Goal: Task Accomplishment & Management: Use online tool/utility

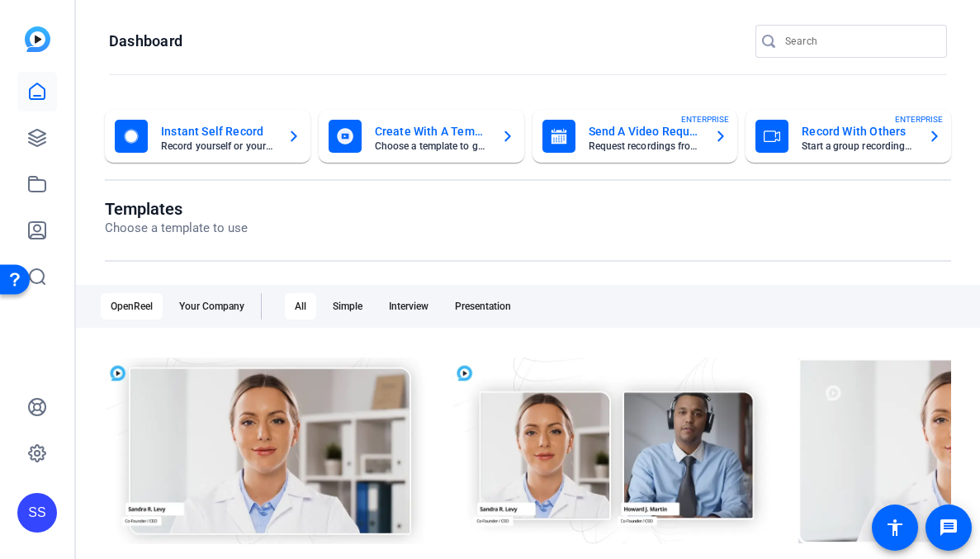
click at [42, 512] on div "SS" at bounding box center [37, 513] width 40 height 40
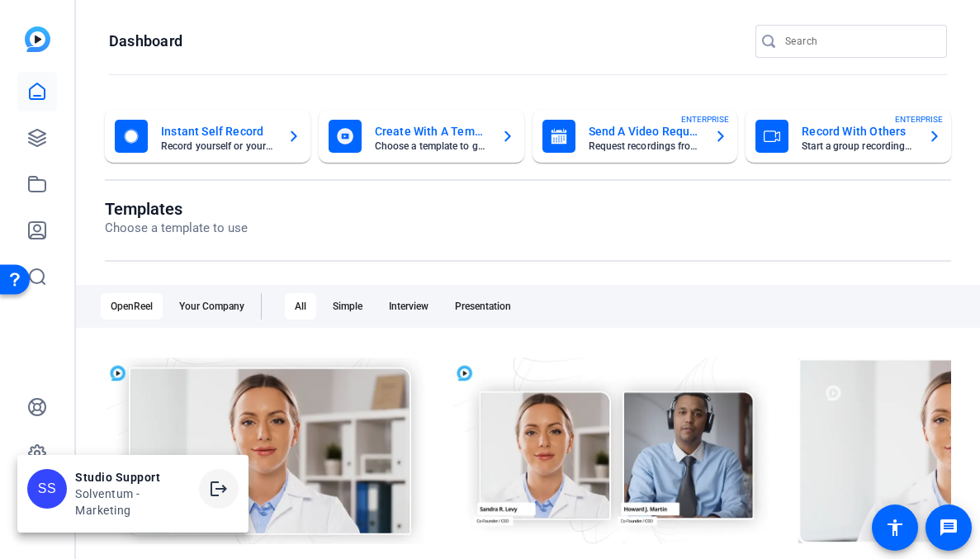
click at [215, 487] on mat-icon "logout" at bounding box center [219, 489] width 20 height 20
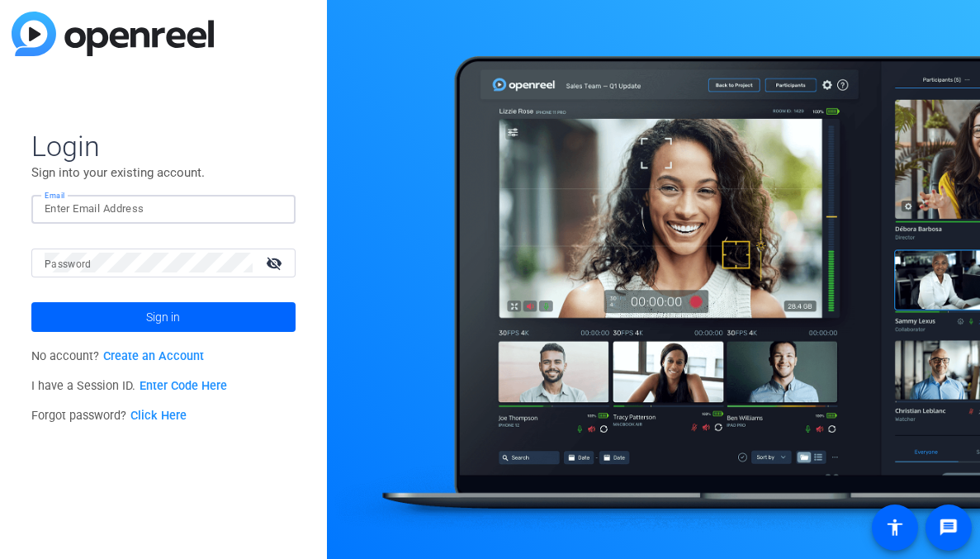
click at [102, 209] on input "Email" at bounding box center [164, 209] width 238 height 20
click at [268, 208] on img at bounding box center [268, 209] width 12 height 20
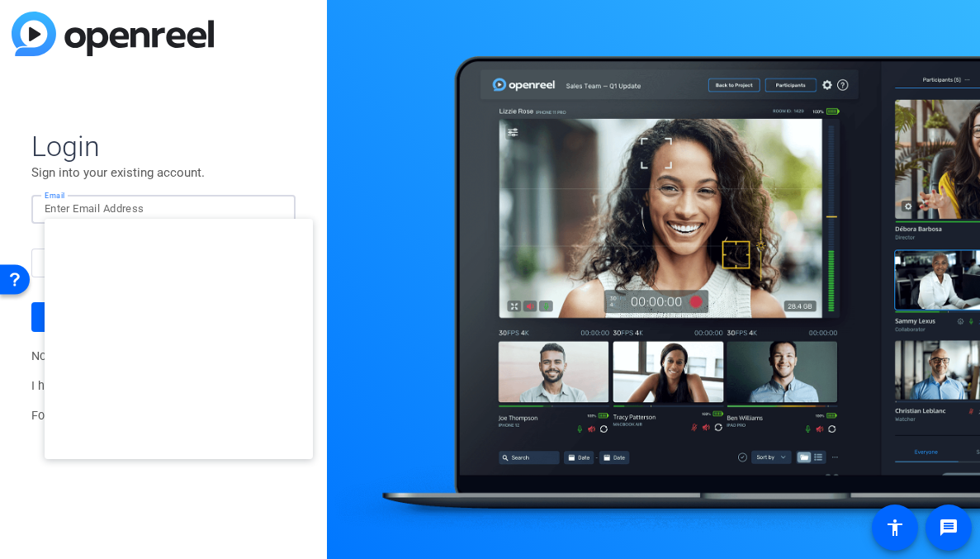
type input "studiosupport+3@openreel.com"
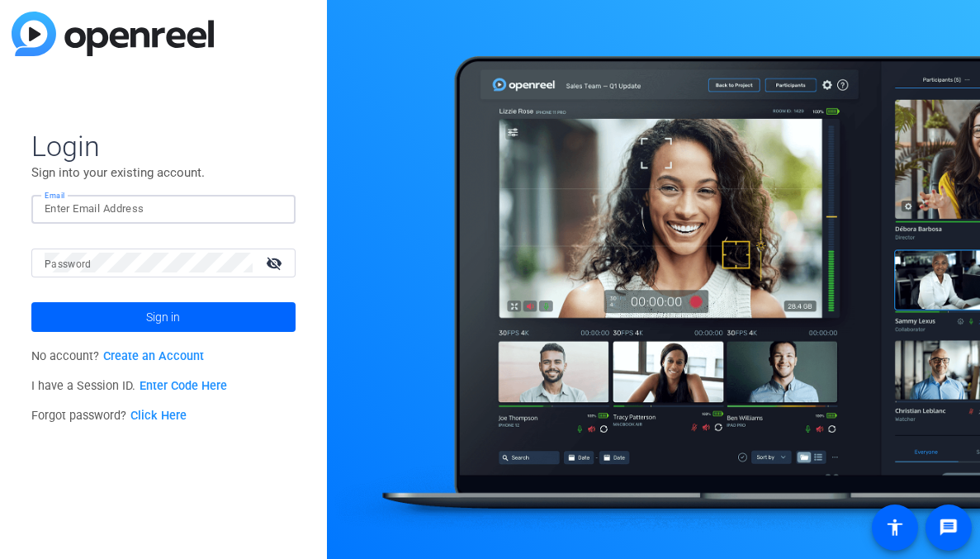
click at [264, 208] on div at bounding box center [164, 209] width 238 height 29
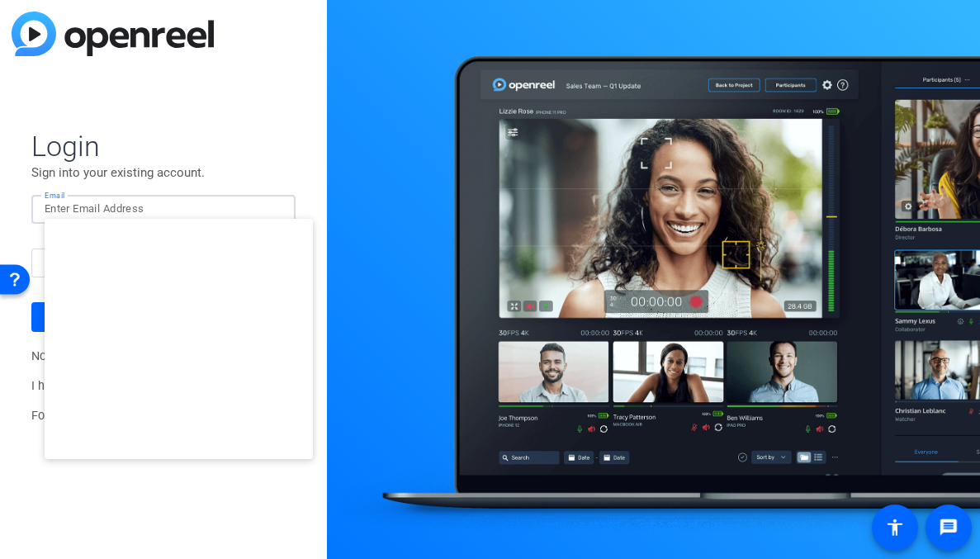
type input "[EMAIL_ADDRESS][DOMAIN_NAME]"
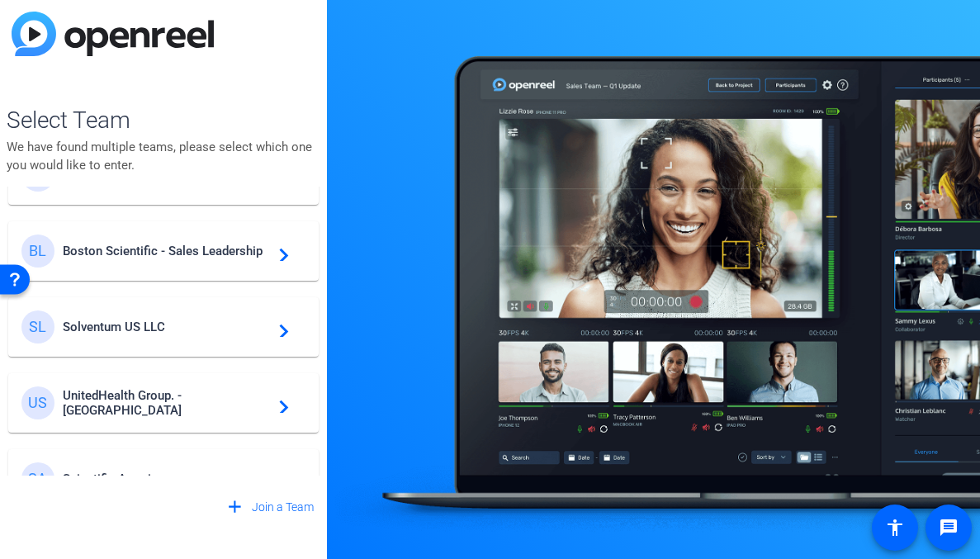
scroll to position [364, 0]
click at [210, 260] on div "BL Boston Scientific - Sales Leadership navigate_next" at bounding box center [163, 250] width 284 height 33
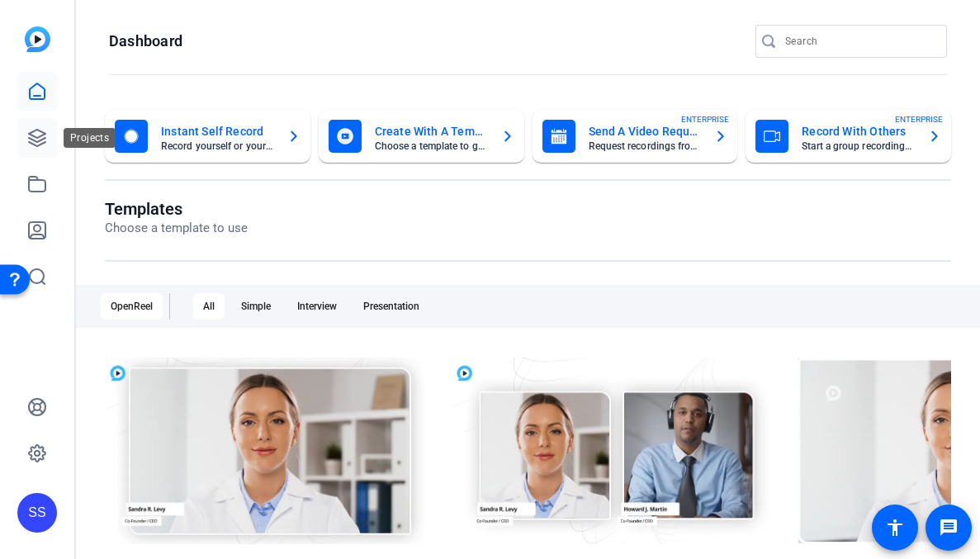
click at [43, 137] on icon at bounding box center [37, 138] width 20 height 20
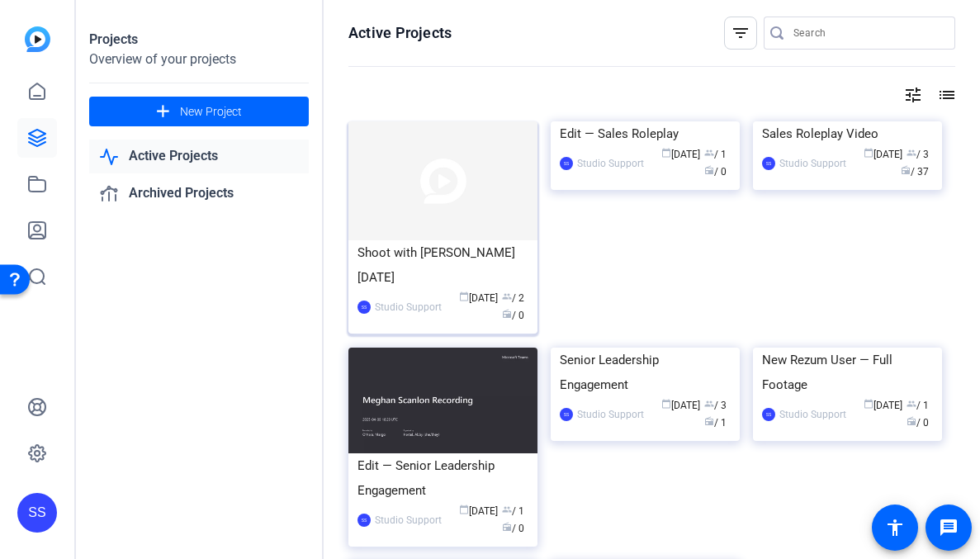
click at [446, 243] on div "Shoot with Ryan 08-28-2025" at bounding box center [442, 265] width 171 height 50
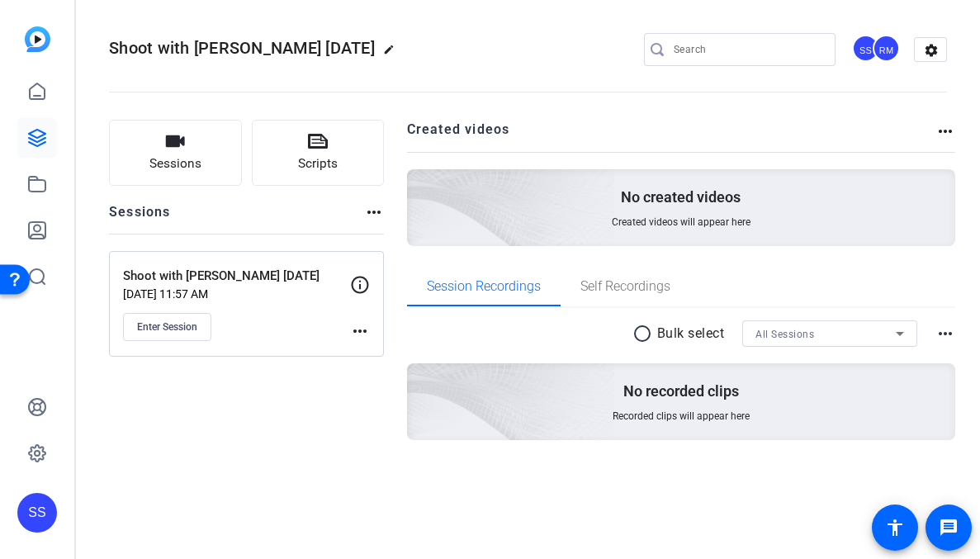
click at [337, 36] on h2 "Shoot with Ryan 08-28-2025 edit" at bounding box center [256, 49] width 294 height 29
click at [383, 47] on mat-icon "edit" at bounding box center [393, 54] width 20 height 20
drag, startPoint x: 223, startPoint y: 46, endPoint x: 248, endPoint y: 92, distance: 52.8
click at [223, 46] on input "Shoot with Ryan 08-28-2025" at bounding box center [176, 50] width 108 height 20
type input "Shoot with Ryan 08-29-2025"
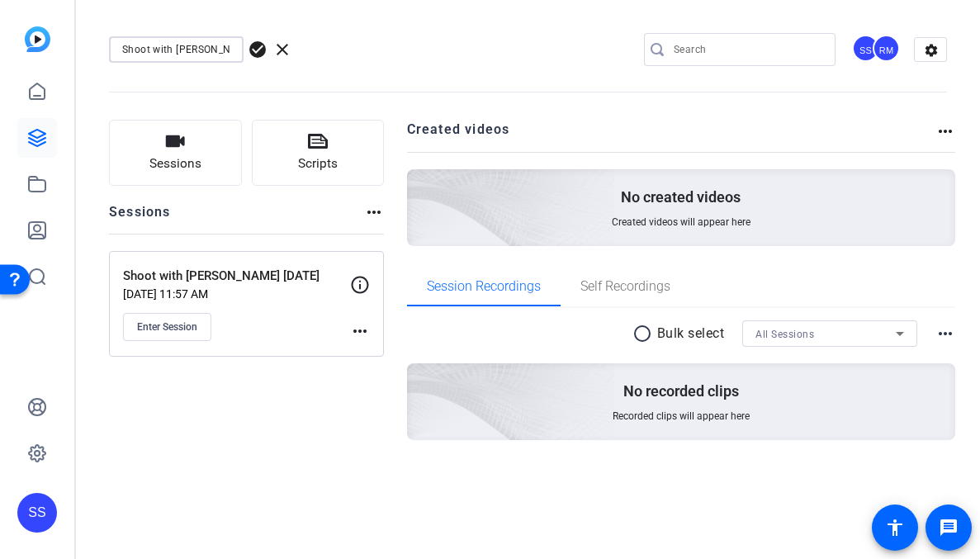
click at [259, 49] on span "check_circle" at bounding box center [258, 50] width 20 height 20
click at [366, 338] on mat-icon "more_horiz" at bounding box center [360, 331] width 20 height 20
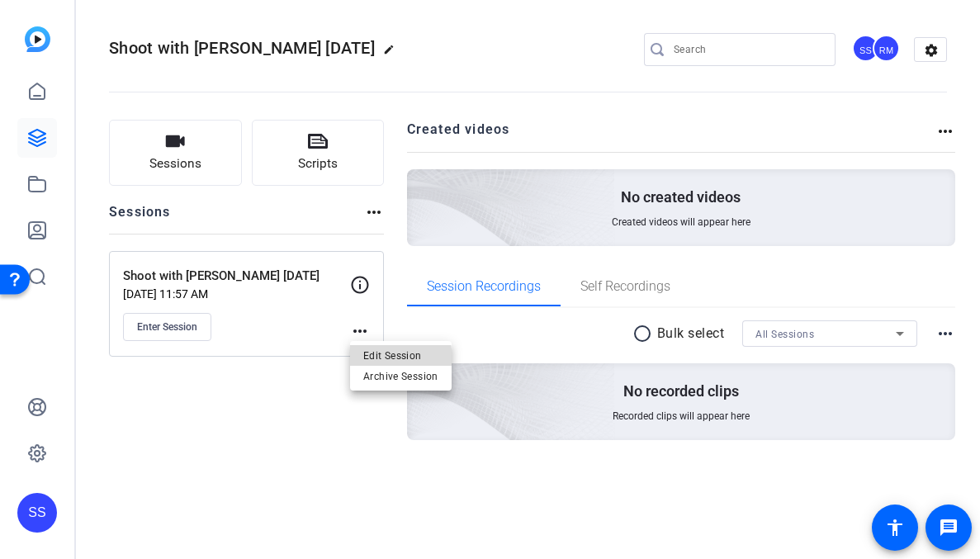
click at [385, 359] on span "Edit Session" at bounding box center [400, 355] width 75 height 20
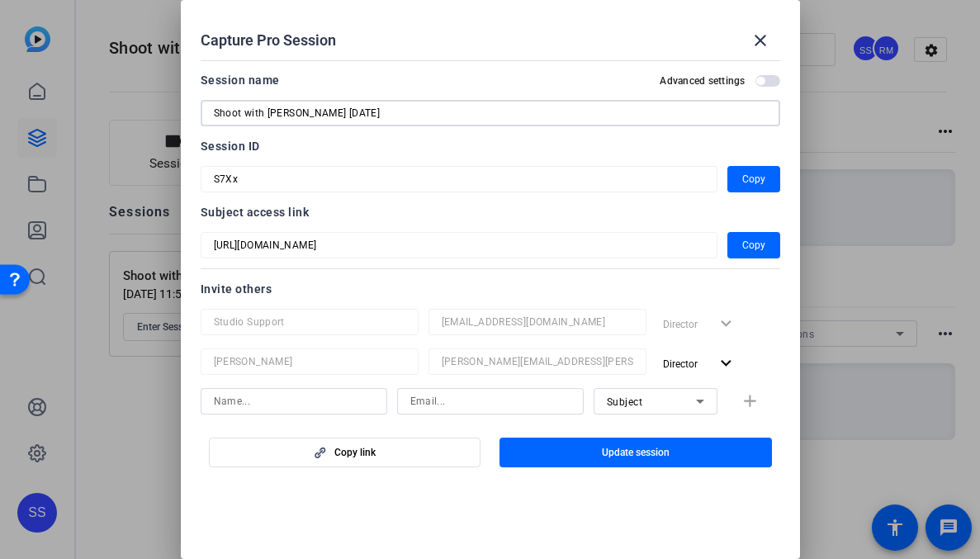
drag, startPoint x: 378, startPoint y: 116, endPoint x: 177, endPoint y: 110, distance: 201.5
click at [177, 110] on div "Capture Pro Session close Session name Advanced settings Shoot with Ryan 08-28-…" at bounding box center [490, 279] width 980 height 559
paste input "New CSR Sales Incentive – Operation Fiber Flip"
click at [558, 458] on span "button" at bounding box center [635, 452] width 272 height 40
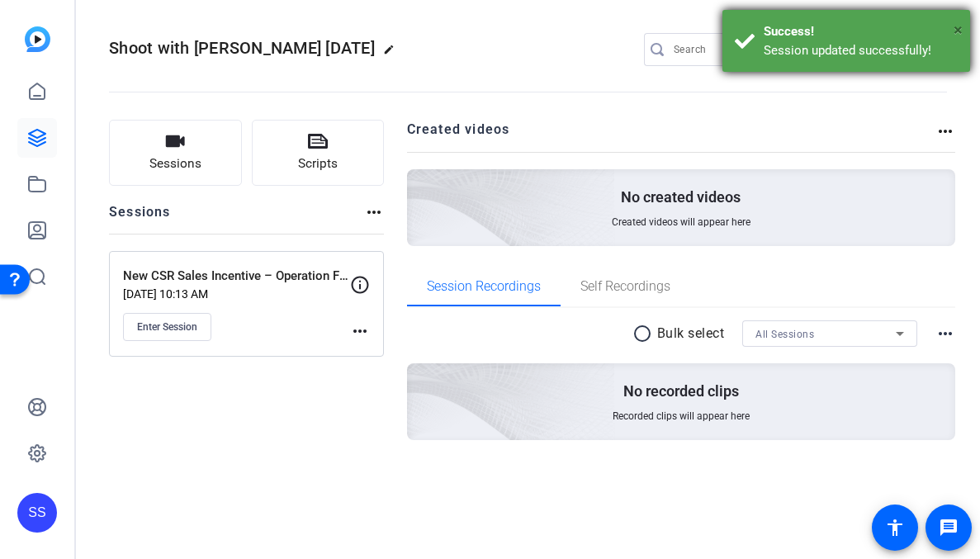
click at [957, 28] on span "×" at bounding box center [957, 30] width 9 height 20
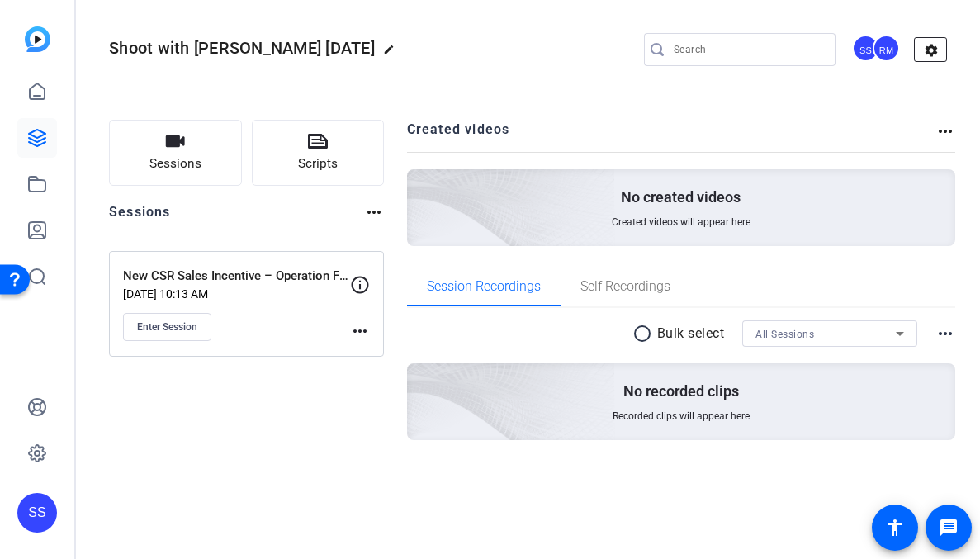
click at [926, 45] on mat-icon "settings" at bounding box center [930, 50] width 33 height 25
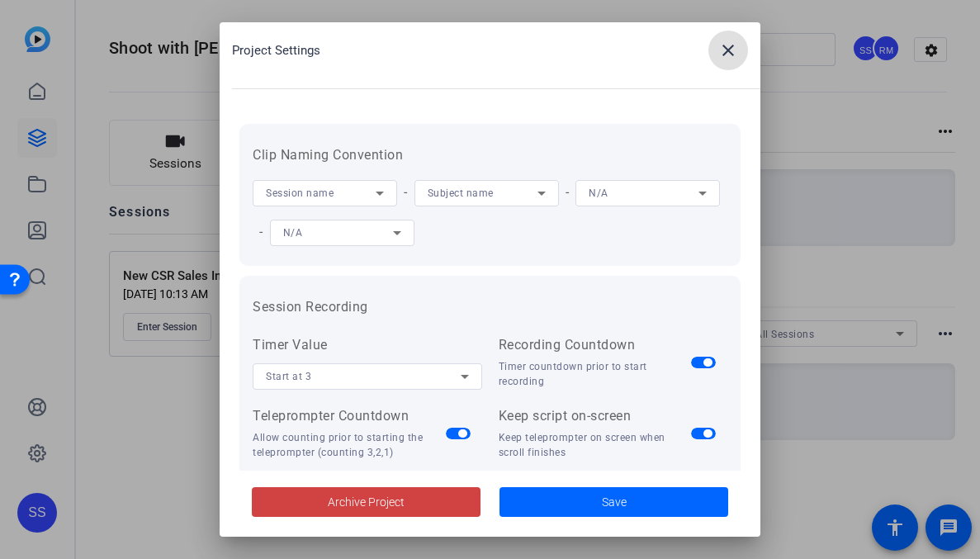
click at [380, 193] on icon at bounding box center [380, 193] width 8 height 4
click at [483, 192] on span "Subject name" at bounding box center [461, 193] width 66 height 12
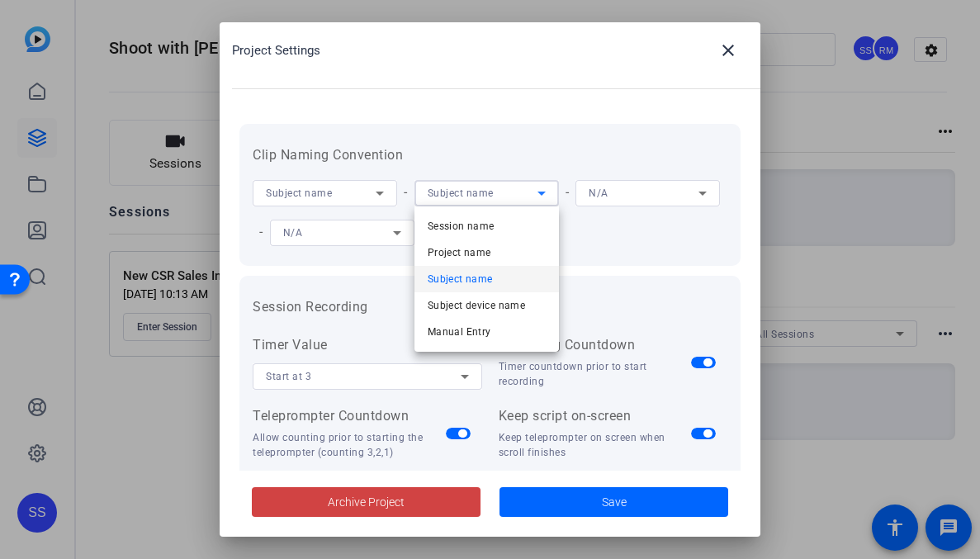
click at [735, 42] on div at bounding box center [490, 279] width 980 height 559
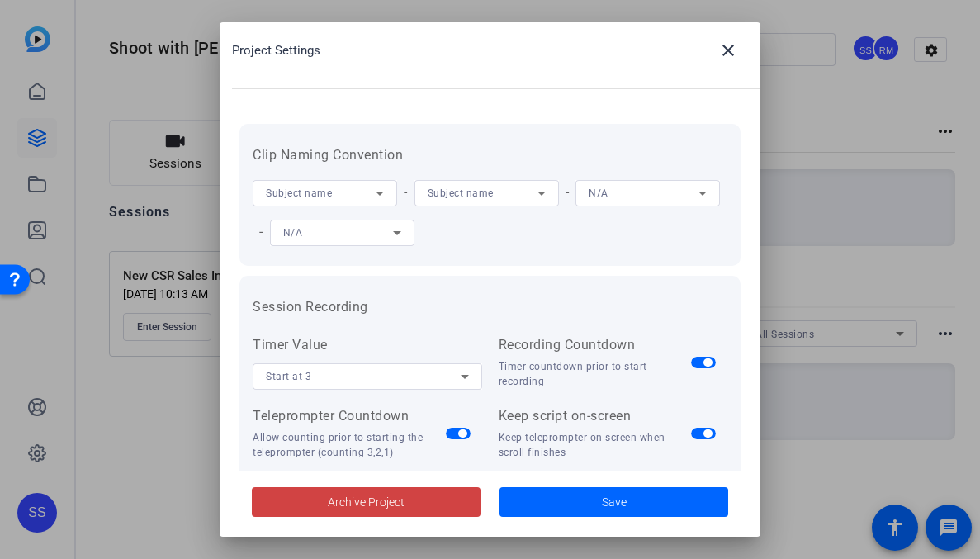
click at [735, 42] on mat-icon "close" at bounding box center [728, 50] width 20 height 20
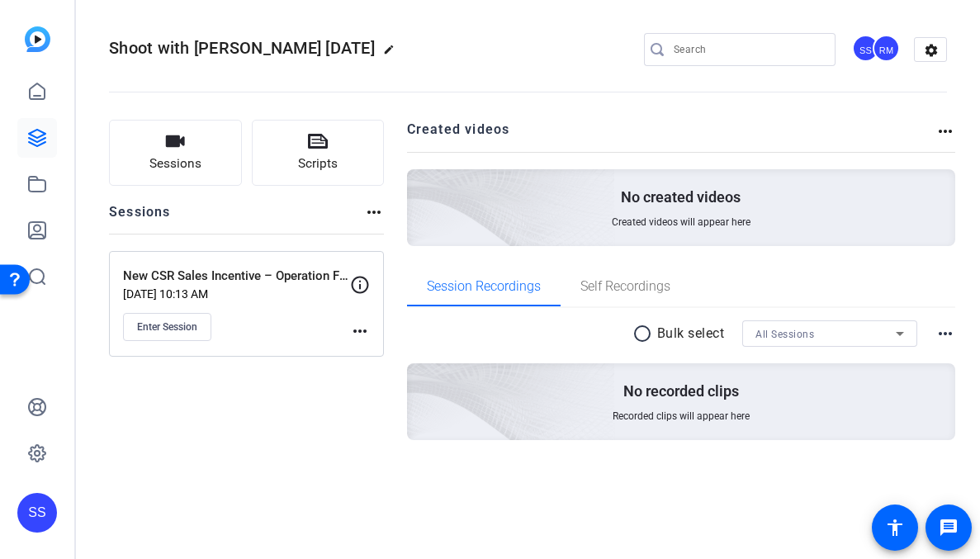
click at [383, 49] on mat-icon "edit" at bounding box center [393, 54] width 20 height 20
click at [206, 50] on input "Shoot with Ryan 08-29-2025" at bounding box center [176, 50] width 108 height 20
paste input "New CSR Sales Incentive – Operation Fiber Flip"
type input "New CSR Sales Incentive – Operation Fiber Flip"
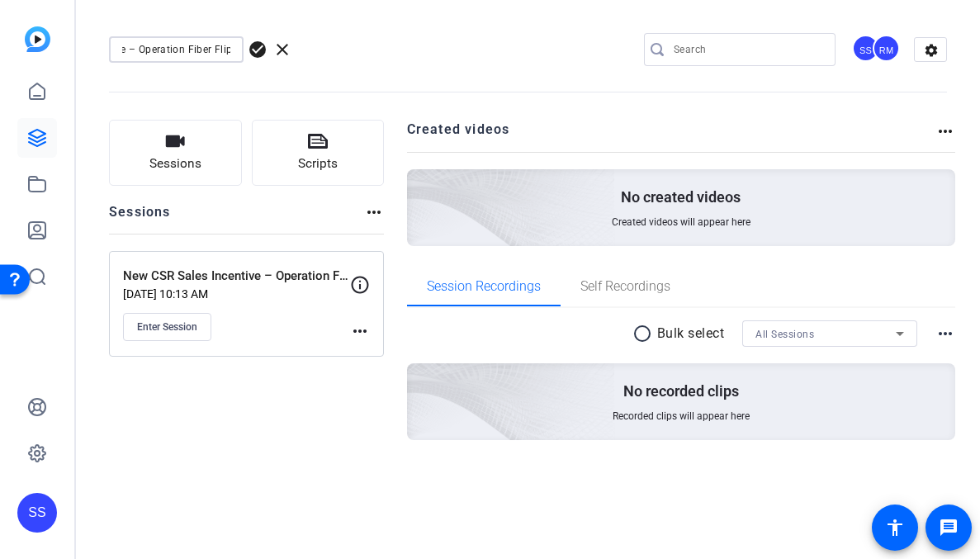
click at [255, 55] on span "check_circle" at bounding box center [258, 50] width 20 height 20
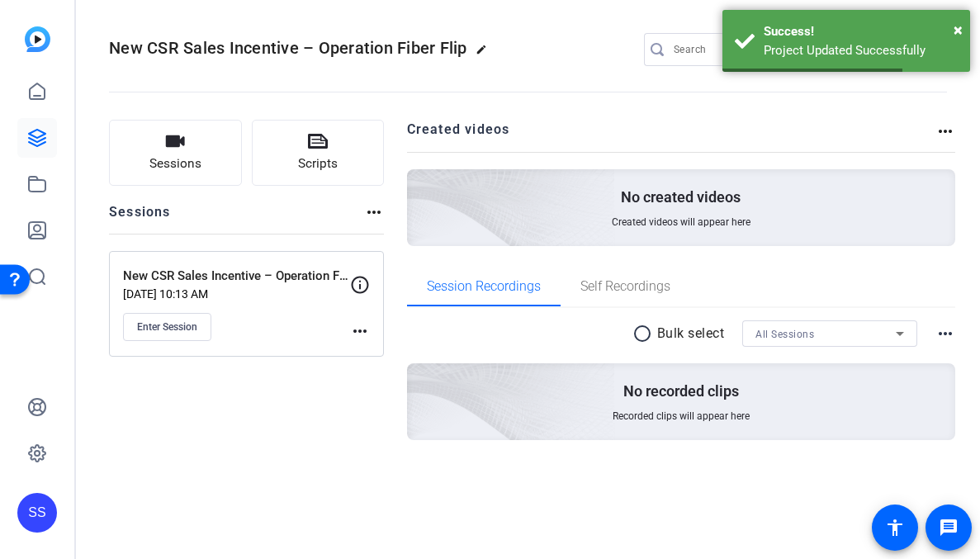
click at [355, 327] on mat-icon "more_horiz" at bounding box center [360, 331] width 20 height 20
click at [376, 345] on span "Edit Session" at bounding box center [400, 355] width 75 height 20
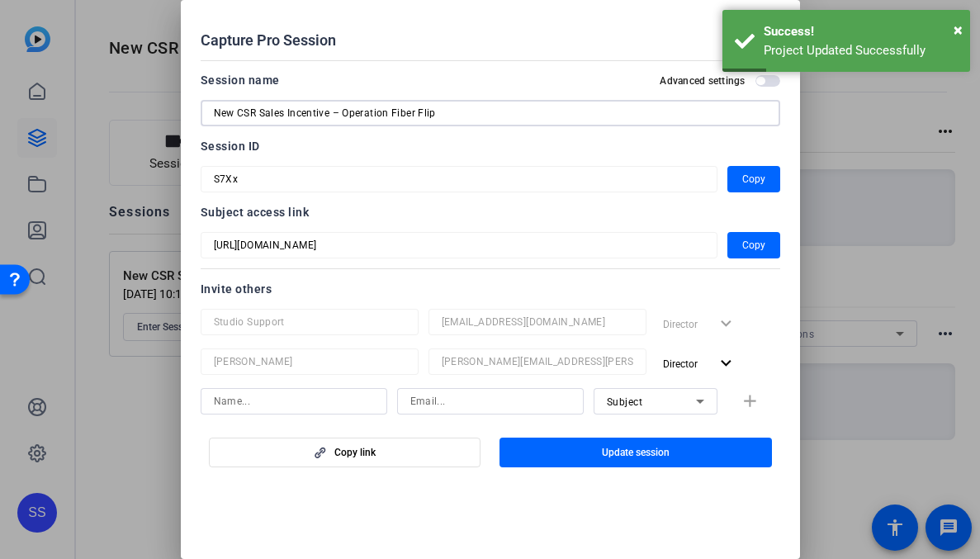
drag, startPoint x: 341, startPoint y: 112, endPoint x: 146, endPoint y: 111, distance: 194.8
click at [146, 111] on div "Capture Pro Session close Session name Advanced settings New CSR Sales Incentiv…" at bounding box center [490, 279] width 980 height 559
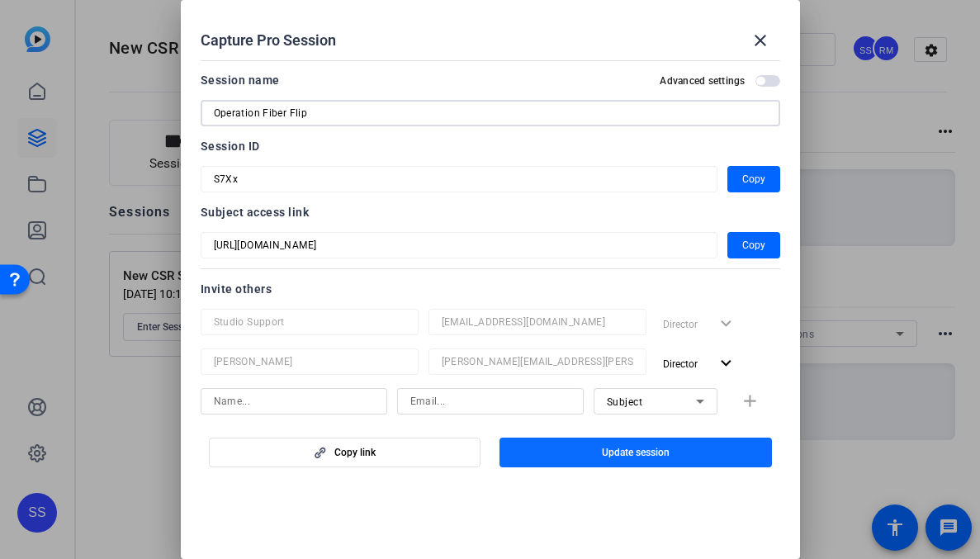
type input "Operation Fiber Flip"
click at [593, 457] on span "button" at bounding box center [635, 452] width 272 height 40
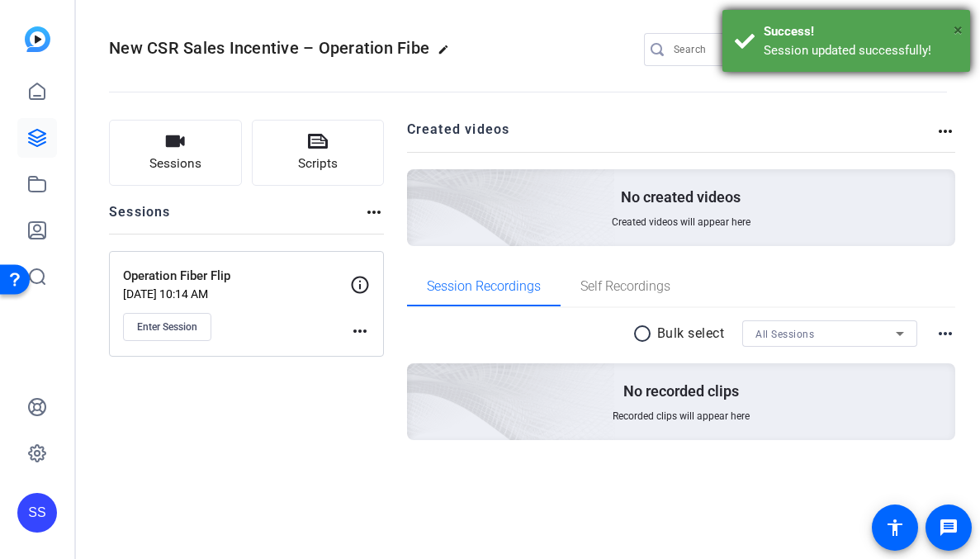
click at [958, 31] on span "×" at bounding box center [957, 30] width 9 height 20
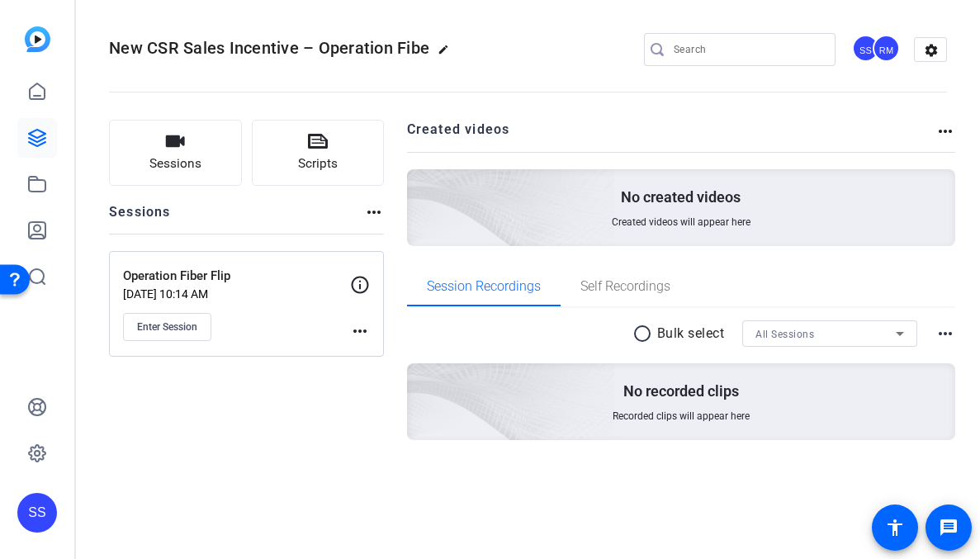
click at [444, 47] on mat-icon "edit" at bounding box center [447, 54] width 20 height 20
click at [183, 51] on input "New CSR Sales Incentive – Operation Fibe" at bounding box center [176, 50] width 108 height 20
drag, startPoint x: 199, startPoint y: 50, endPoint x: 255, endPoint y: 52, distance: 56.1
click at [255, 52] on div "New CSR Sales Incentive – Operation Fibe check_circle clear" at bounding box center [221, 49] width 224 height 26
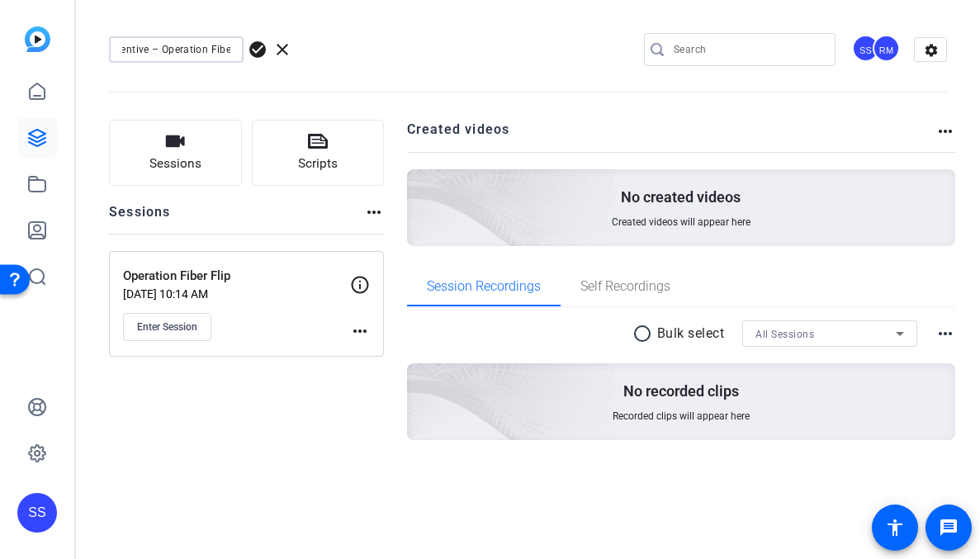
click at [204, 46] on input "New CSR Sales Incentive – Operation Fibe" at bounding box center [176, 50] width 108 height 20
drag, startPoint x: 223, startPoint y: 55, endPoint x: 244, endPoint y: 55, distance: 21.5
click at [244, 55] on div "New CSR Sales Incentive – Op. Fibe check_circle clear" at bounding box center [221, 49] width 224 height 26
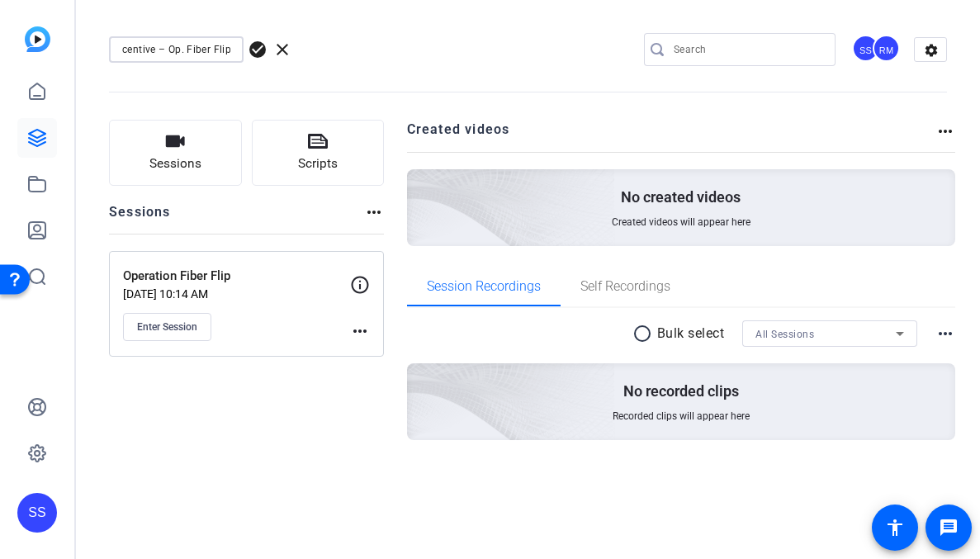
type input "New CSR Sales Incentive – Op. Fiber Flip"
click at [259, 50] on span "check_circle" at bounding box center [258, 50] width 20 height 20
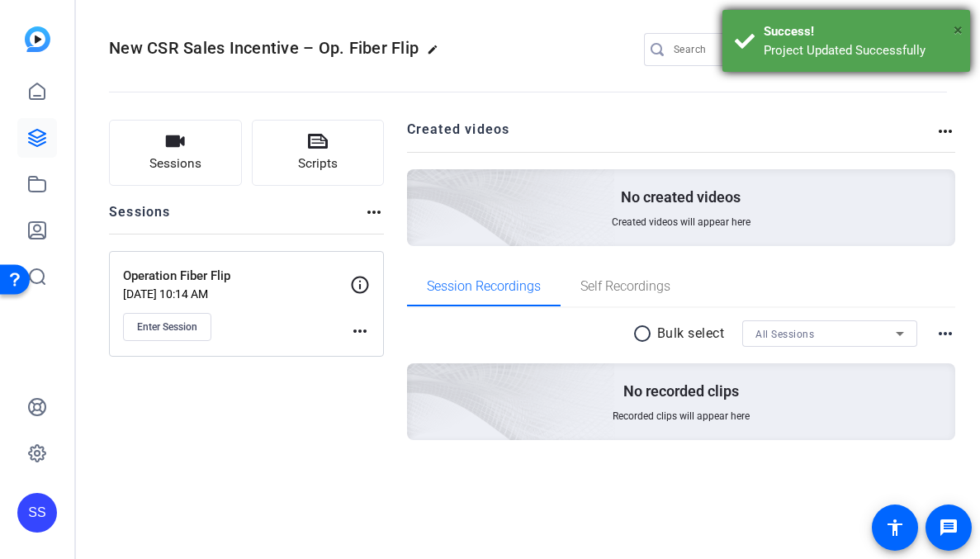
click at [960, 28] on span "×" at bounding box center [957, 30] width 9 height 20
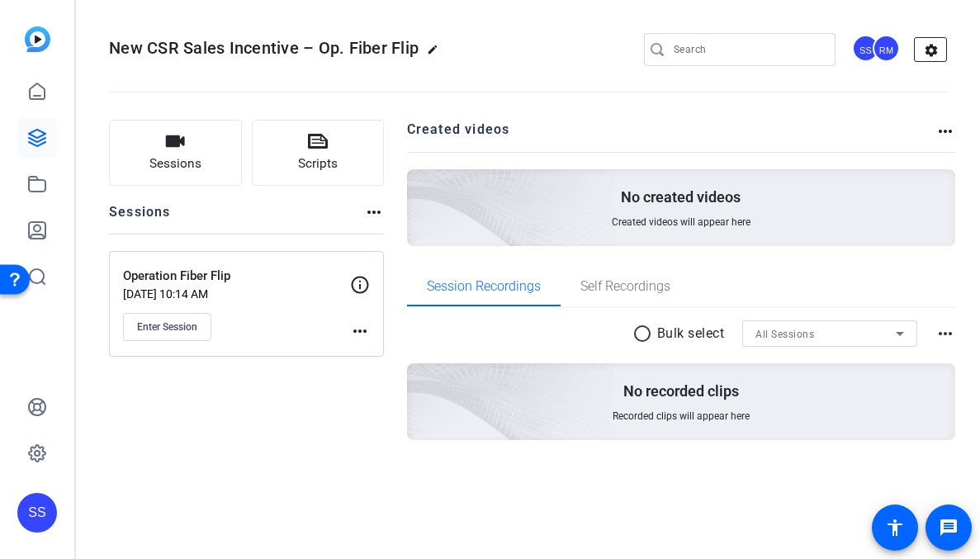
click at [933, 45] on mat-icon "settings" at bounding box center [930, 50] width 33 height 25
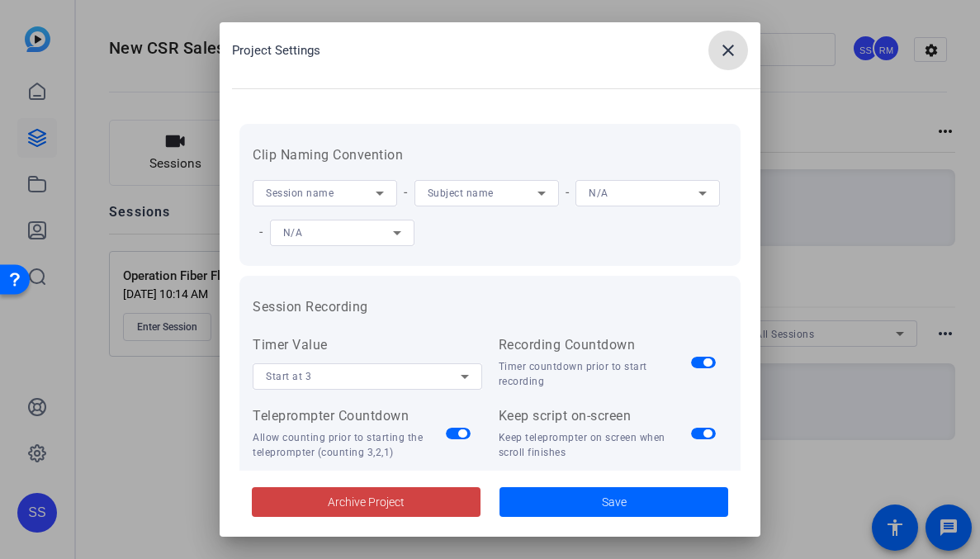
click at [392, 194] on div "Session name" at bounding box center [325, 193] width 144 height 26
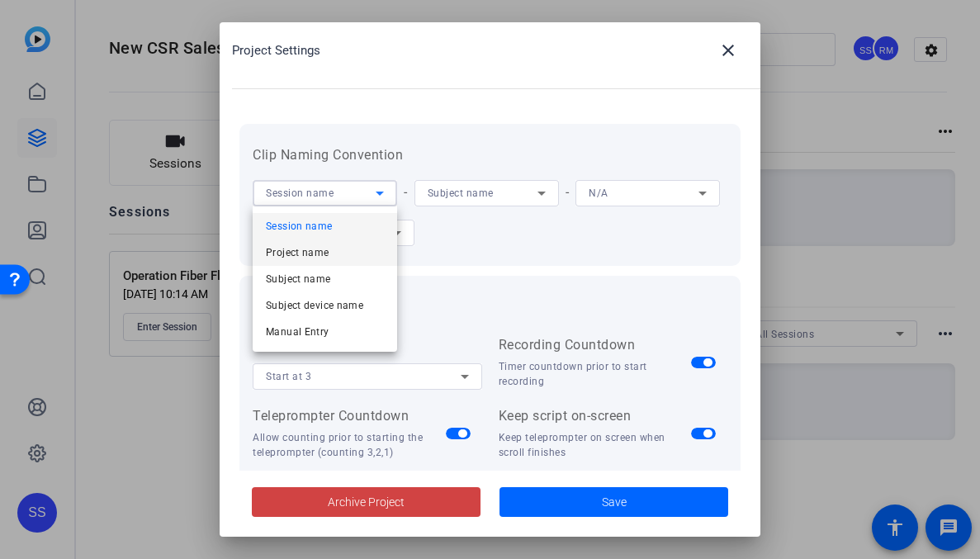
click at [368, 244] on mat-option "Project name" at bounding box center [325, 252] width 144 height 26
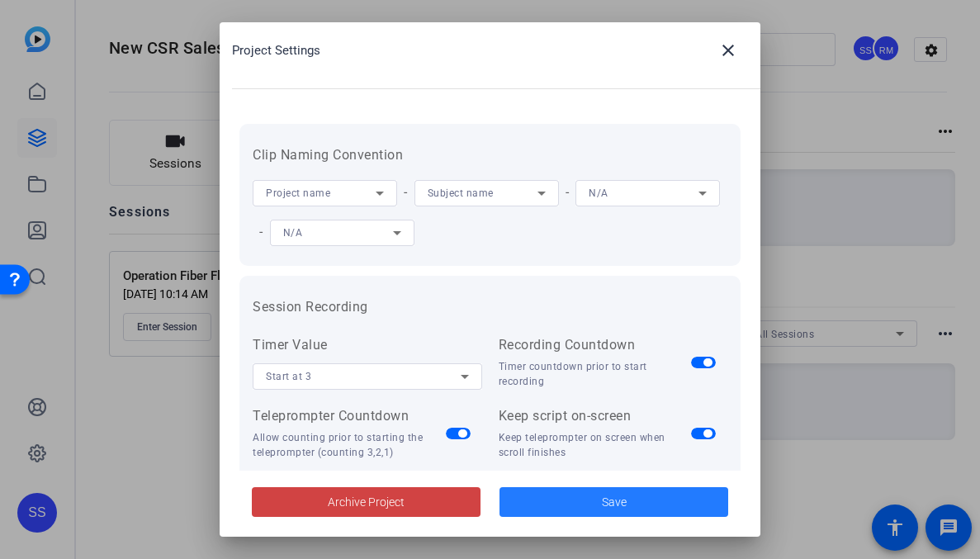
click at [551, 507] on span at bounding box center [613, 502] width 229 height 40
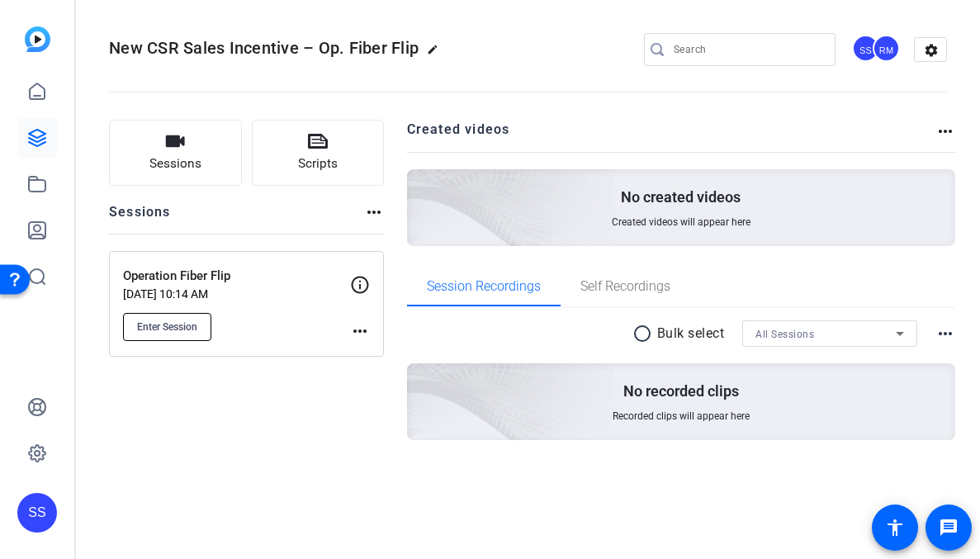
click at [168, 330] on span "Enter Session" at bounding box center [167, 326] width 60 height 13
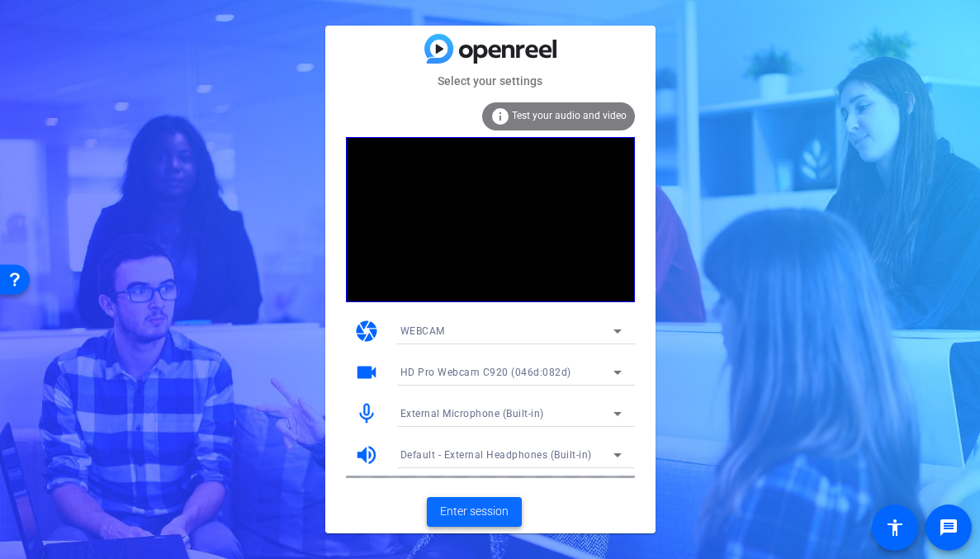
click at [475, 508] on span "Enter session" at bounding box center [474, 511] width 69 height 17
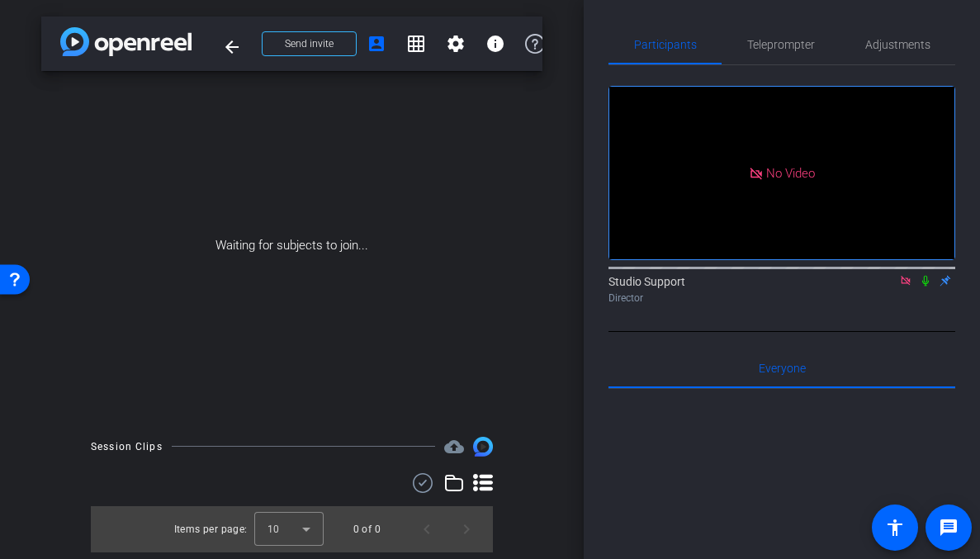
click at [924, 286] on icon at bounding box center [925, 281] width 13 height 12
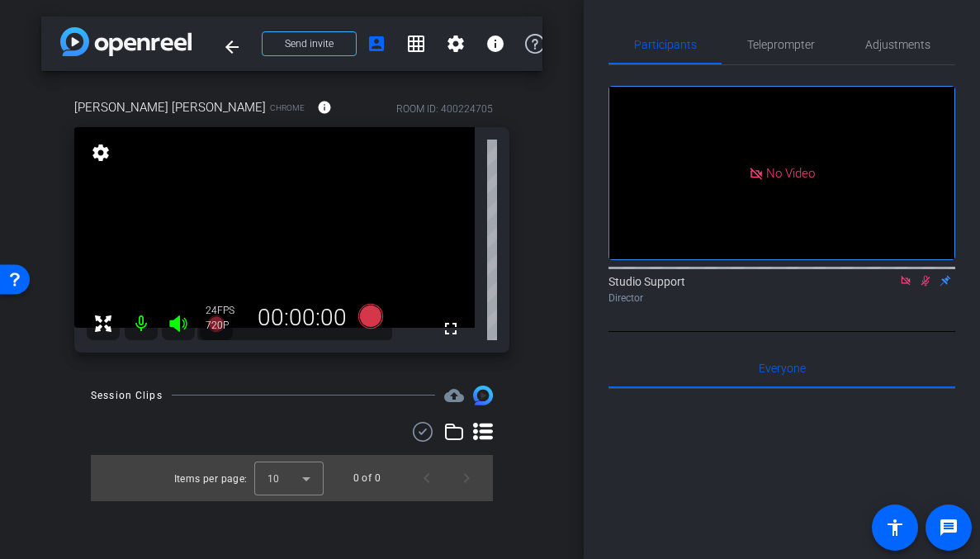
click at [896, 305] on div "Director" at bounding box center [781, 298] width 347 height 15
click at [925, 286] on icon at bounding box center [925, 281] width 13 height 12
click at [907, 286] on icon at bounding box center [905, 281] width 13 height 12
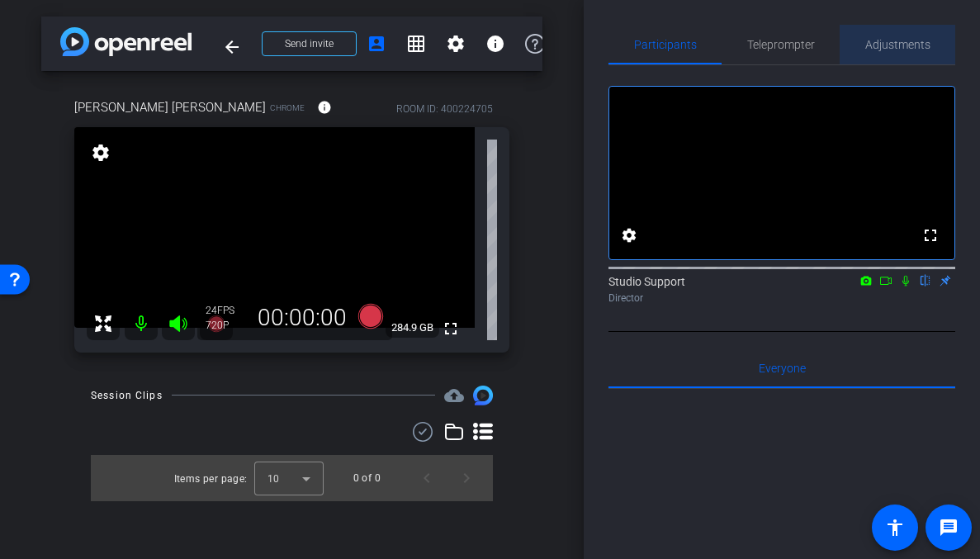
click at [891, 35] on span "Adjustments" at bounding box center [897, 45] width 65 height 40
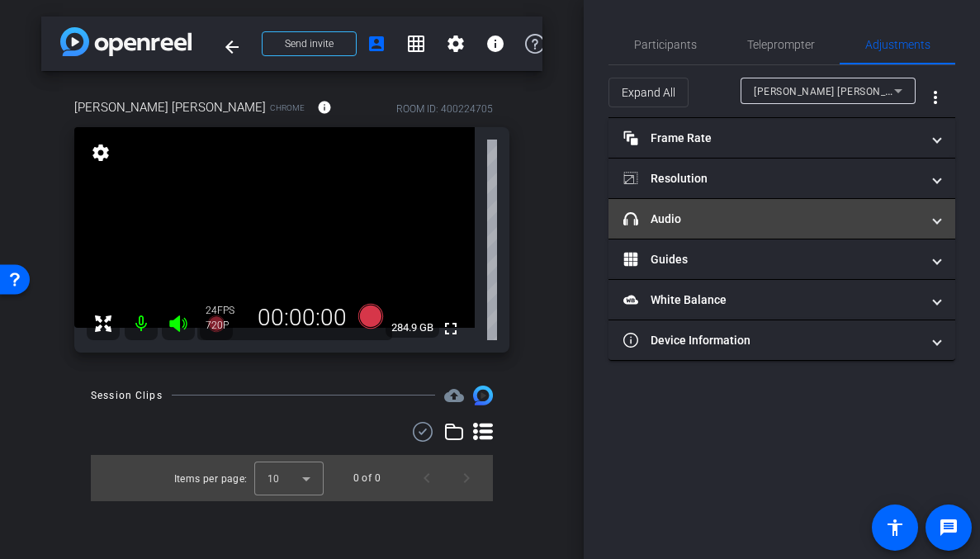
click at [844, 207] on mat-expansion-panel-header "headphone icon Audio" at bounding box center [781, 219] width 347 height 40
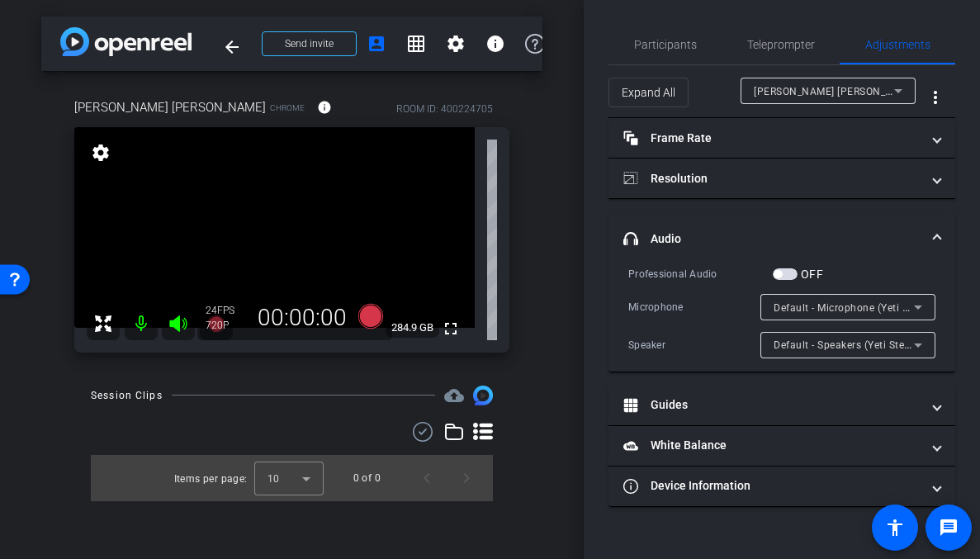
click at [865, 309] on span "Default - Microphone (Yeti Stereo Microphone) (046d:0ab7)" at bounding box center [916, 306] width 286 height 13
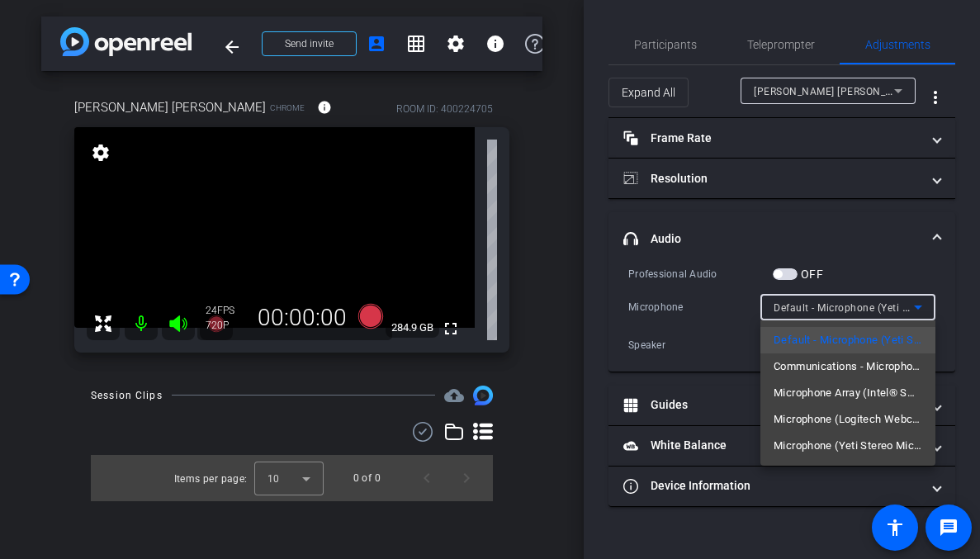
click at [879, 266] on div at bounding box center [490, 279] width 980 height 559
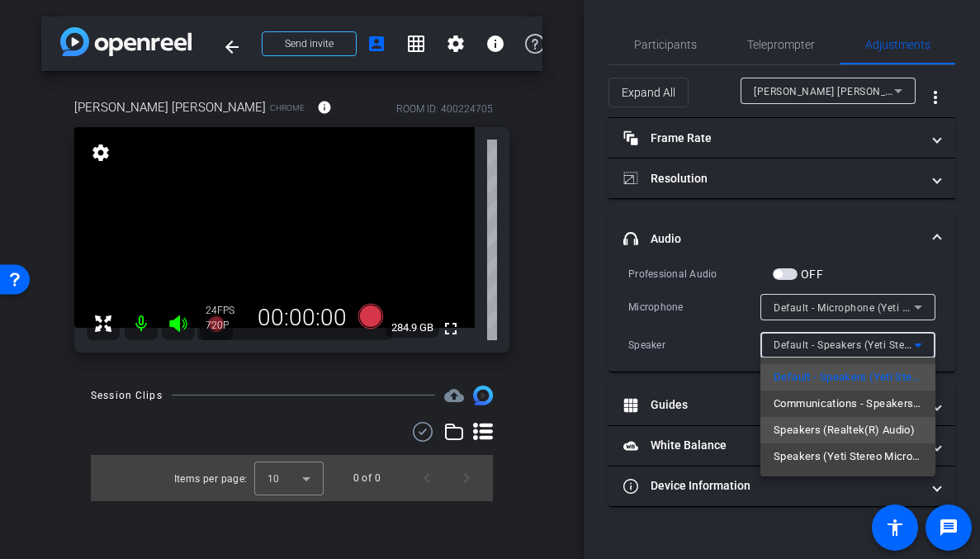
click at [833, 426] on span "Speakers (Realtek(R) Audio)" at bounding box center [843, 430] width 141 height 20
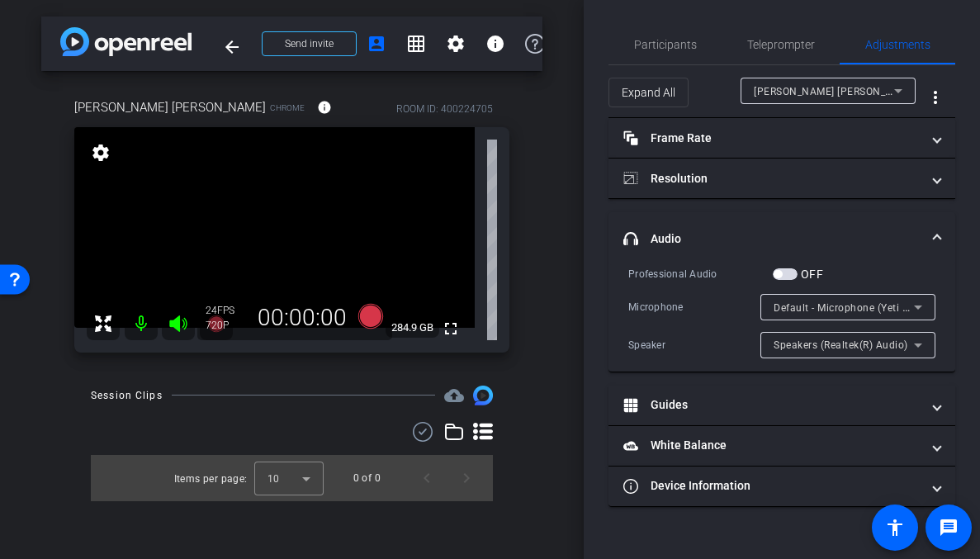
click at [763, 238] on mat-panel-title "headphone icon Audio" at bounding box center [771, 238] width 297 height 17
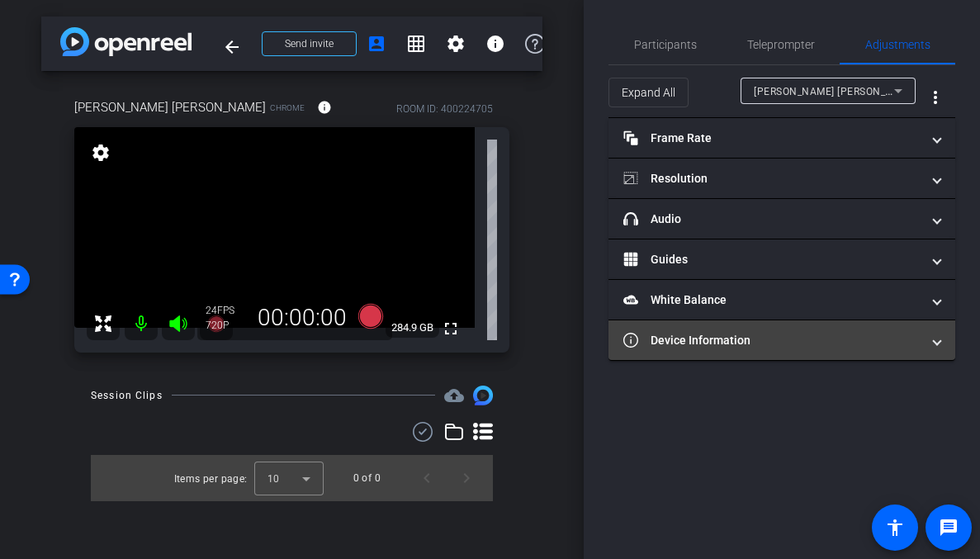
click at [712, 351] on mat-expansion-panel-header "Device Information" at bounding box center [781, 340] width 347 height 40
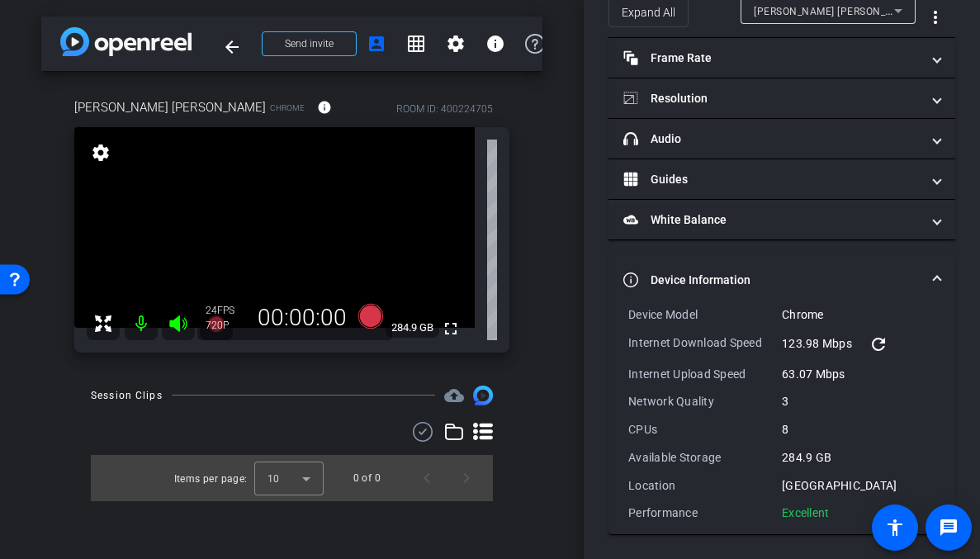
scroll to position [81, 0]
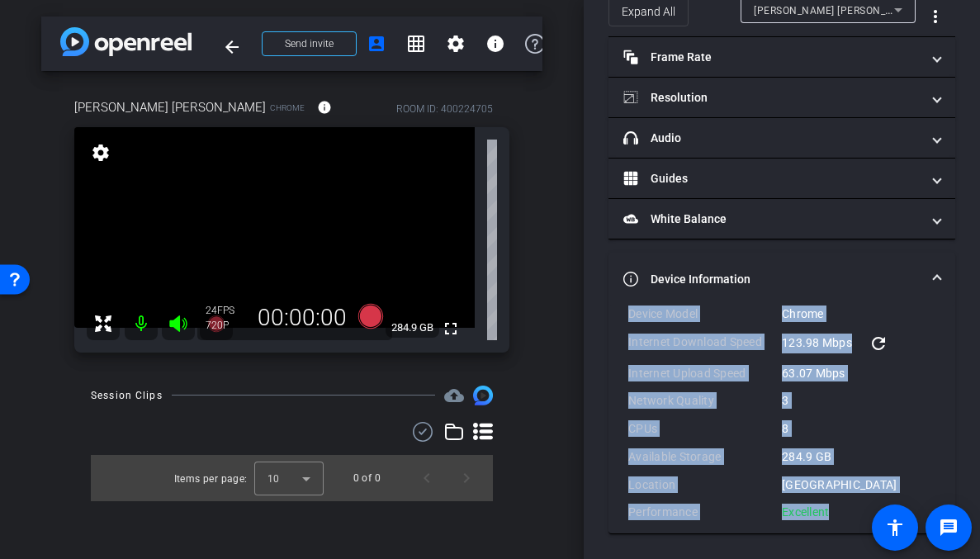
drag, startPoint x: 827, startPoint y: 511, endPoint x: 621, endPoint y: 314, distance: 284.3
click at [621, 314] on div "Device Model Chrome Internet Download Speed 123.98 Mbps refresh Internet Upload…" at bounding box center [781, 419] width 347 height 228
copy div "Device Model Chrome Internet Download Speed 123.98 Mbps refresh Internet Upload…"
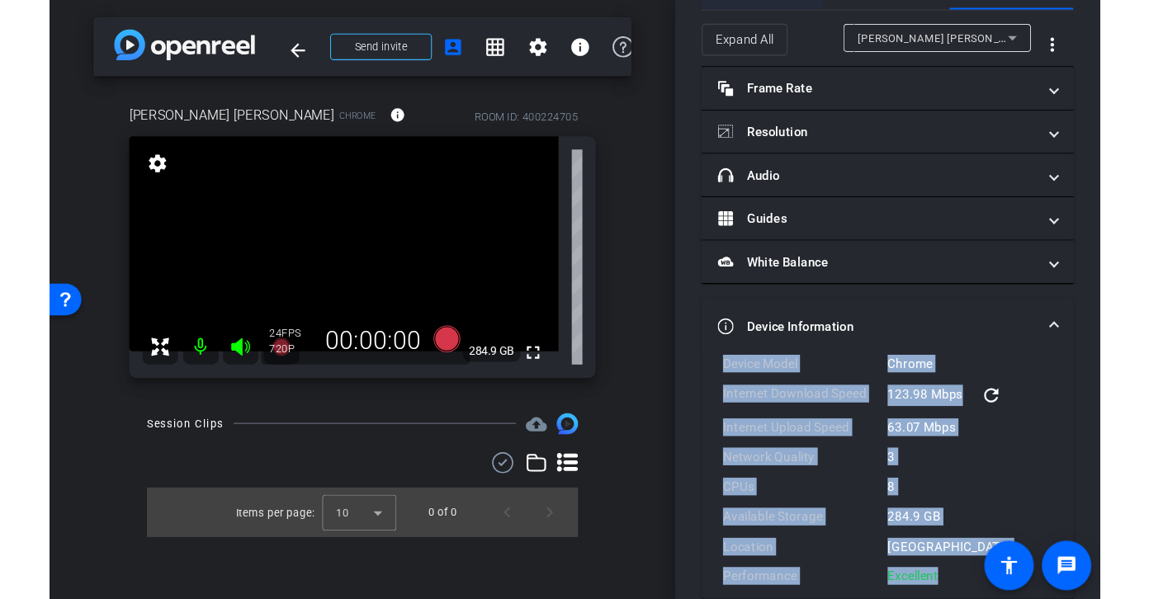
scroll to position [0, 0]
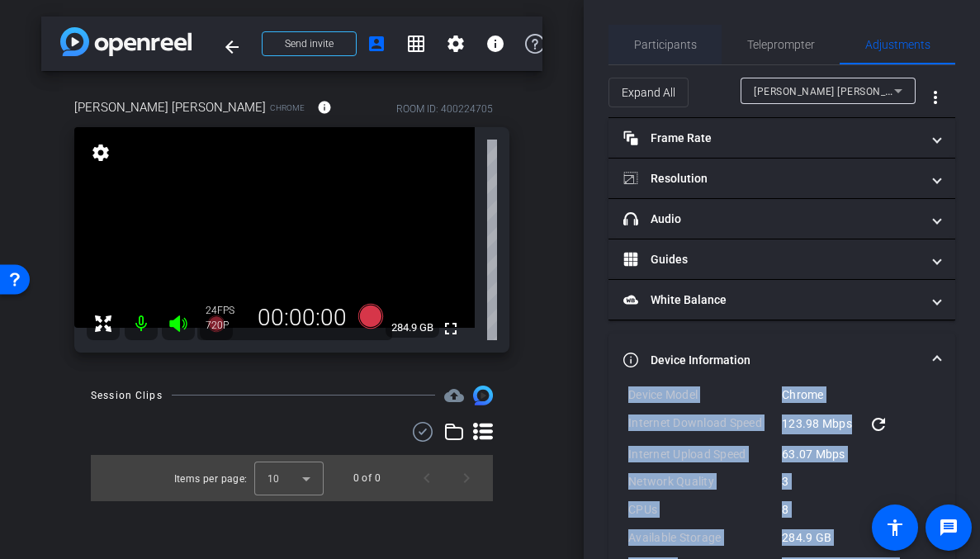
click at [669, 43] on span "Participants" at bounding box center [665, 45] width 63 height 12
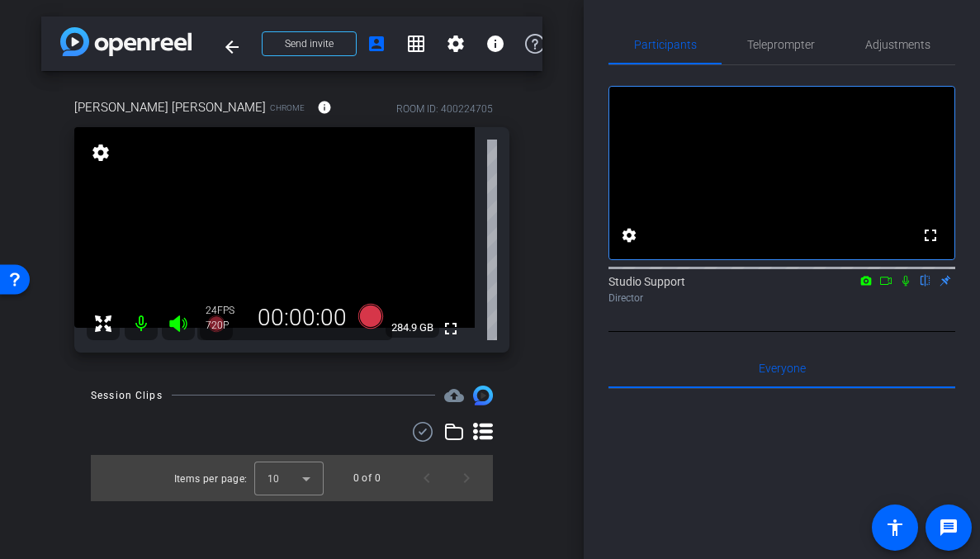
click at [17, 512] on div "arrow_back Operation Fiber Flip Back to project Send invite account_box grid_on…" at bounding box center [292, 279] width 584 height 559
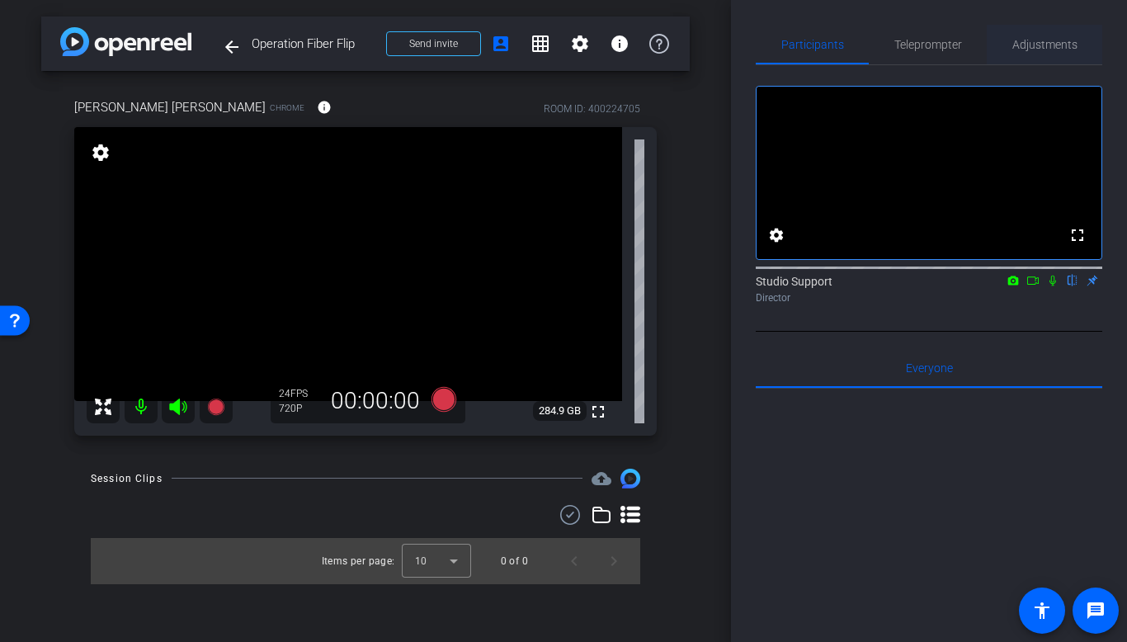
click at [979, 50] on span "Adjustments" at bounding box center [1045, 45] width 65 height 12
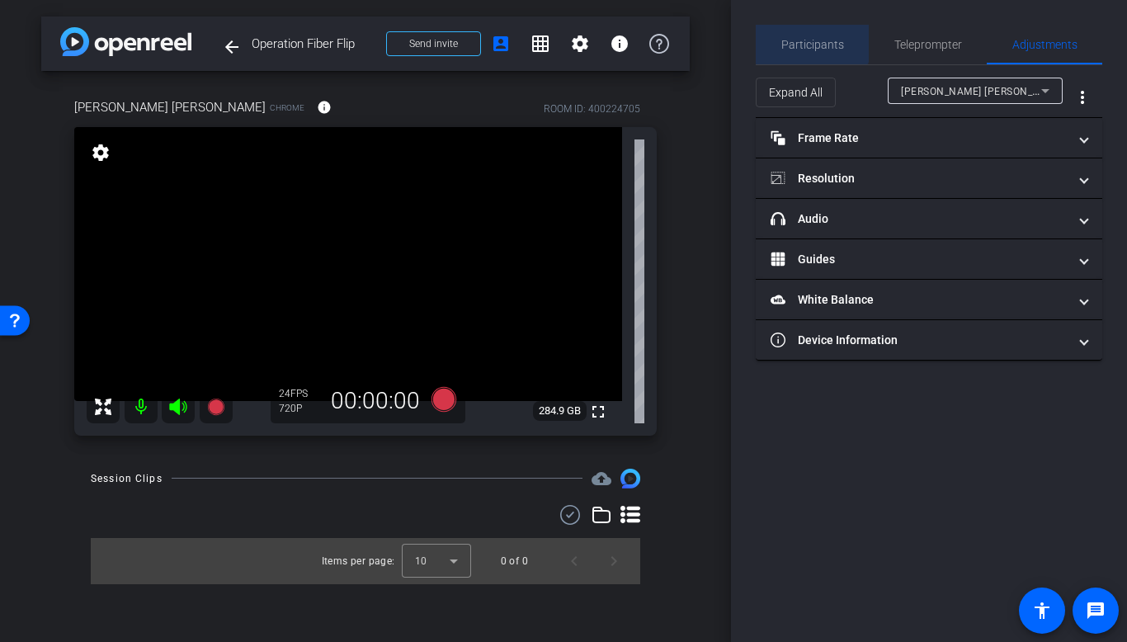
click at [812, 34] on span "Participants" at bounding box center [813, 45] width 63 height 40
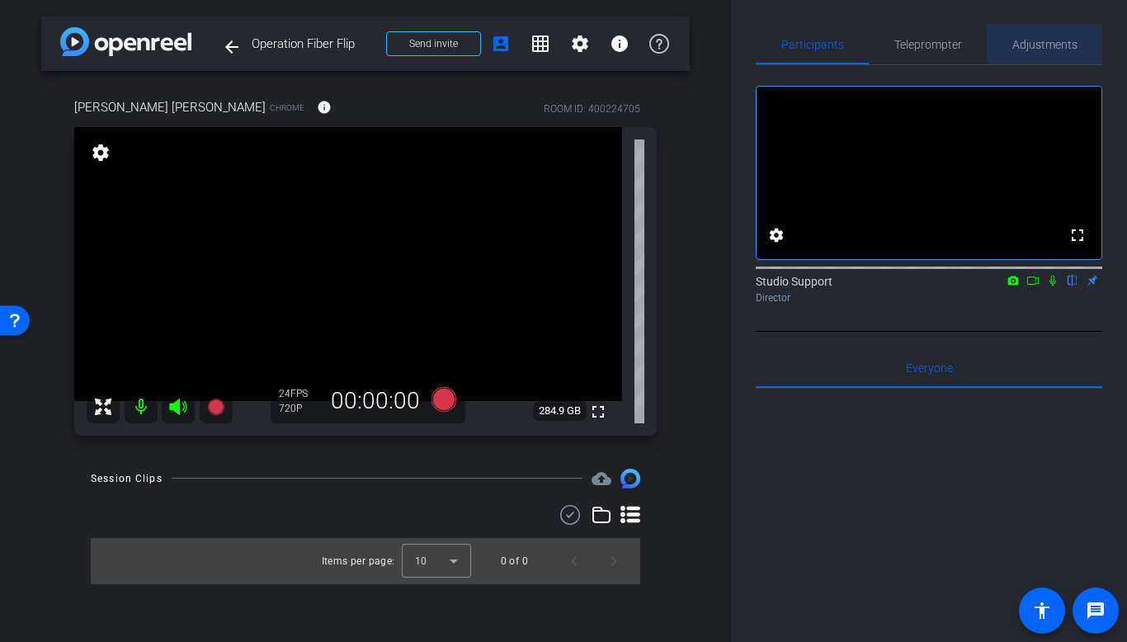
click at [979, 49] on span "Adjustments" at bounding box center [1045, 45] width 65 height 12
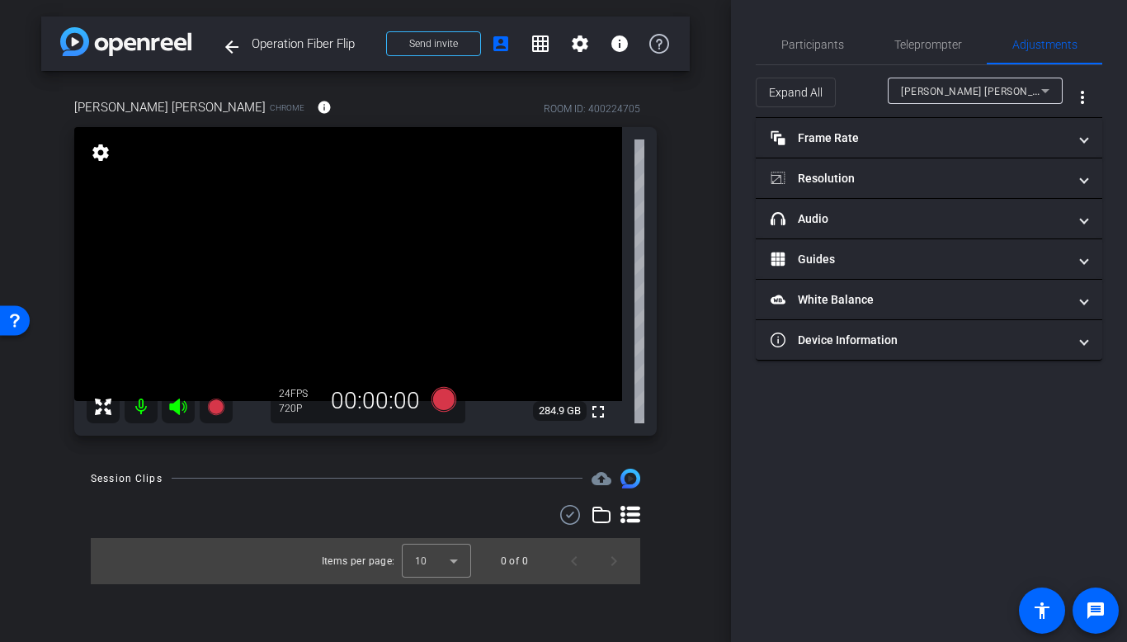
click at [973, 361] on div "Participants Teleprompter Adjustments settings Studio Support flip Director Eve…" at bounding box center [929, 321] width 396 height 642
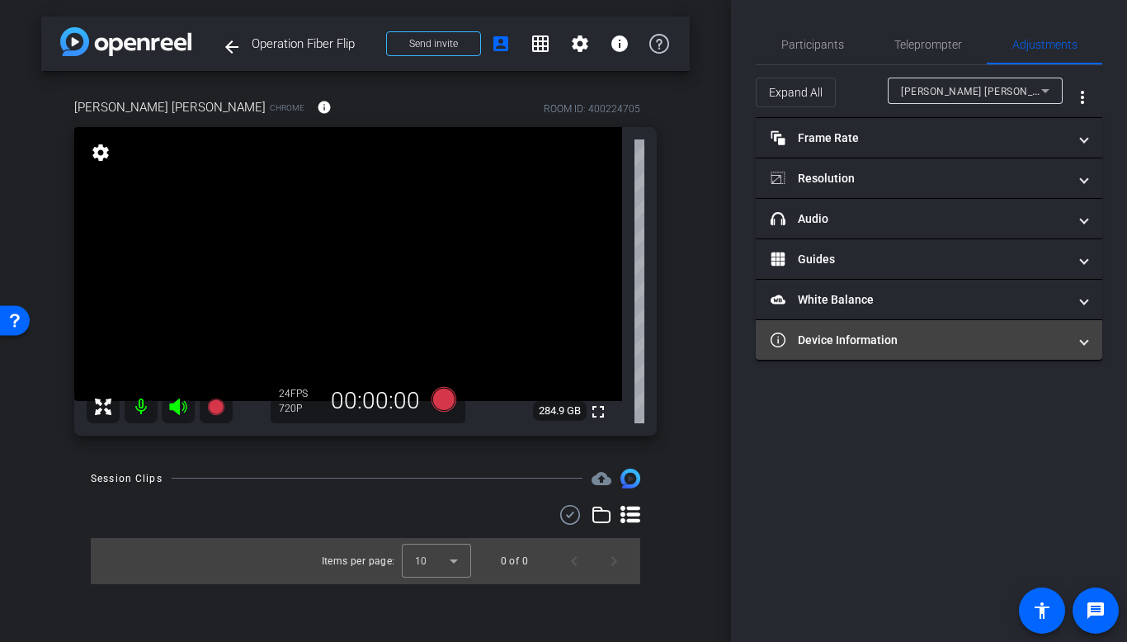
click at [976, 347] on mat-panel-title "Device Information" at bounding box center [919, 340] width 297 height 17
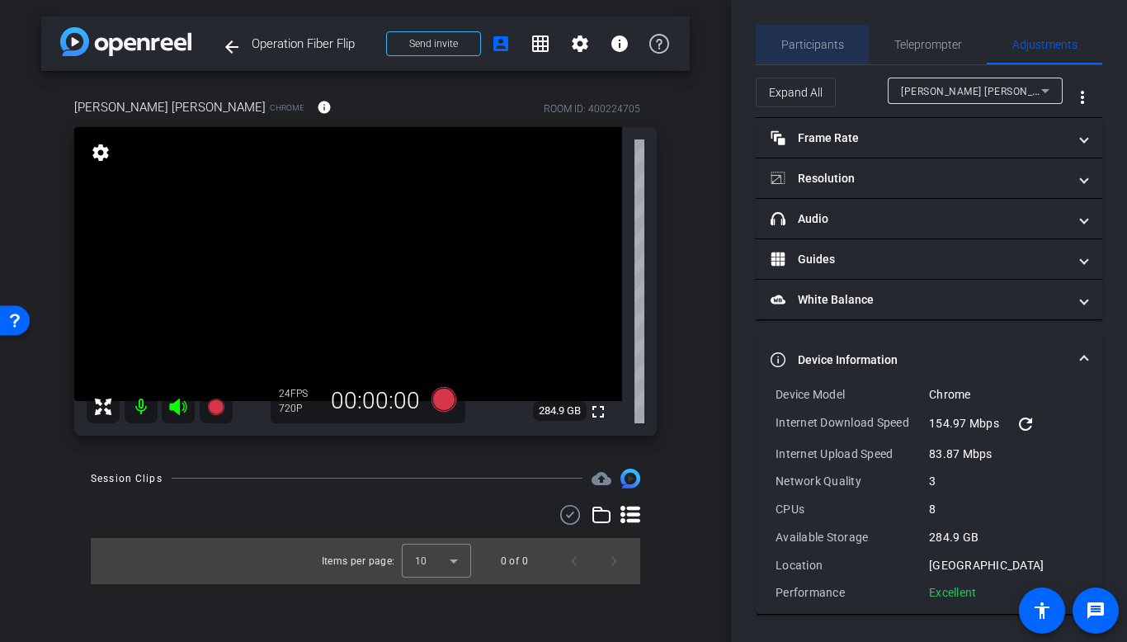
click at [841, 49] on span "Participants" at bounding box center [813, 45] width 63 height 12
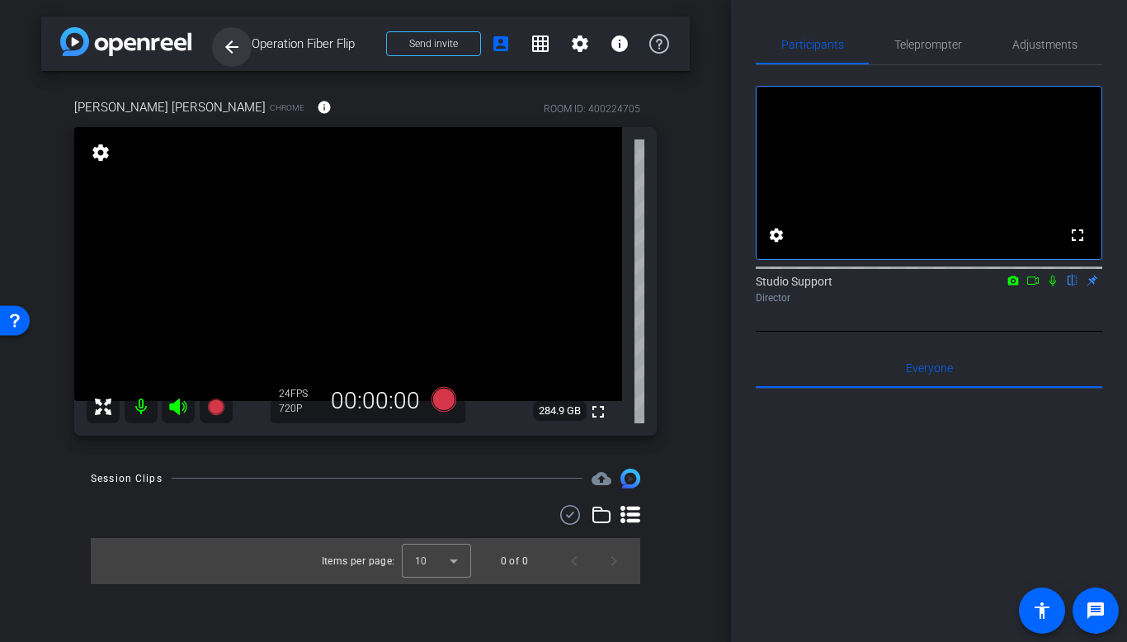
drag, startPoint x: 371, startPoint y: 46, endPoint x: 251, endPoint y: 37, distance: 120.8
click at [251, 37] on div "arrow_back Operation Fiber Flip Back to project Send invite account_box grid_on…" at bounding box center [365, 44] width 649 height 54
copy span "Operation Fiber Flip"
click at [979, 55] on span "Adjustments" at bounding box center [1045, 45] width 65 height 40
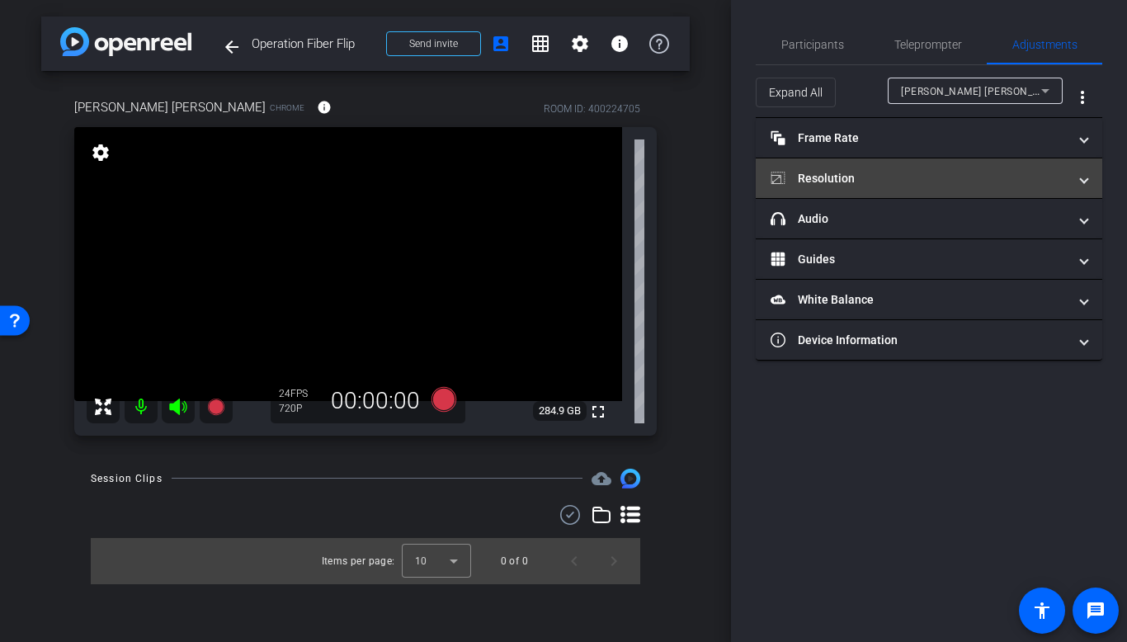
click at [904, 183] on mat-panel-title "Resolution" at bounding box center [919, 178] width 297 height 17
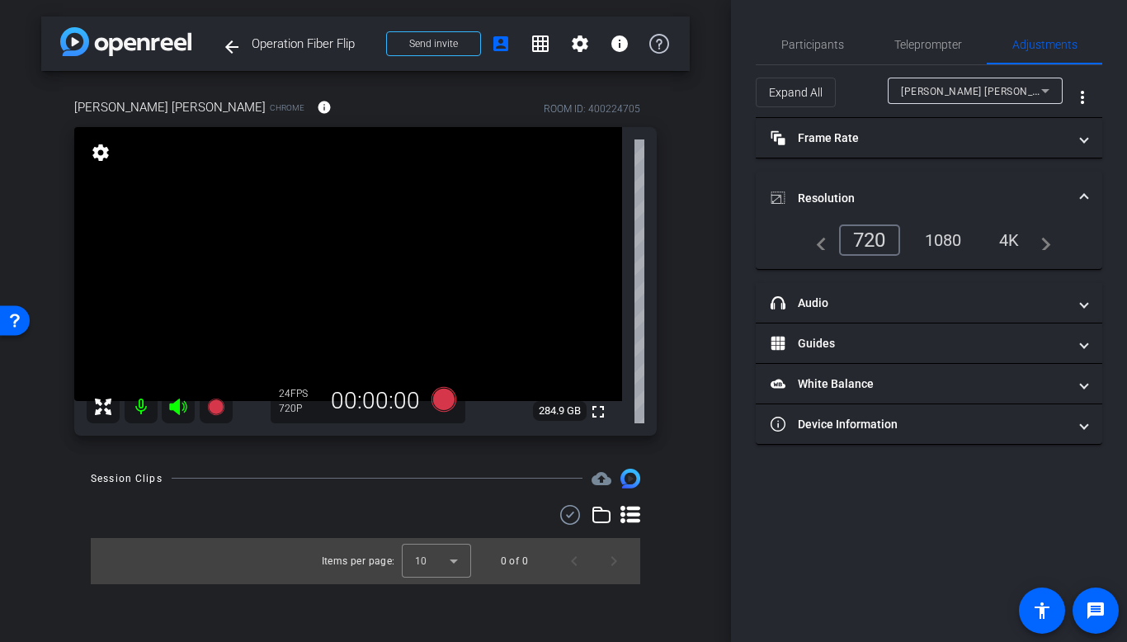
click at [938, 243] on div "1080" at bounding box center [944, 240] width 62 height 28
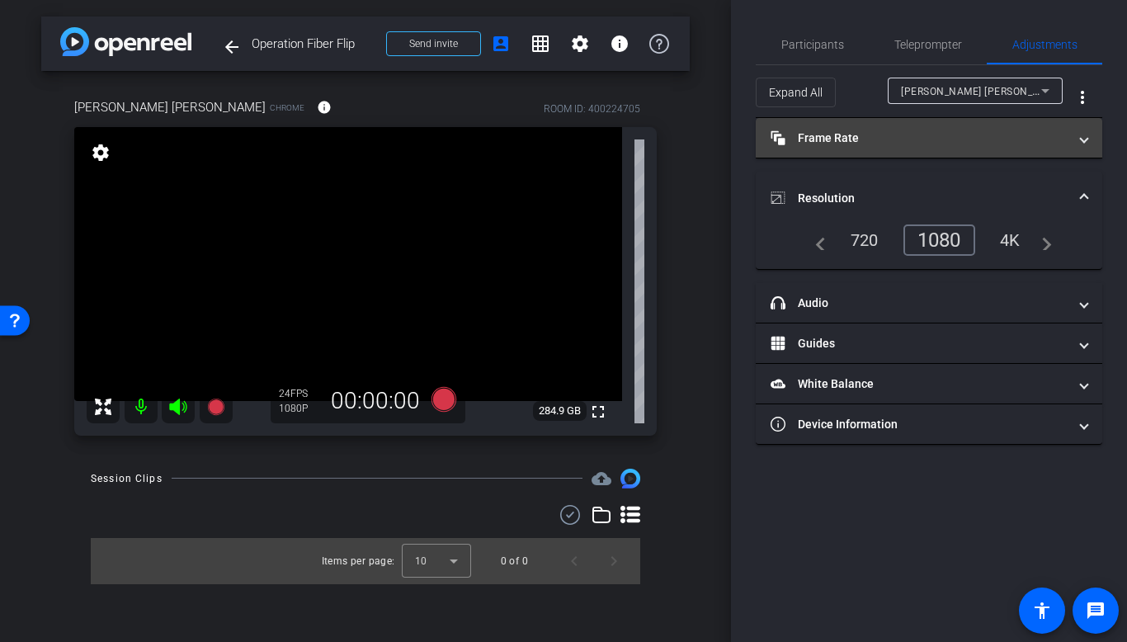
click at [874, 144] on mat-panel-title "Frame Rate Frame Rate" at bounding box center [919, 138] width 297 height 17
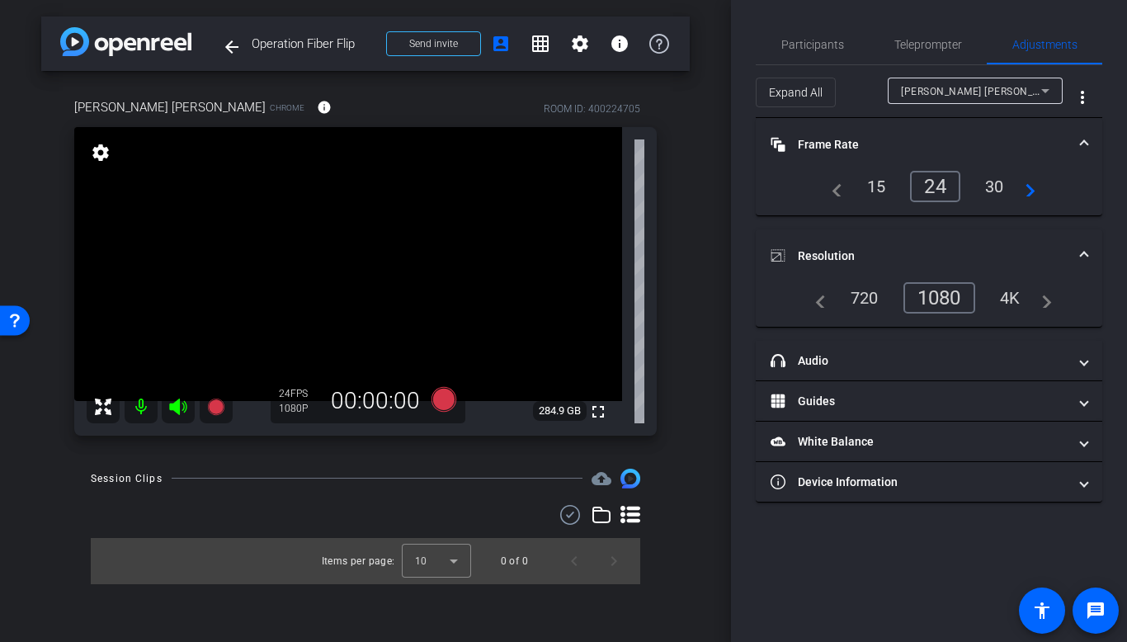
click at [977, 185] on div "30" at bounding box center [995, 186] width 44 height 28
click at [814, 55] on span "Participants" at bounding box center [813, 45] width 63 height 40
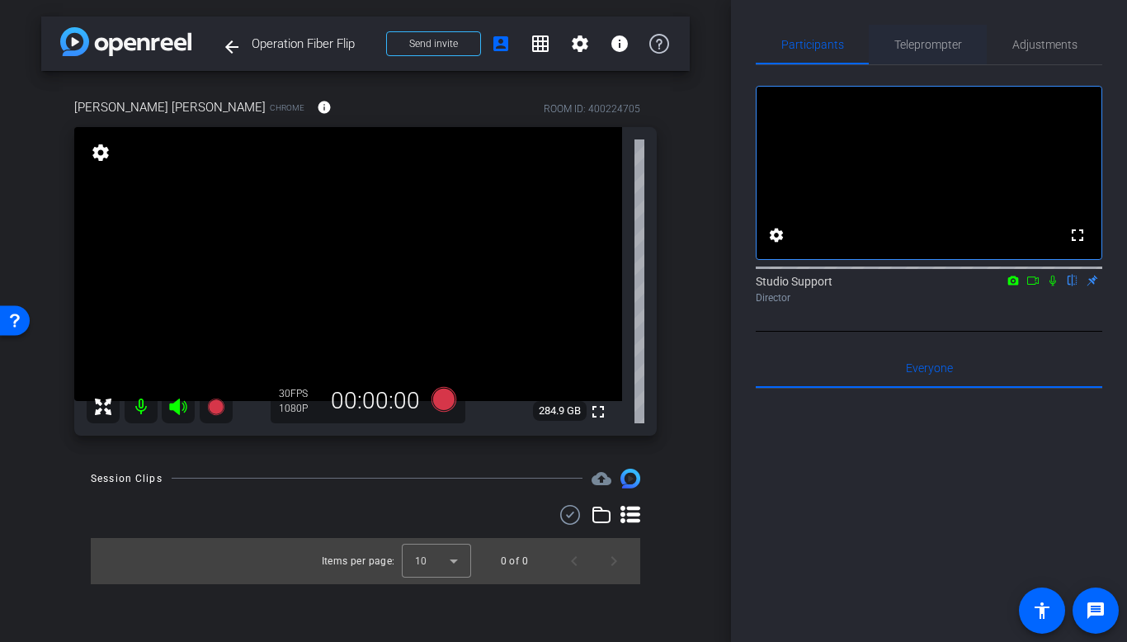
click at [951, 43] on span "Teleprompter" at bounding box center [929, 45] width 68 height 12
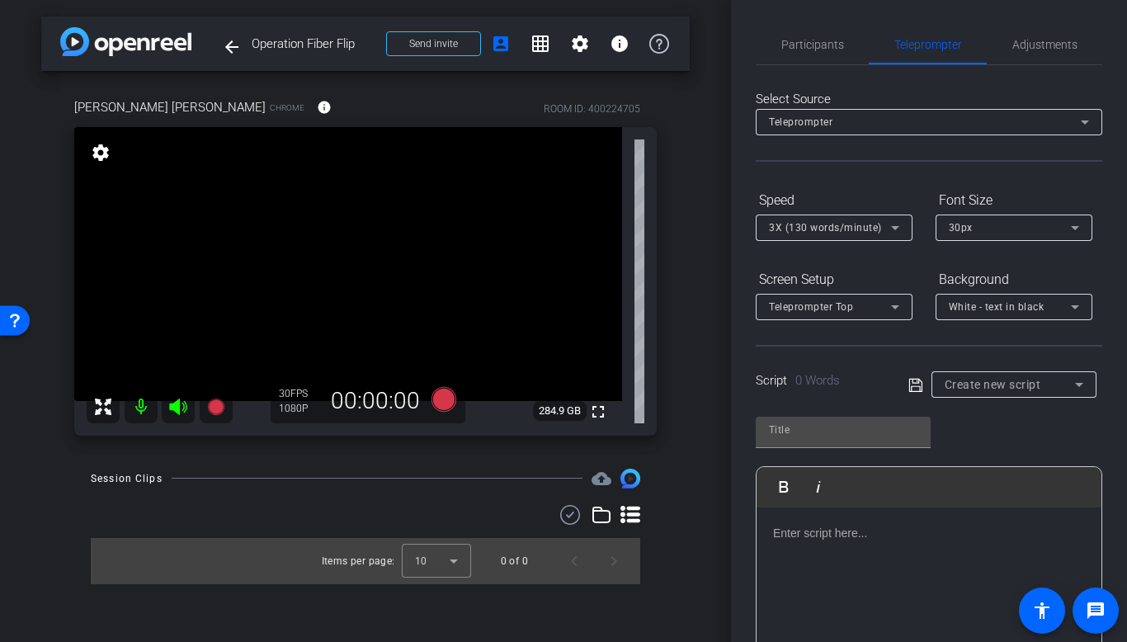
click at [944, 141] on div at bounding box center [929, 144] width 347 height 18
click at [951, 127] on div "Teleprompter" at bounding box center [925, 121] width 312 height 21
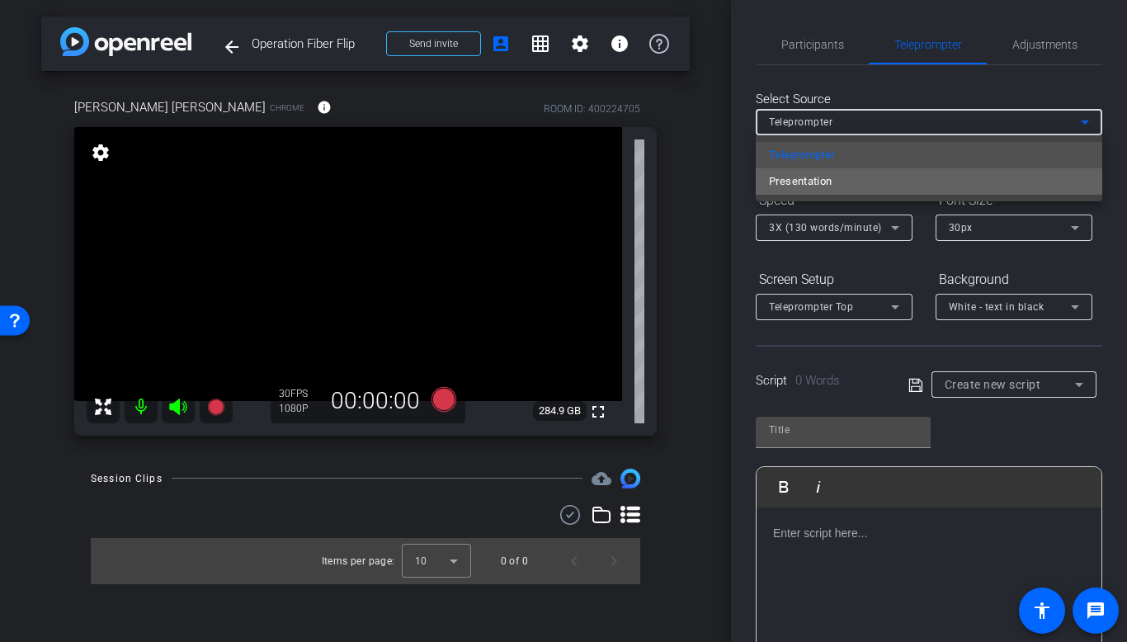
click at [955, 180] on mat-option "Presentation" at bounding box center [929, 181] width 347 height 26
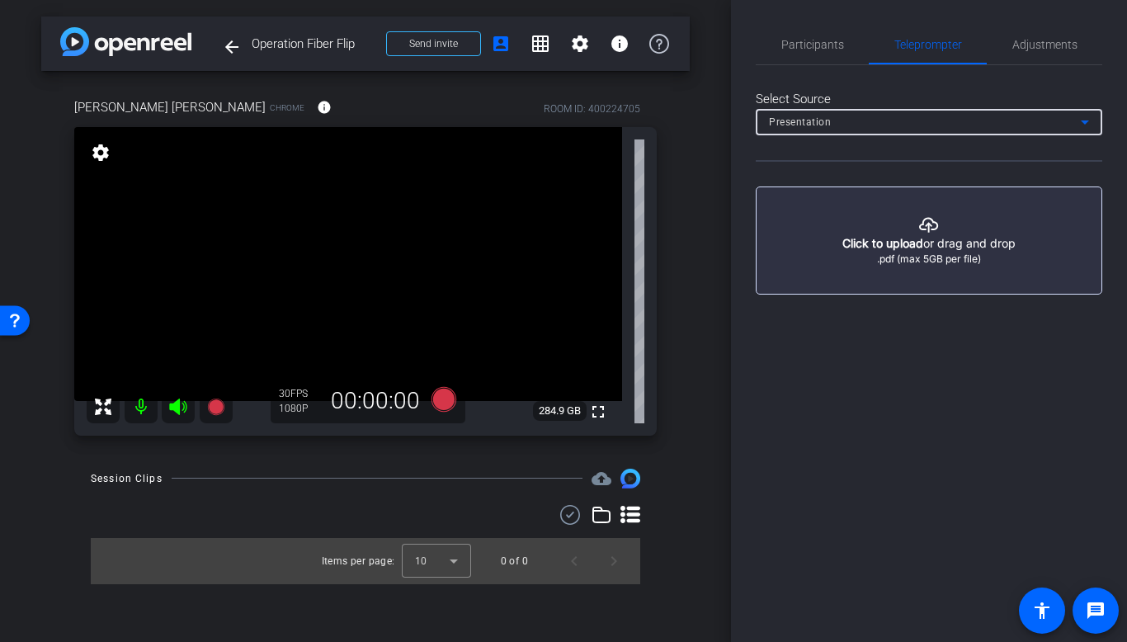
click at [950, 268] on button "button" at bounding box center [929, 241] width 347 height 108
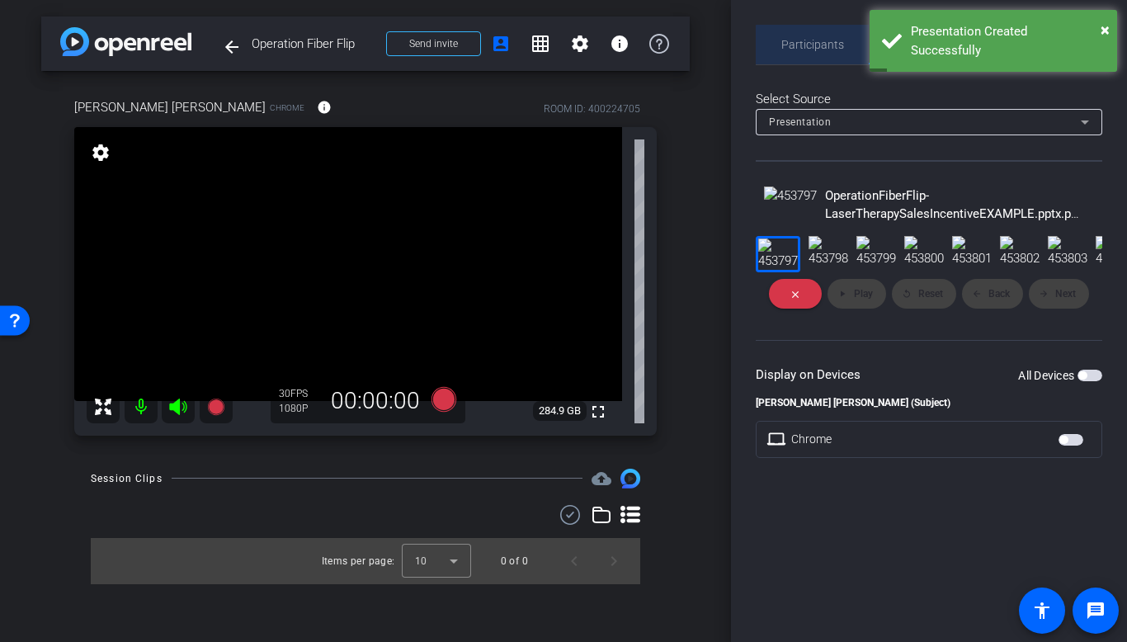
click at [832, 62] on span "Participants" at bounding box center [813, 45] width 63 height 40
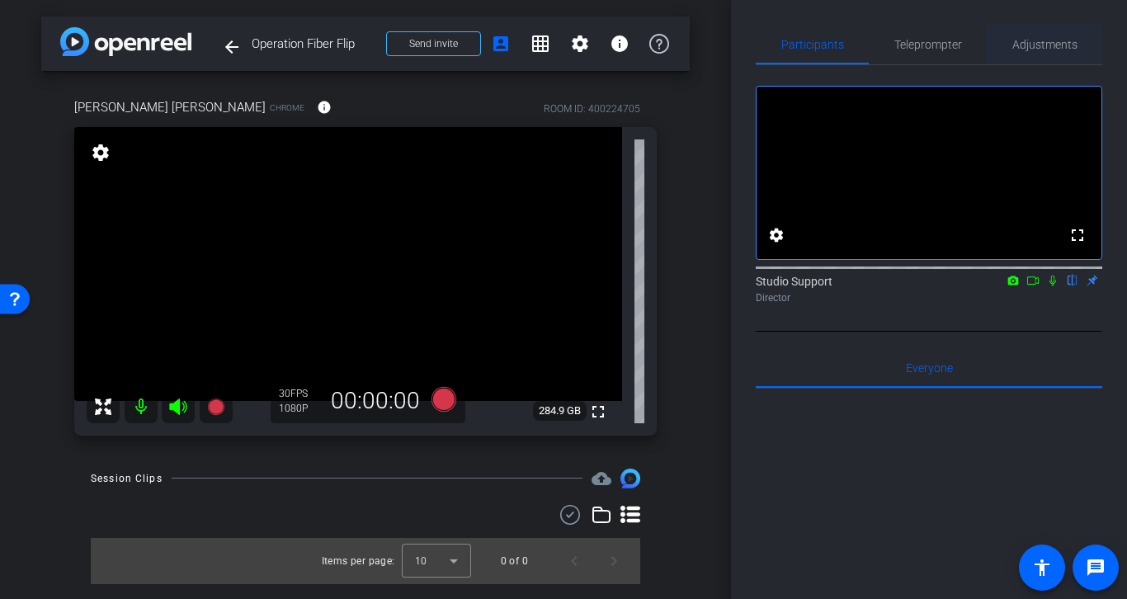
click at [979, 49] on span "Adjustments" at bounding box center [1045, 45] width 65 height 12
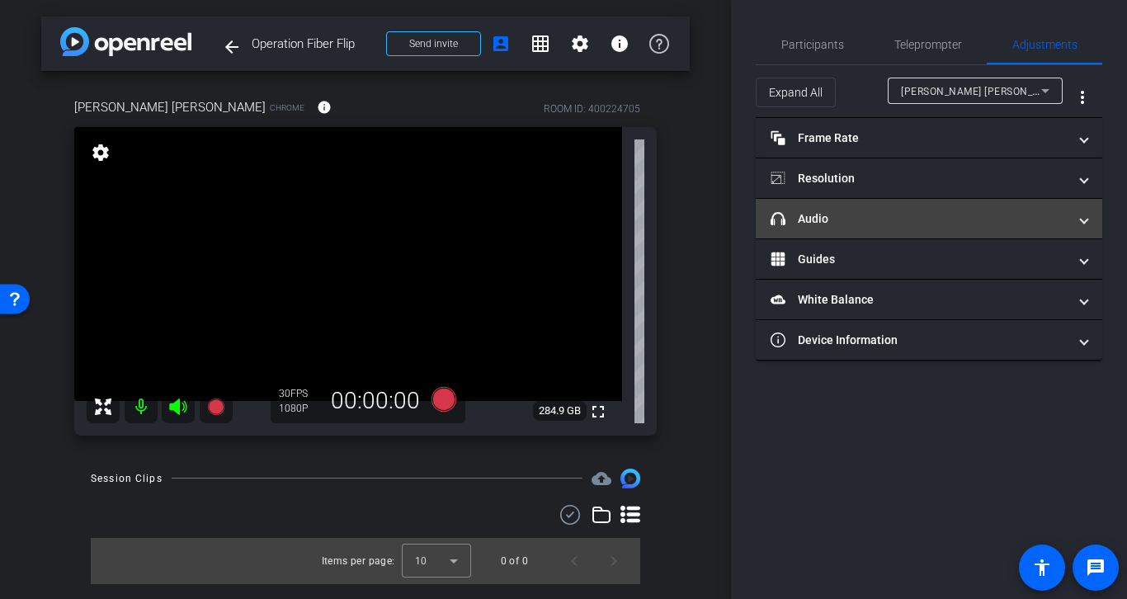
click at [893, 218] on mat-panel-title "headphone icon Audio" at bounding box center [919, 218] width 297 height 17
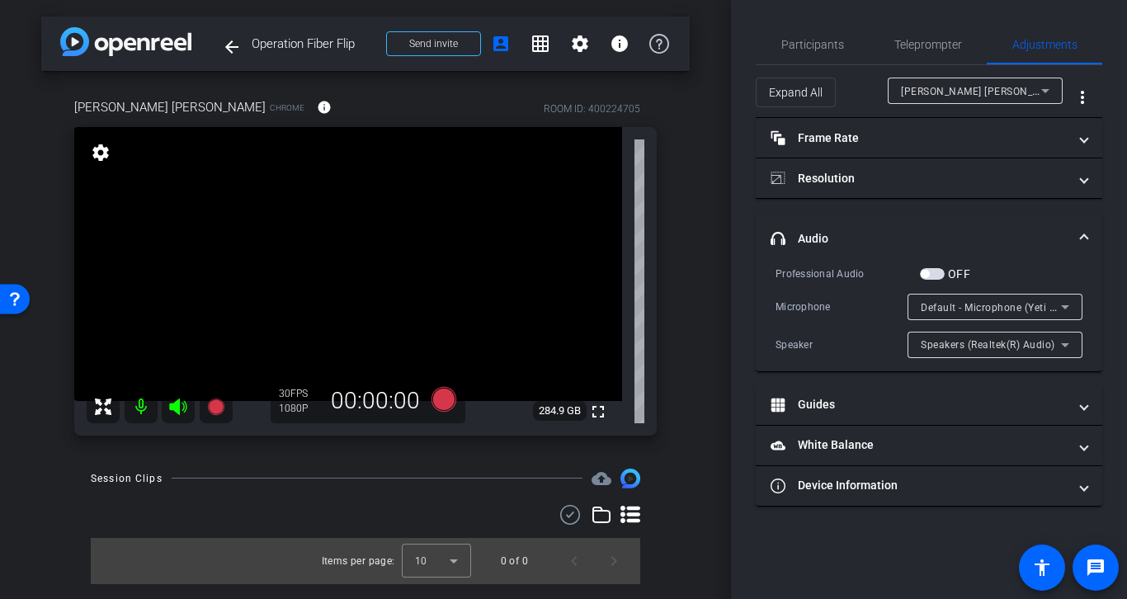
click at [979, 303] on span "Default - Microphone (Yeti Stereo Microphone) (046d:0ab7)" at bounding box center [1064, 306] width 286 height 13
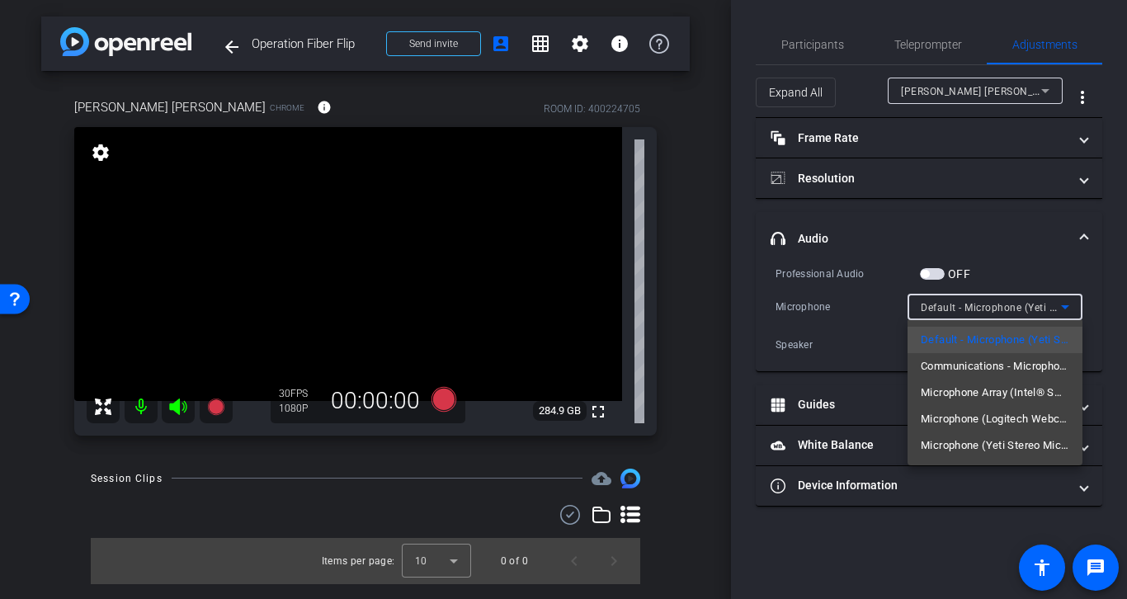
click at [975, 264] on div at bounding box center [563, 299] width 1127 height 599
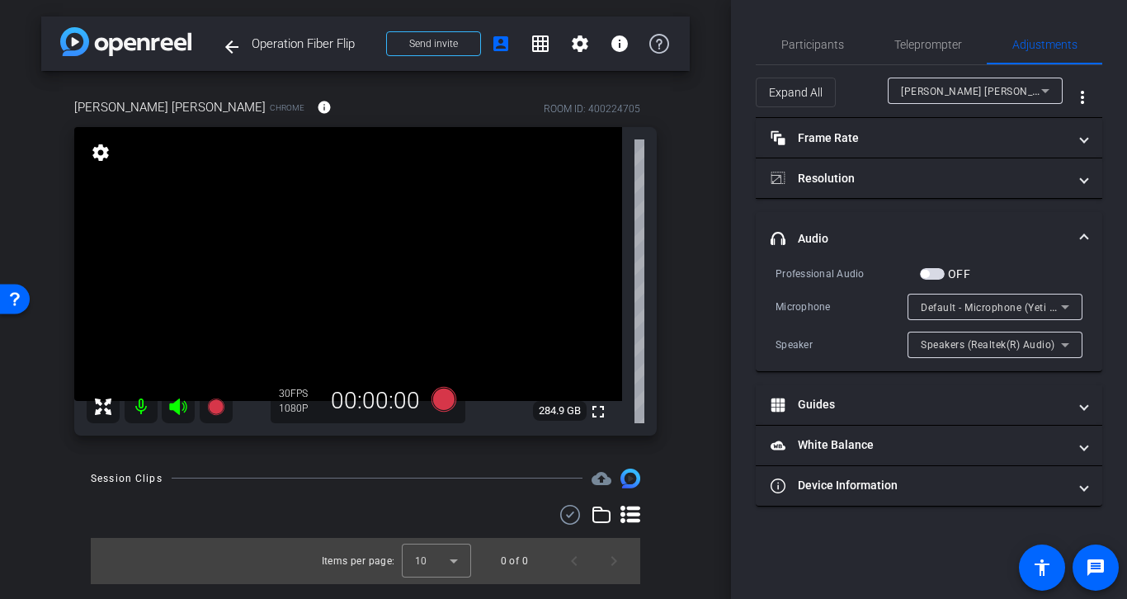
click at [979, 301] on div "Default - Microphone (Yeti Stereo Microphone) (046d:0ab7)" at bounding box center [991, 307] width 140 height 21
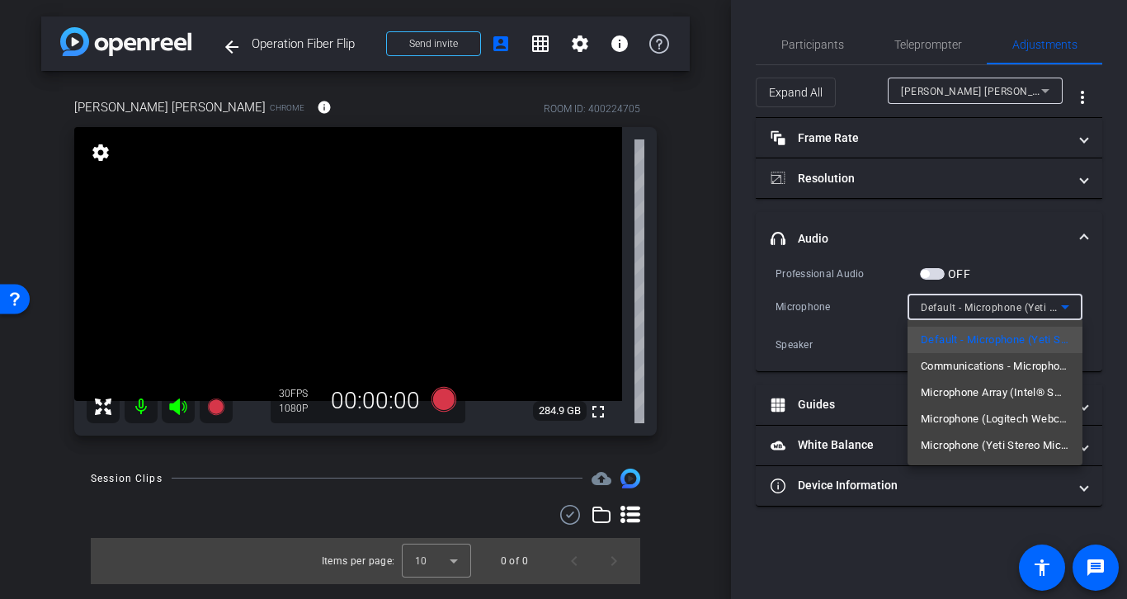
drag, startPoint x: 1051, startPoint y: 258, endPoint x: 1062, endPoint y: 263, distance: 11.8
click at [979, 260] on div at bounding box center [563, 299] width 1127 height 599
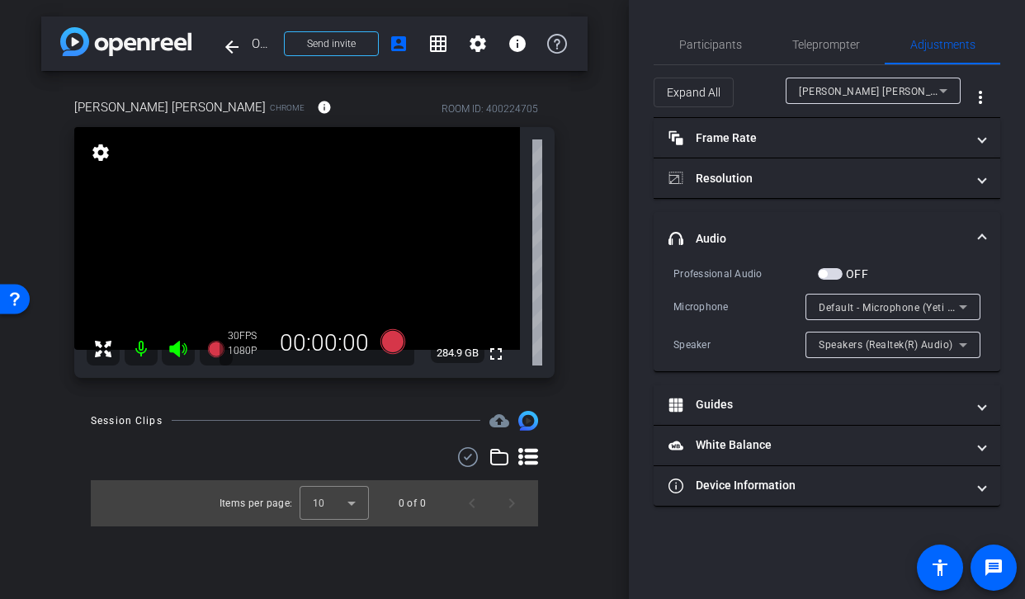
click at [924, 340] on span "Speakers (Realtek(R) Audio)" at bounding box center [886, 345] width 135 height 12
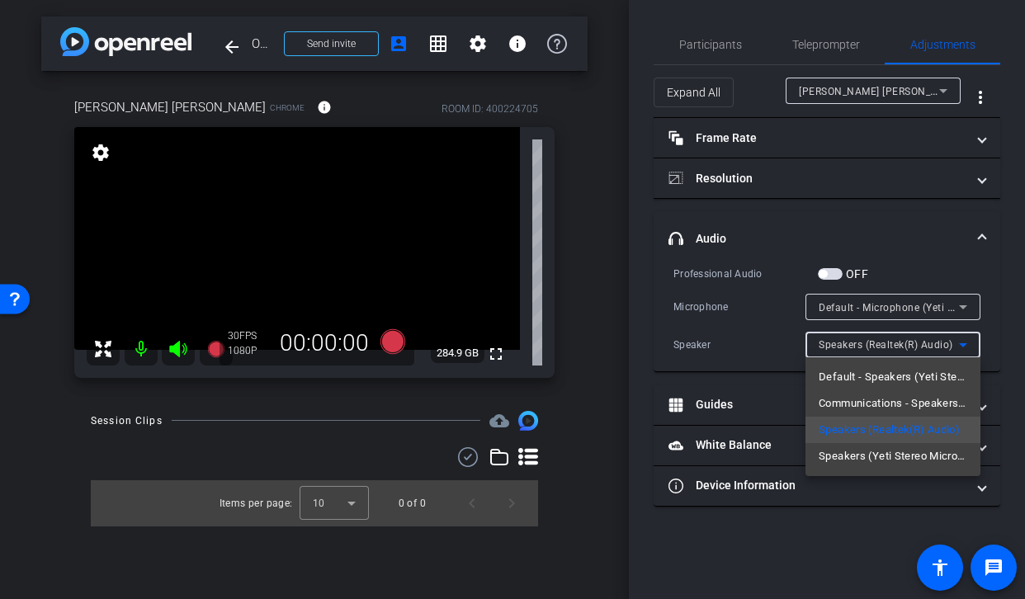
click at [940, 303] on div at bounding box center [512, 299] width 1025 height 599
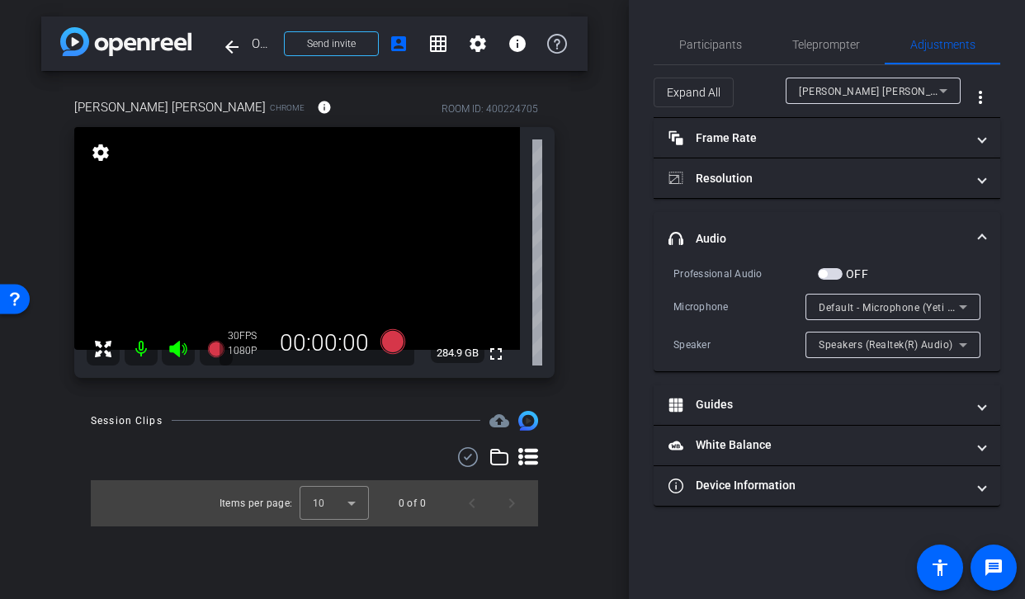
click at [947, 308] on span "Default - Microphone (Yeti Stereo Microphone) (046d:0ab7)" at bounding box center [962, 306] width 286 height 13
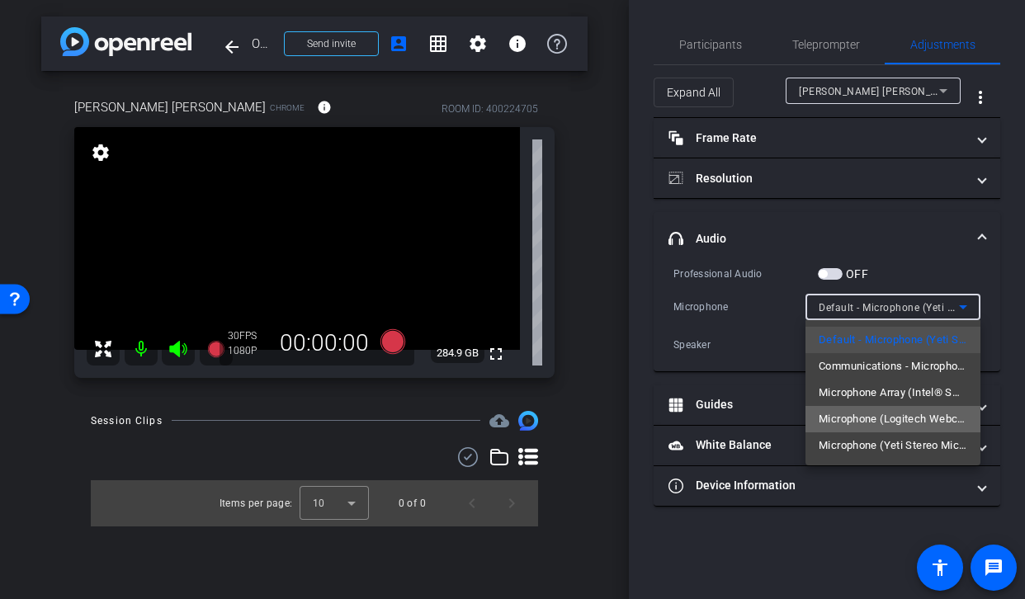
click at [937, 417] on span "Microphone (Logitech Webcam C930e) (046d:0843)" at bounding box center [893, 419] width 149 height 20
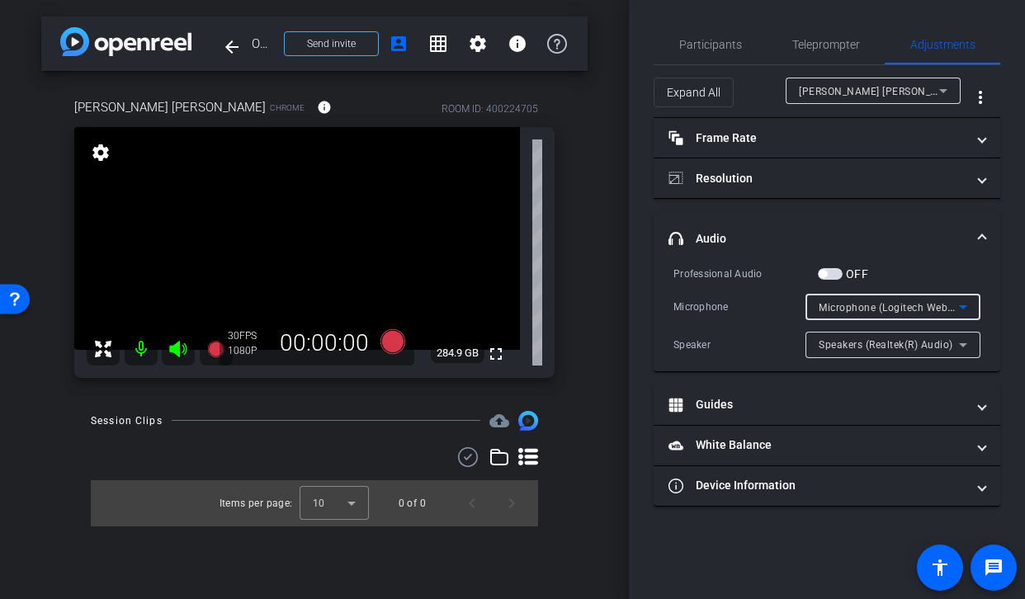
click at [965, 306] on icon at bounding box center [963, 307] width 8 height 4
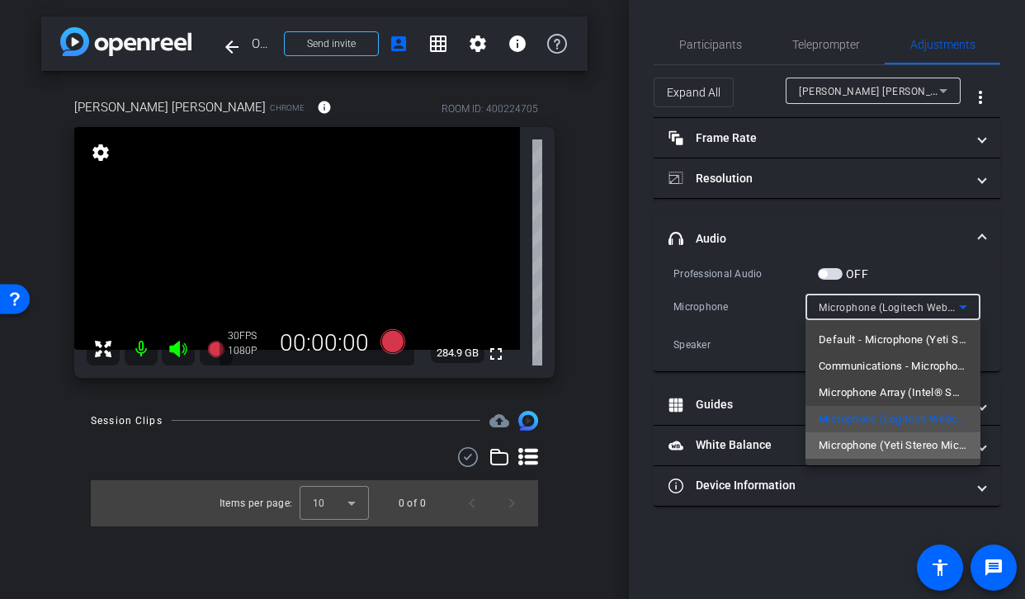
click at [935, 447] on span "Microphone (Yeti Stereo Microphone) (046d:0ab7)" at bounding box center [893, 446] width 149 height 20
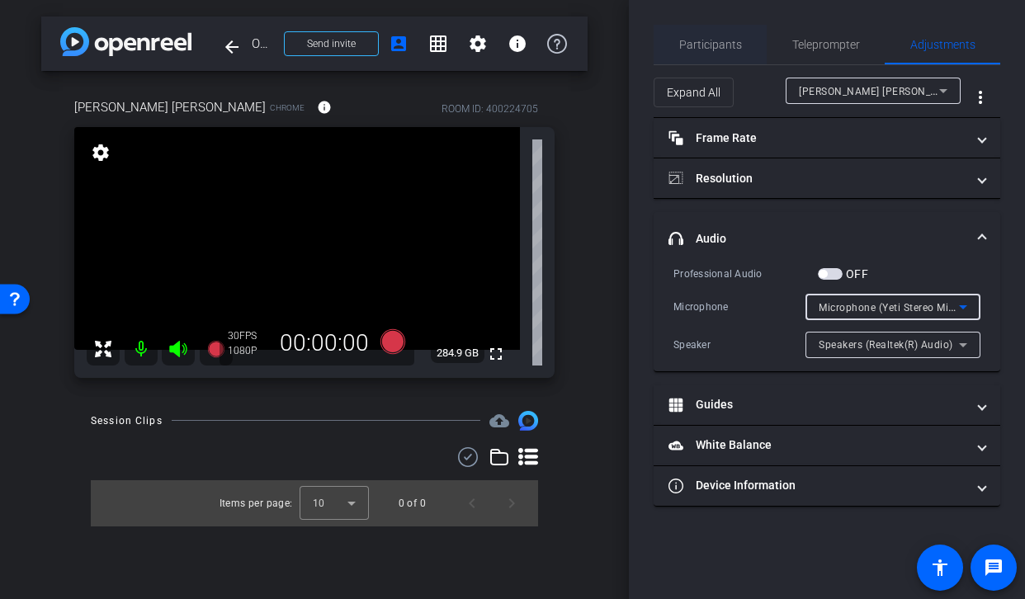
click at [729, 50] on span "Participants" at bounding box center [710, 45] width 63 height 12
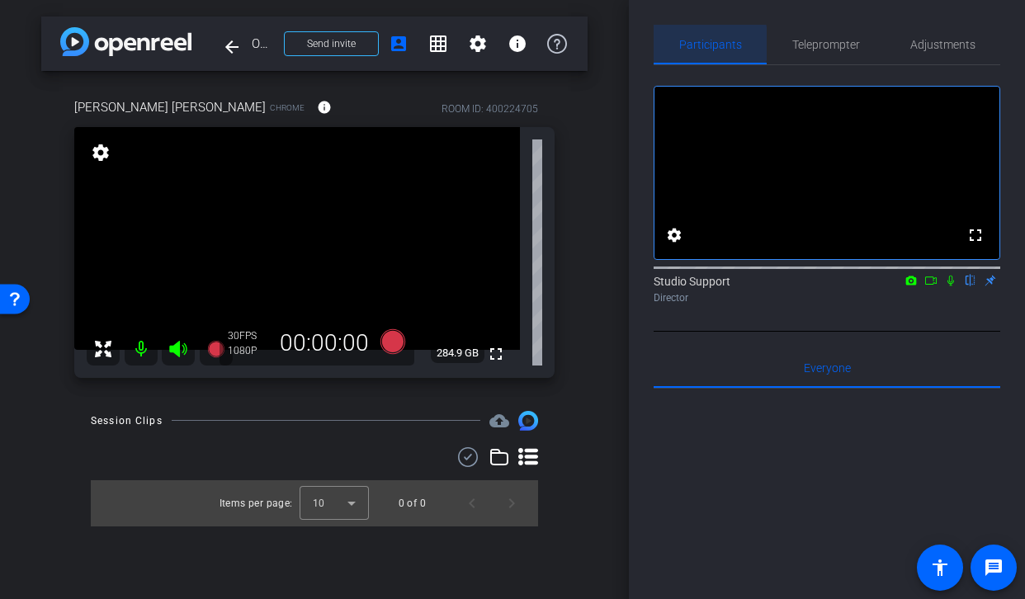
click at [684, 45] on span "Participants" at bounding box center [710, 45] width 63 height 12
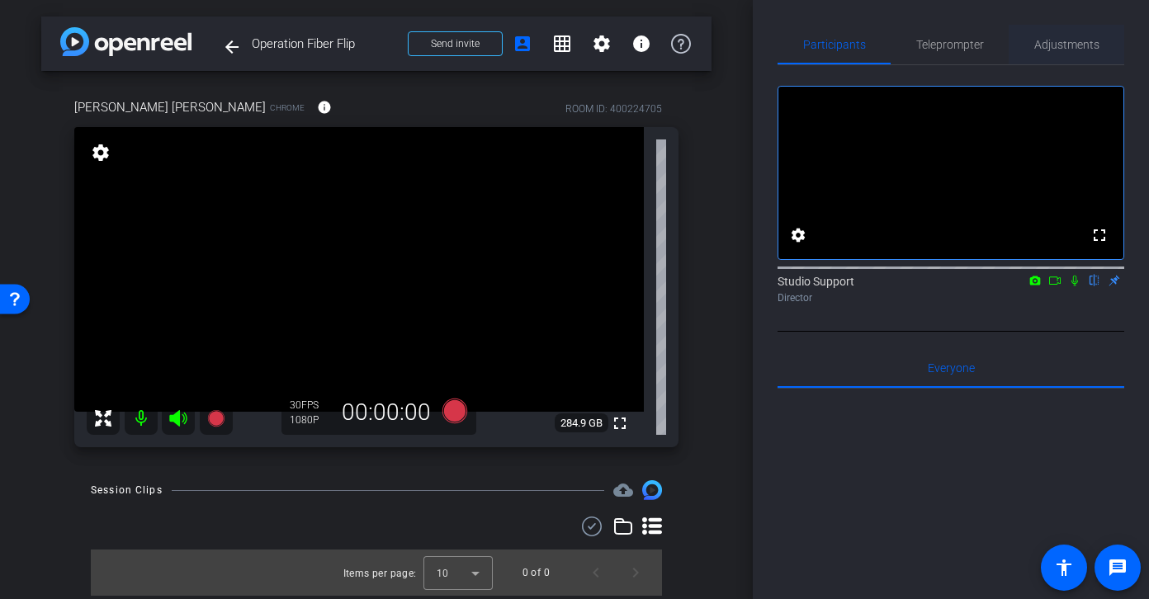
click at [979, 40] on span "Adjustments" at bounding box center [1066, 45] width 65 height 12
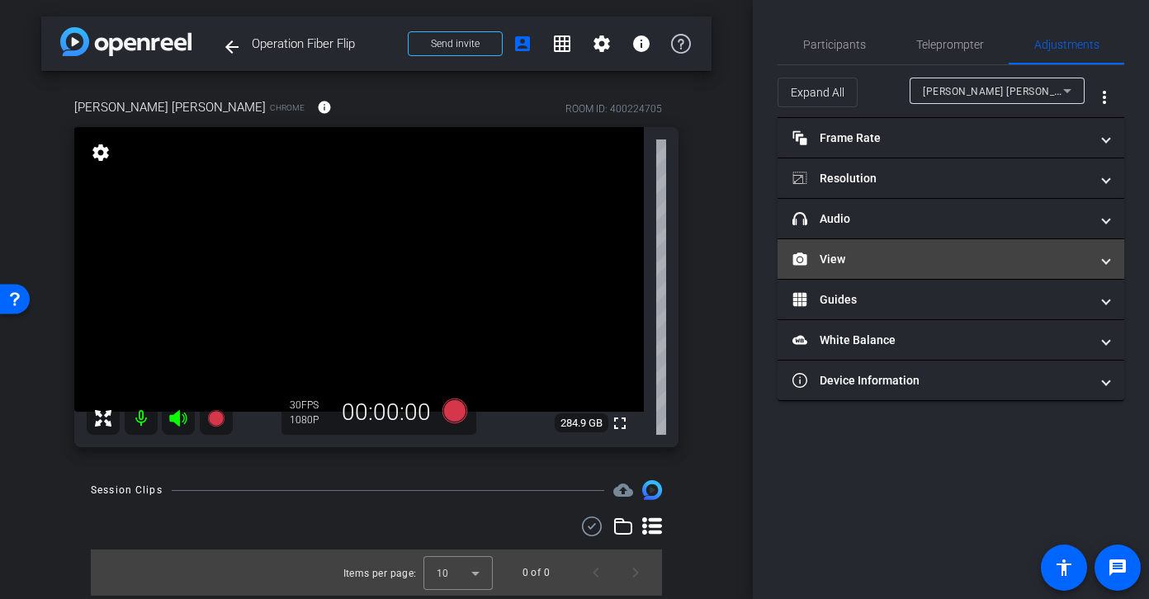
click at [857, 267] on mat-panel-title "View" at bounding box center [940, 259] width 297 height 17
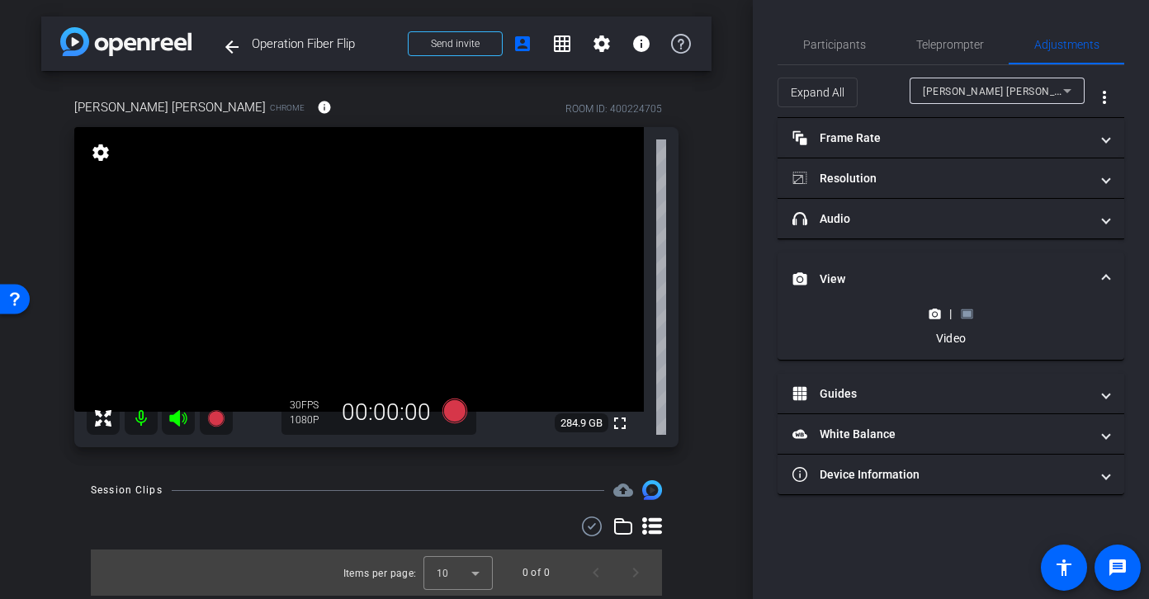
click at [961, 314] on icon at bounding box center [967, 313] width 12 height 9
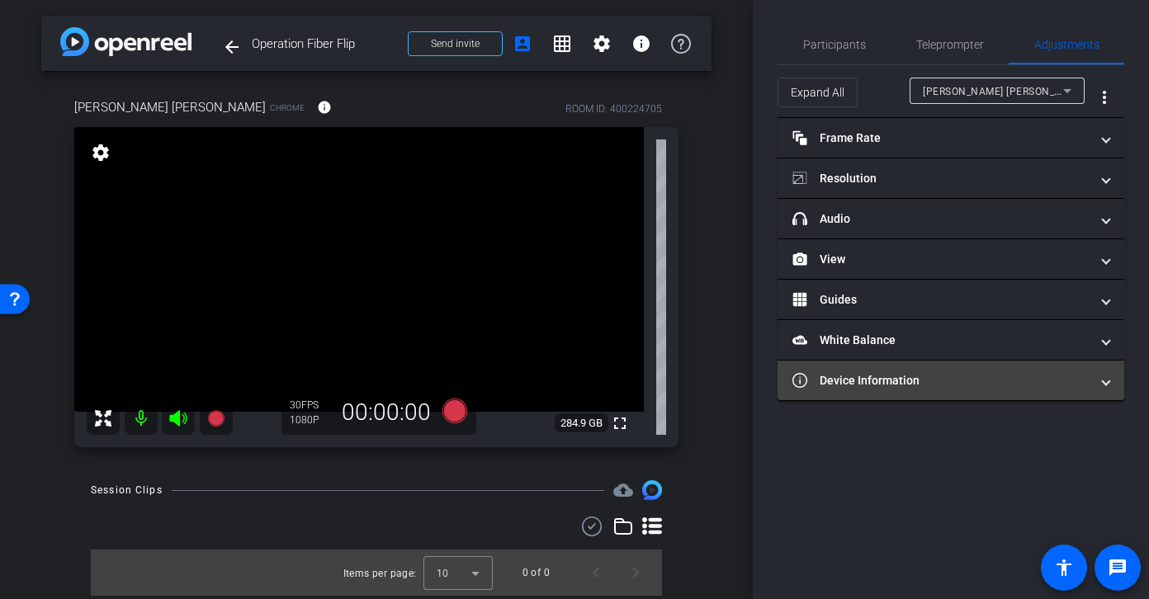
click at [943, 372] on mat-panel-title "Device Information" at bounding box center [940, 380] width 297 height 17
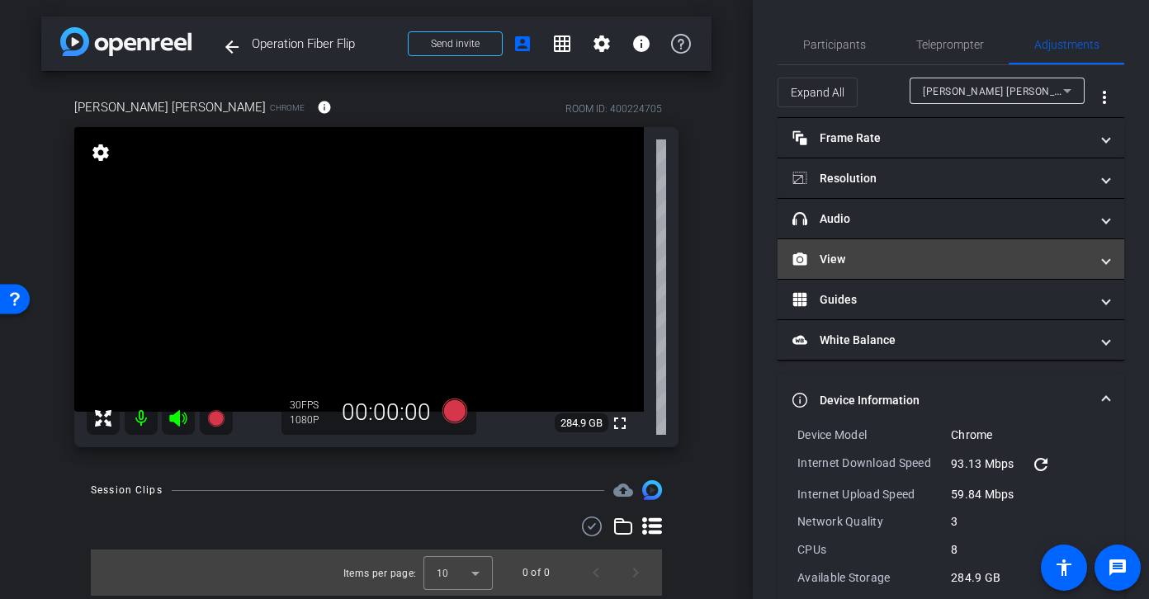
click at [907, 258] on mat-panel-title "View" at bounding box center [940, 259] width 297 height 17
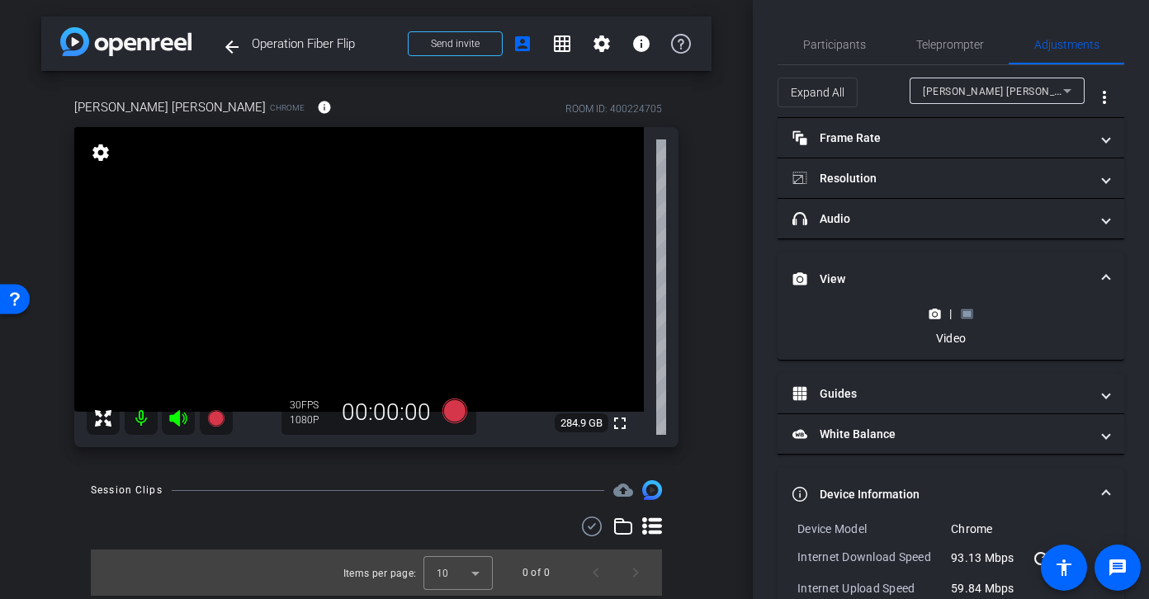
click at [965, 322] on div "| Video" at bounding box center [950, 325] width 60 height 41
click at [964, 316] on rect at bounding box center [966, 313] width 9 height 7
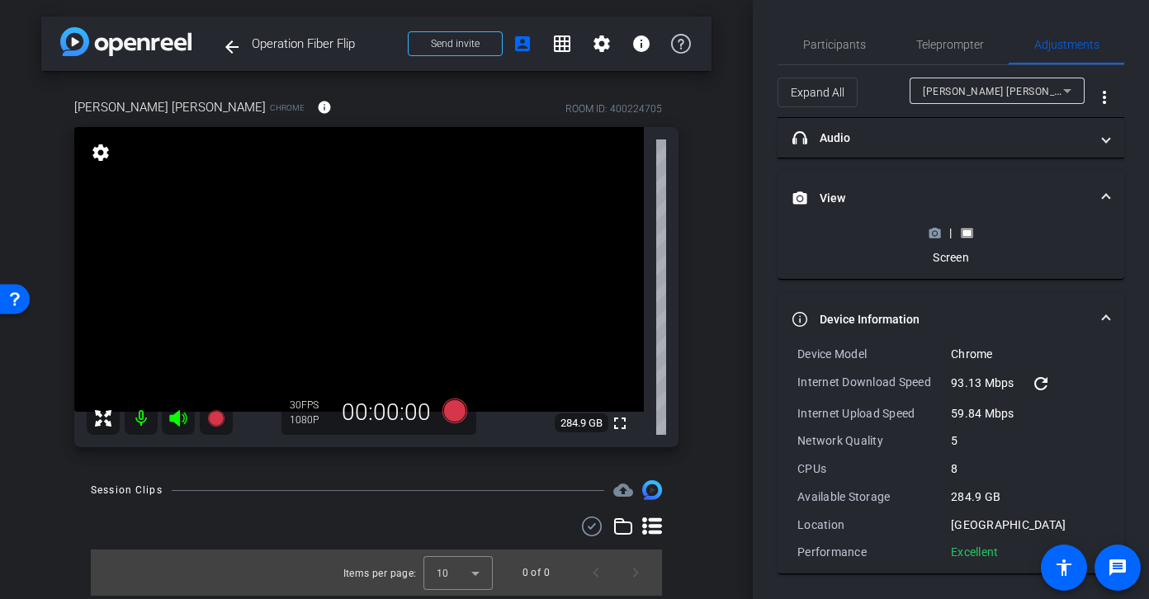
click at [936, 234] on icon at bounding box center [934, 233] width 12 height 12
click at [972, 234] on icon at bounding box center [967, 233] width 12 height 12
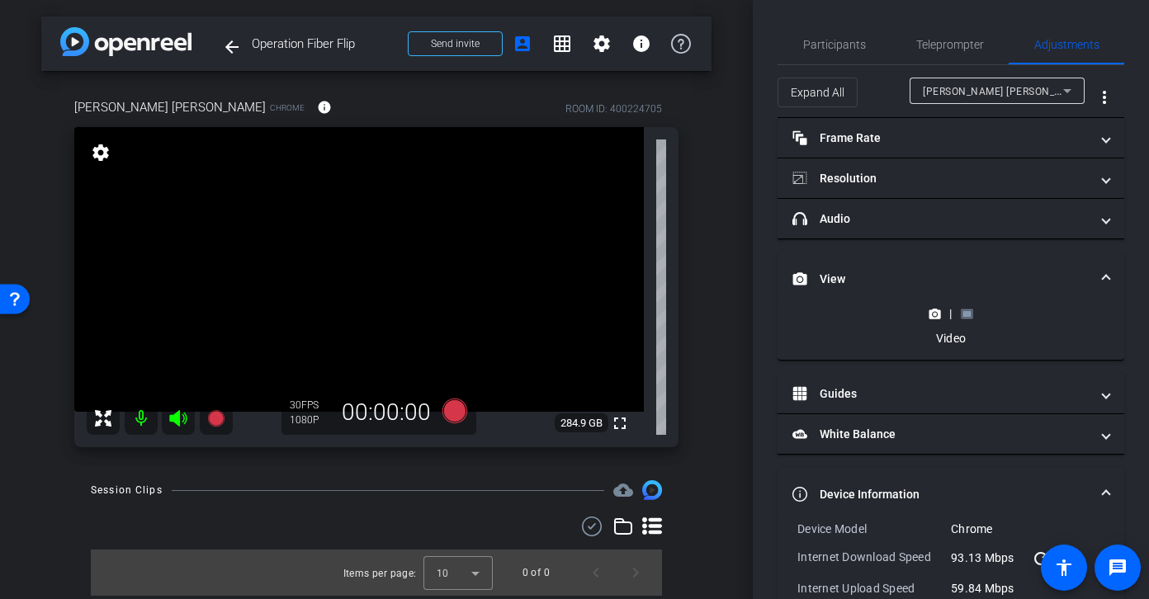
click at [964, 314] on rect at bounding box center [966, 313] width 9 height 7
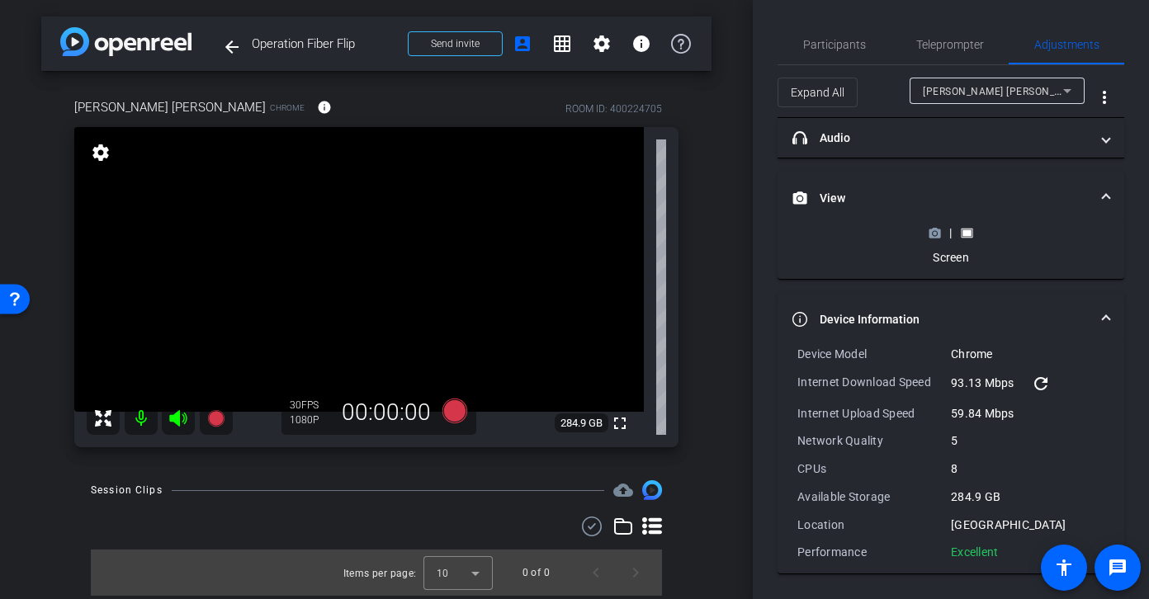
click at [924, 230] on div "|" at bounding box center [950, 232] width 60 height 17
click at [933, 233] on circle at bounding box center [935, 233] width 4 height 4
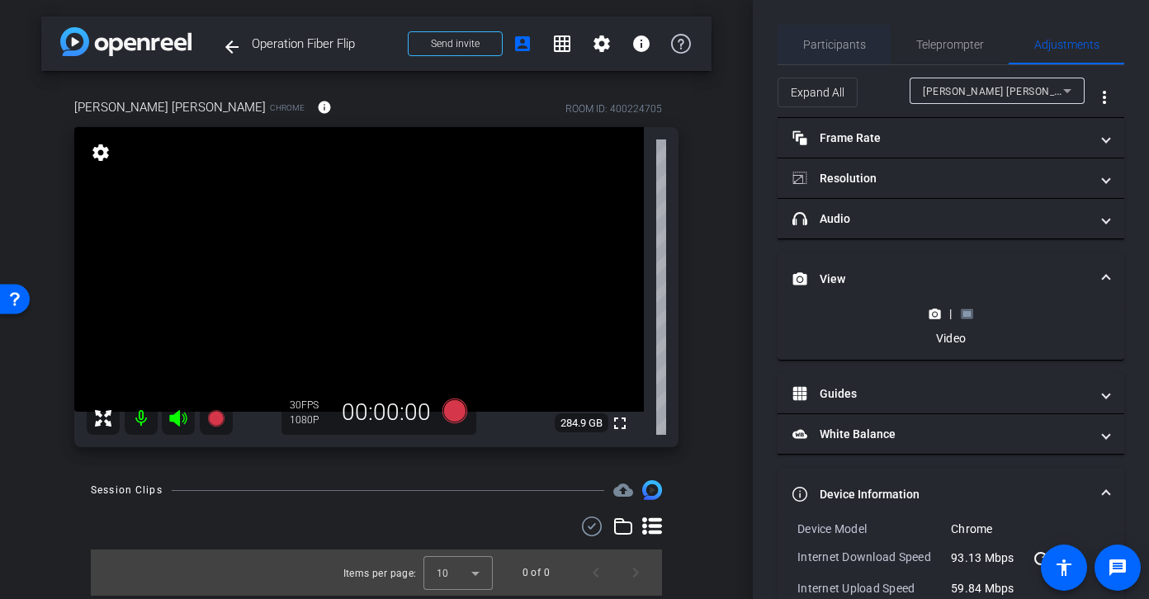
click at [802, 39] on div "Participants" at bounding box center [833, 45] width 113 height 40
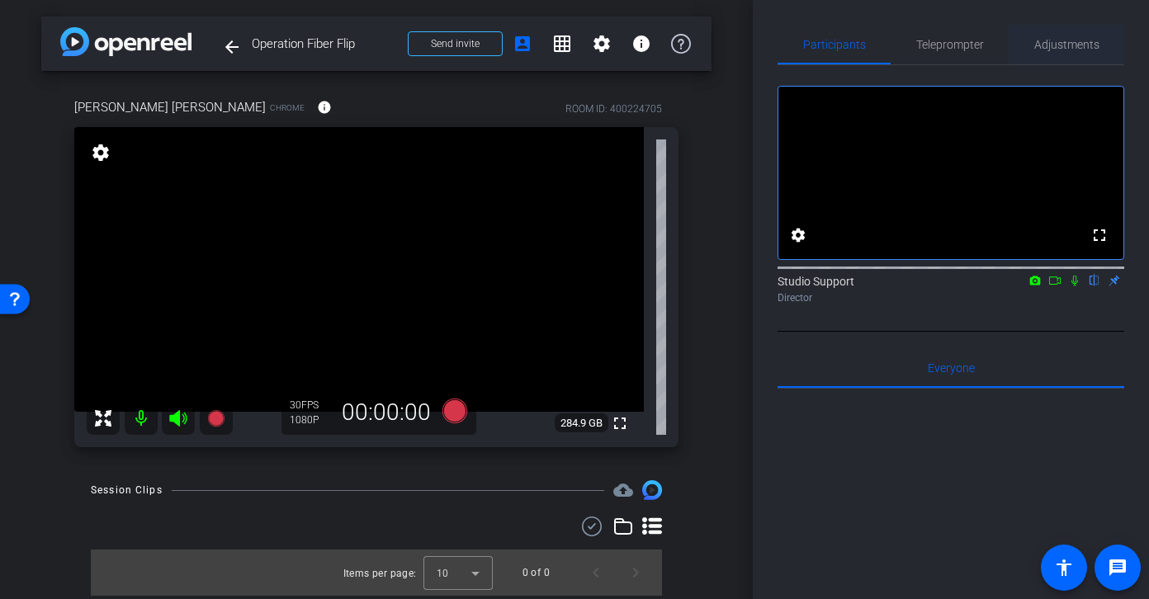
click at [979, 60] on span "Adjustments" at bounding box center [1066, 45] width 65 height 40
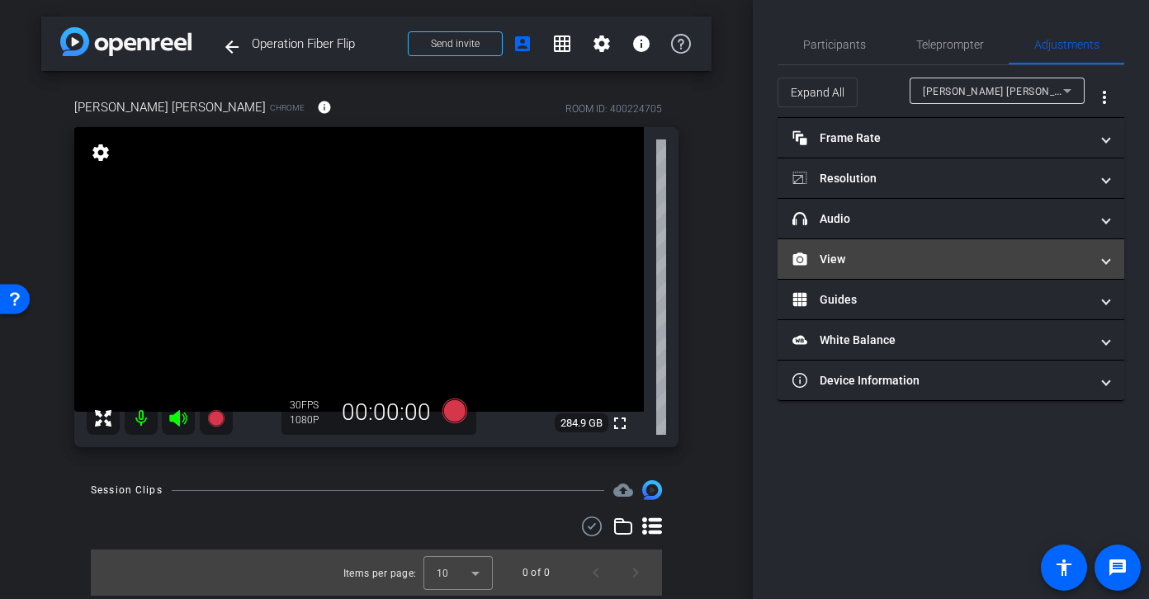
click at [956, 268] on mat-expansion-panel-header "View" at bounding box center [950, 259] width 347 height 40
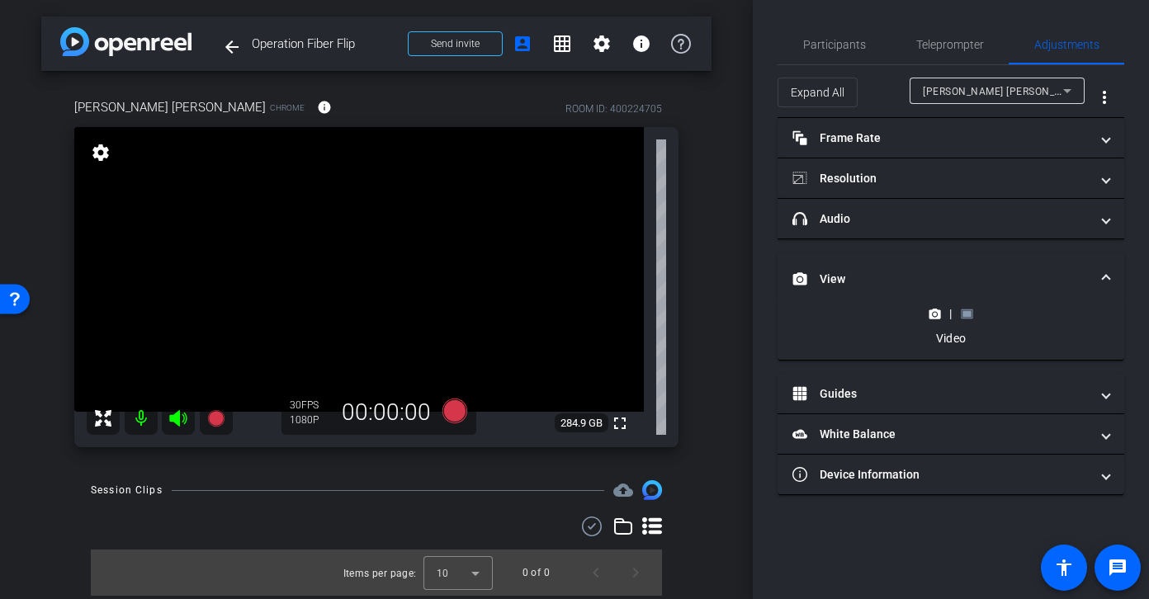
click at [955, 308] on div "|" at bounding box center [950, 313] width 60 height 17
click at [963, 311] on rect at bounding box center [966, 313] width 9 height 7
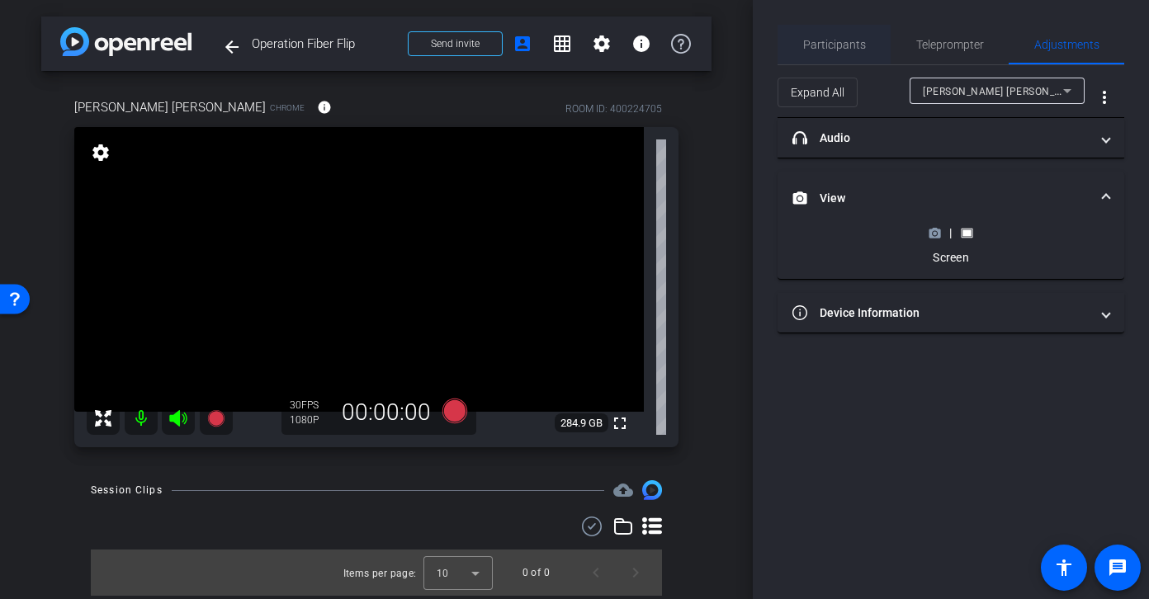
click at [848, 41] on span "Participants" at bounding box center [834, 45] width 63 height 12
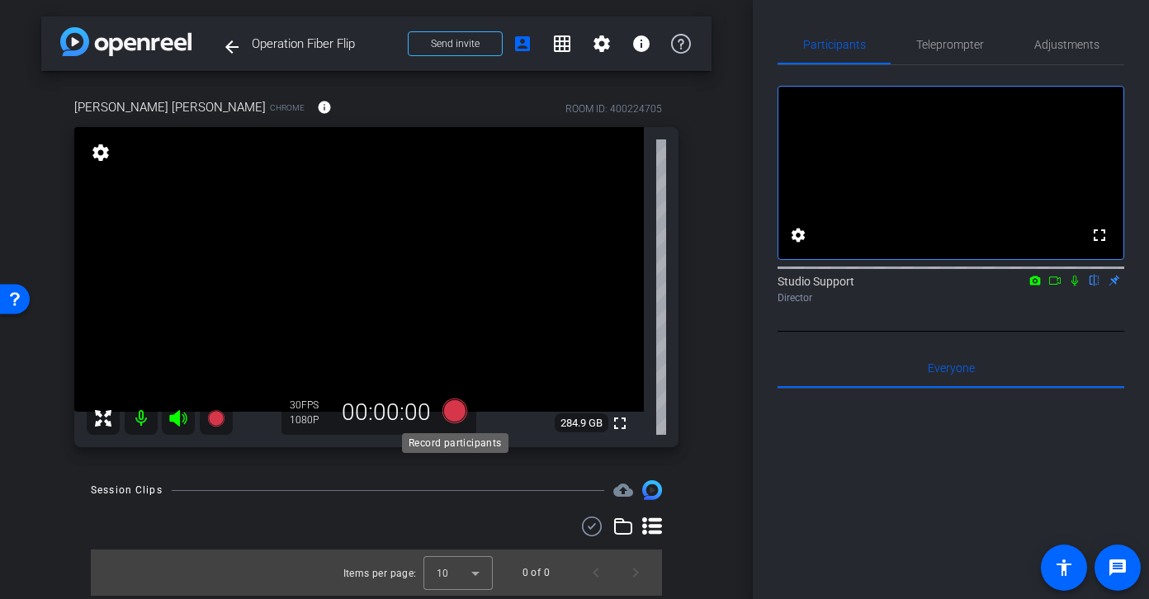
click at [456, 404] on icon at bounding box center [454, 411] width 25 height 25
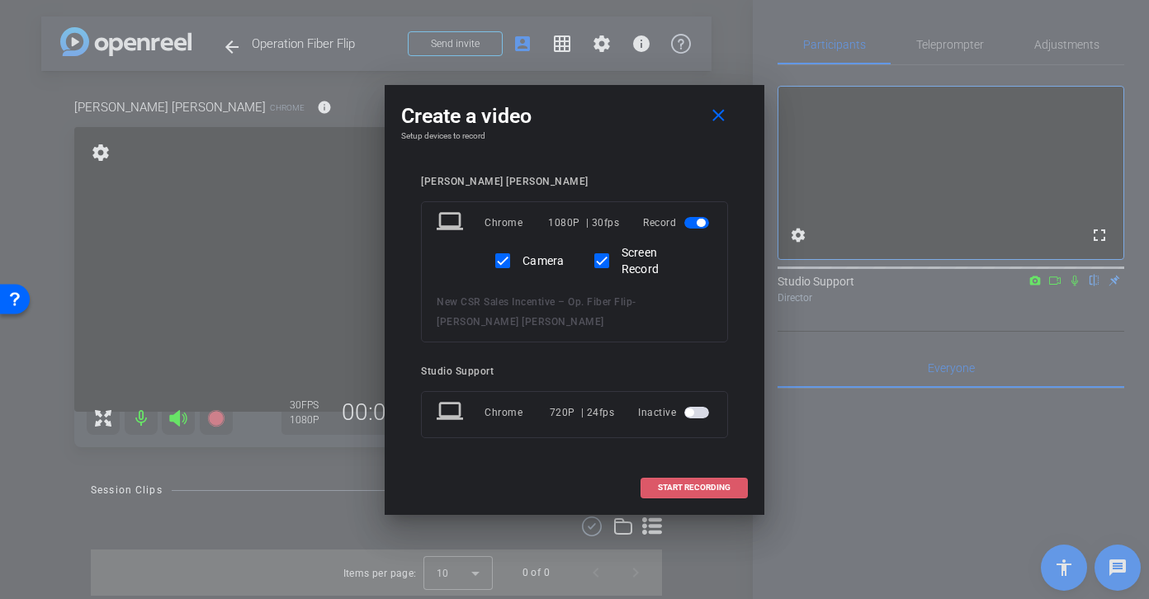
click at [674, 481] on span at bounding box center [694, 488] width 106 height 40
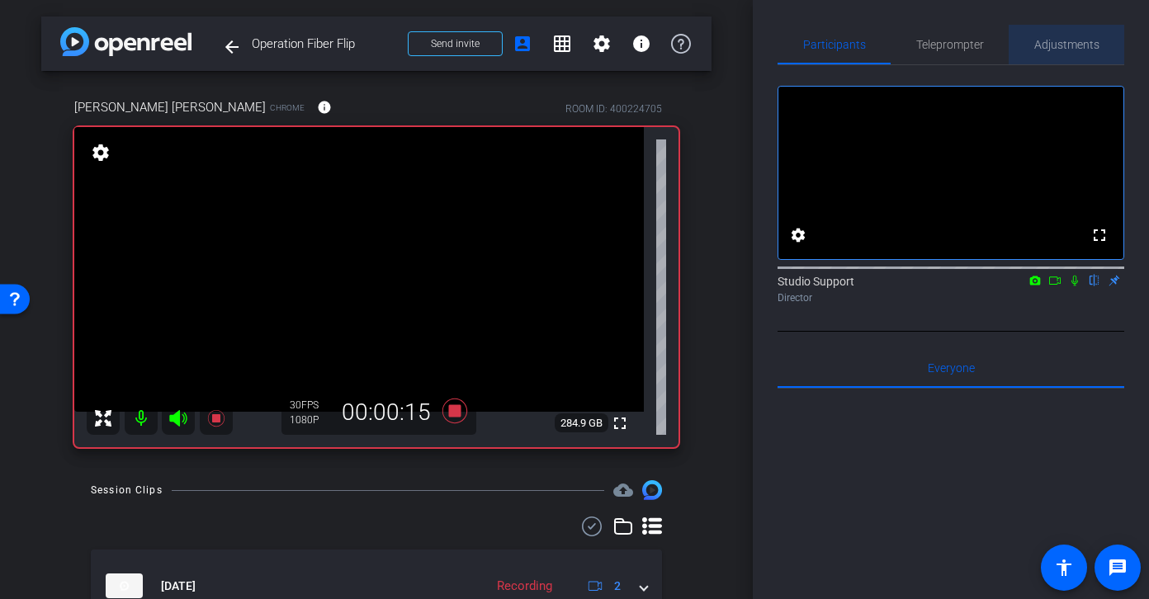
click at [979, 39] on span "Adjustments" at bounding box center [1066, 45] width 65 height 12
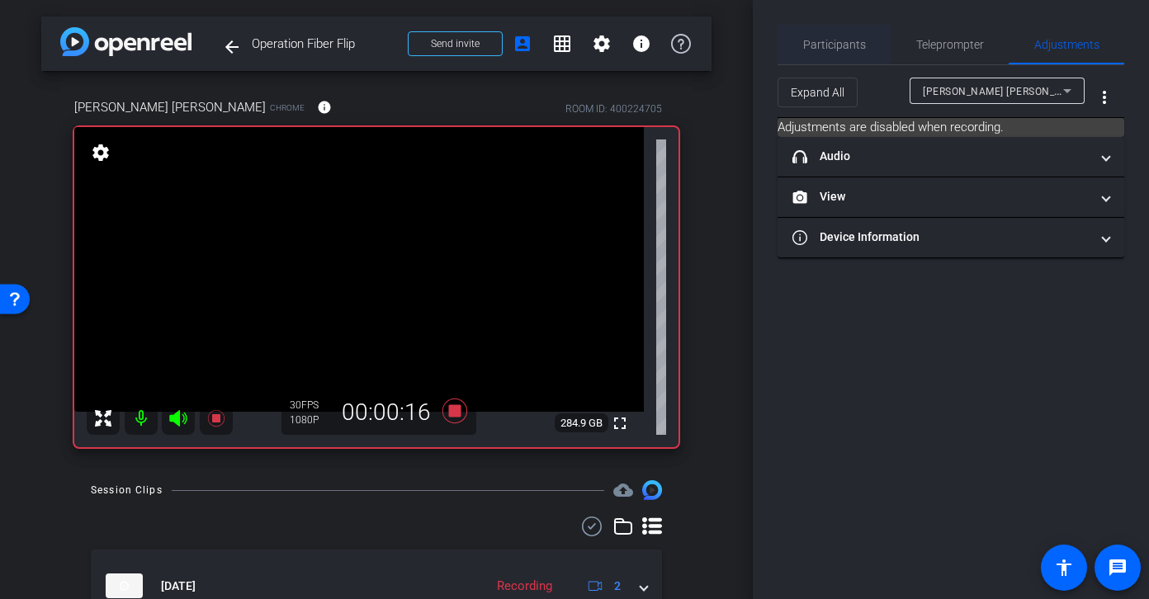
click at [824, 43] on span "Participants" at bounding box center [834, 45] width 63 height 12
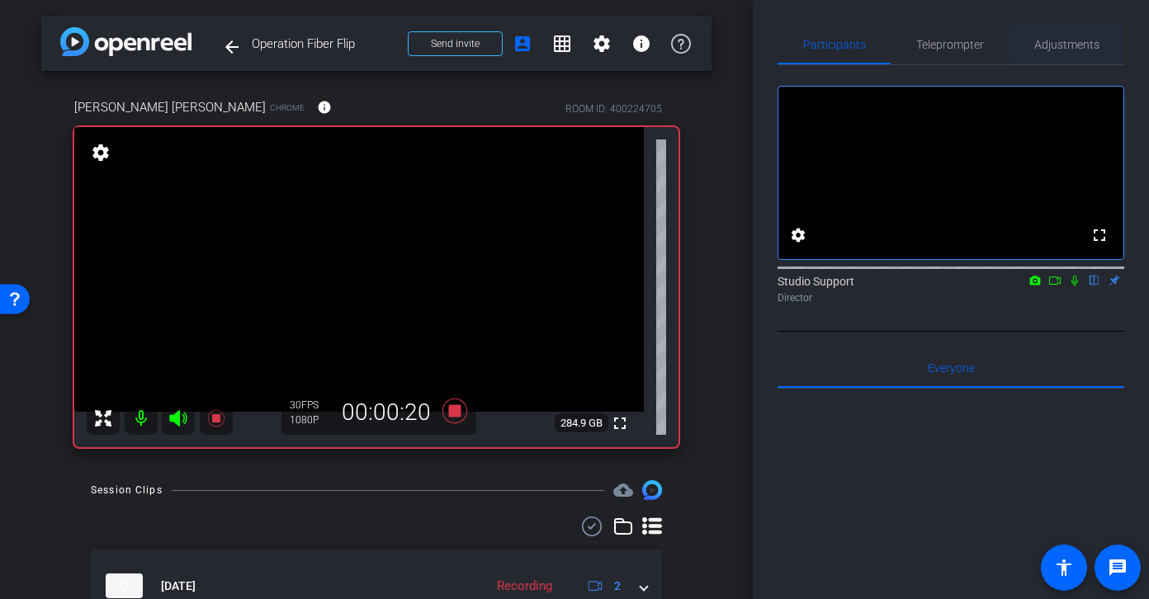
click at [979, 30] on div "Adjustments" at bounding box center [1067, 45] width 116 height 40
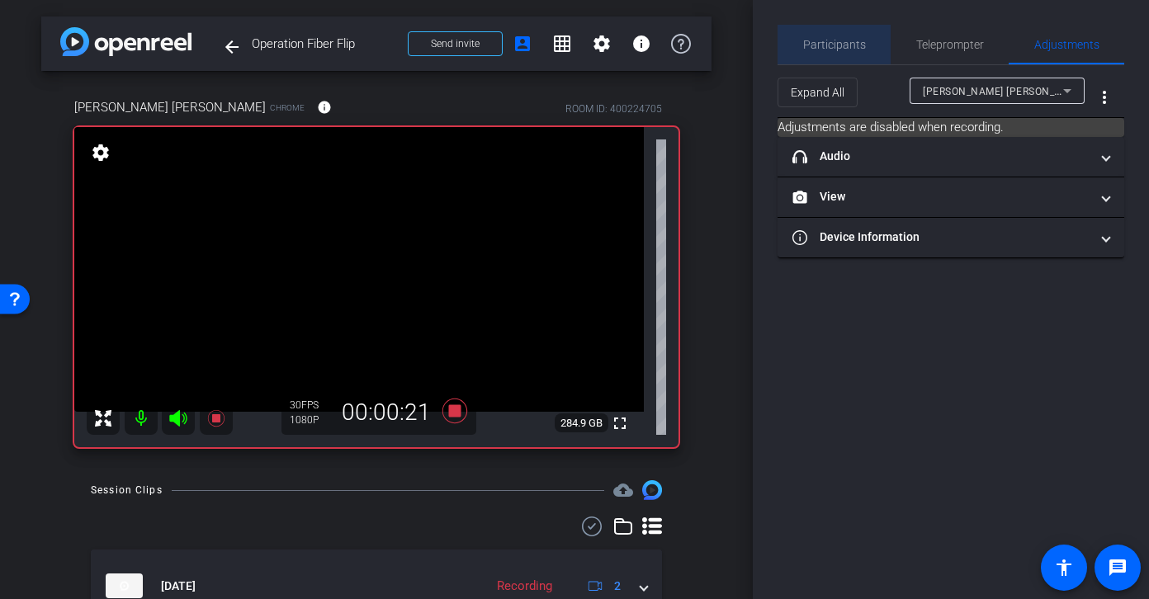
click at [870, 40] on div "Participants" at bounding box center [833, 45] width 113 height 40
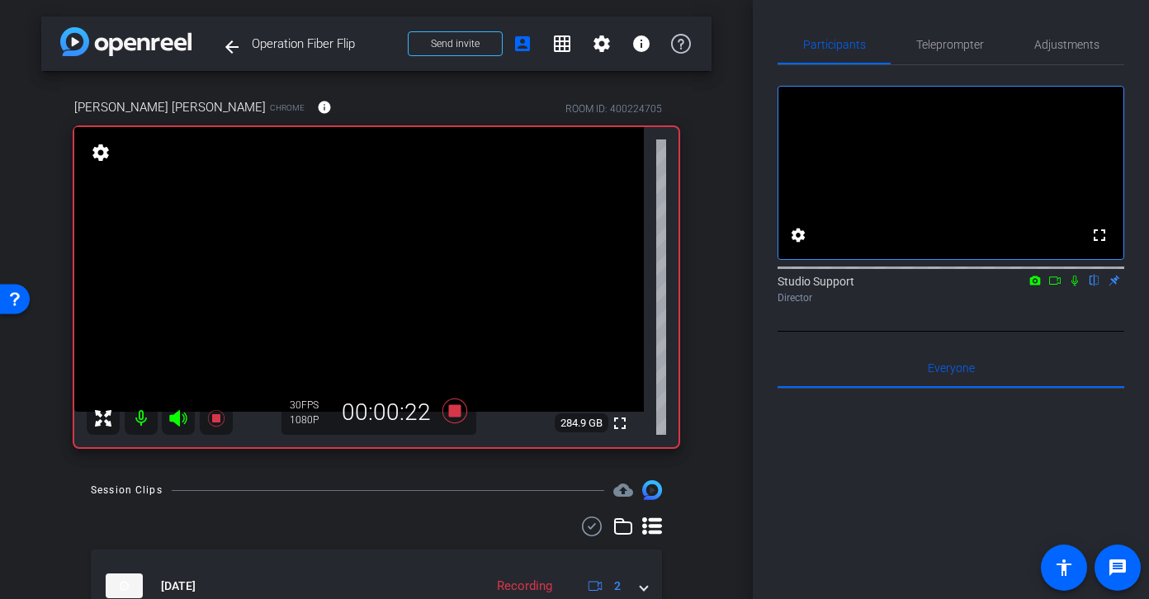
click at [979, 7] on div "Participants Teleprompter Adjustments fullscreen settings Studio Support flip D…" at bounding box center [951, 299] width 396 height 599
click at [979, 36] on span "Adjustments" at bounding box center [1066, 45] width 65 height 40
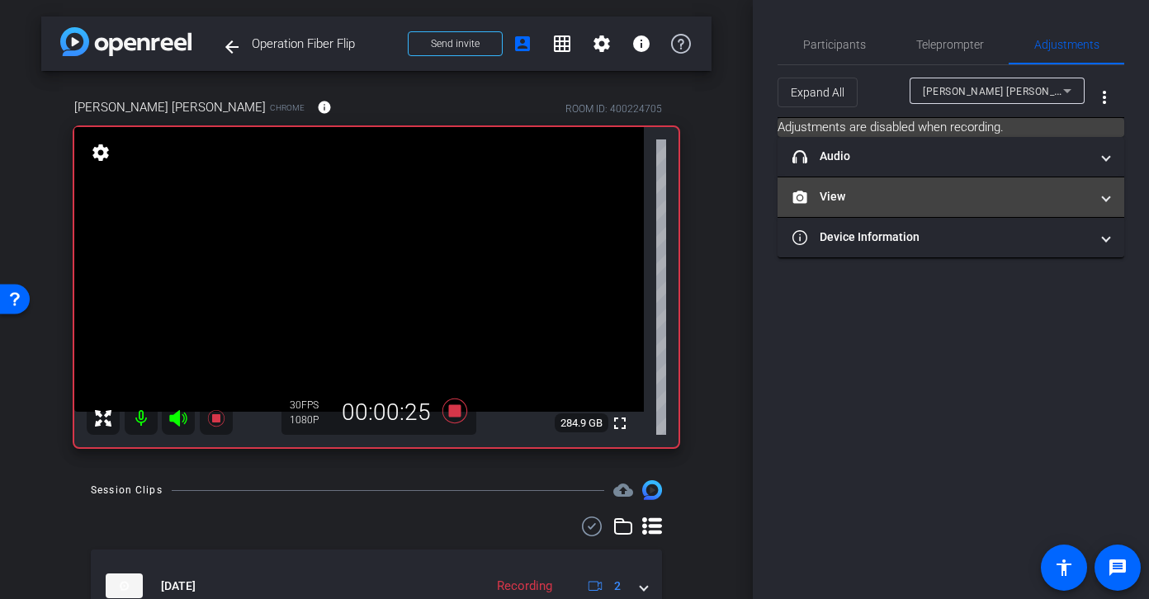
click at [891, 208] on mat-expansion-panel-header "View" at bounding box center [950, 197] width 347 height 40
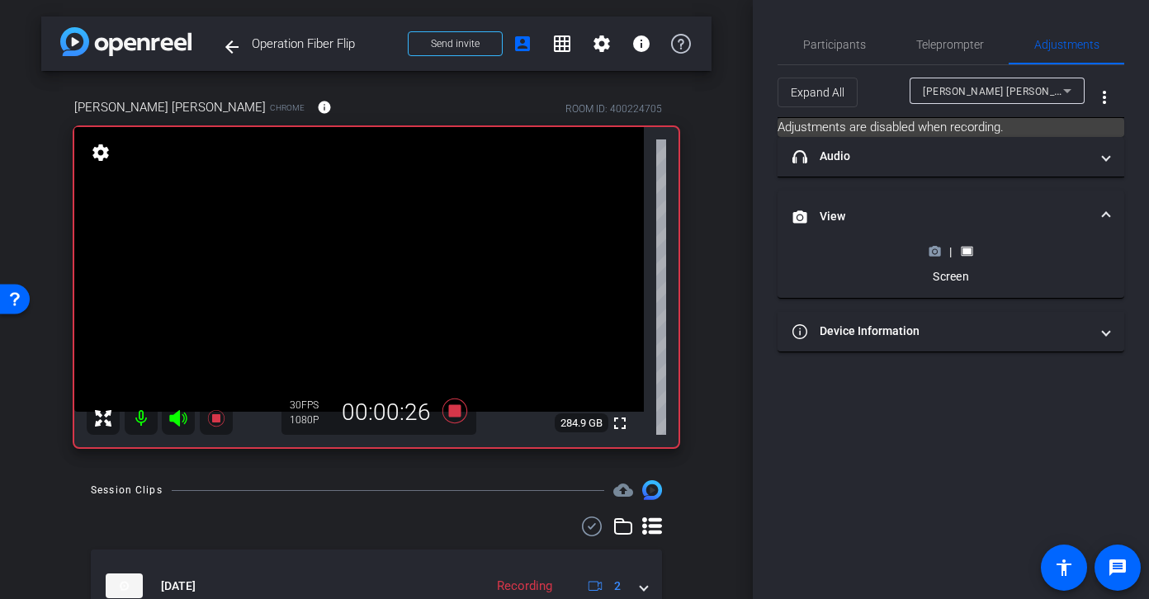
click at [938, 250] on icon at bounding box center [935, 251] width 12 height 9
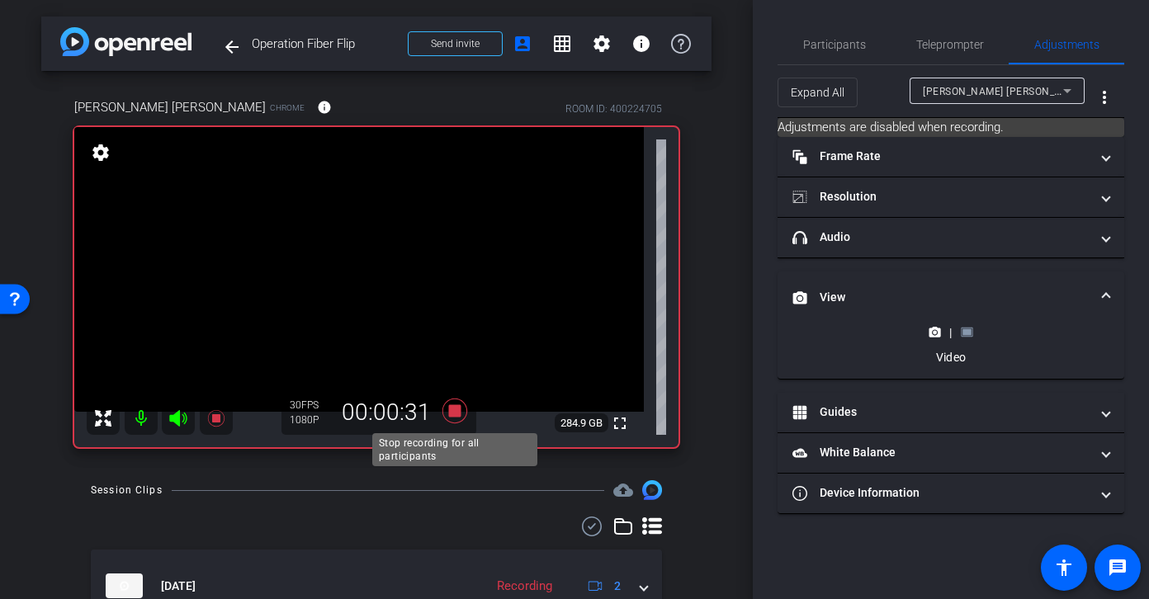
click at [460, 408] on icon at bounding box center [454, 411] width 25 height 25
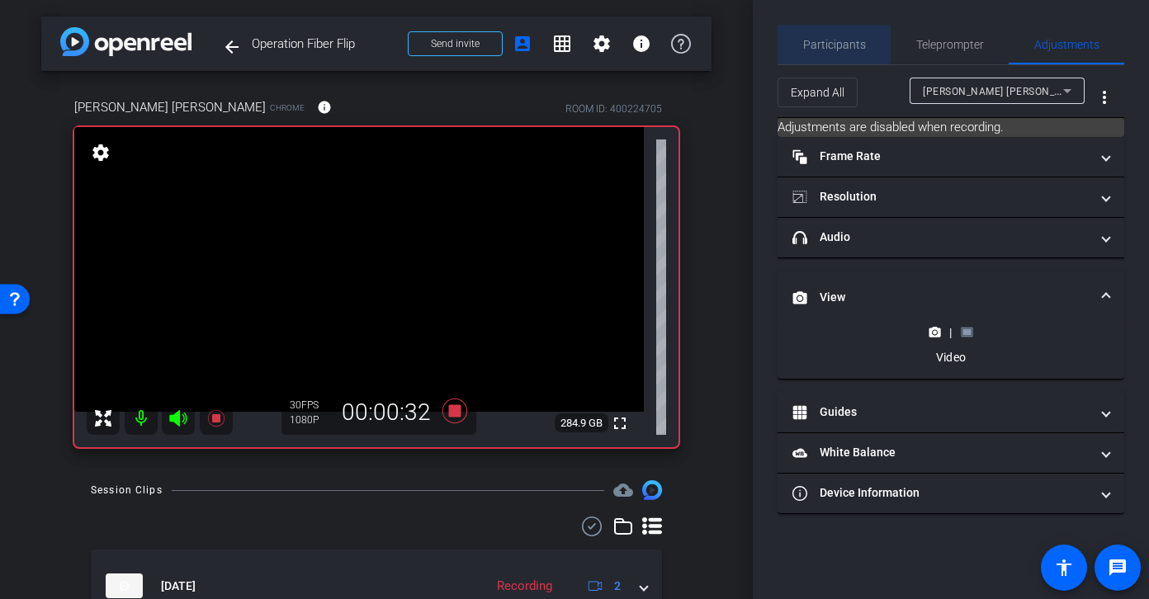
click at [820, 39] on span "Participants" at bounding box center [834, 45] width 63 height 12
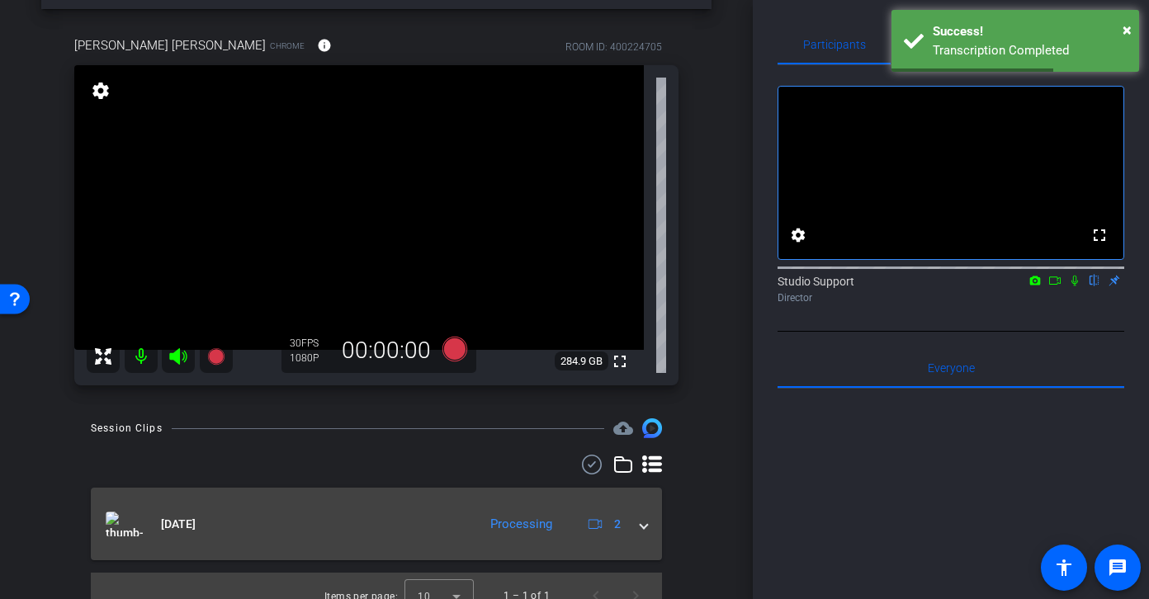
scroll to position [82, 0]
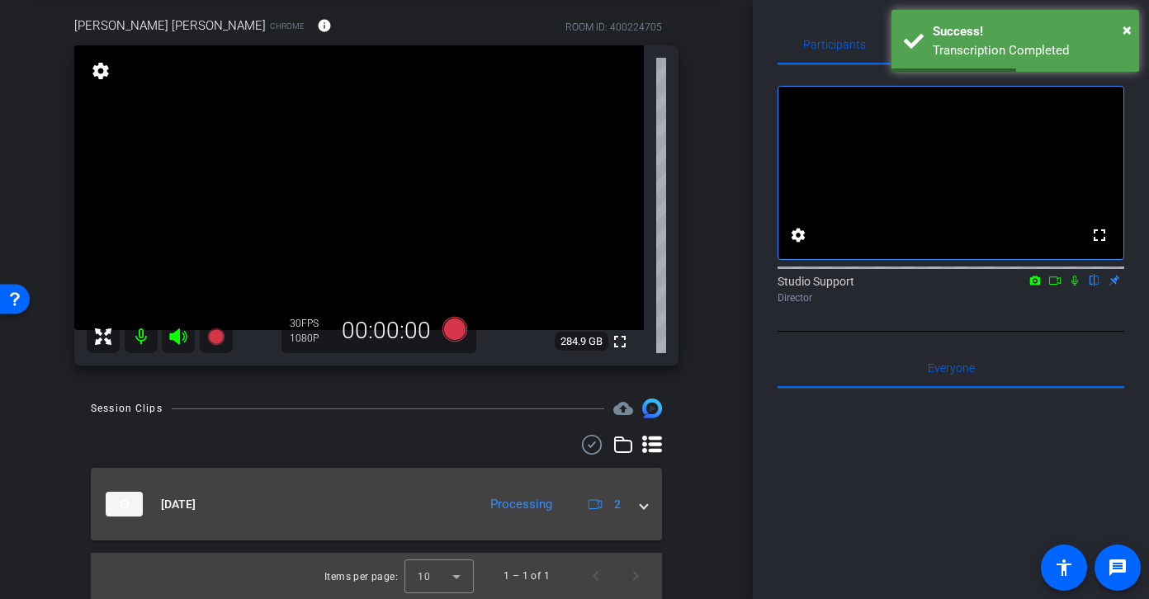
click at [552, 509] on div "Processing" at bounding box center [521, 504] width 78 height 19
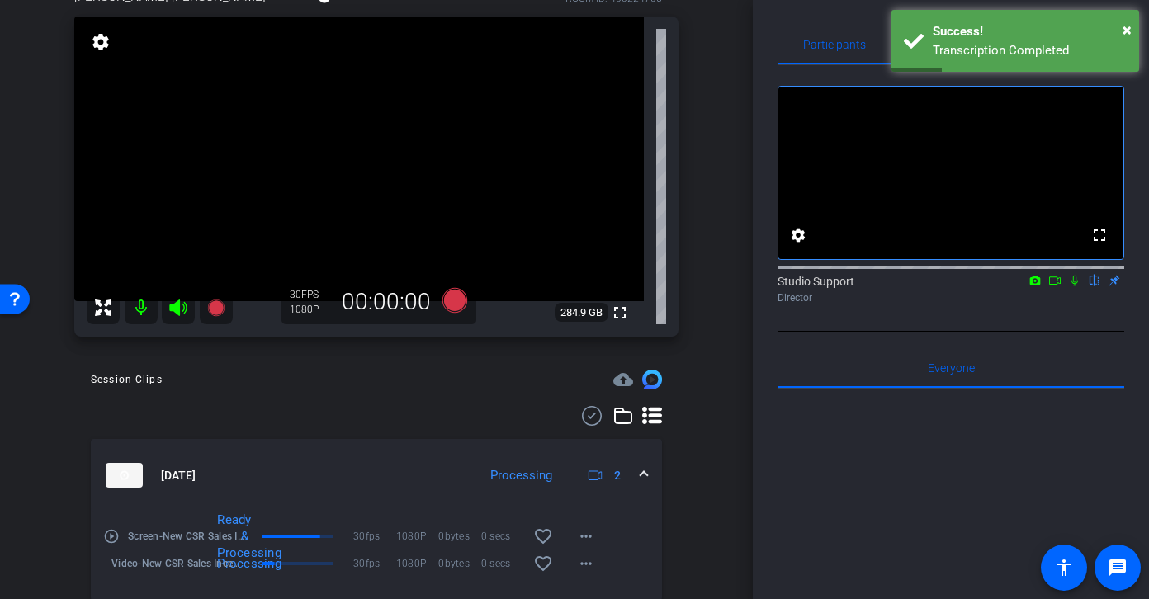
scroll to position [155, 0]
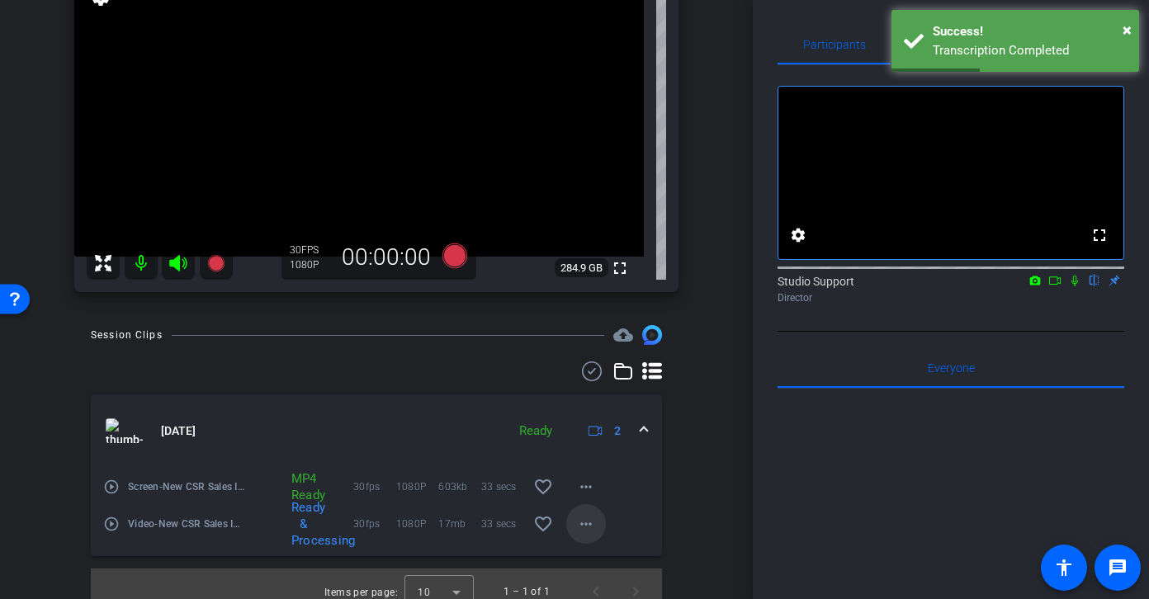
click at [593, 522] on mat-icon "more_horiz" at bounding box center [586, 524] width 20 height 20
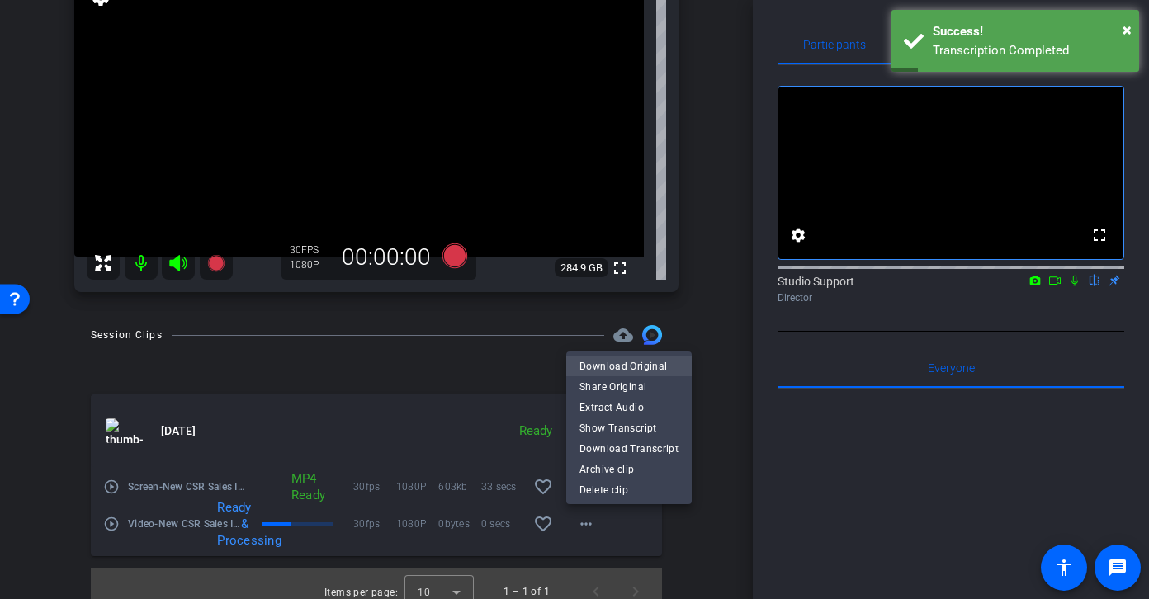
click at [618, 369] on span "Download Original" at bounding box center [628, 367] width 99 height 20
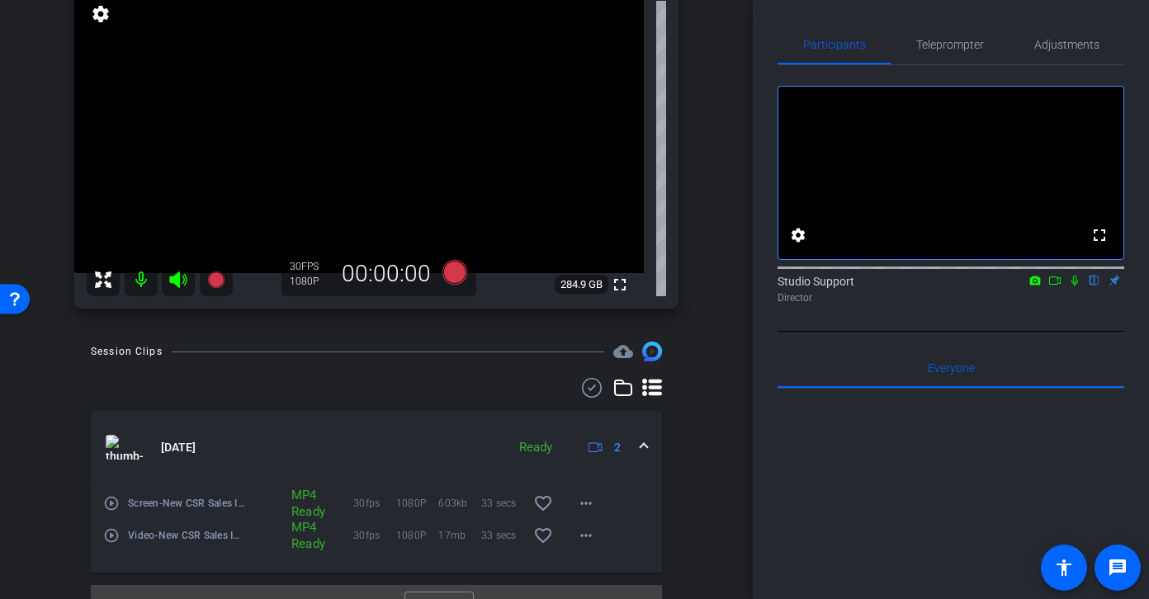
scroll to position [139, 0]
click at [589, 545] on mat-icon "more_horiz" at bounding box center [586, 536] width 20 height 20
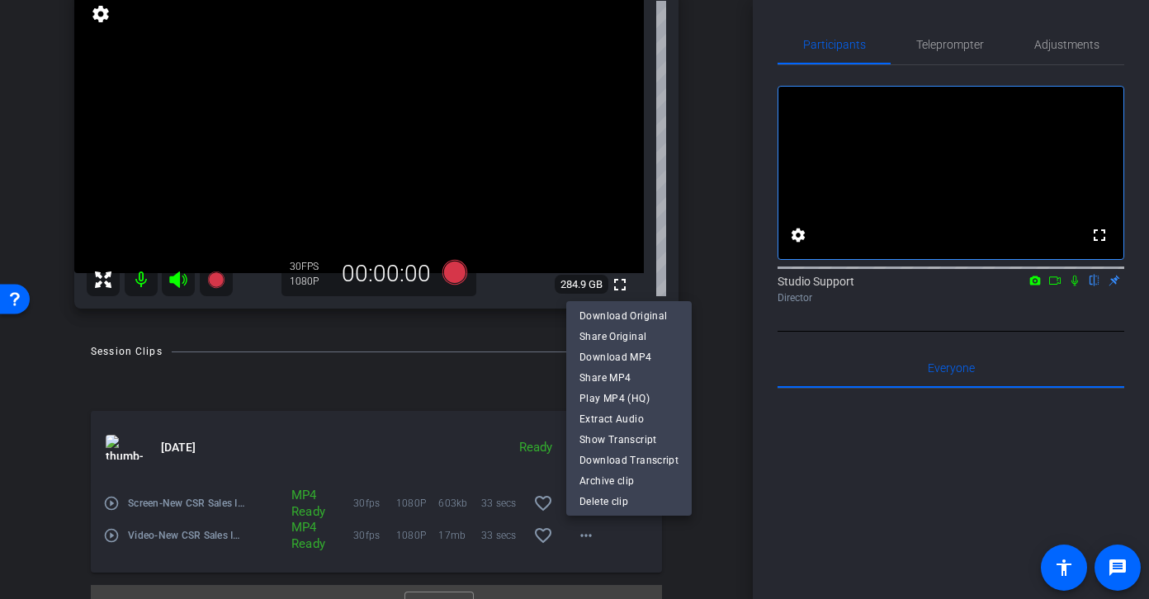
click at [433, 468] on div at bounding box center [574, 299] width 1149 height 599
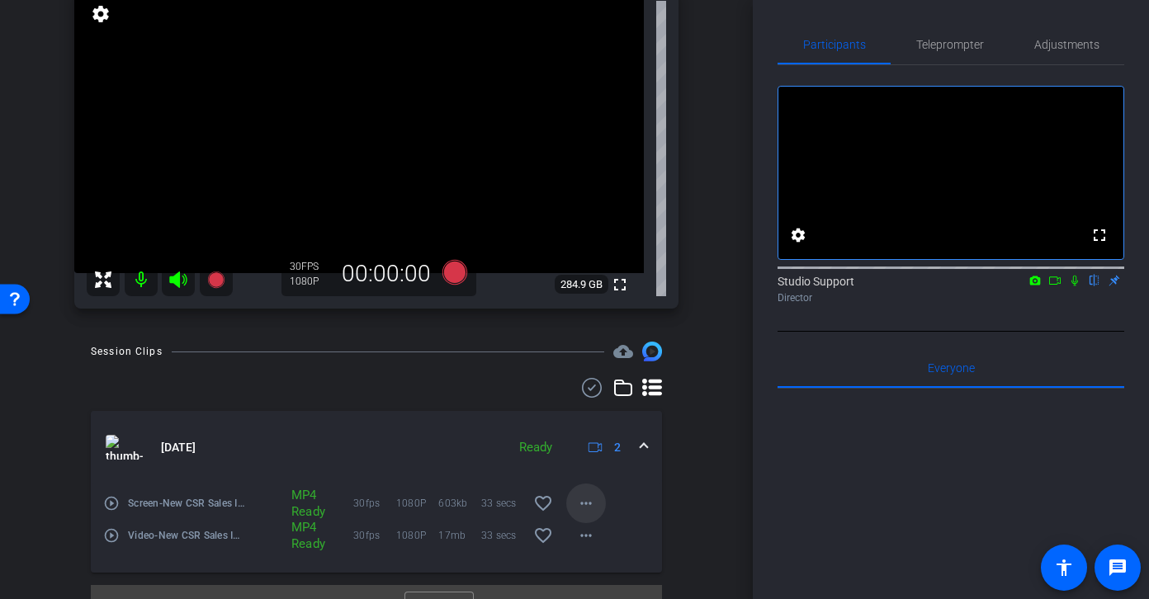
click at [579, 498] on mat-icon "more_horiz" at bounding box center [586, 504] width 20 height 20
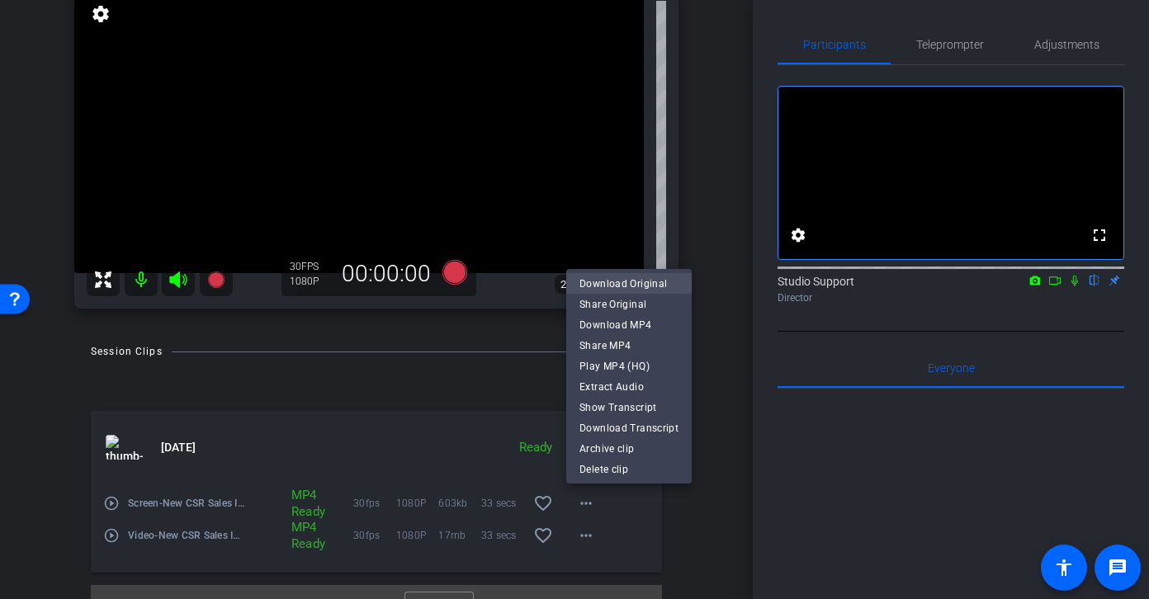
click at [649, 283] on span "Download Original" at bounding box center [628, 284] width 99 height 20
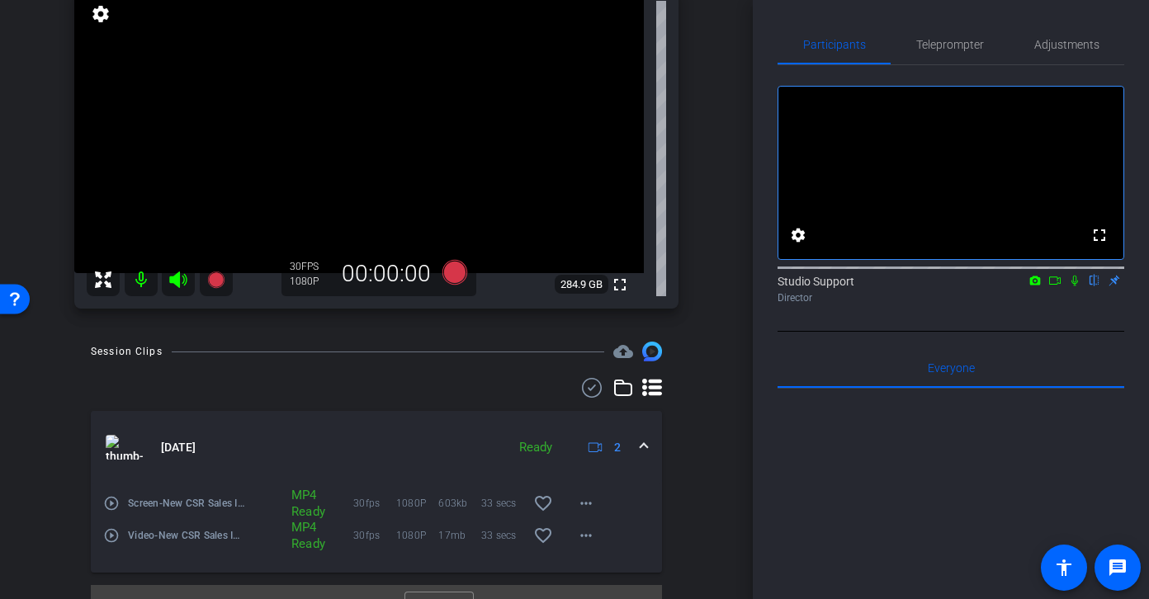
click at [979, 23] on div "Participants Teleprompter Adjustments fullscreen settings Studio Support flip D…" at bounding box center [951, 299] width 396 height 599
click at [979, 40] on span "Adjustments" at bounding box center [1066, 45] width 65 height 12
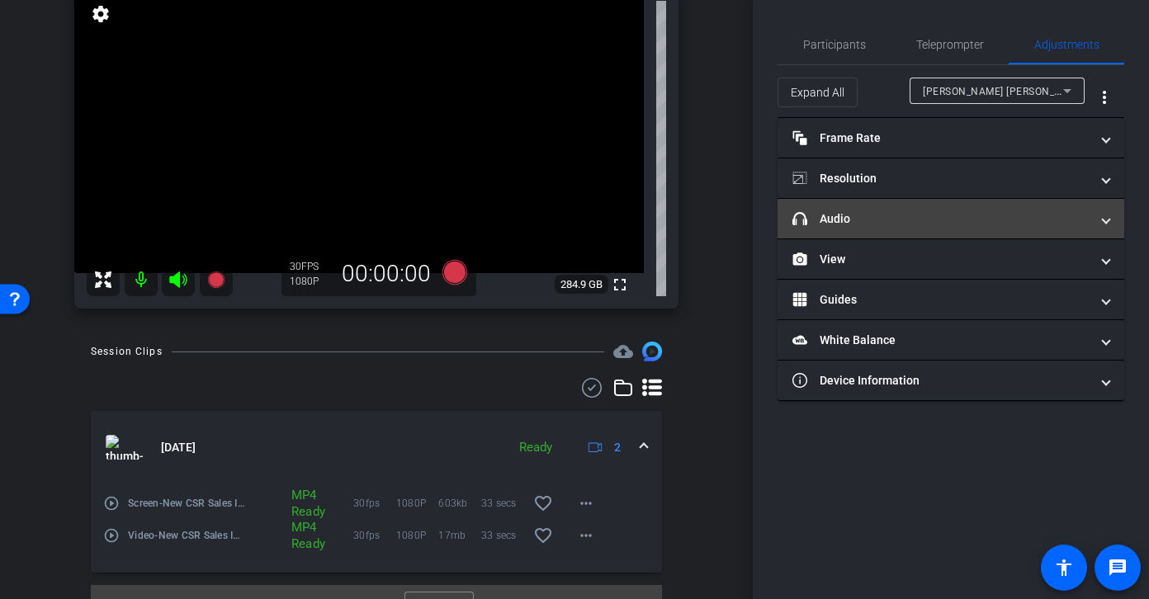
click at [966, 224] on mat-panel-title "headphone icon Audio" at bounding box center [940, 218] width 297 height 17
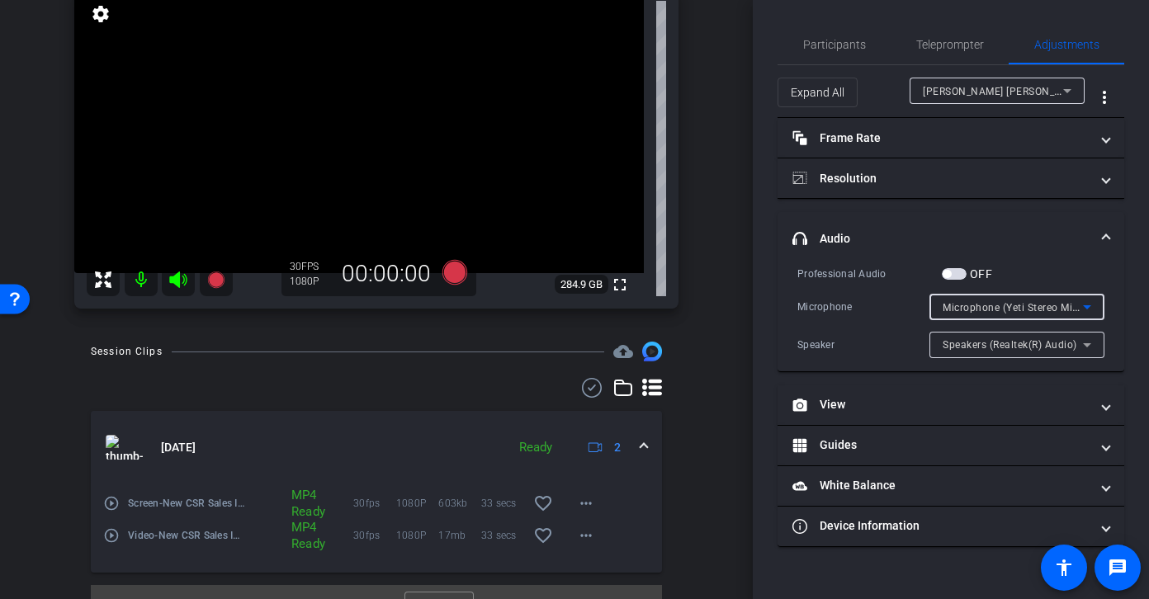
click at [979, 298] on div "Microphone (Yeti Stereo Microphone) (046d:0ab7)" at bounding box center [1013, 307] width 140 height 21
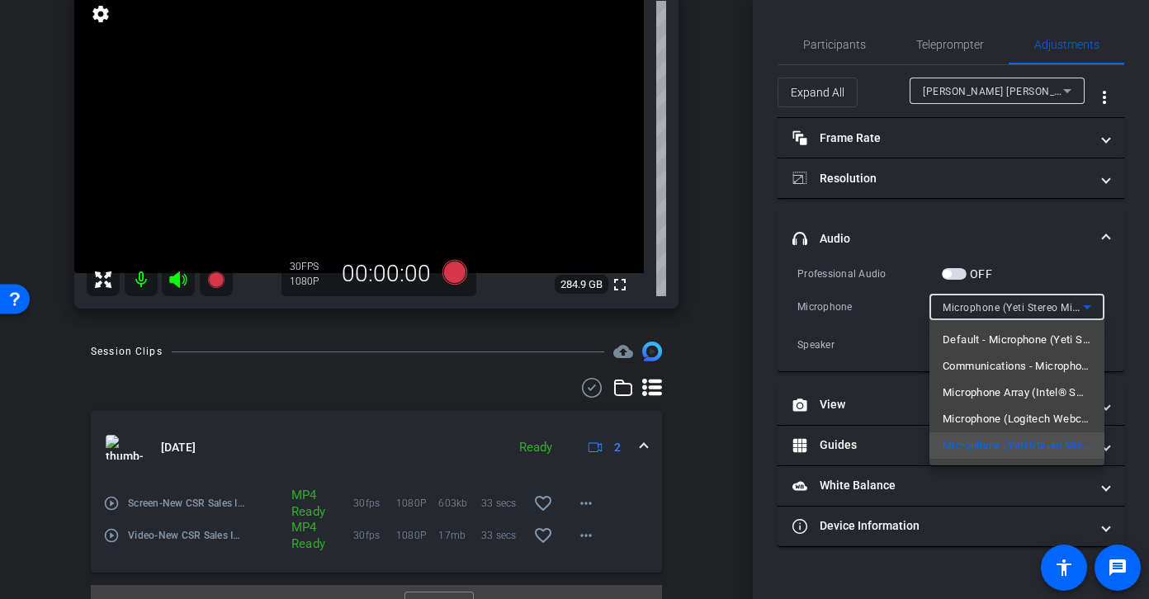
click at [979, 218] on div at bounding box center [574, 299] width 1149 height 599
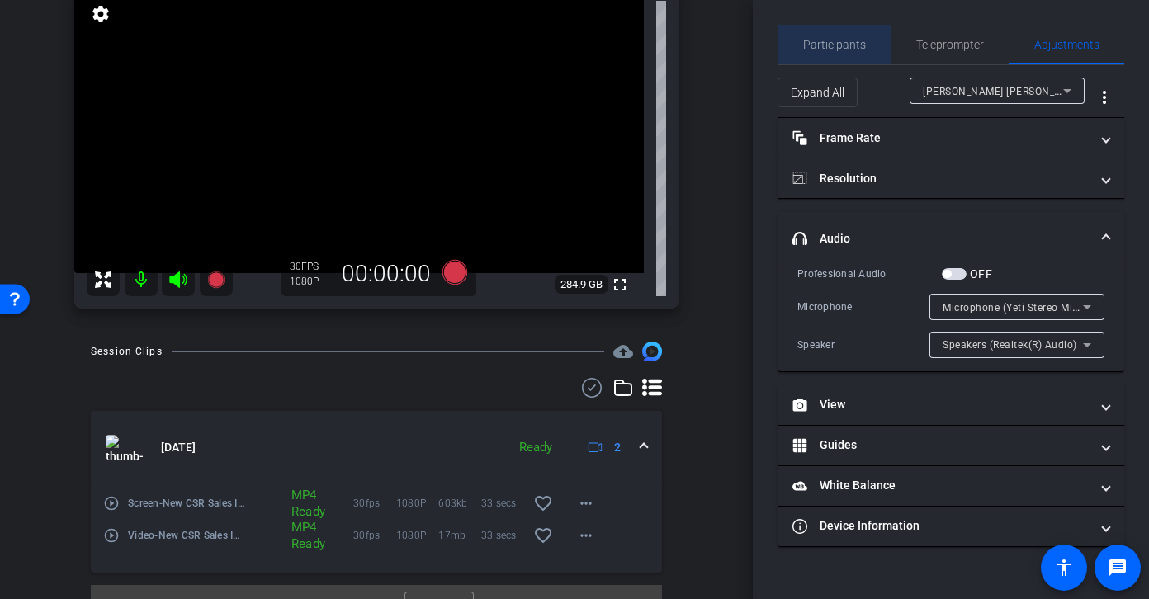
click at [857, 39] on span "Participants" at bounding box center [834, 45] width 63 height 12
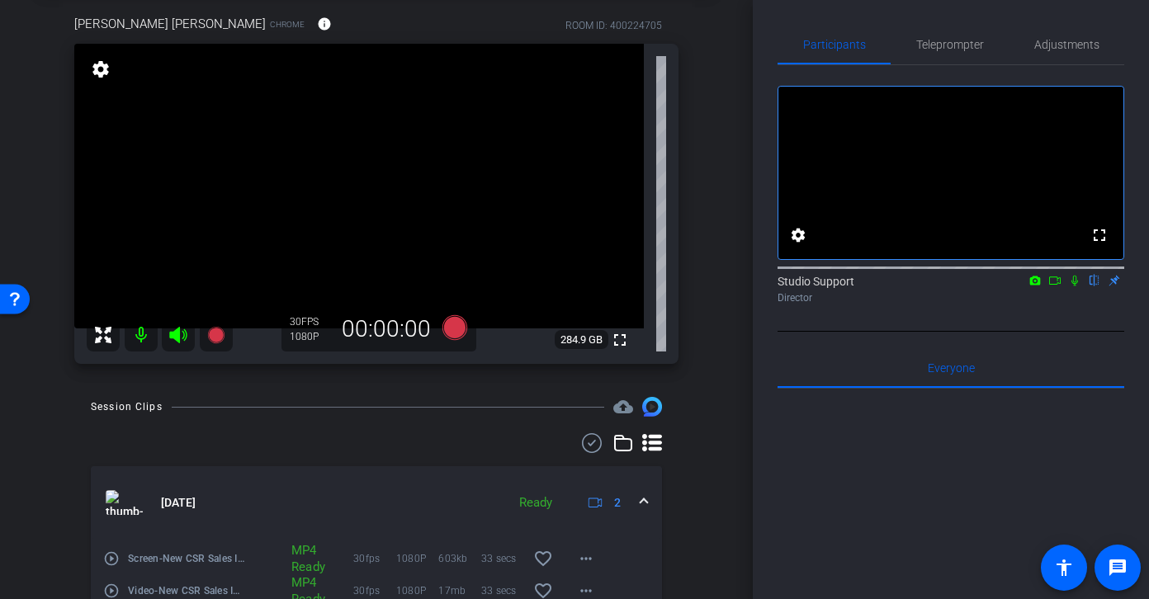
scroll to position [31, 0]
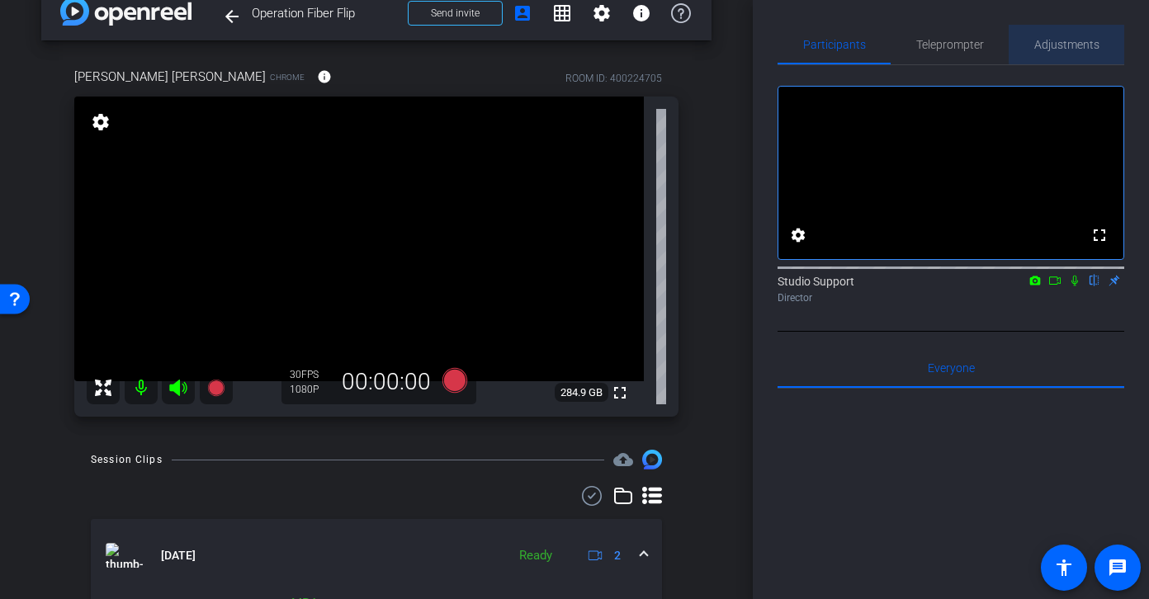
click at [979, 43] on span "Adjustments" at bounding box center [1066, 45] width 65 height 12
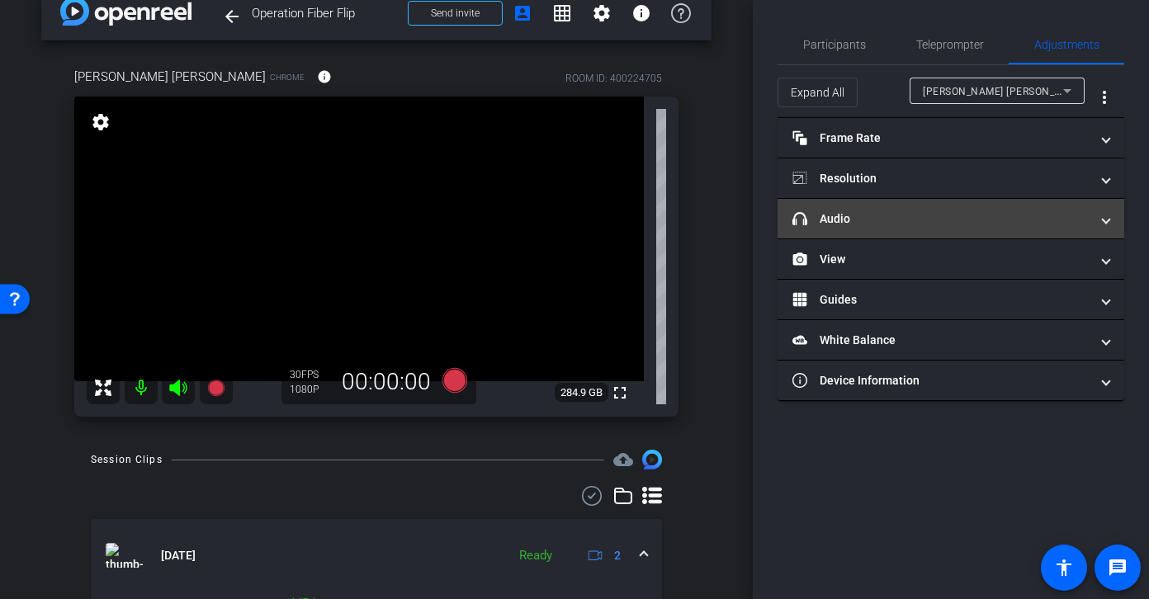
click at [921, 226] on mat-panel-title "headphone icon Audio" at bounding box center [940, 218] width 297 height 17
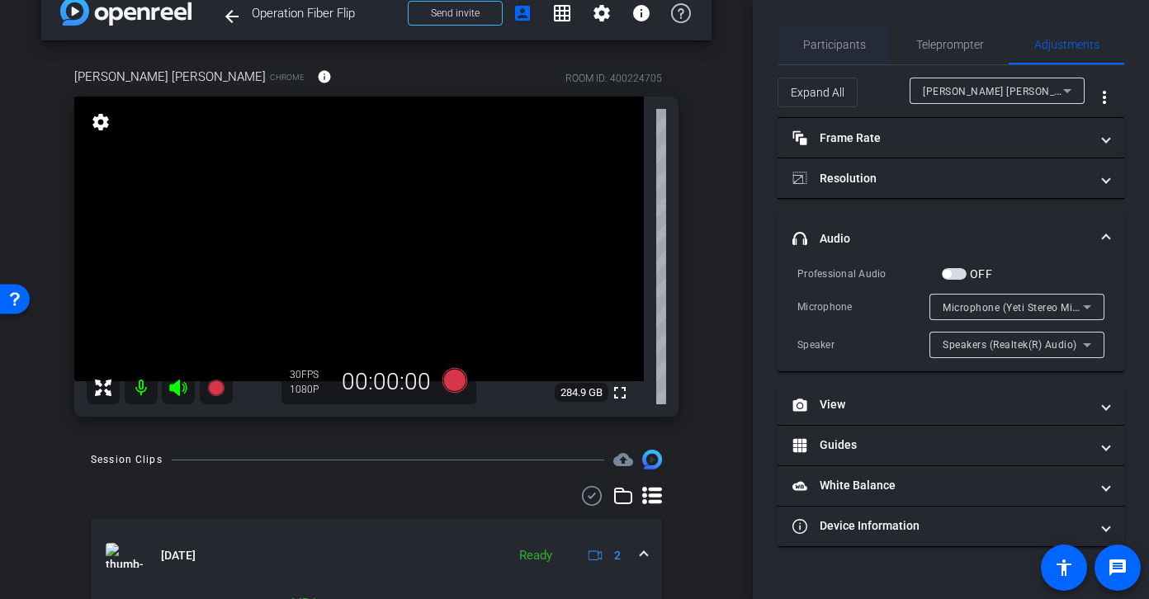
click at [848, 40] on span "Participants" at bounding box center [834, 45] width 63 height 12
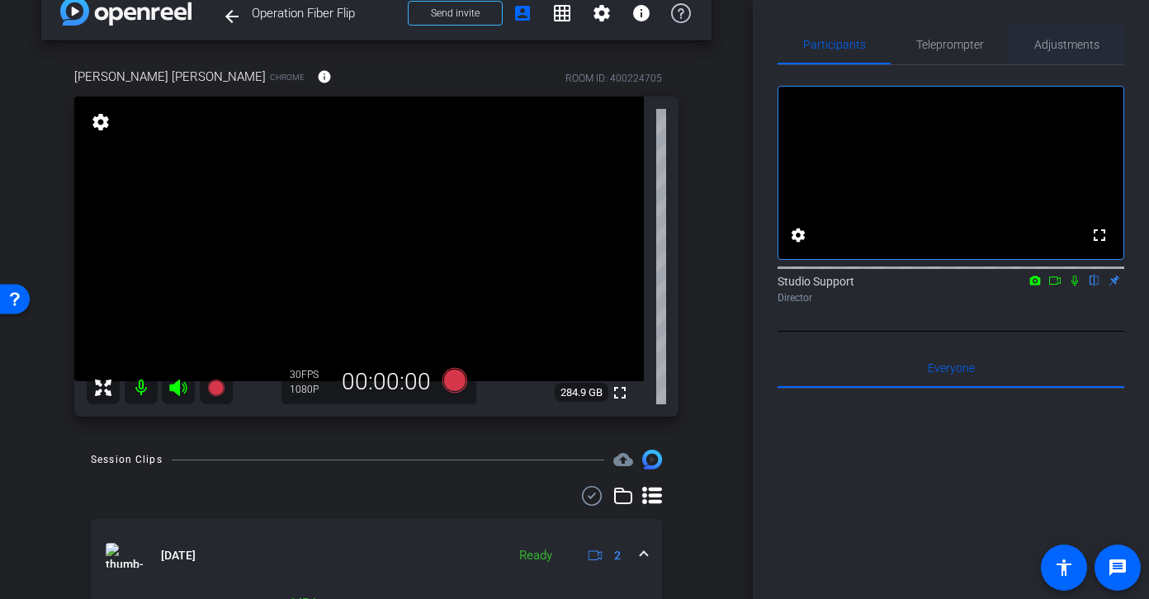
click at [979, 49] on span "Adjustments" at bounding box center [1066, 45] width 65 height 12
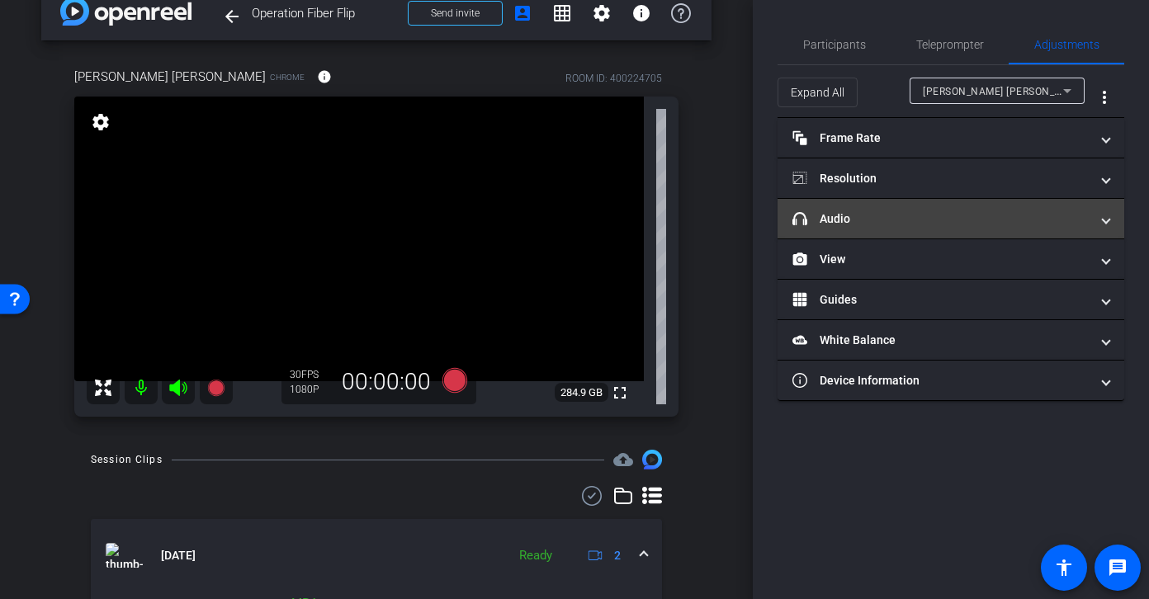
click at [925, 218] on mat-panel-title "headphone icon Audio" at bounding box center [940, 218] width 297 height 17
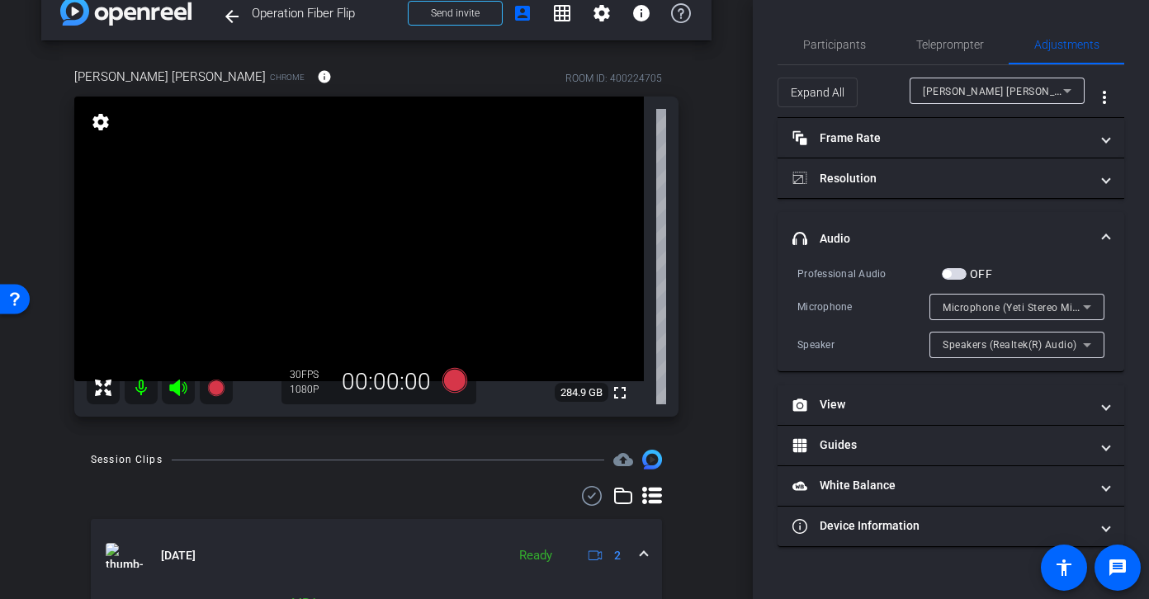
click at [979, 306] on span "Microphone (Yeti Stereo Microphone) (046d:0ab7)" at bounding box center [1064, 306] width 242 height 13
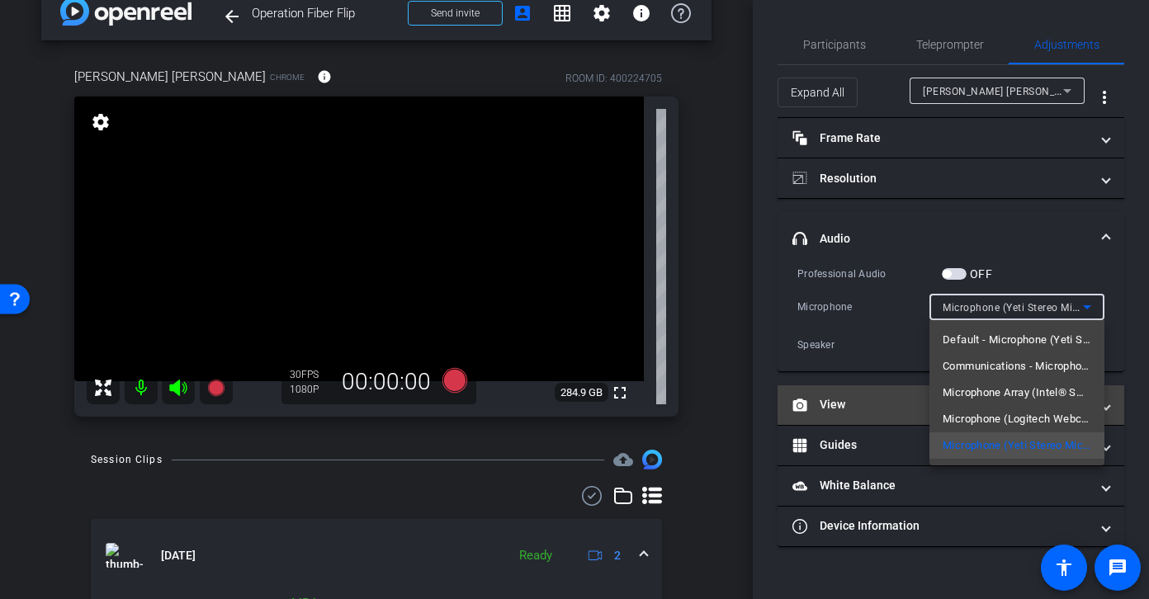
click at [979, 395] on span "Microphone Array (Intel® Smart Sound Technology for Digital Microphones)" at bounding box center [1017, 393] width 149 height 20
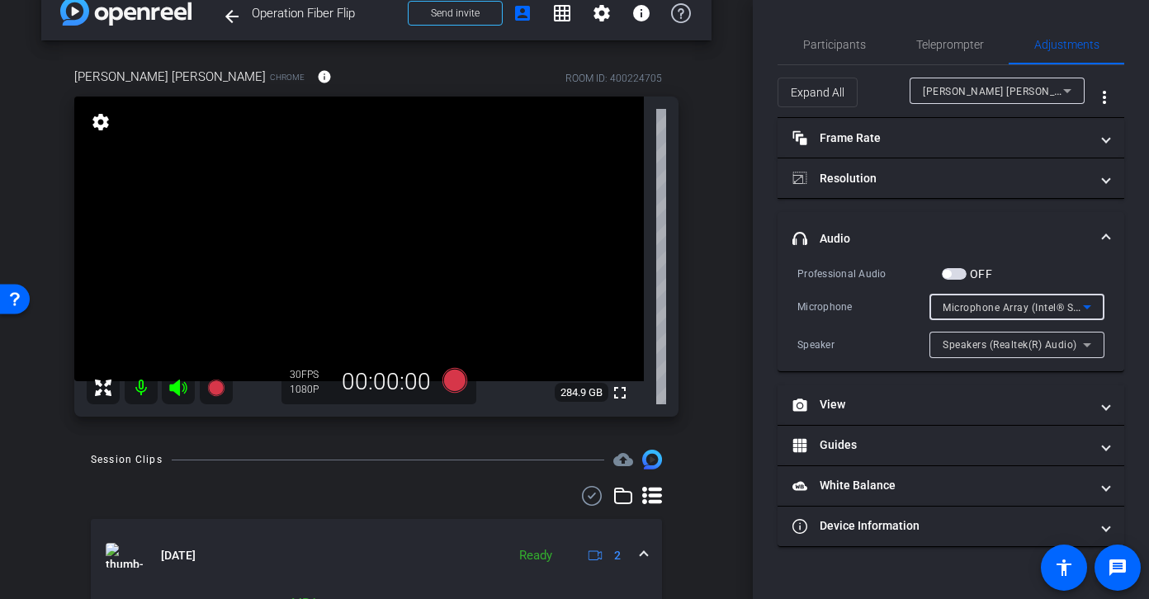
click at [979, 308] on span "Microphone Array (Intel® Smart Sound Technology for Digital Microphones)" at bounding box center [1126, 306] width 366 height 13
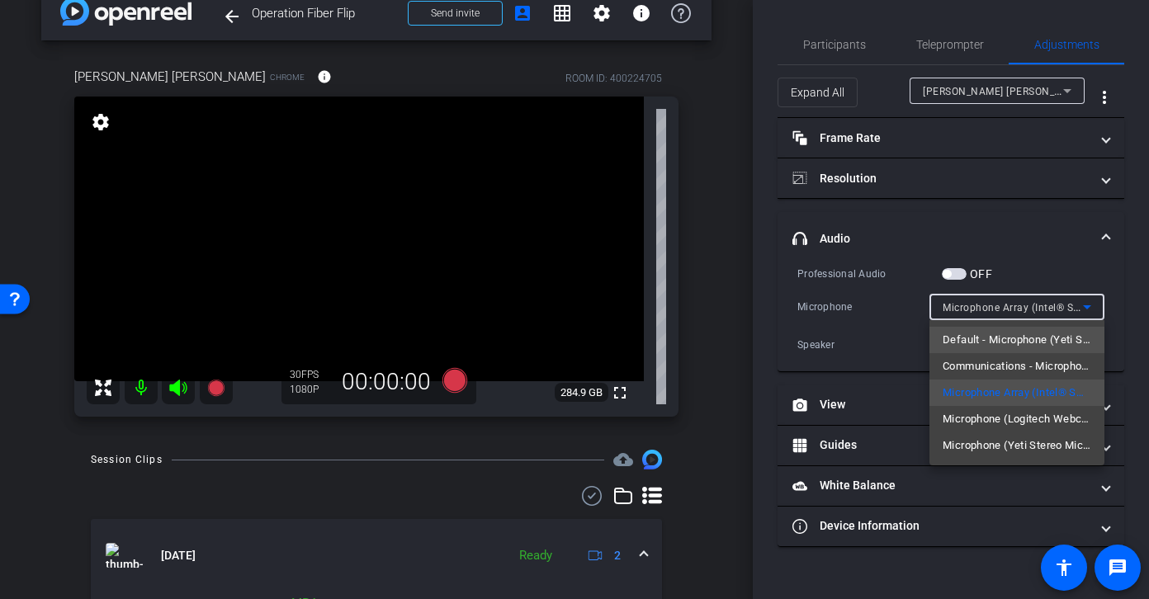
click at [979, 338] on span "Default - Microphone (Yeti Stereo Microphone) (046d:0ab7)" at bounding box center [1017, 340] width 149 height 20
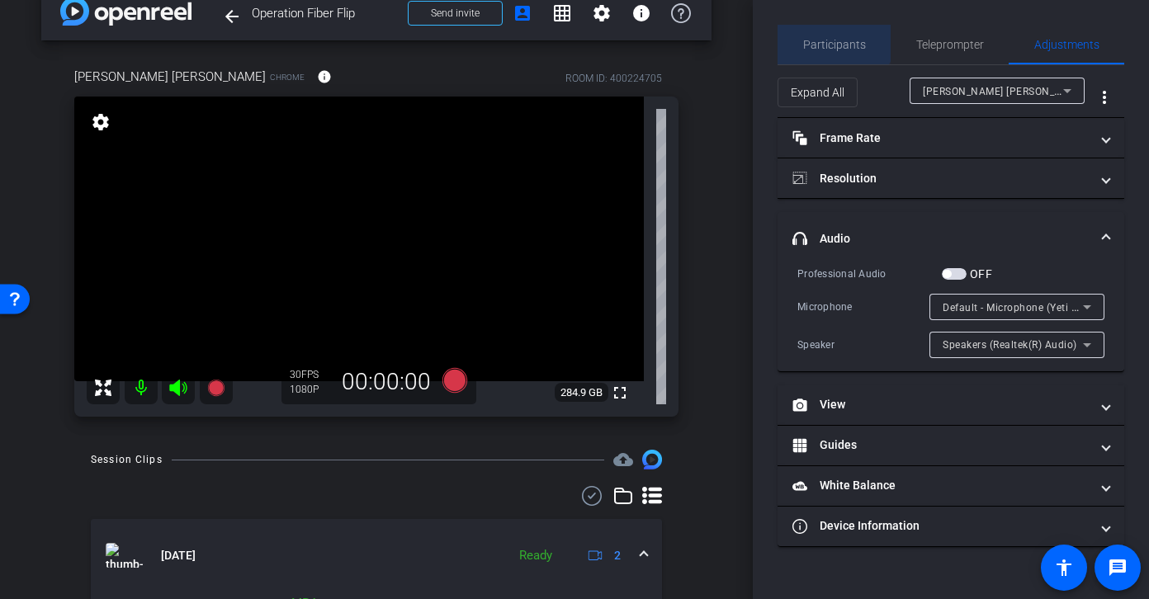
click at [825, 31] on span "Participants" at bounding box center [834, 45] width 63 height 40
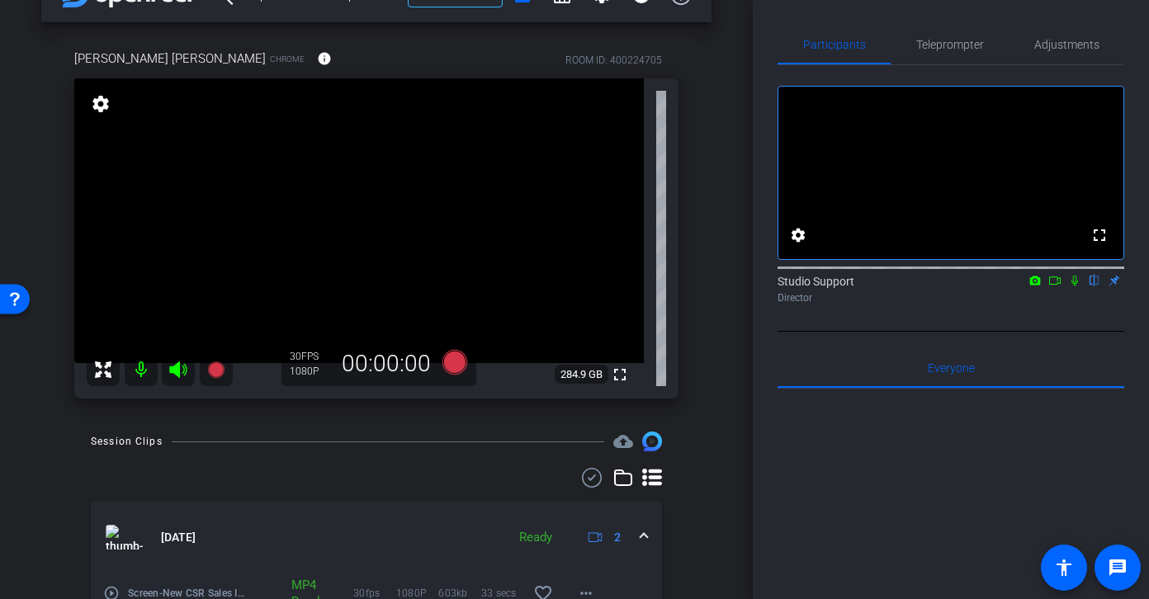
scroll to position [45, 0]
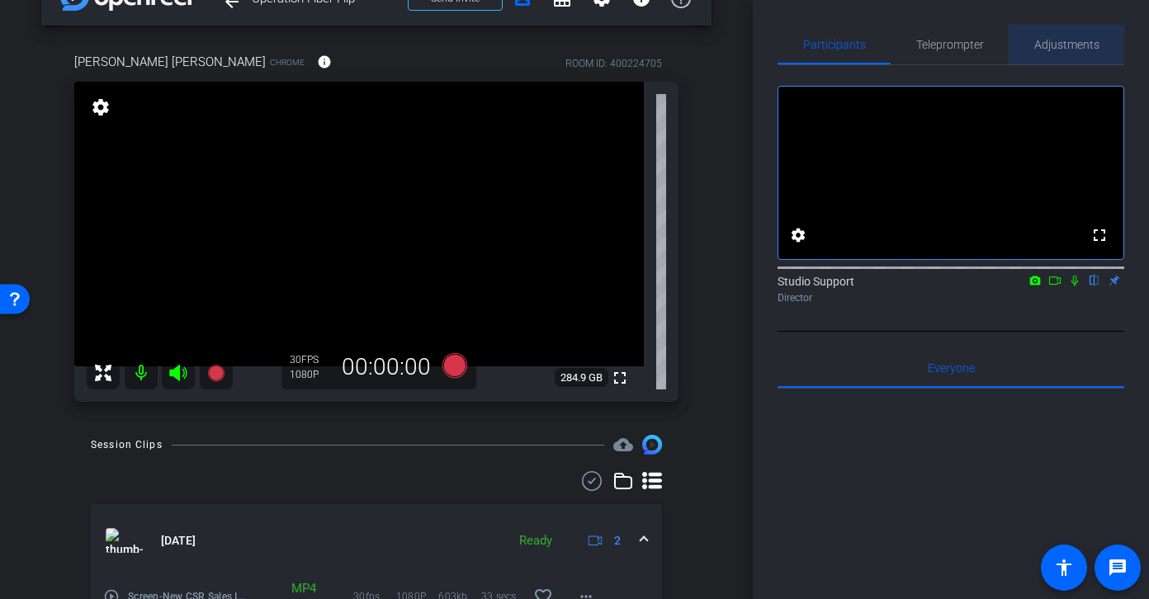
click at [979, 27] on span "Adjustments" at bounding box center [1066, 45] width 65 height 40
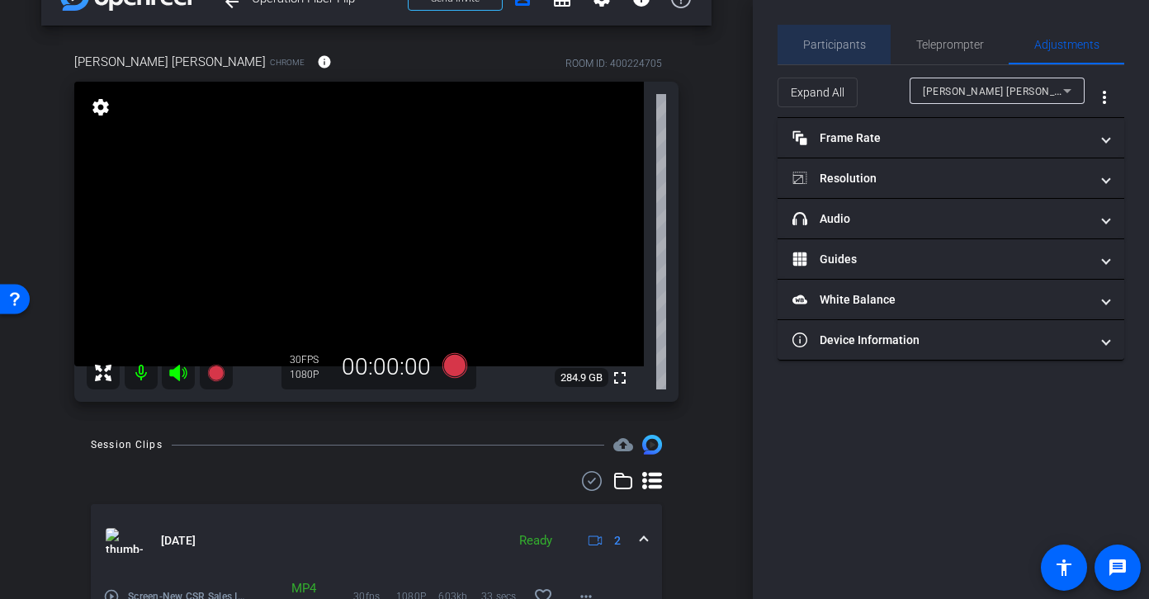
click at [843, 40] on span "Participants" at bounding box center [834, 45] width 63 height 12
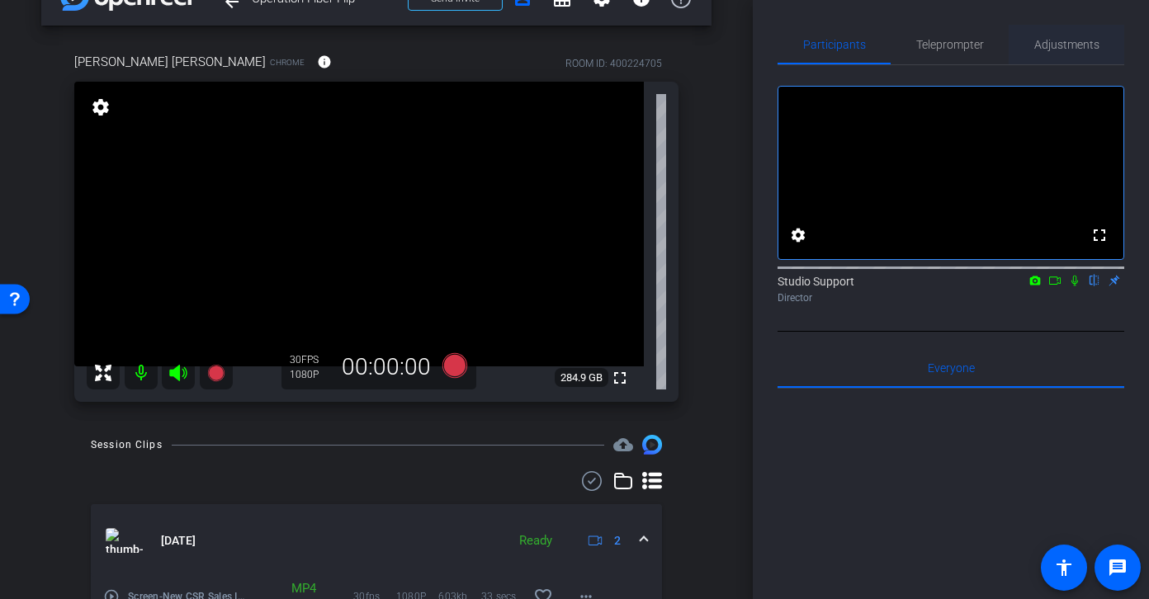
click at [979, 41] on span "Adjustments" at bounding box center [1066, 45] width 65 height 12
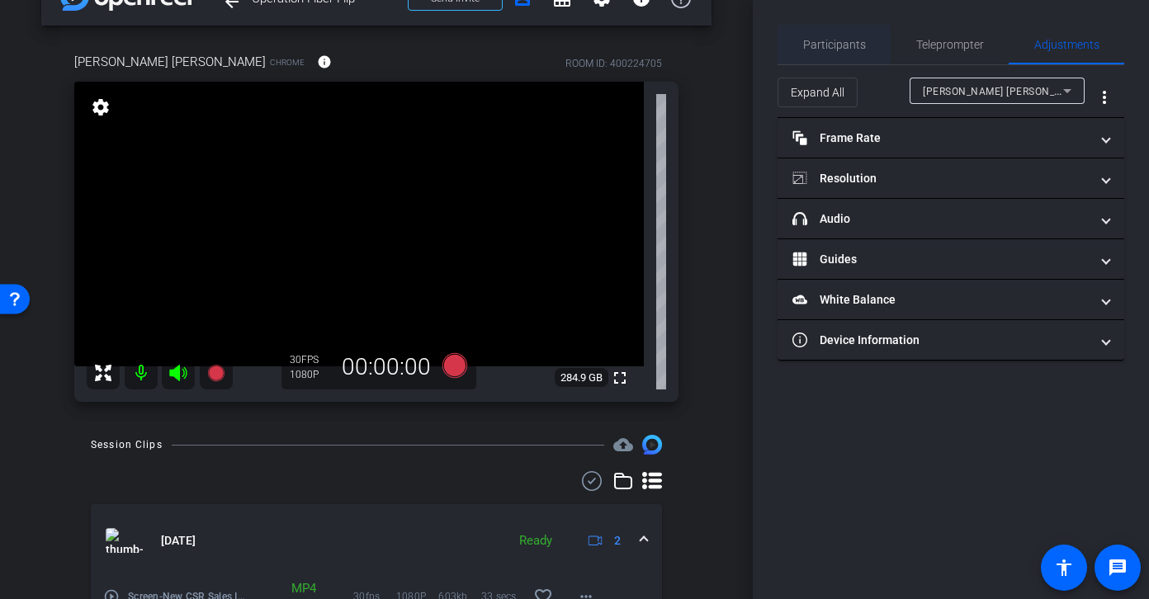
click at [855, 39] on span "Participants" at bounding box center [834, 45] width 63 height 12
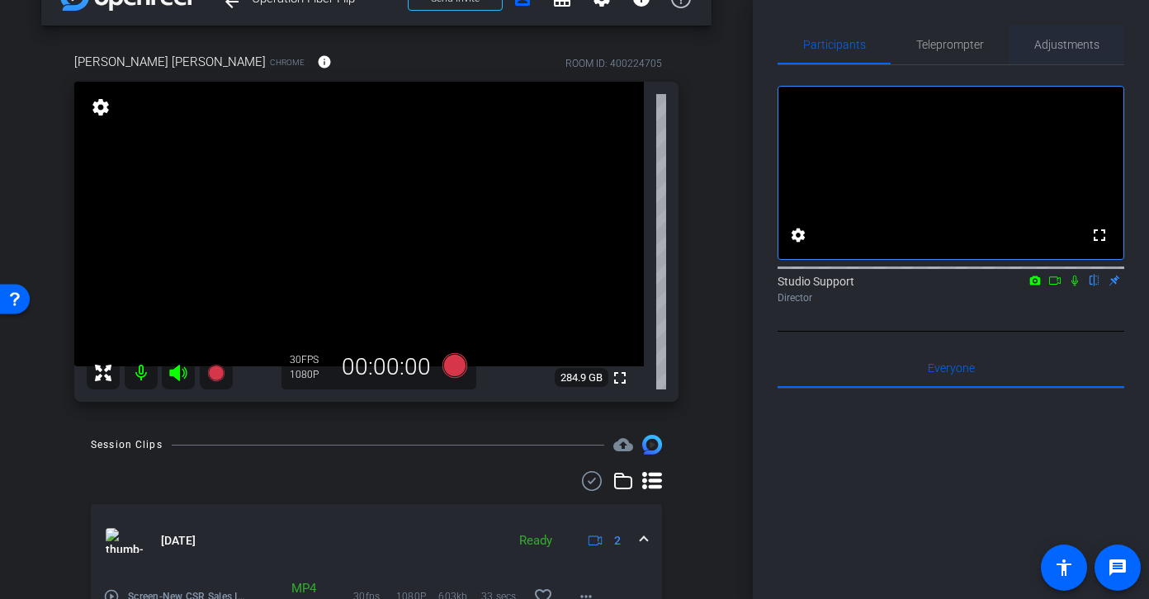
click at [979, 45] on span "Adjustments" at bounding box center [1066, 45] width 65 height 12
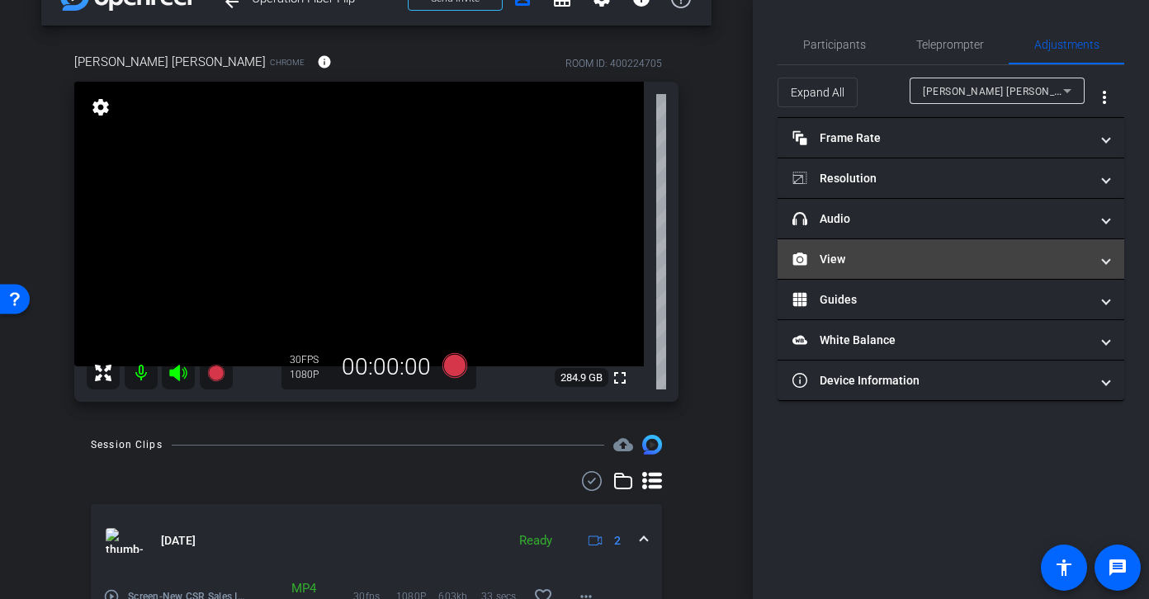
click at [925, 241] on mat-expansion-panel-header "View" at bounding box center [950, 259] width 347 height 40
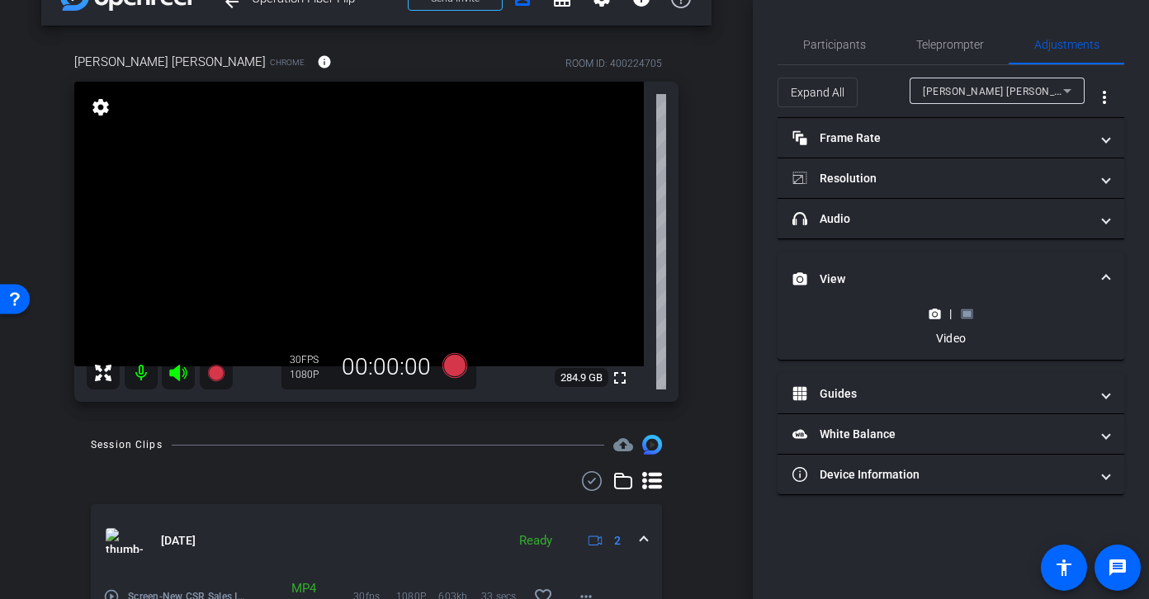
click at [961, 310] on icon at bounding box center [967, 313] width 12 height 9
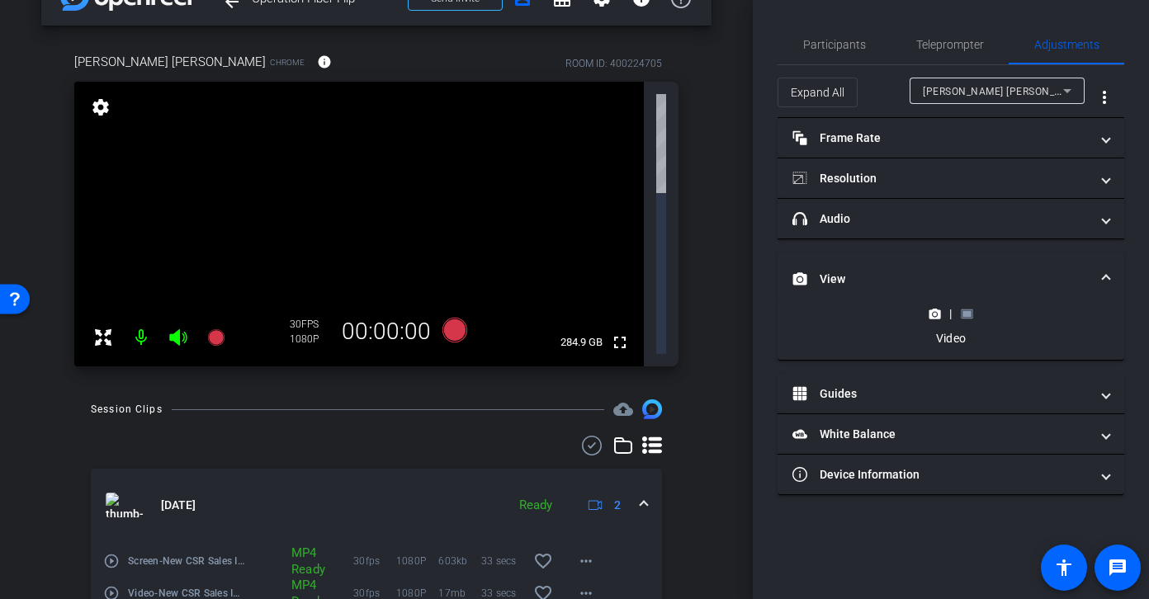
scroll to position [0, 0]
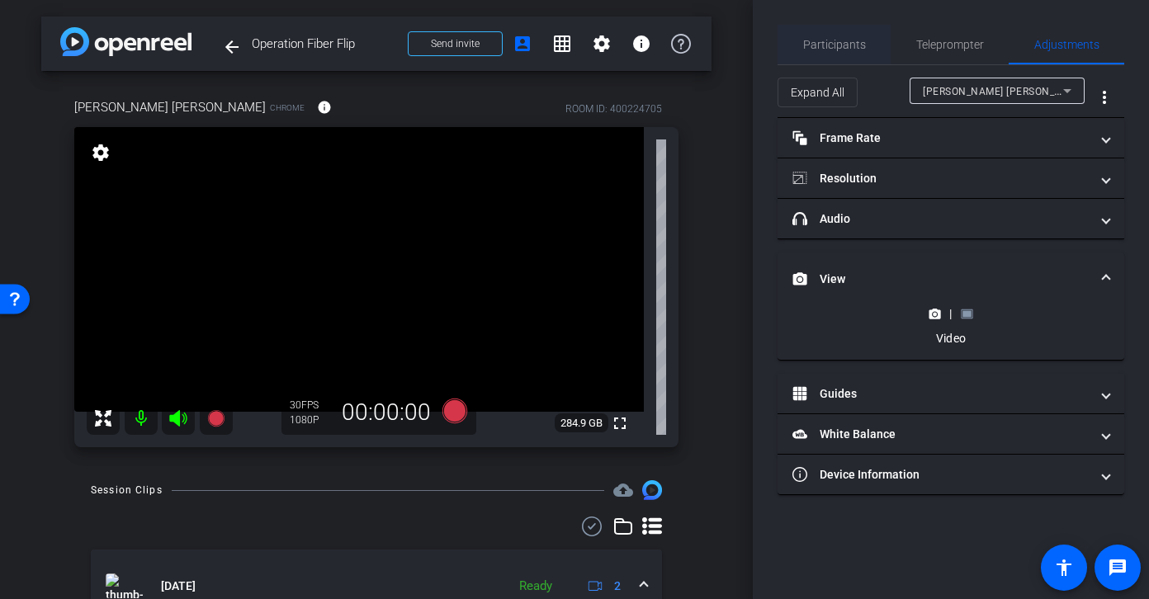
click at [834, 45] on span "Participants" at bounding box center [834, 45] width 63 height 12
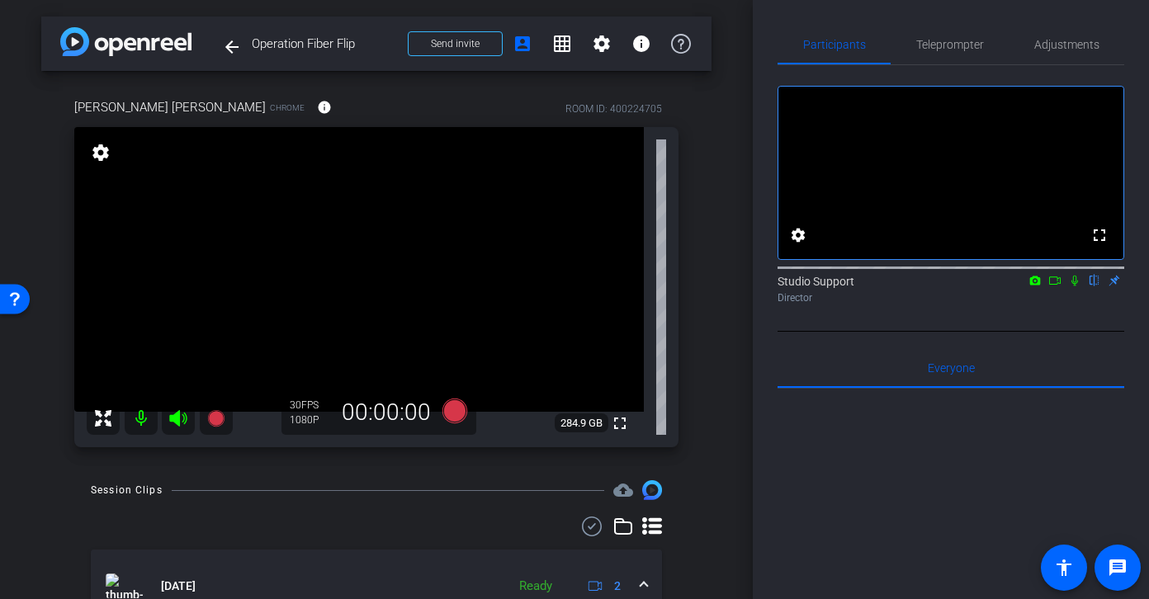
click at [484, 493] on div "Session Clips cloud_upload" at bounding box center [376, 490] width 571 height 20
click at [452, 413] on icon at bounding box center [454, 411] width 25 height 25
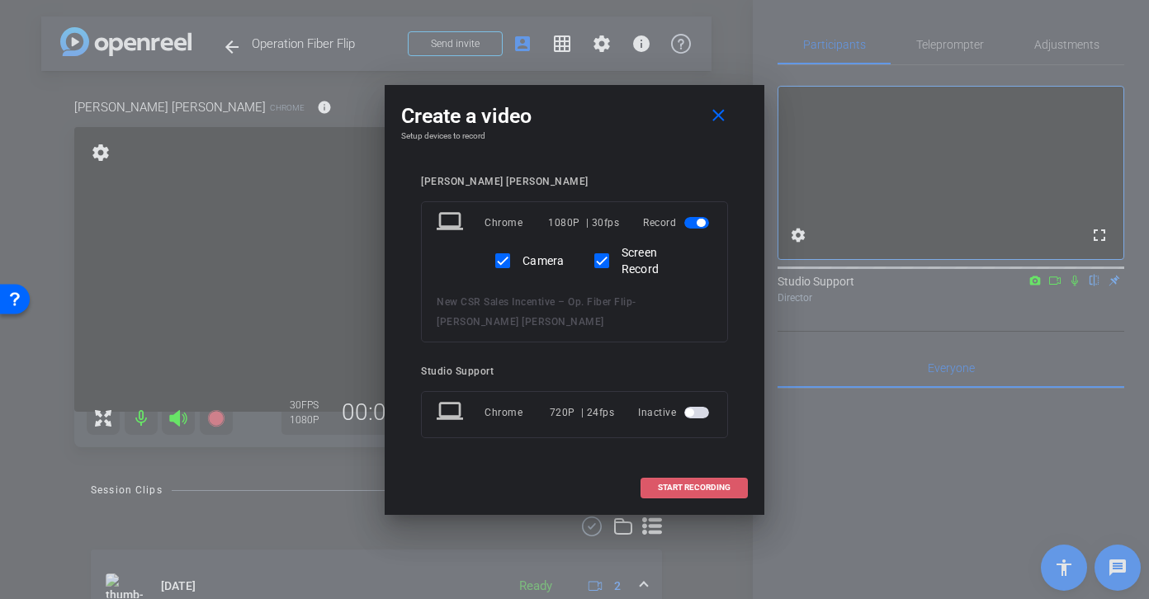
click at [714, 484] on span "START RECORDING" at bounding box center [694, 488] width 73 height 8
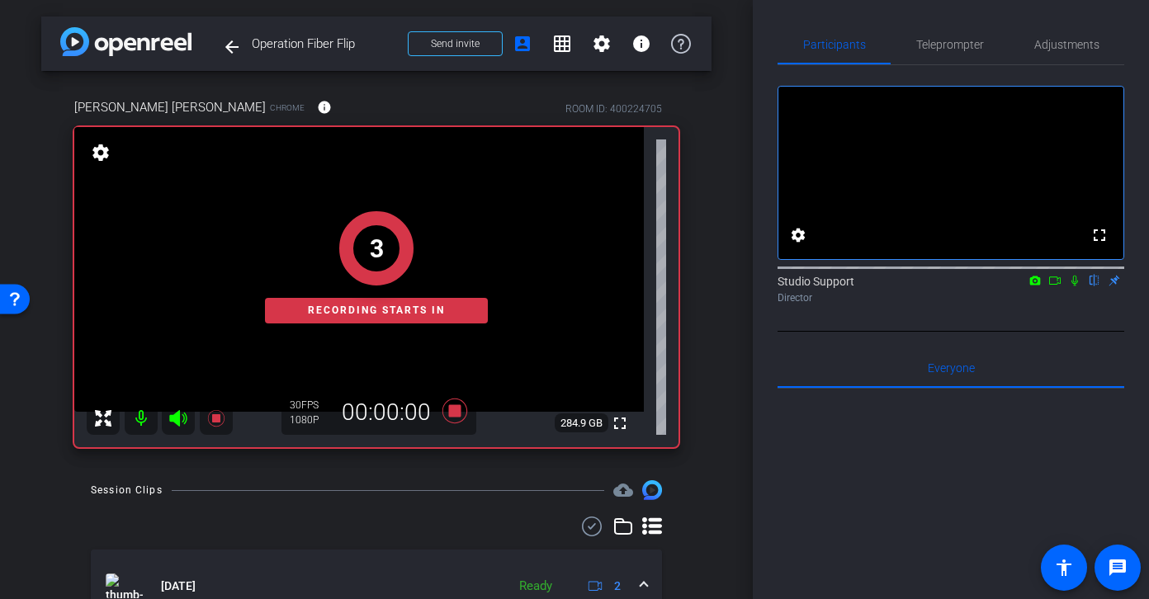
click at [979, 332] on div "fullscreen settings Studio Support flip Director" at bounding box center [950, 198] width 347 height 267
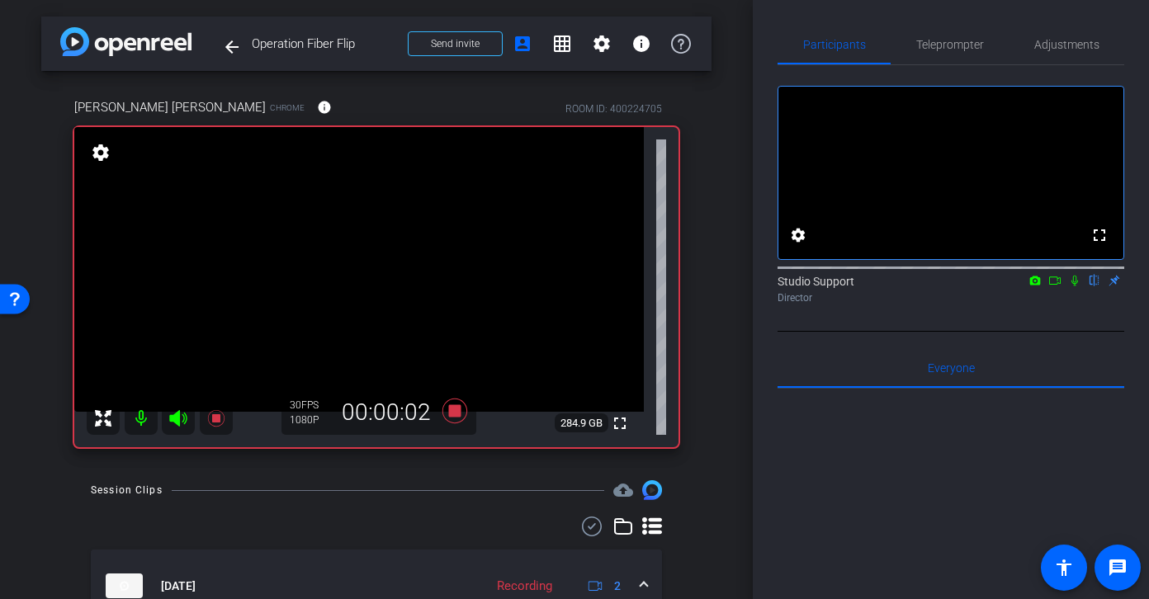
click at [979, 286] on icon at bounding box center [1074, 281] width 7 height 11
click at [979, 285] on icon at bounding box center [1055, 280] width 12 height 8
click at [979, 46] on span "Adjustments" at bounding box center [1066, 45] width 65 height 12
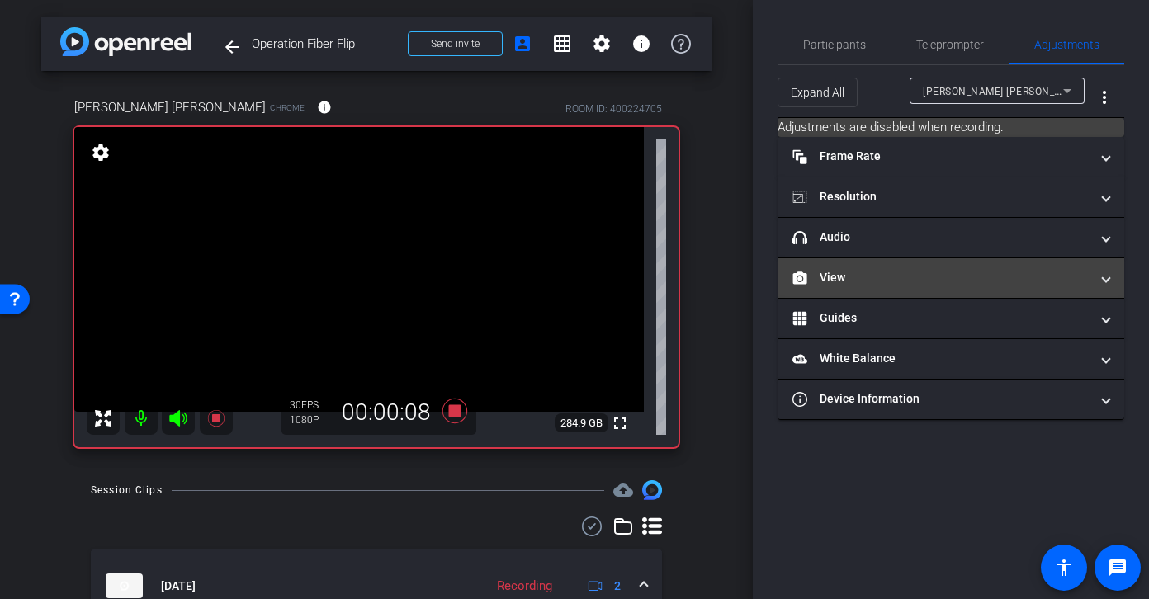
click at [917, 276] on mat-panel-title "View" at bounding box center [940, 277] width 297 height 17
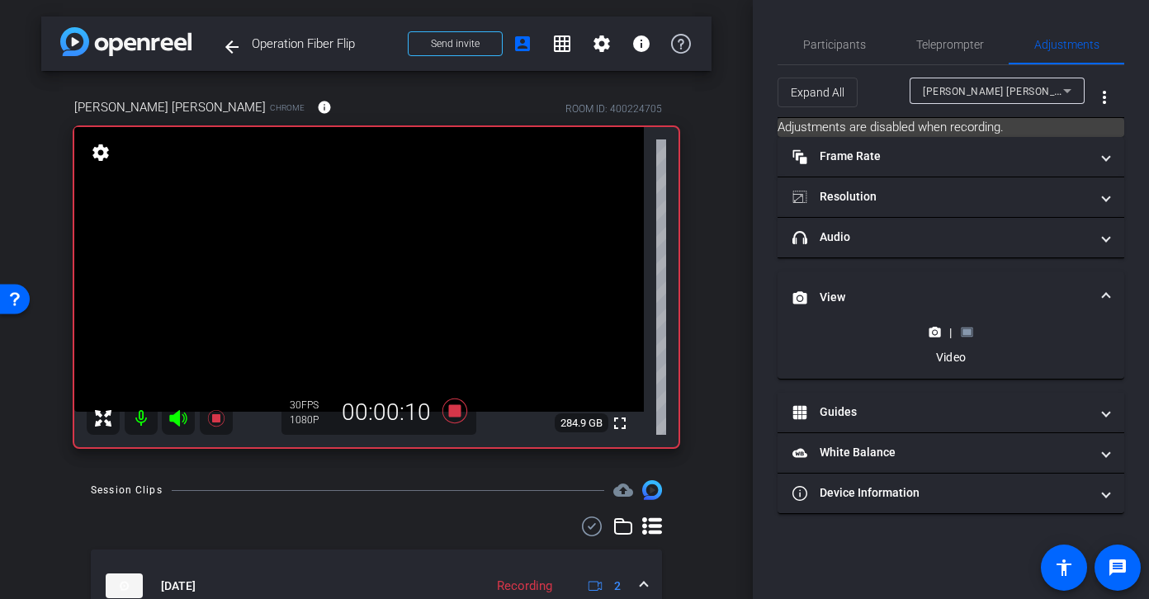
click at [969, 332] on rect at bounding box center [966, 332] width 9 height 7
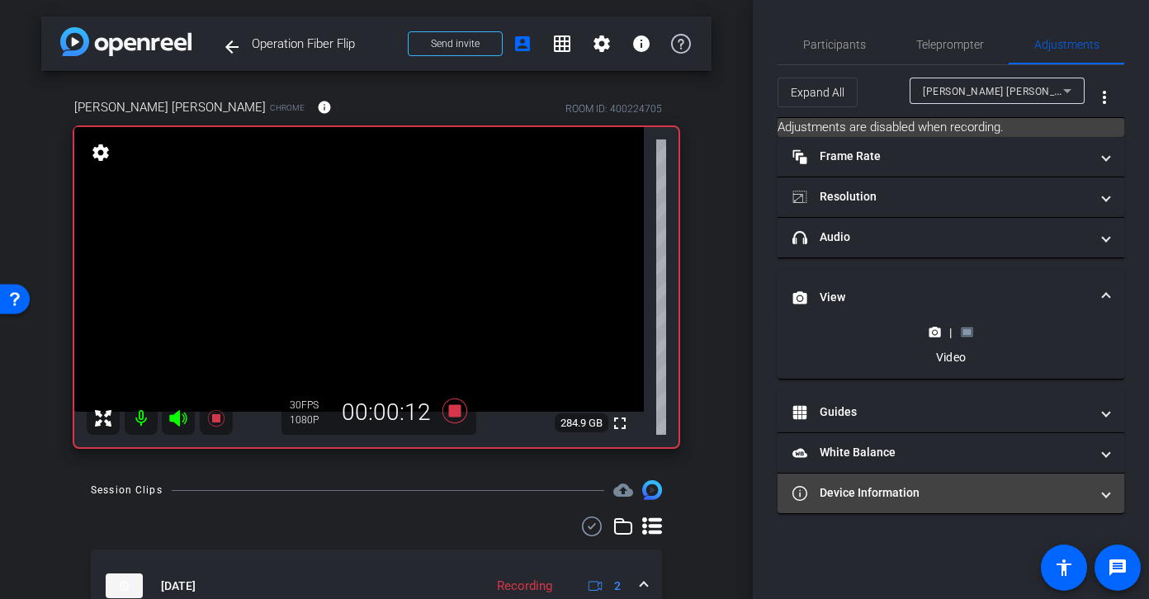
click at [923, 501] on div "Participants Teleprompter Adjustments Studio Support Director Everyone 0 Mark a…" at bounding box center [951, 299] width 396 height 599
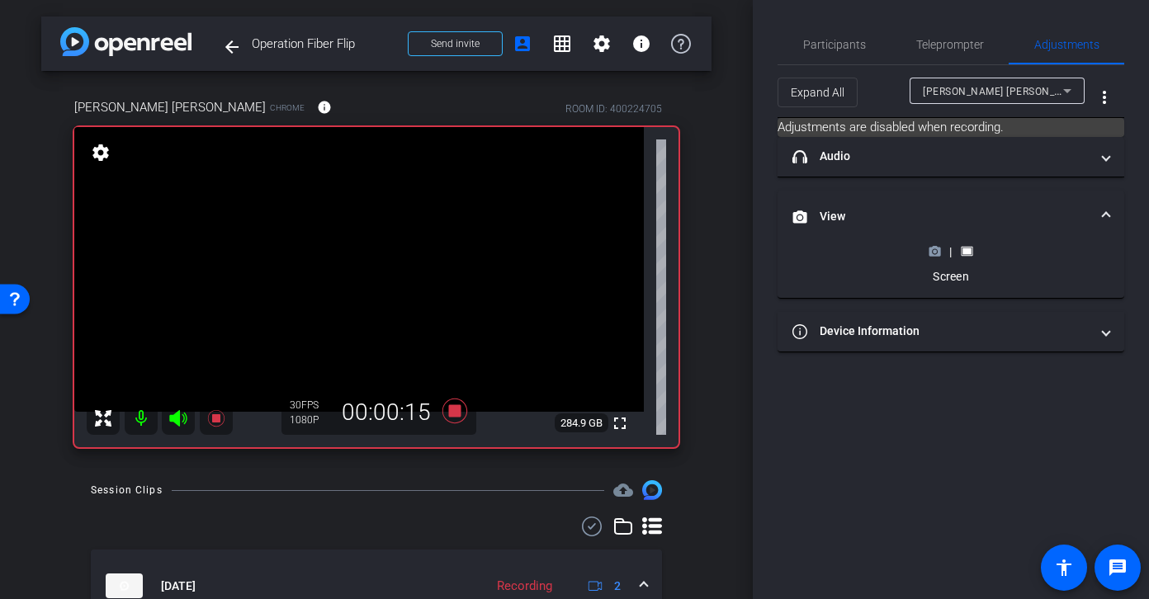
click at [926, 355] on div "Participants Teleprompter Adjustments Studio Support Director Everyone 0 Mark a…" at bounding box center [951, 299] width 396 height 599
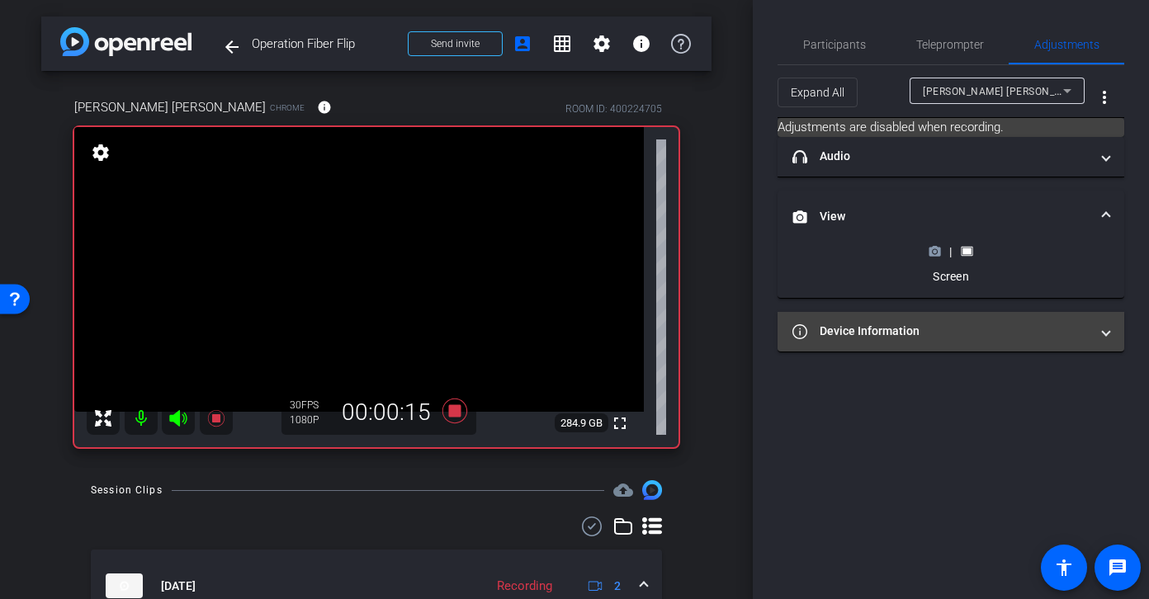
click at [932, 333] on mat-panel-title "Device Information" at bounding box center [940, 331] width 297 height 17
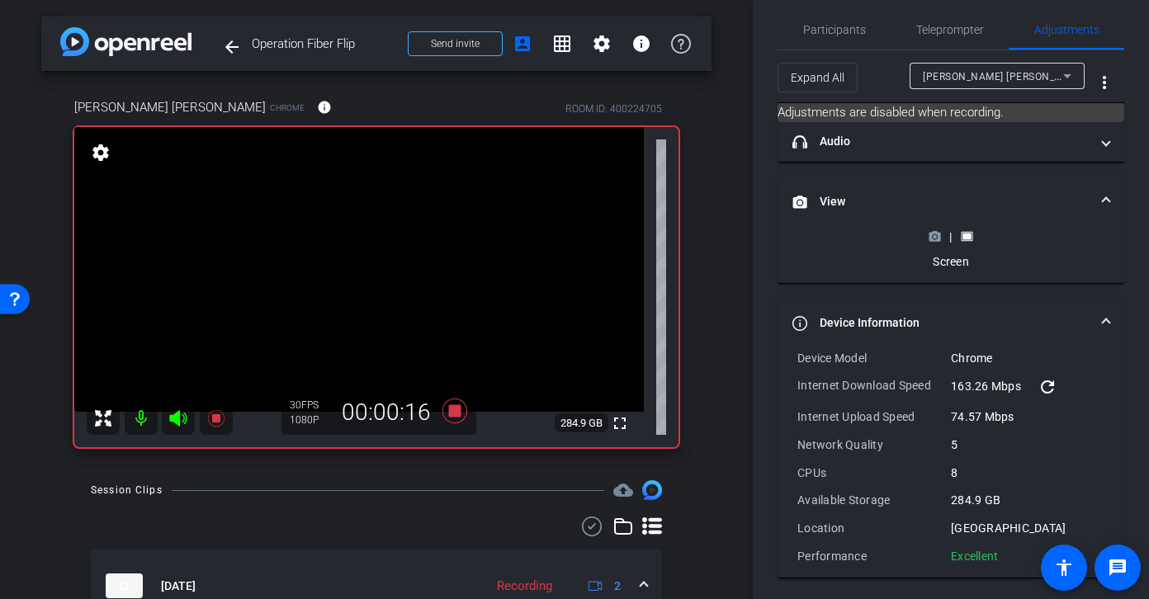
scroll to position [19, 0]
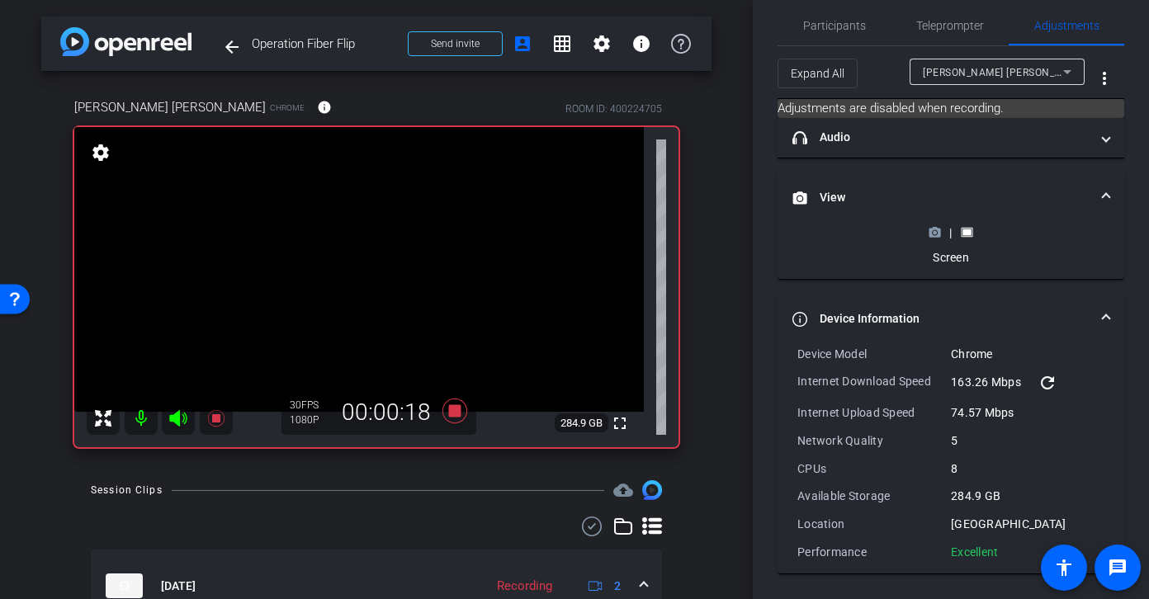
click at [933, 232] on icon at bounding box center [934, 232] width 12 height 12
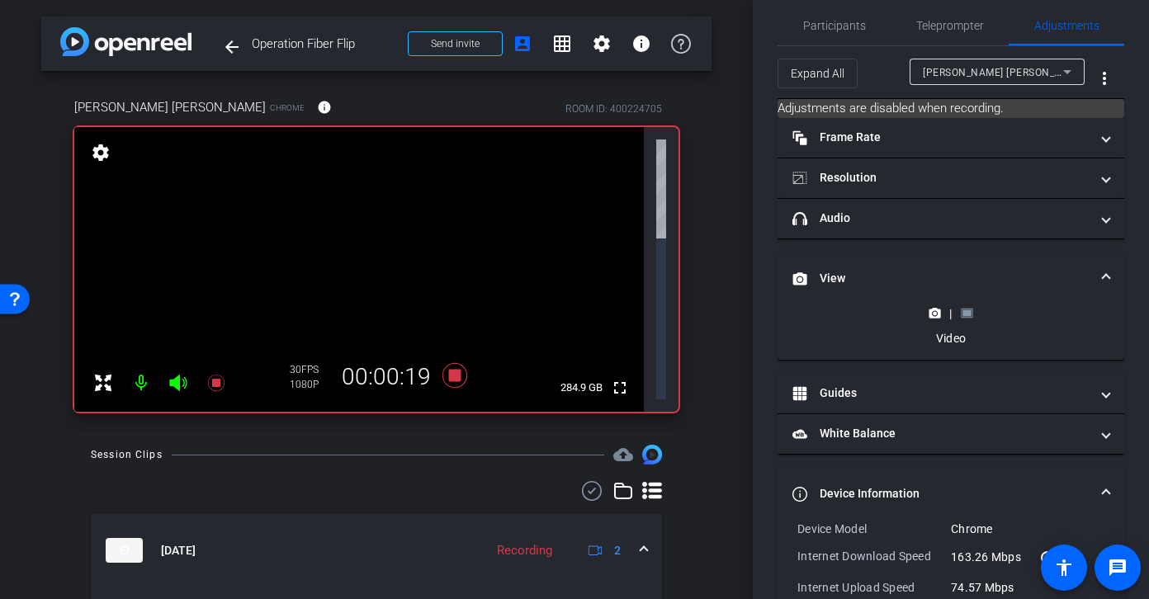
scroll to position [194, 0]
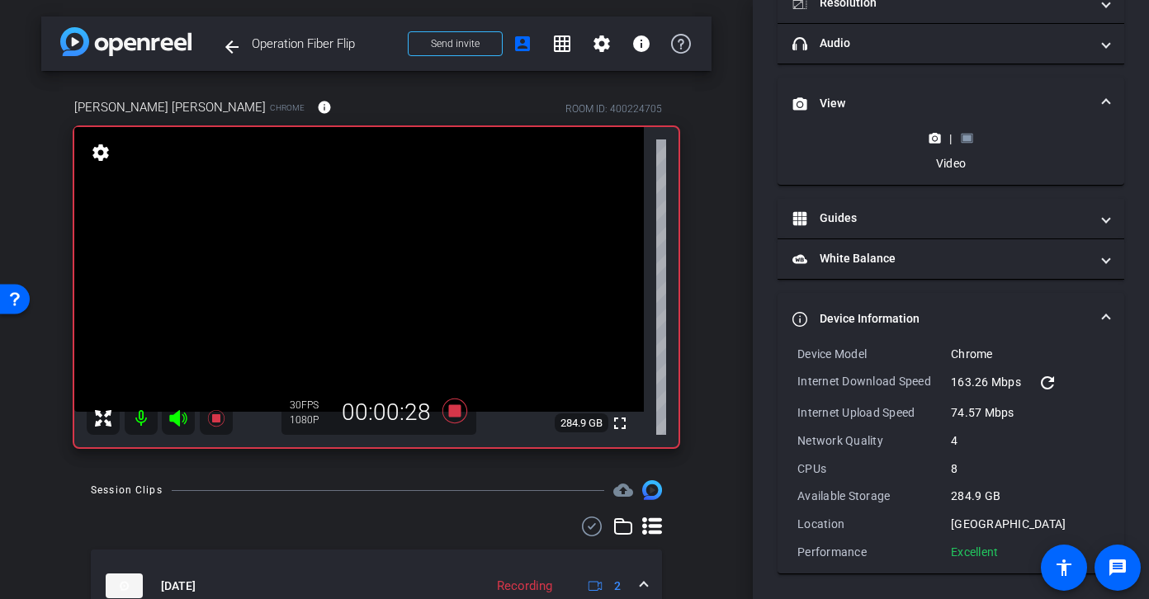
click at [970, 140] on rect at bounding box center [966, 138] width 9 height 7
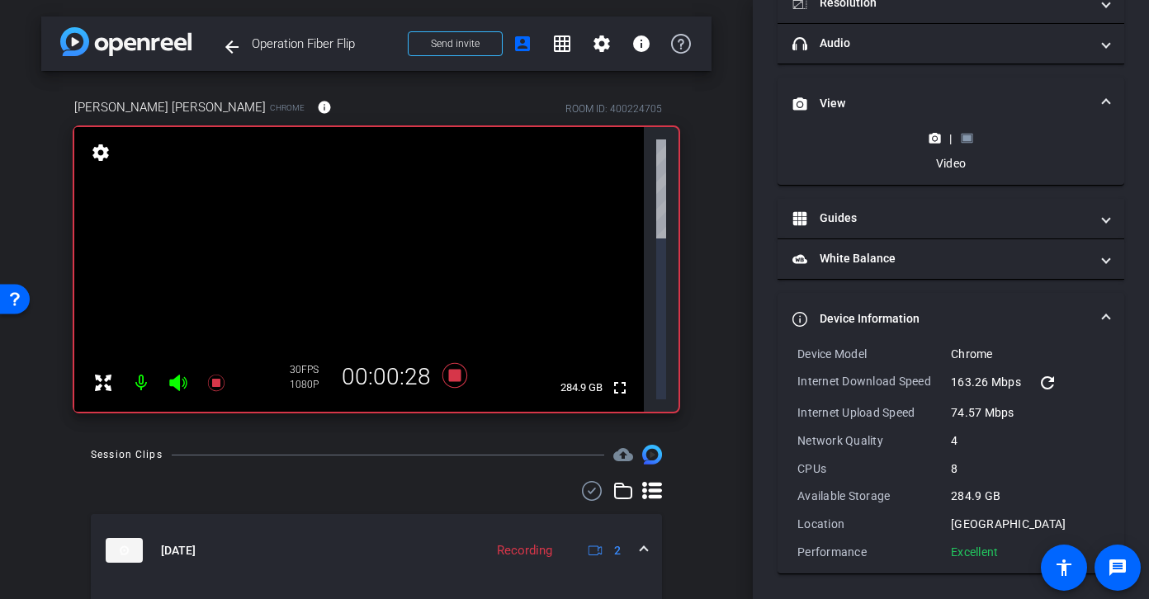
scroll to position [19, 0]
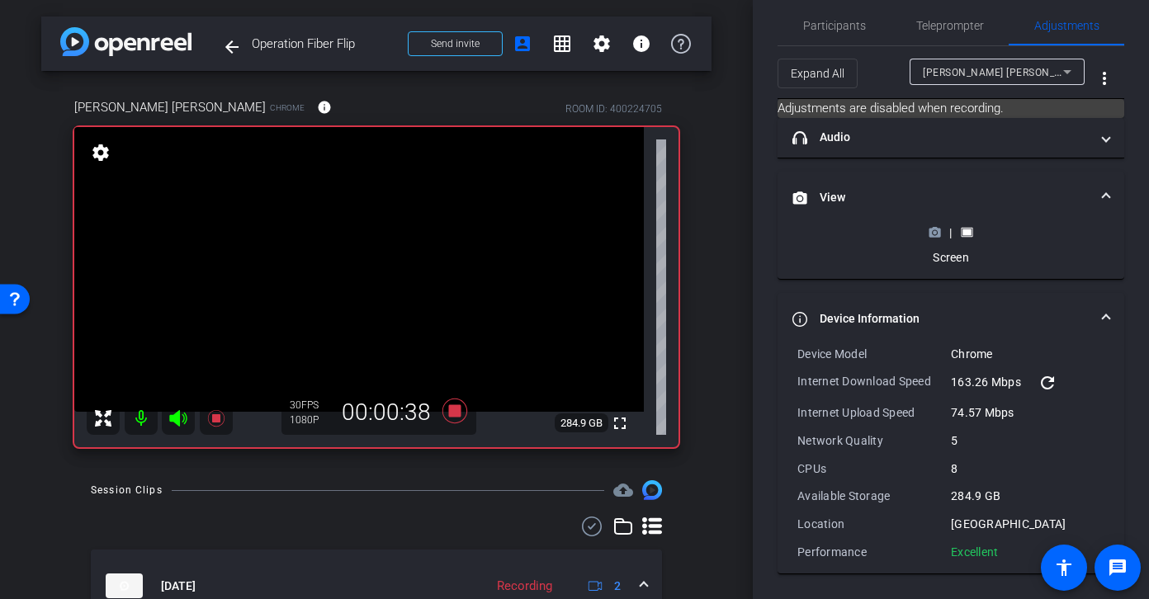
click at [938, 232] on icon at bounding box center [935, 232] width 12 height 9
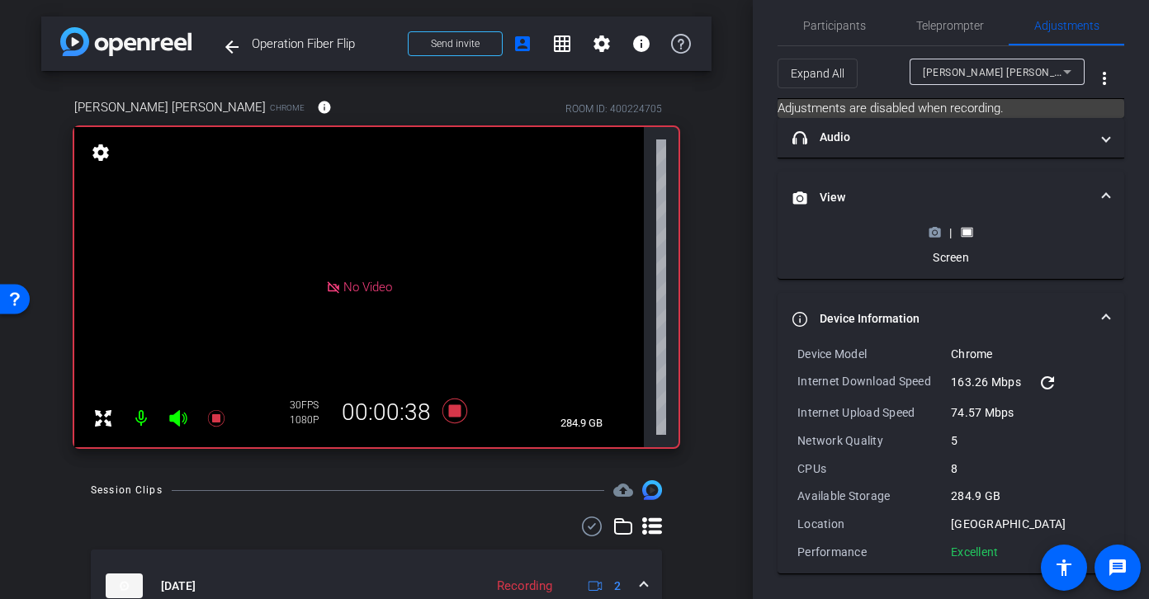
scroll to position [194, 0]
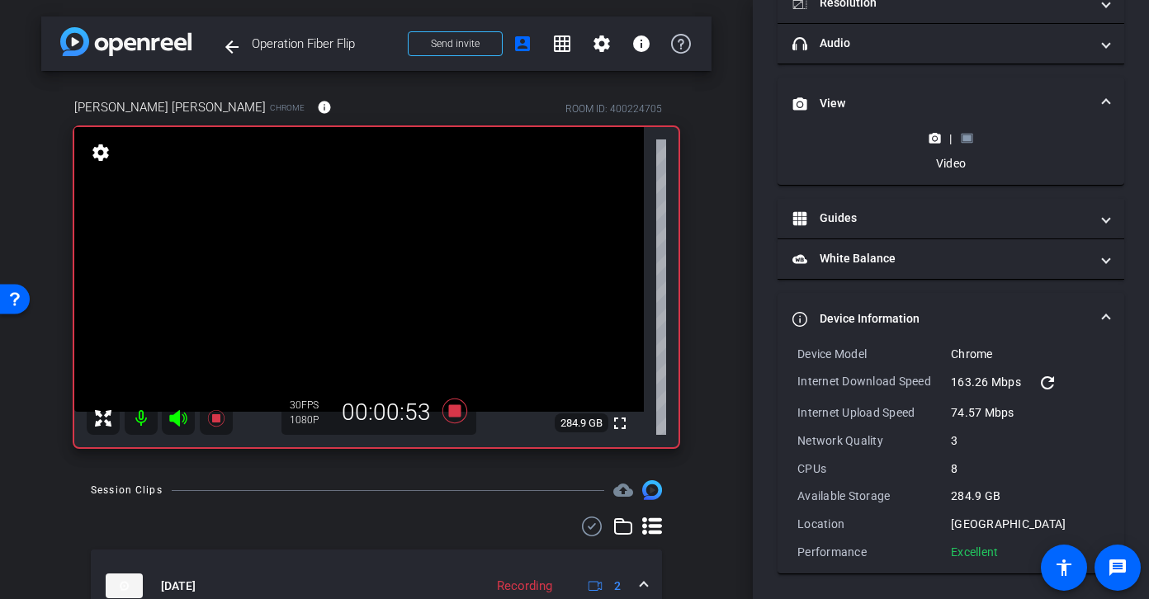
click at [964, 139] on rect at bounding box center [966, 138] width 9 height 7
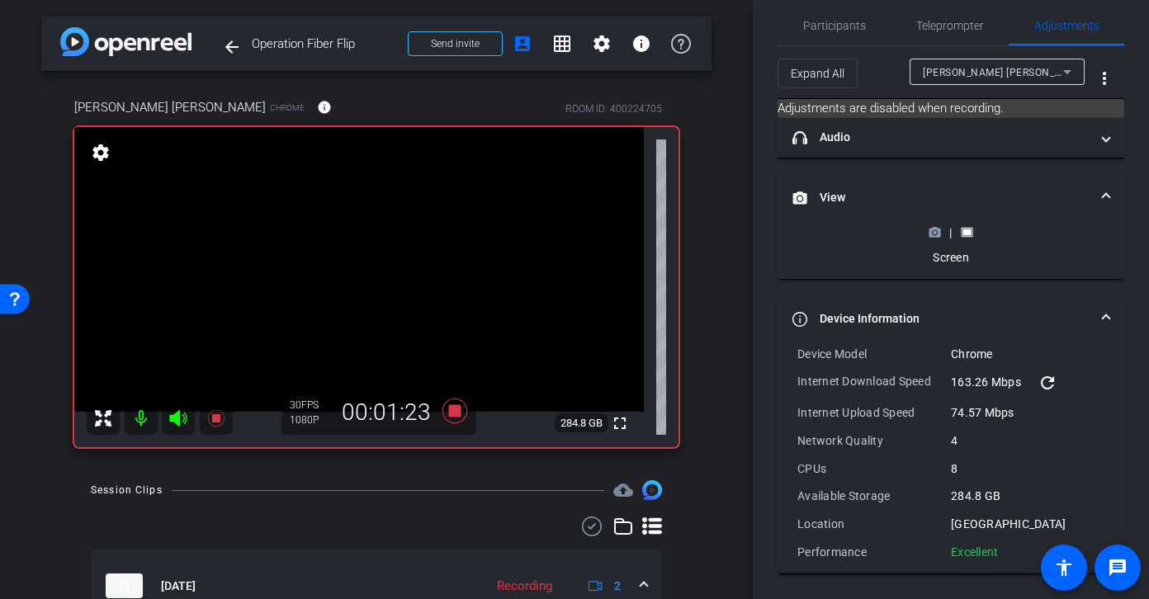
click at [935, 236] on icon at bounding box center [935, 232] width 12 height 9
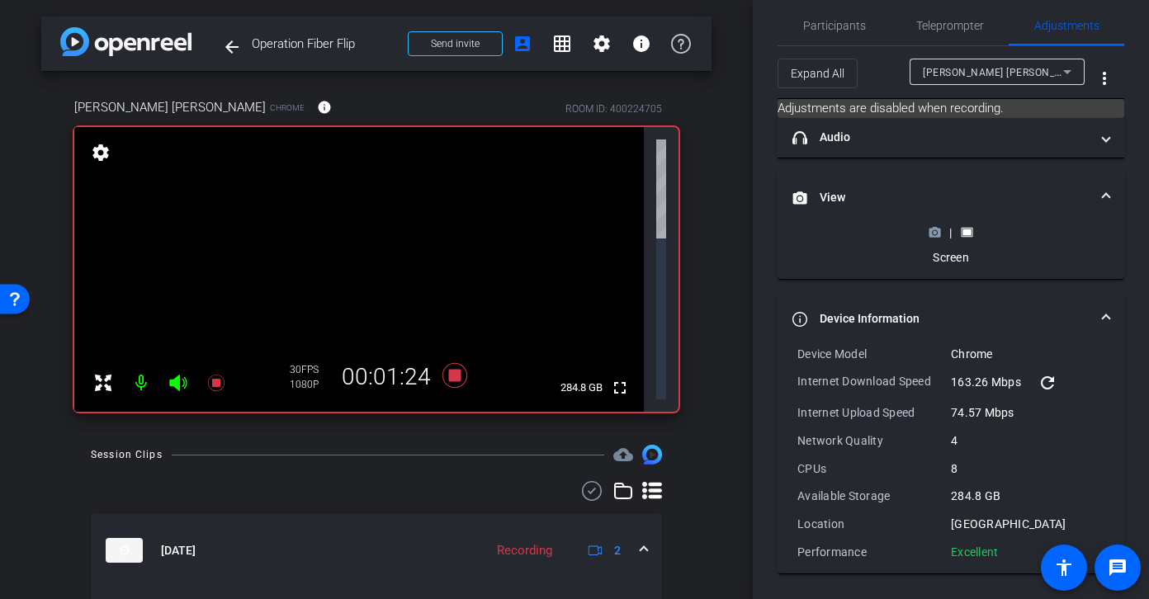
scroll to position [194, 0]
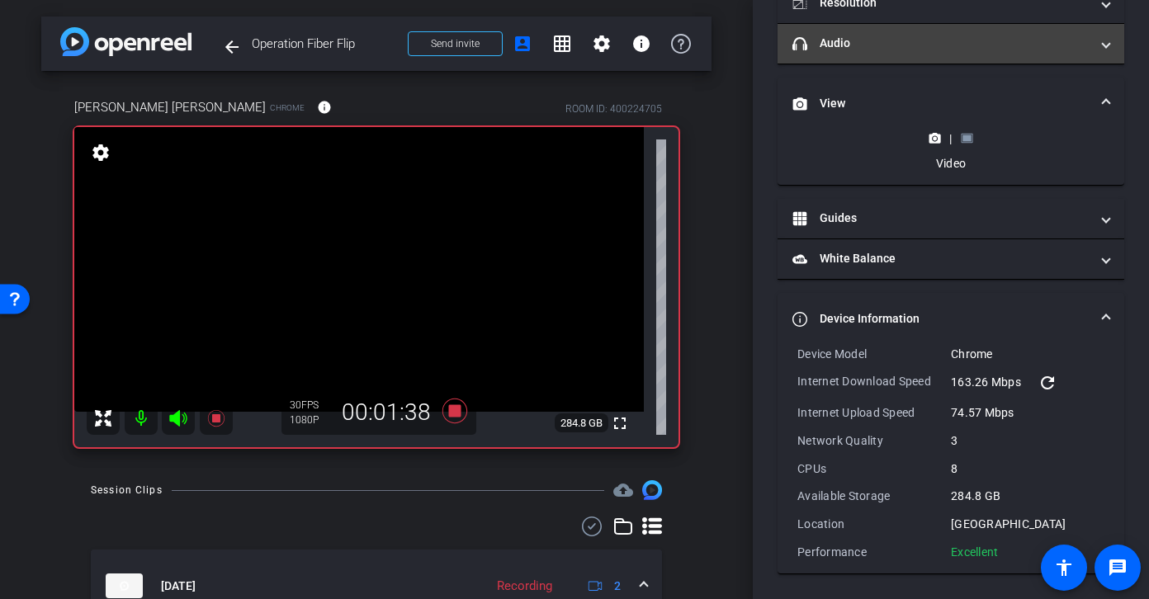
click at [907, 59] on mat-expansion-panel-header "headphone icon Audio" at bounding box center [950, 44] width 347 height 40
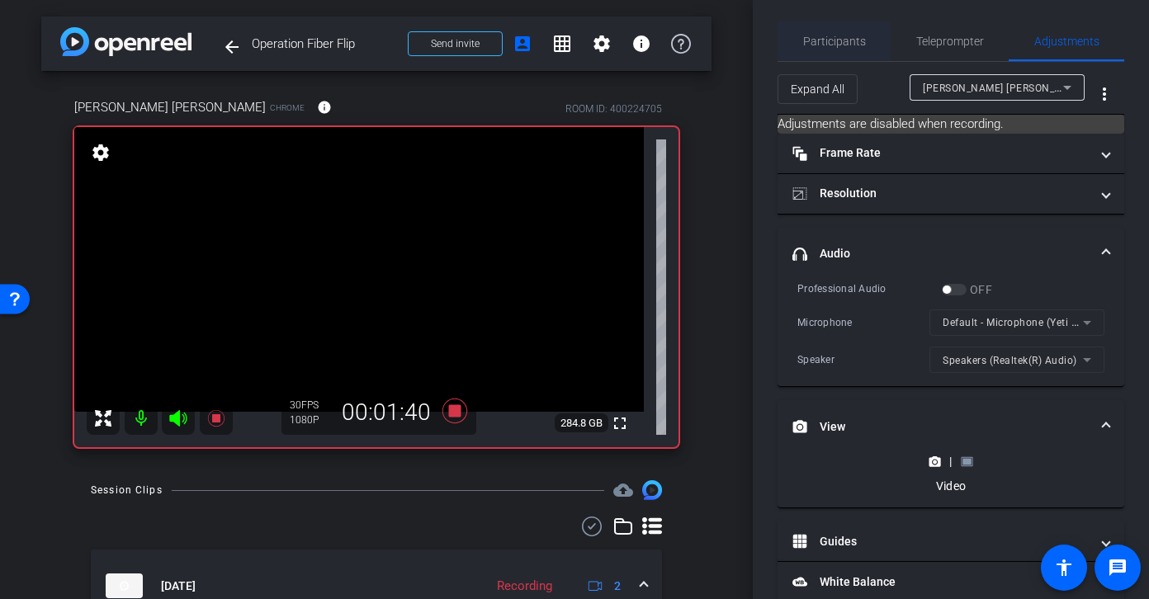
scroll to position [0, 0]
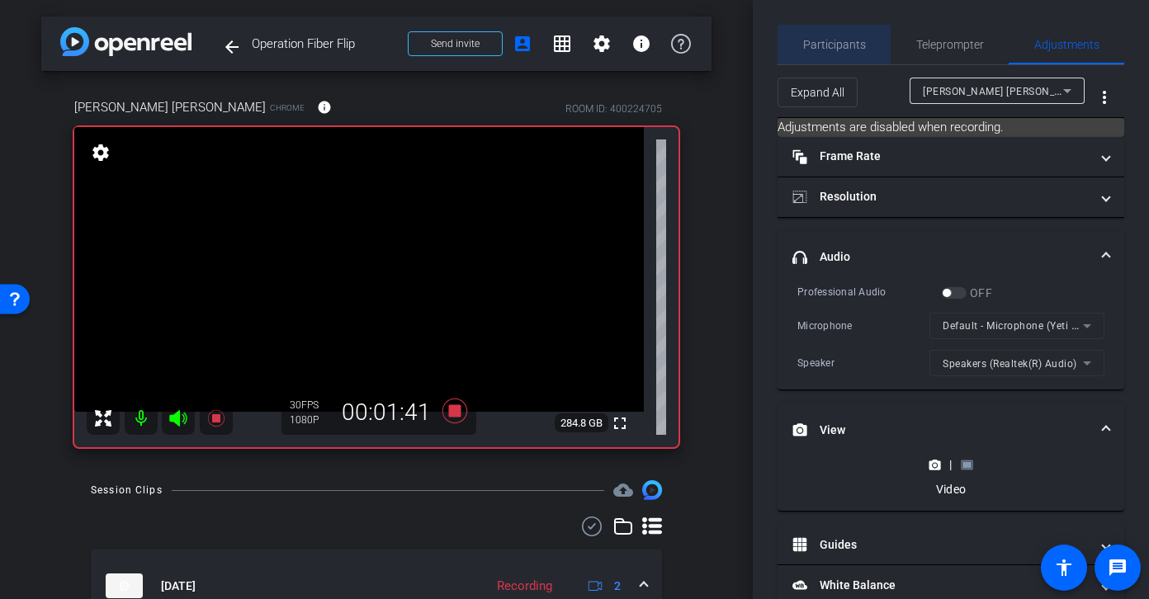
click at [832, 55] on span "Participants" at bounding box center [834, 45] width 63 height 40
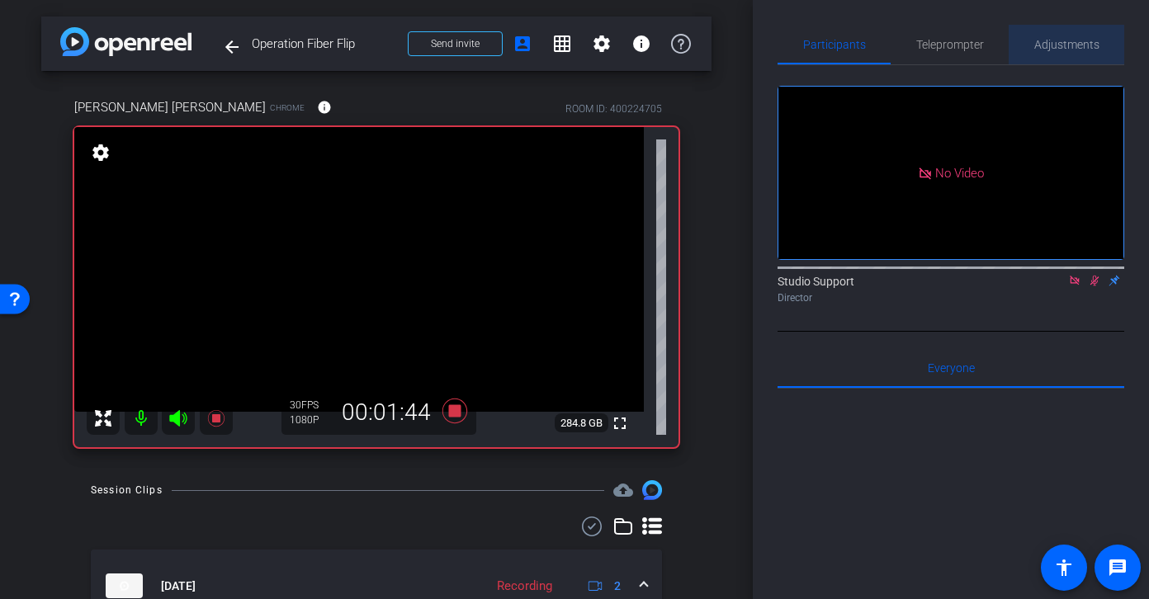
click at [979, 52] on span "Adjustments" at bounding box center [1066, 45] width 65 height 40
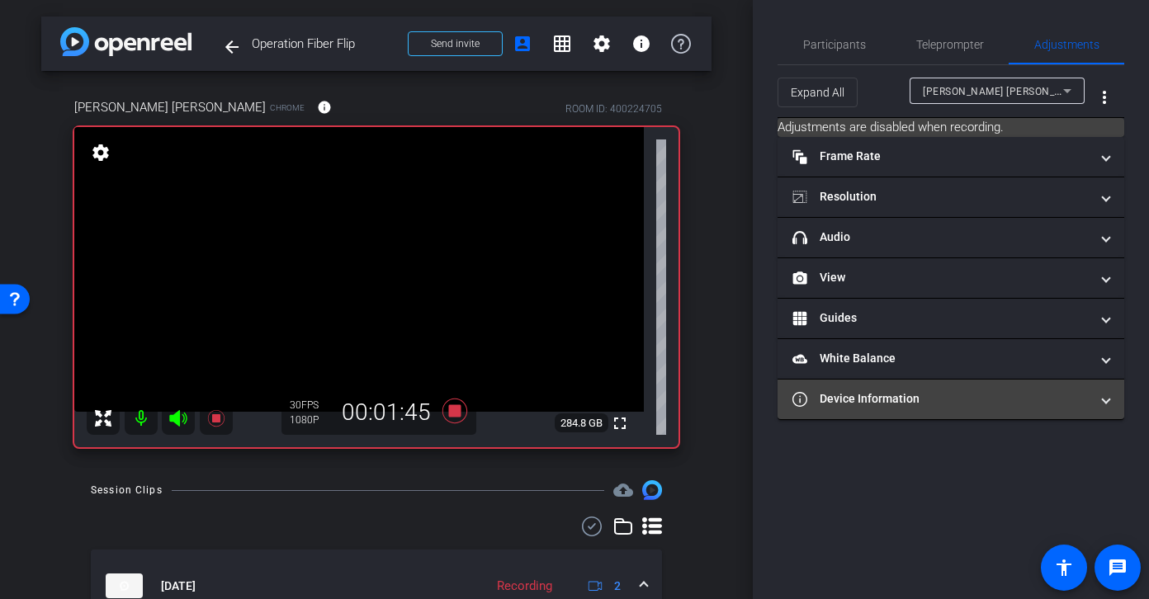
click at [979, 404] on mat-panel-title "Device Information" at bounding box center [940, 398] width 297 height 17
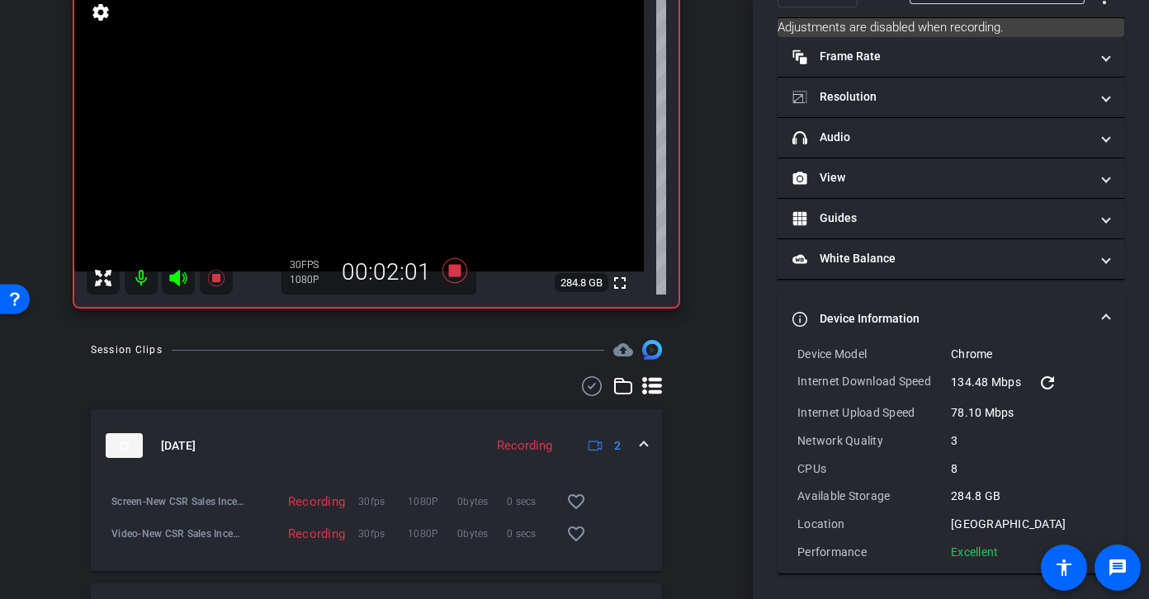
scroll to position [23, 0]
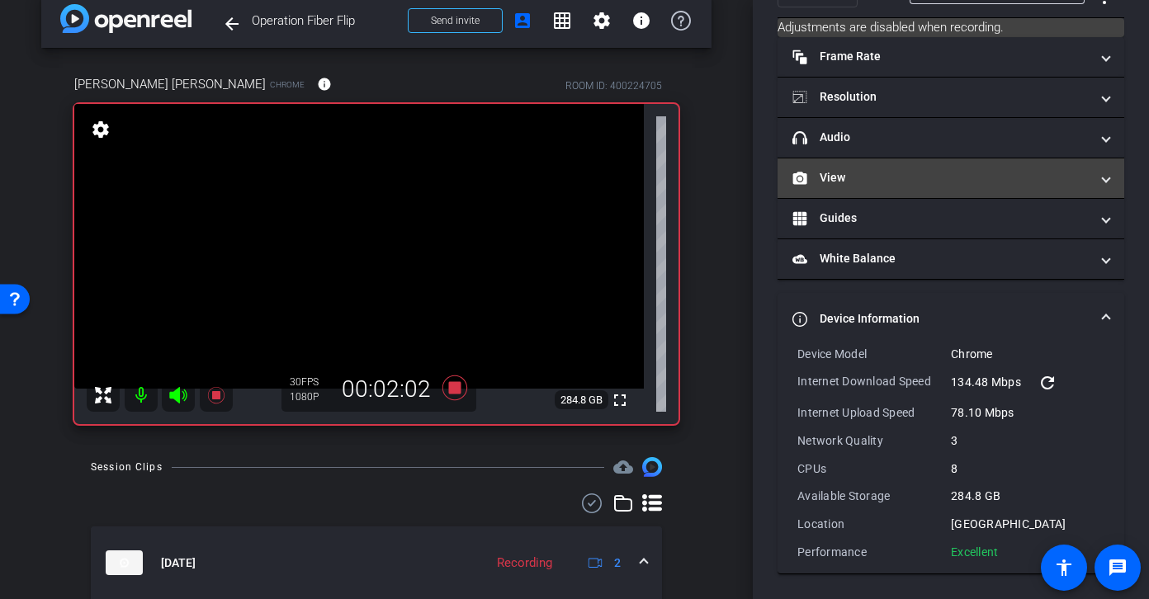
click at [869, 172] on mat-panel-title "View" at bounding box center [940, 177] width 297 height 17
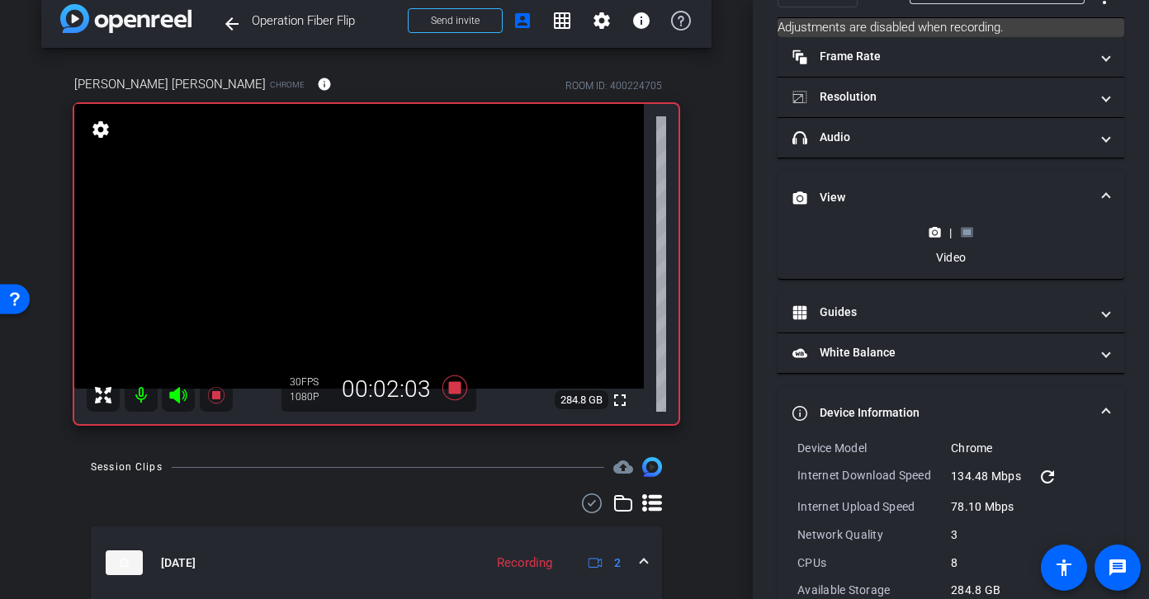
click at [966, 234] on rect at bounding box center [966, 232] width 9 height 7
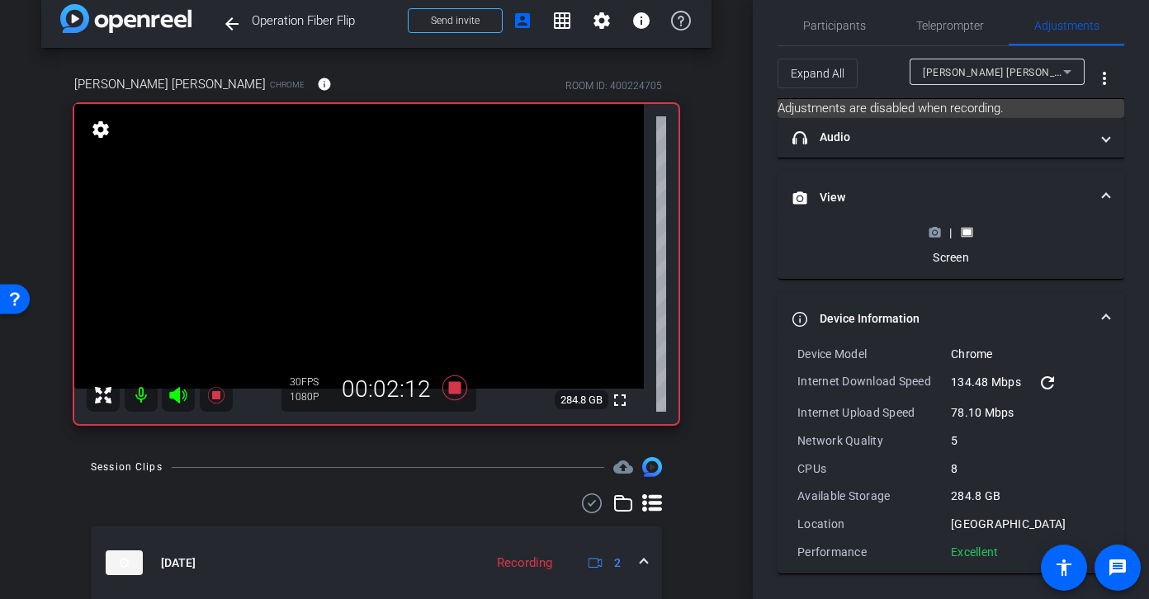
click at [937, 231] on icon at bounding box center [934, 232] width 12 height 12
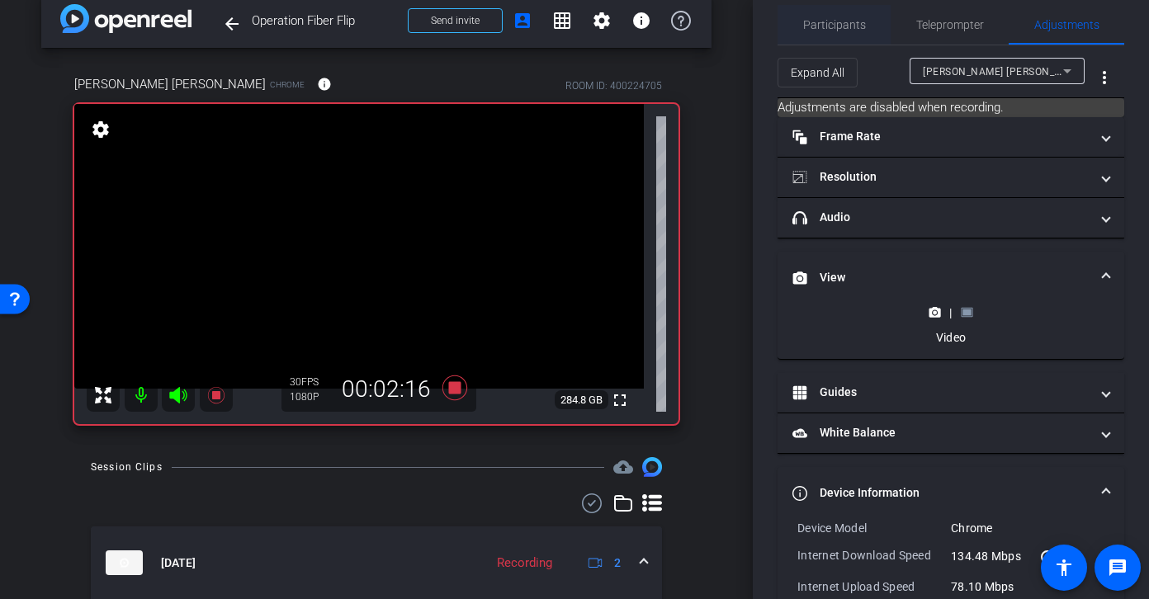
scroll to position [0, 0]
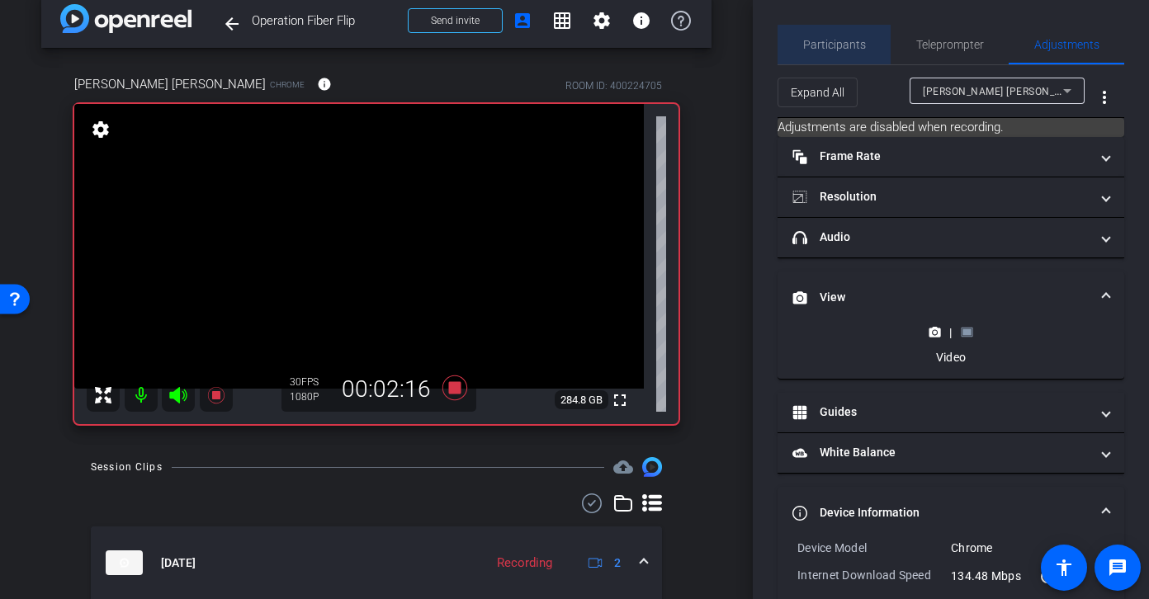
click at [839, 46] on span "Participants" at bounding box center [834, 45] width 63 height 12
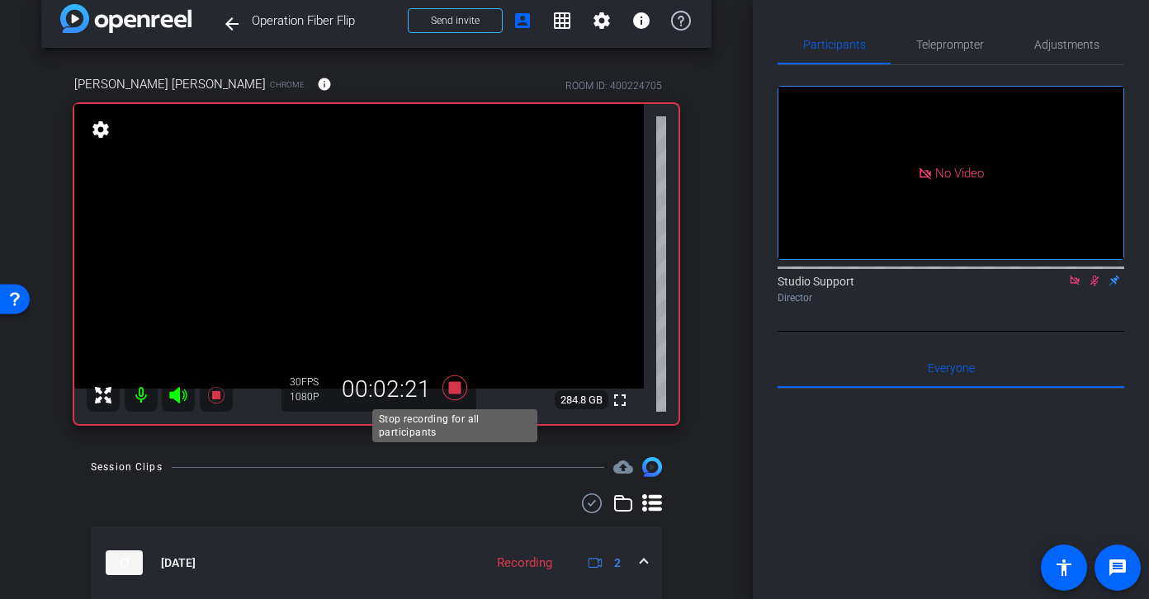
click at [461, 387] on icon at bounding box center [455, 388] width 40 height 30
click at [979, 276] on icon at bounding box center [1094, 281] width 9 height 11
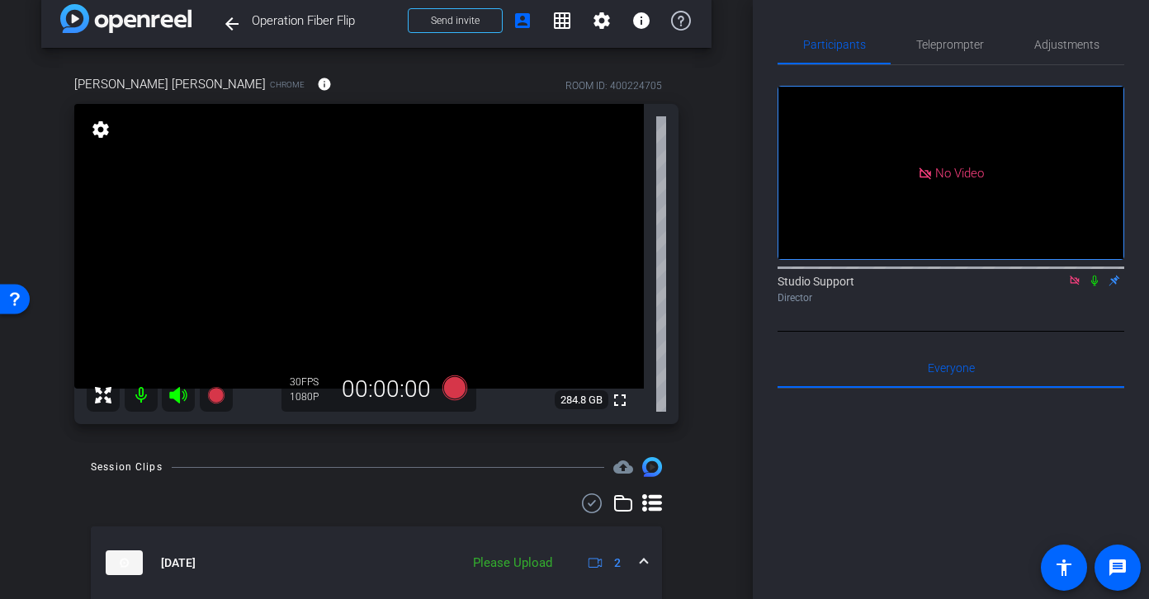
click at [979, 276] on icon at bounding box center [1074, 280] width 9 height 9
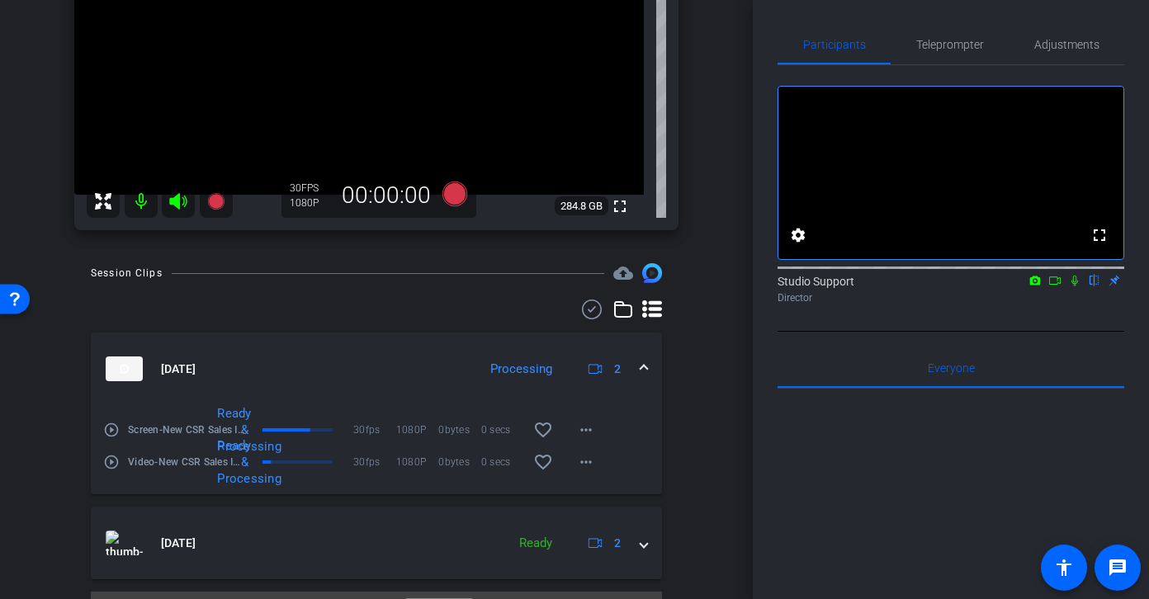
scroll to position [233, 0]
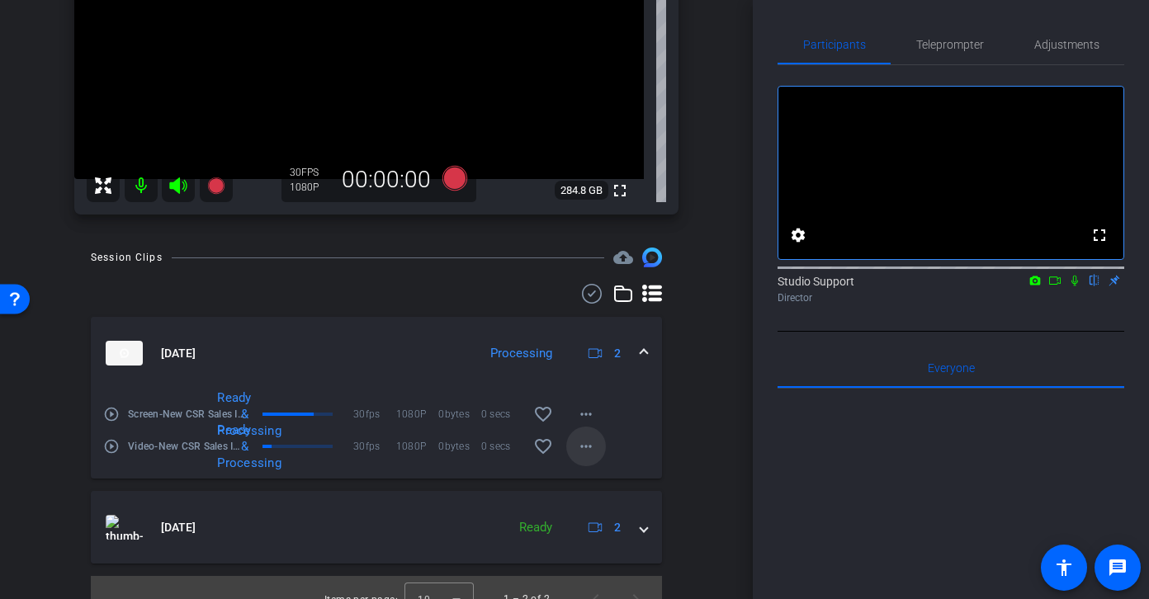
click at [587, 449] on mat-icon "more_horiz" at bounding box center [586, 447] width 20 height 20
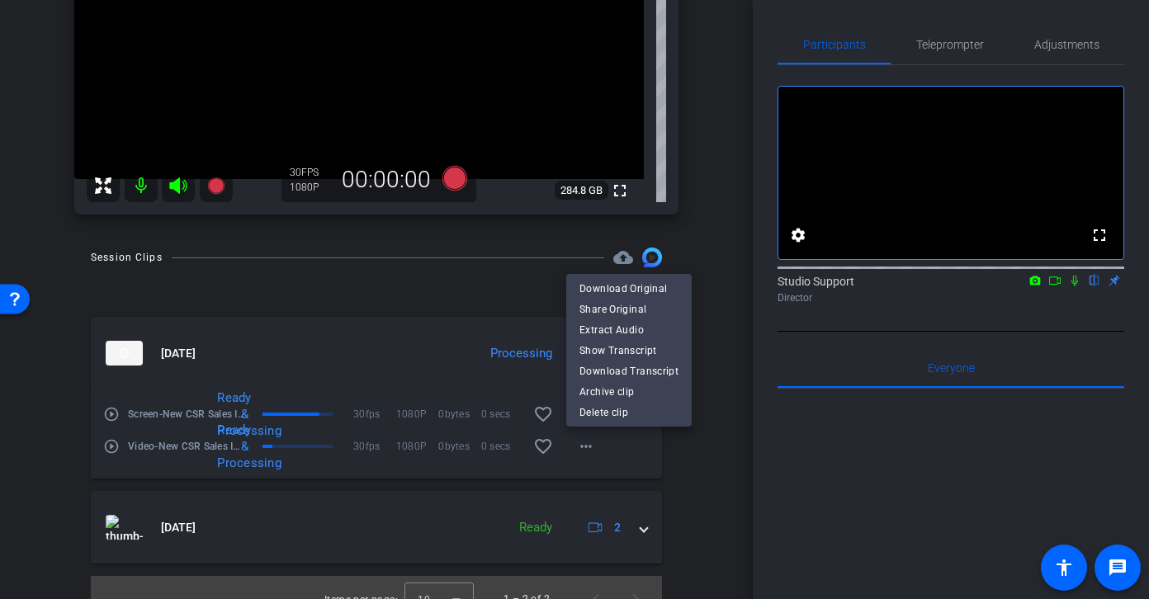
click at [658, 300] on span "Share Original" at bounding box center [628, 310] width 99 height 20
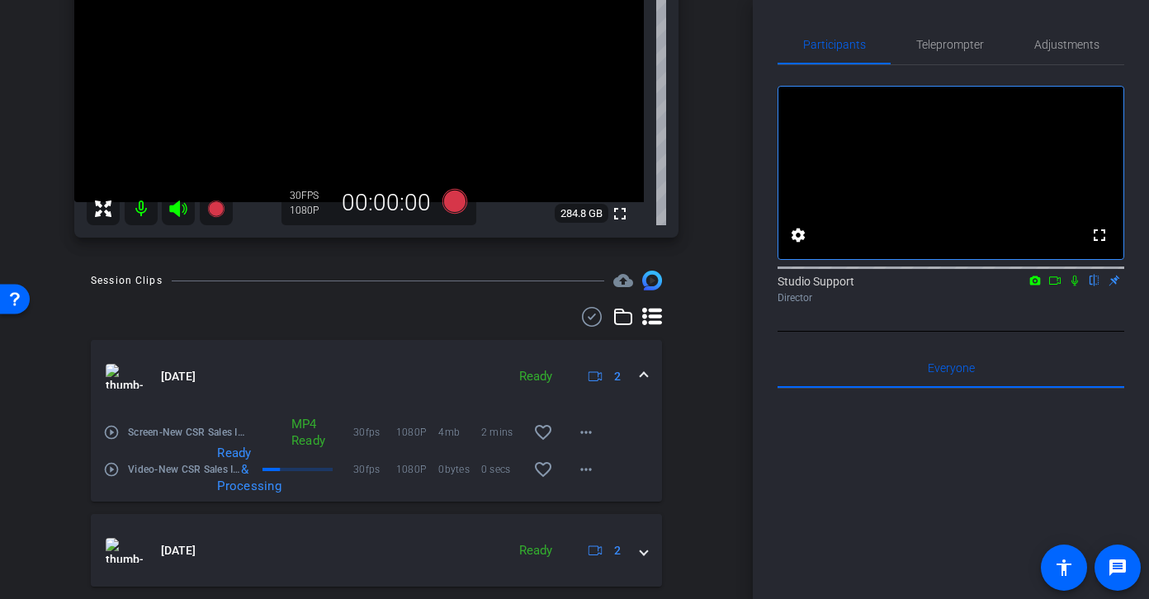
click at [112, 468] on mat-icon "play_circle_outline" at bounding box center [111, 469] width 17 height 17
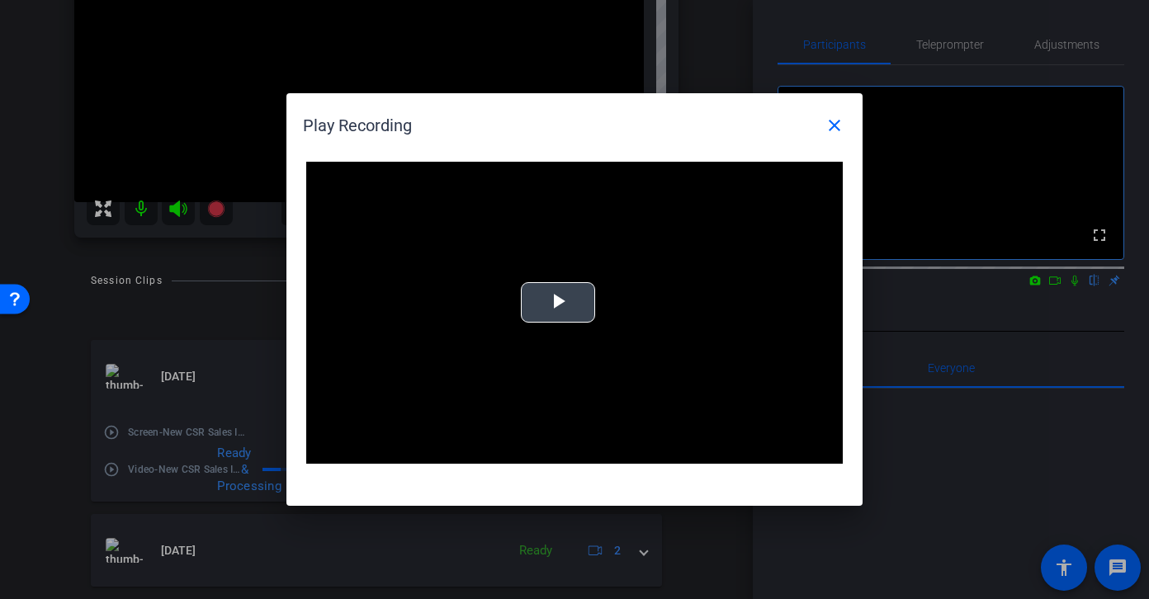
click at [581, 281] on video "Video Player" at bounding box center [574, 313] width 536 height 302
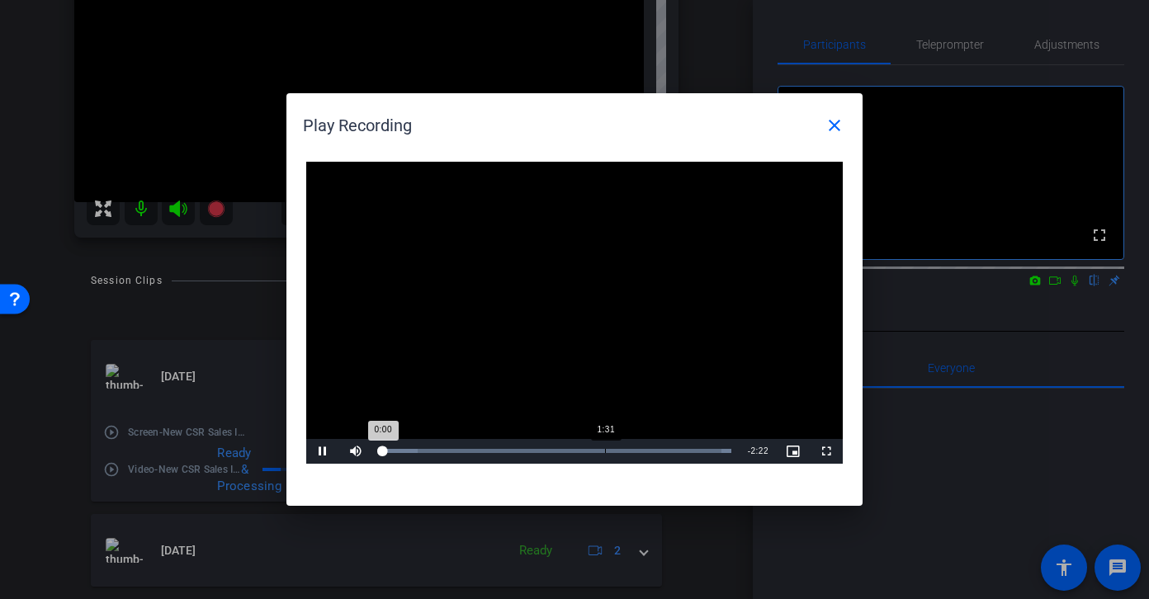
click at [604, 448] on div "Loaded : 100.00% 1:31 0:00" at bounding box center [555, 451] width 367 height 25
click at [494, 445] on div "Loaded : 100.00% 0:46 1:35" at bounding box center [555, 451] width 367 height 25
click at [652, 449] on div "Loaded : 100.00% 1:50 0:48" at bounding box center [555, 451] width 351 height 4
click at [829, 126] on mat-icon "close" at bounding box center [835, 126] width 20 height 20
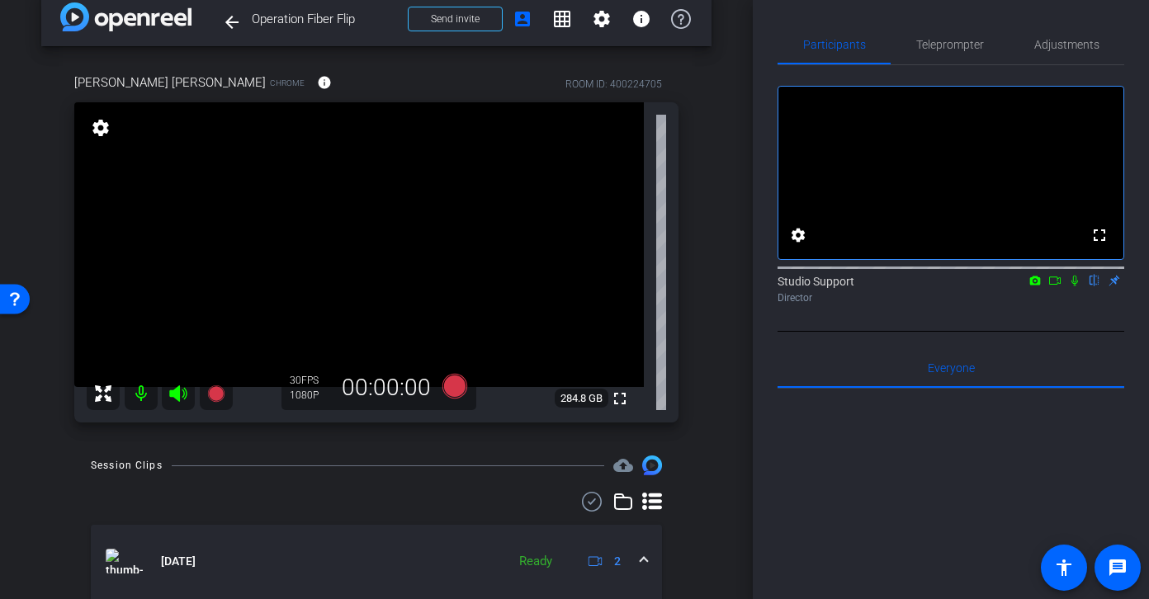
scroll to position [0, 0]
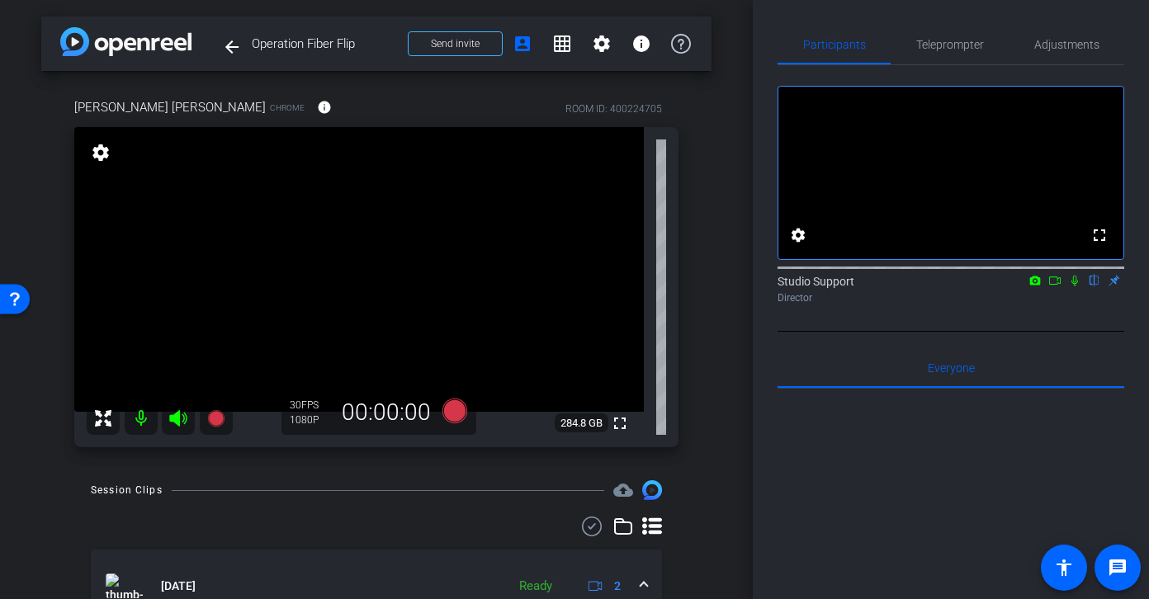
click at [979, 286] on icon at bounding box center [1074, 281] width 13 height 12
click at [979, 39] on span "Adjustments" at bounding box center [1066, 45] width 65 height 12
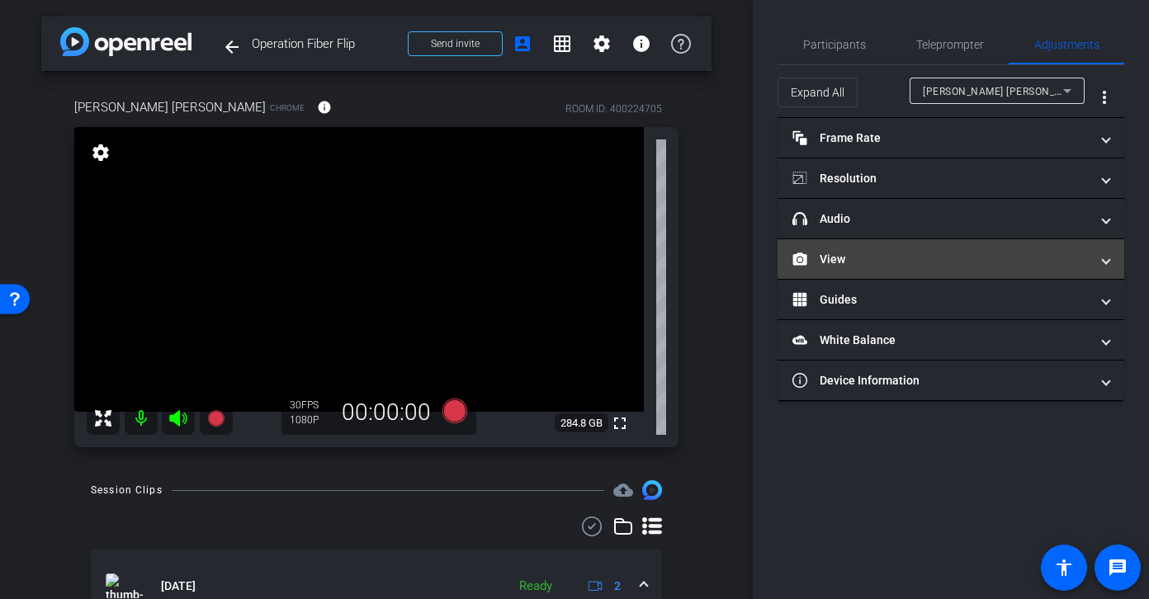
click at [858, 249] on mat-expansion-panel-header "View" at bounding box center [950, 259] width 347 height 40
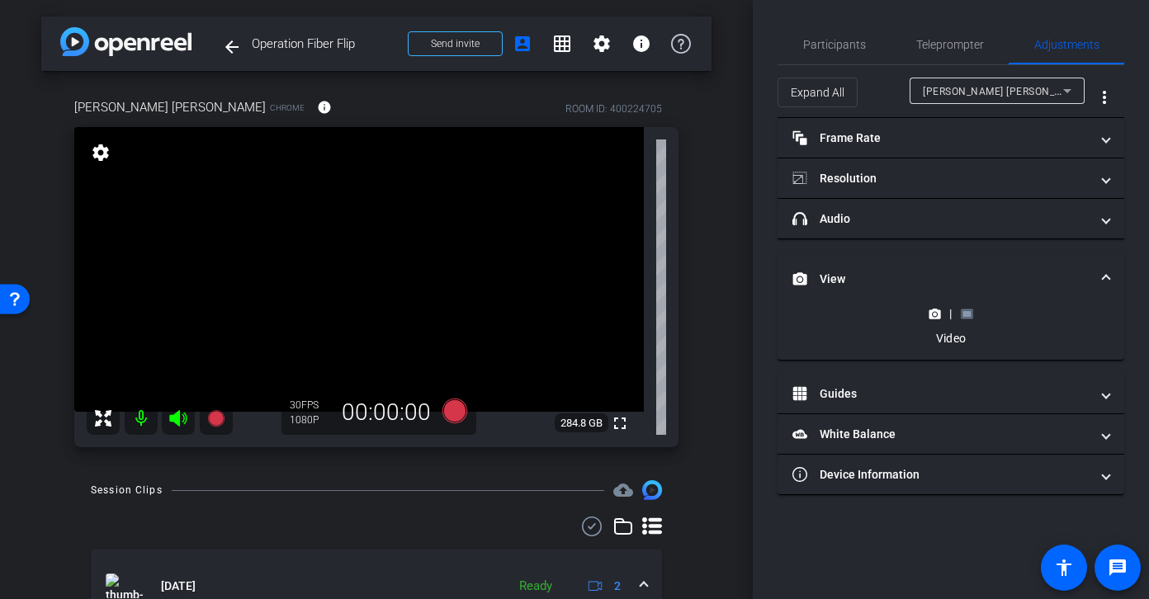
click at [960, 309] on div "|" at bounding box center [950, 313] width 60 height 17
click at [964, 315] on rect at bounding box center [966, 313] width 9 height 7
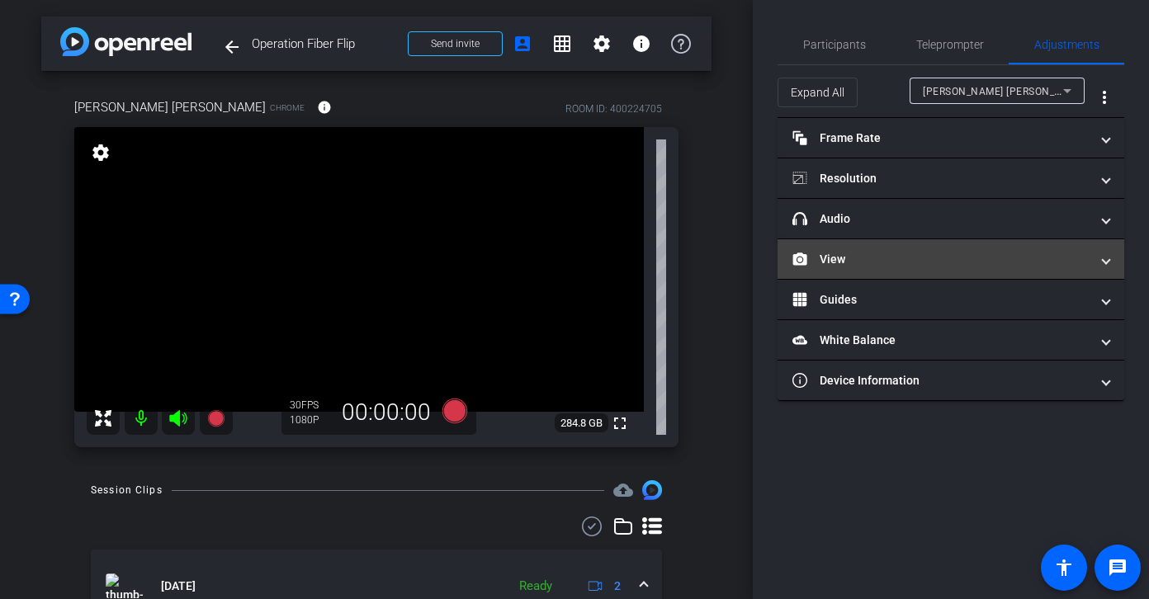
click at [829, 258] on mat-panel-title "View" at bounding box center [940, 259] width 297 height 17
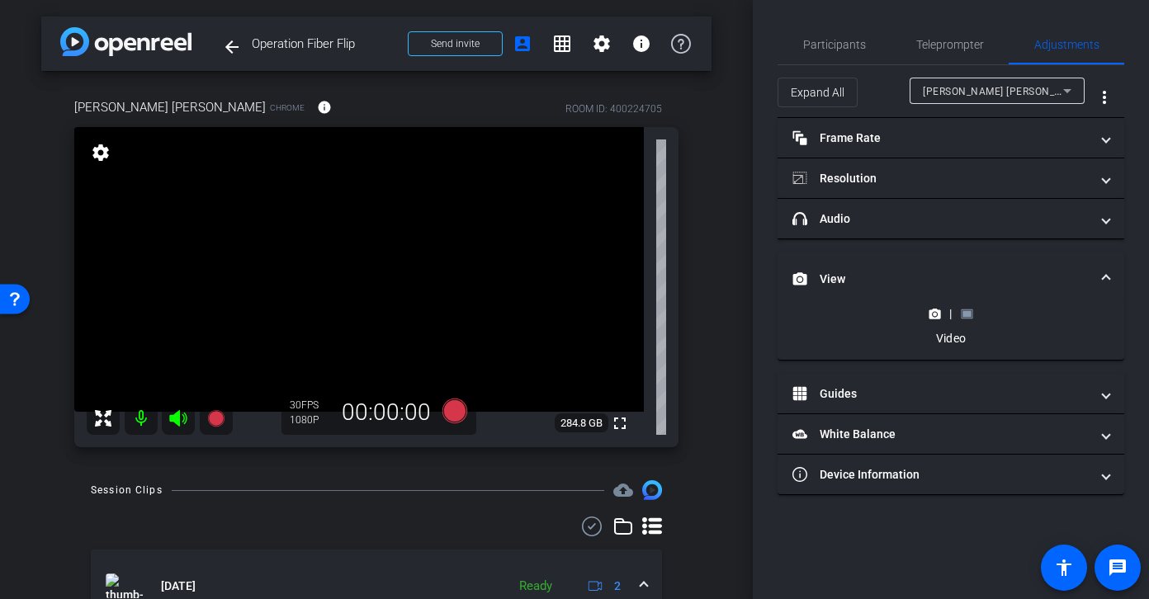
click at [968, 313] on rect at bounding box center [966, 313] width 9 height 7
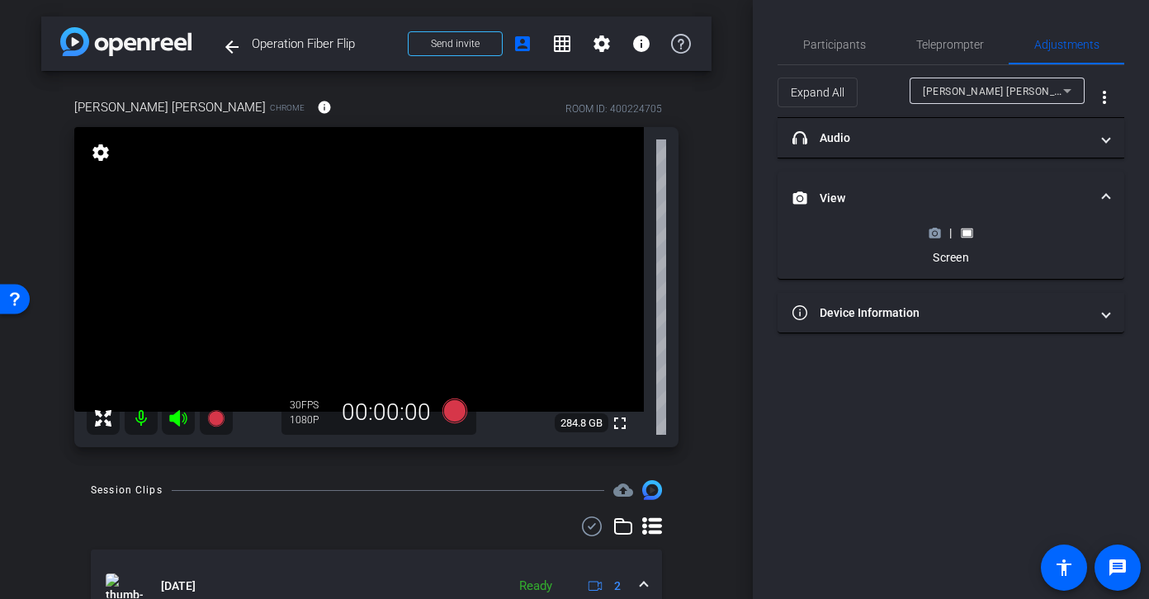
click at [928, 236] on icon at bounding box center [934, 233] width 12 height 12
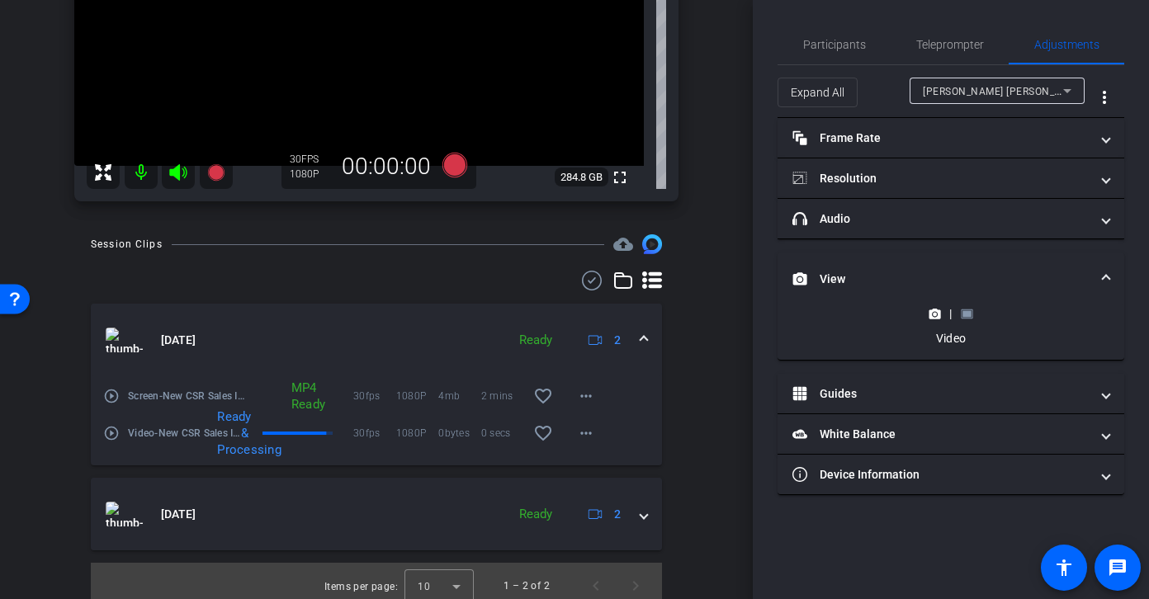
scroll to position [256, 0]
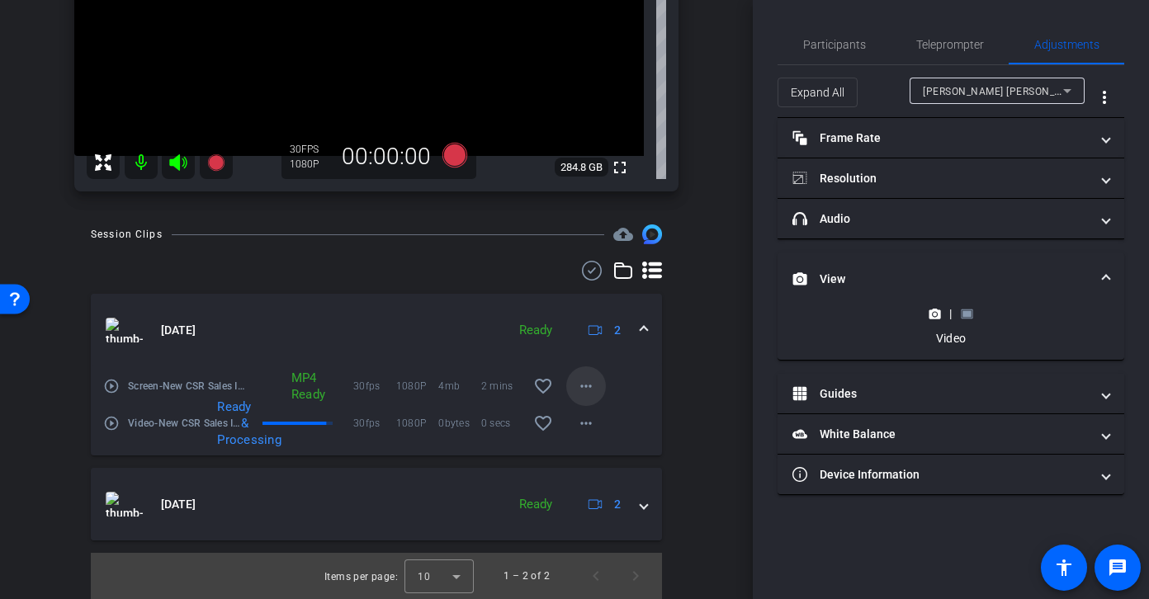
click at [589, 387] on mat-icon "more_horiz" at bounding box center [586, 386] width 20 height 20
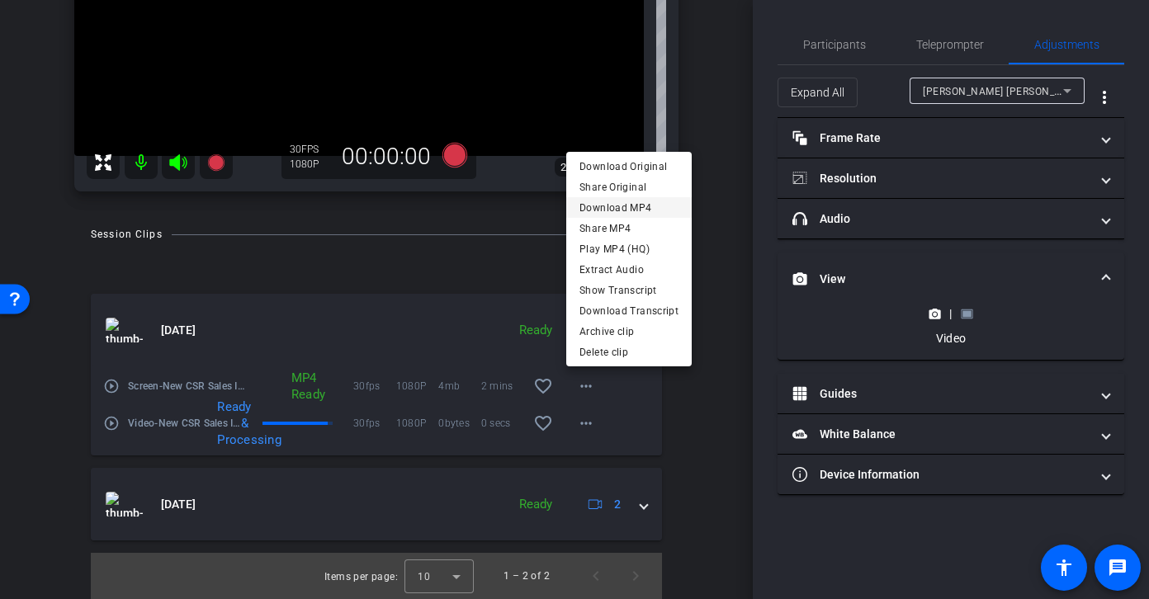
click at [651, 212] on span "Download MP4" at bounding box center [628, 208] width 99 height 20
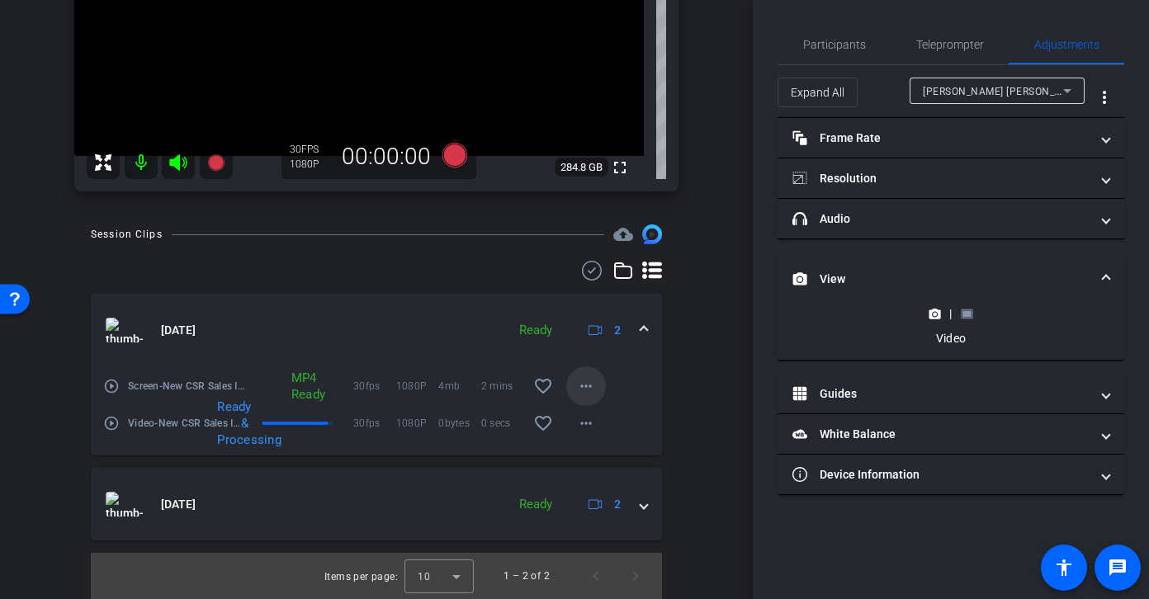
click at [588, 376] on mat-icon "more_horiz" at bounding box center [586, 386] width 20 height 20
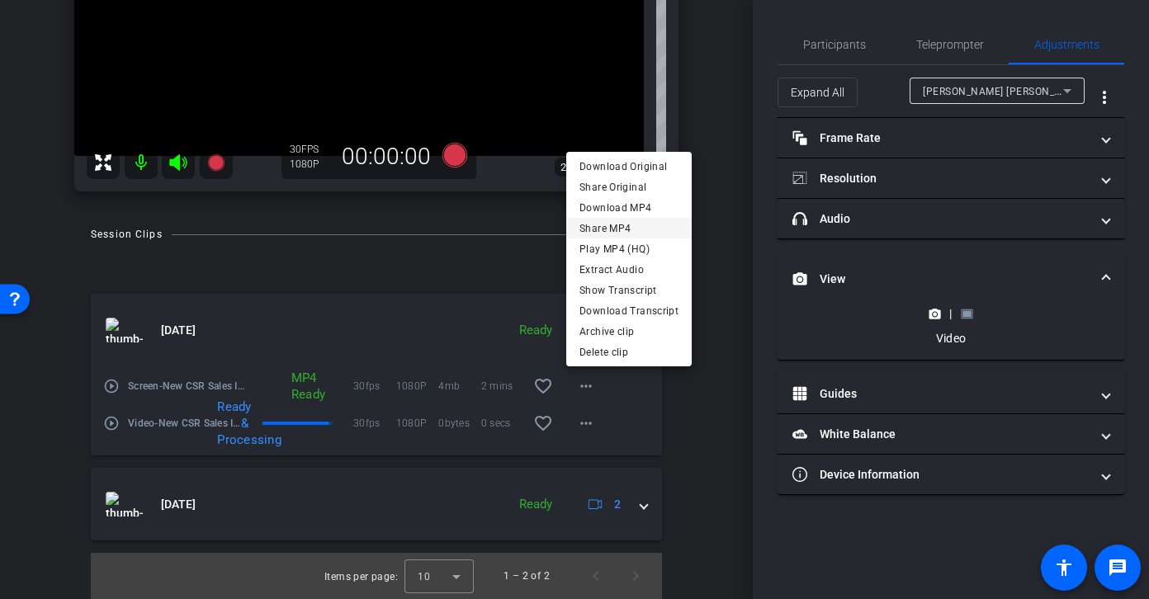
click at [647, 229] on span "Share MP4" at bounding box center [628, 229] width 99 height 20
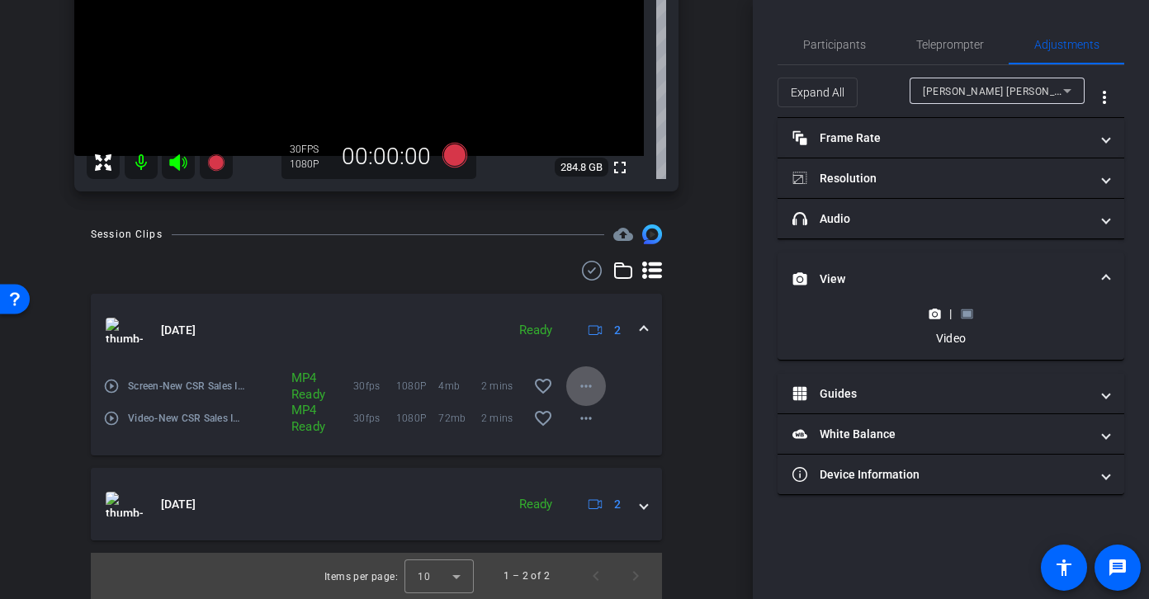
scroll to position [0, 0]
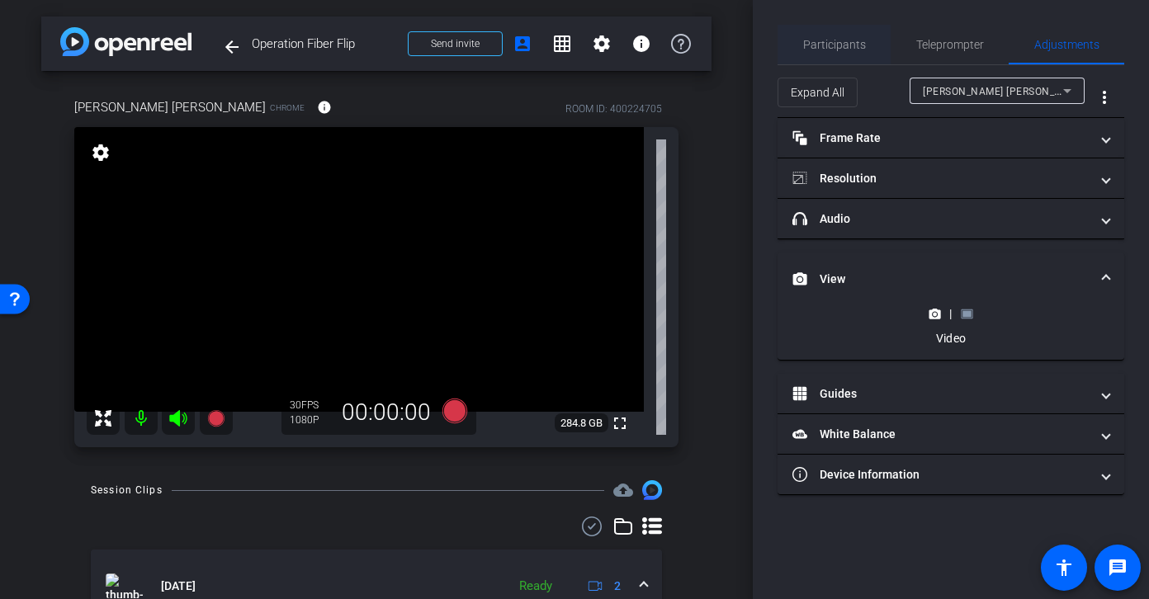
click at [810, 35] on span "Participants" at bounding box center [834, 45] width 63 height 40
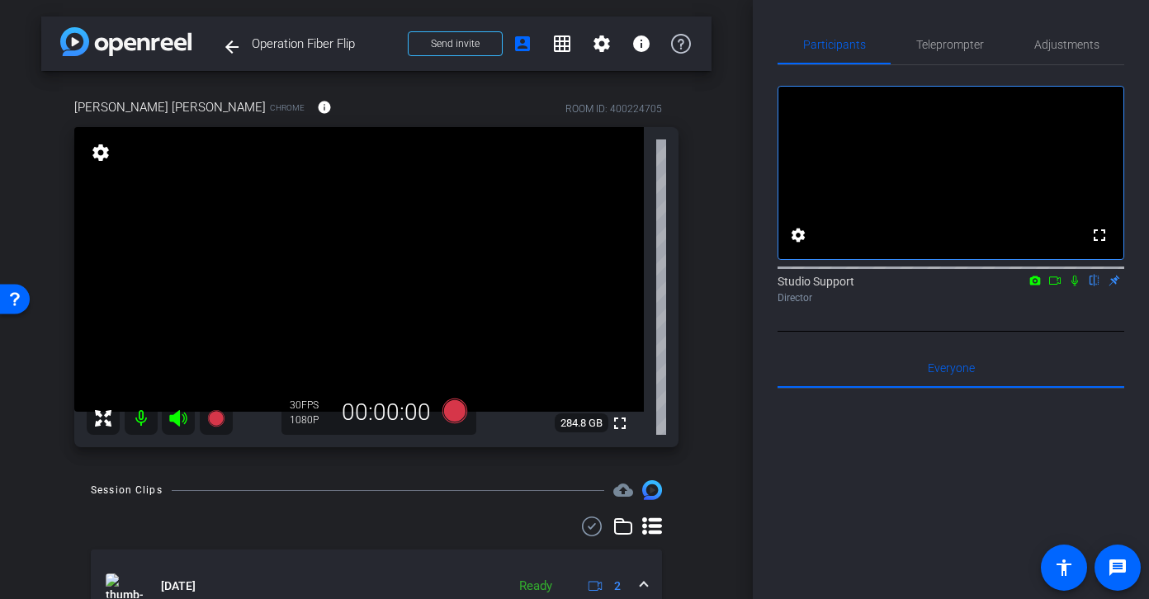
click at [979, 286] on icon at bounding box center [1074, 281] width 7 height 11
click at [979, 286] on icon at bounding box center [1074, 281] width 9 height 11
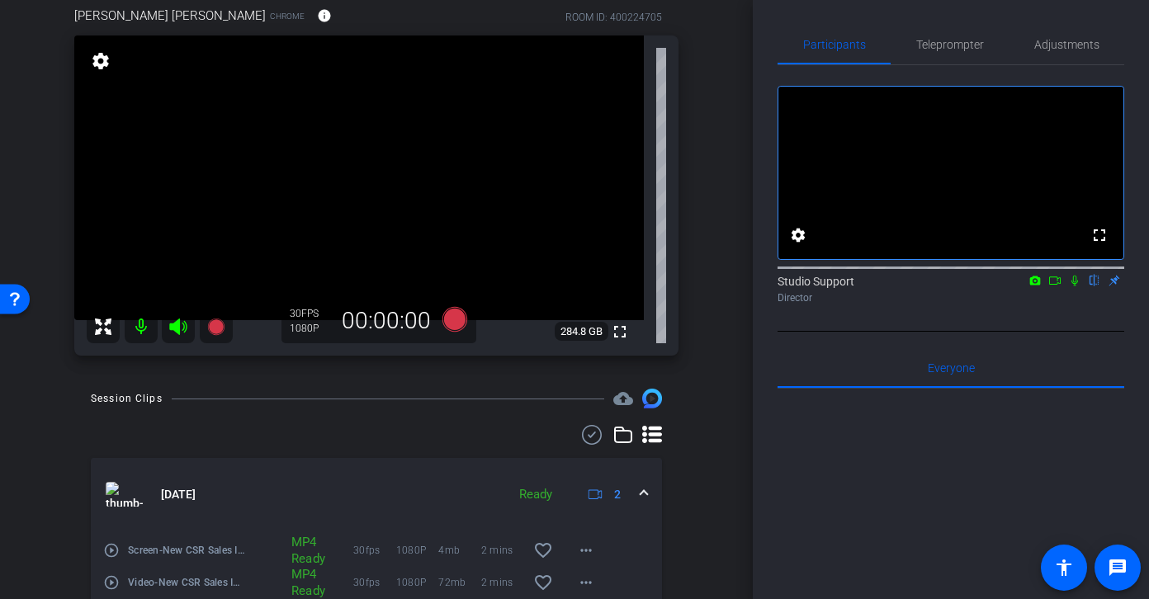
scroll to position [256, 0]
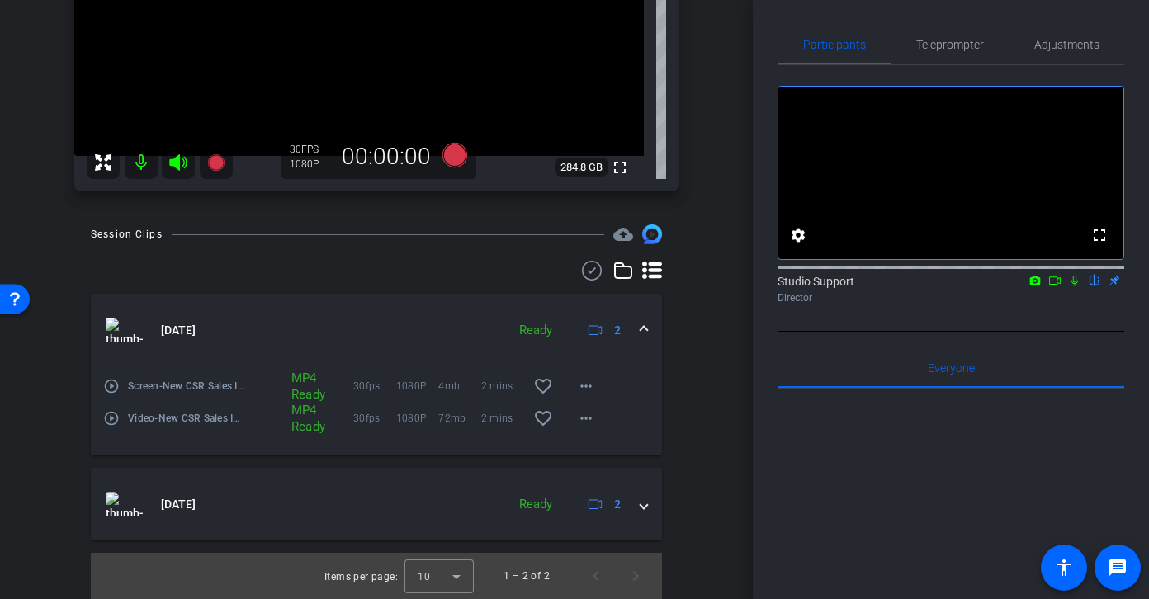
click at [113, 385] on mat-icon "play_circle_outline" at bounding box center [111, 386] width 17 height 17
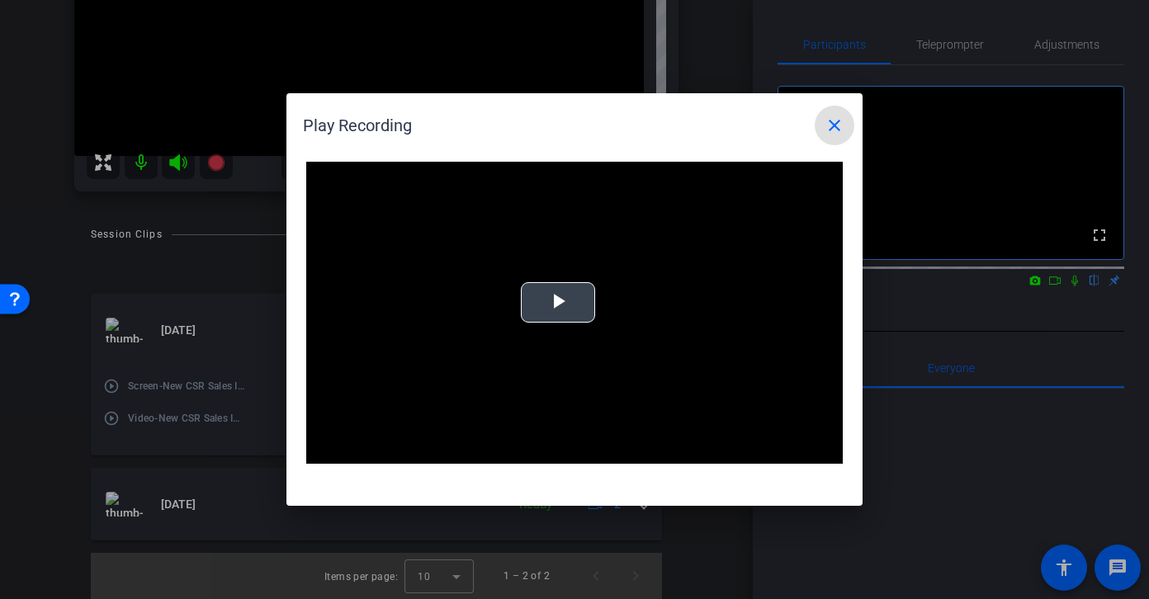
click at [558, 303] on span "Video Player" at bounding box center [558, 303] width 0 height 0
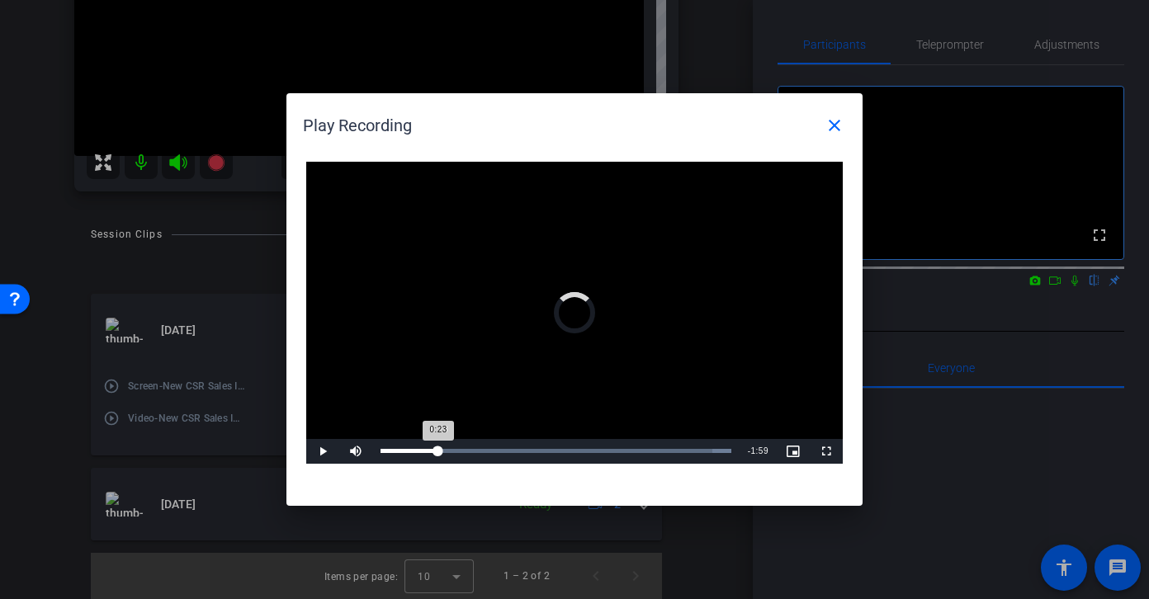
click at [437, 449] on div "Loaded : 100.00% 0:23 0:23" at bounding box center [555, 451] width 351 height 4
click at [481, 447] on div "Loaded : 100.00% 0:40 0:23" at bounding box center [555, 451] width 367 height 25
click at [359, 451] on span "Video Player" at bounding box center [355, 451] width 33 height 0
click at [571, 449] on div "Loaded : 100.00% 1:09 0:42" at bounding box center [555, 451] width 351 height 4
click at [603, 447] on div "Loaded : 100.00% 1:30 1:13" at bounding box center [555, 451] width 367 height 25
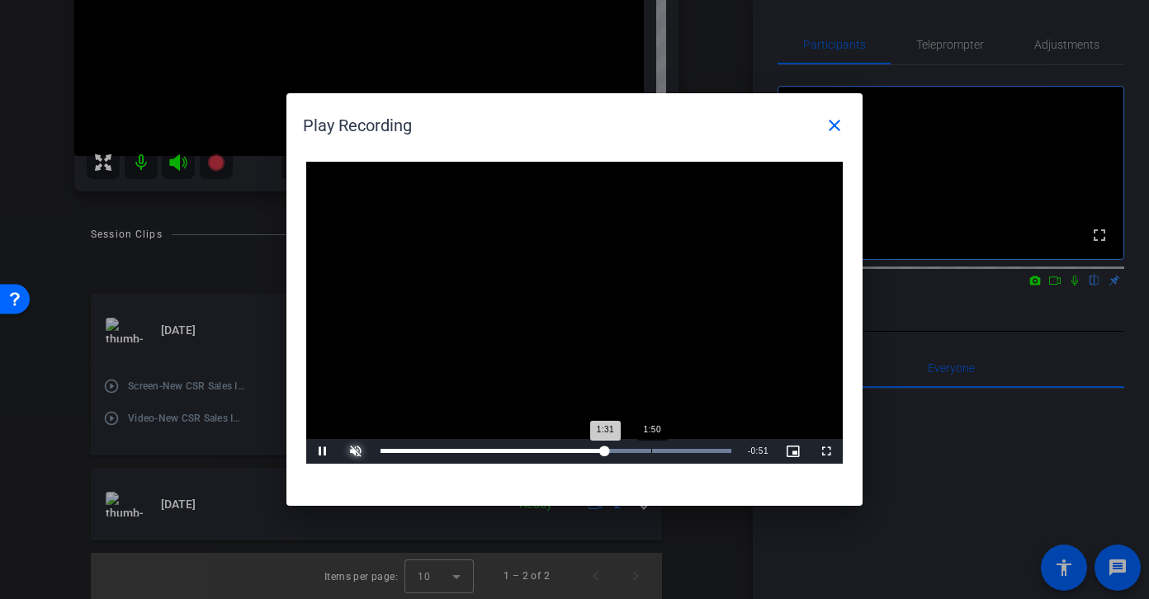
click at [650, 441] on div "Loaded : 100.00% 1:50 1:31" at bounding box center [555, 451] width 367 height 25
click at [708, 453] on div "Loaded : 100.00% 2:13 1:50" at bounding box center [555, 451] width 367 height 25
click at [830, 134] on mat-icon "close" at bounding box center [835, 126] width 20 height 20
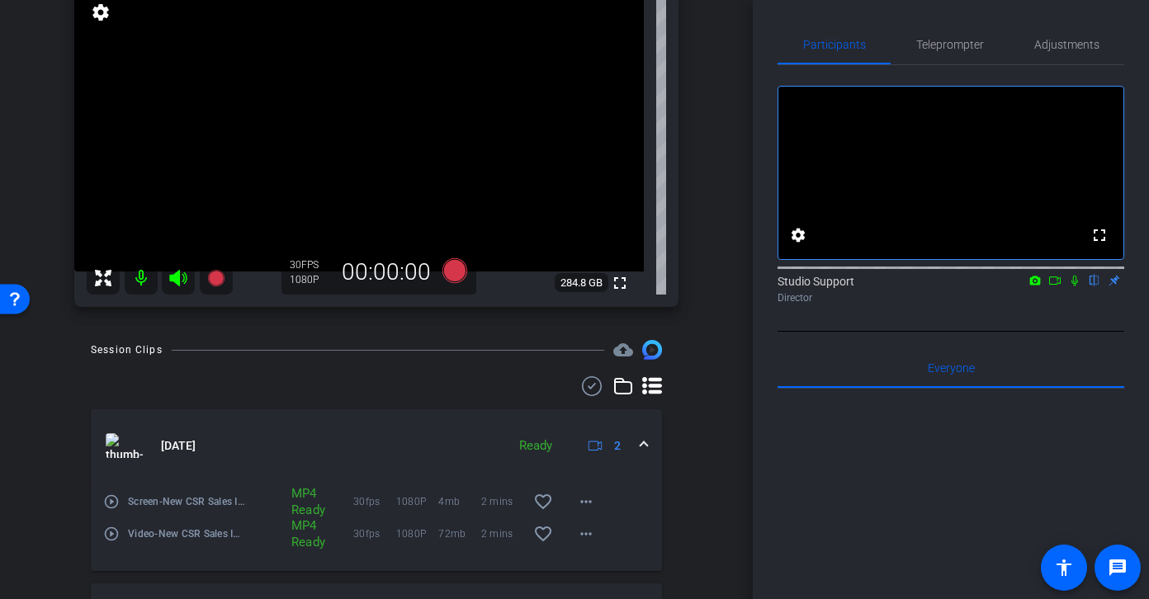
scroll to position [40, 0]
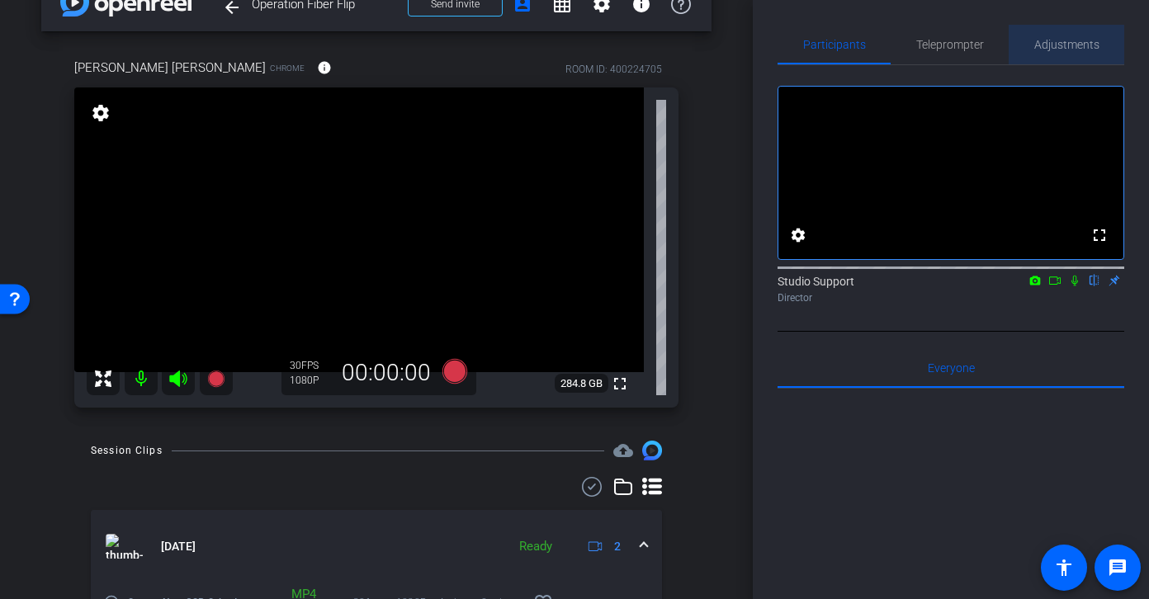
click at [979, 40] on span "Adjustments" at bounding box center [1066, 45] width 65 height 12
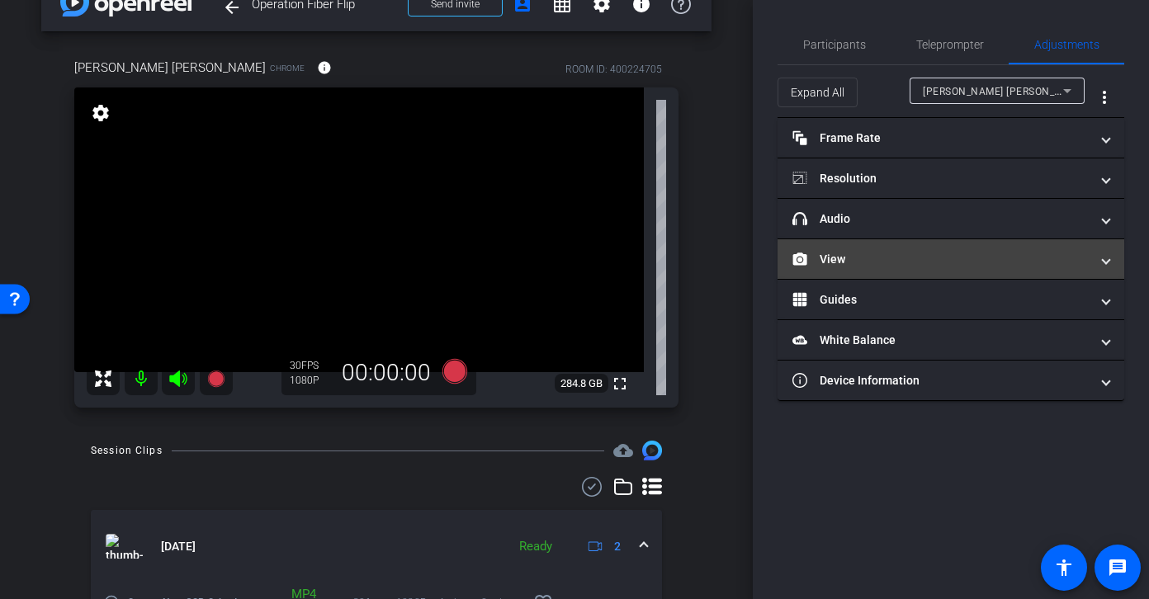
click at [923, 258] on mat-panel-title "View" at bounding box center [940, 259] width 297 height 17
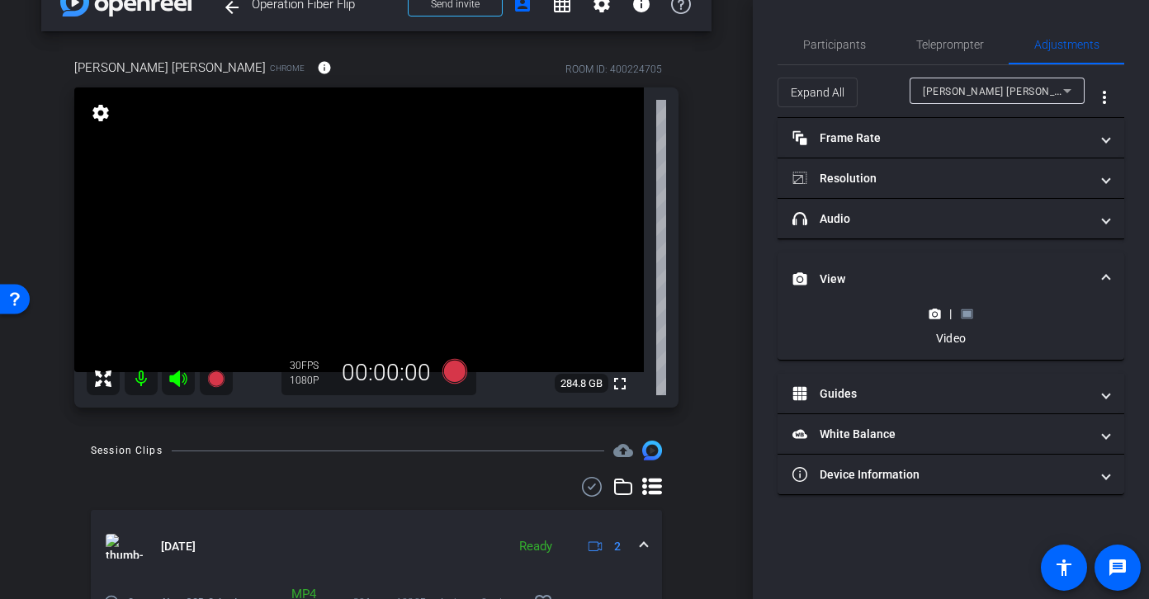
click at [972, 312] on div "|" at bounding box center [950, 313] width 60 height 17
click at [966, 315] on rect at bounding box center [966, 313] width 9 height 7
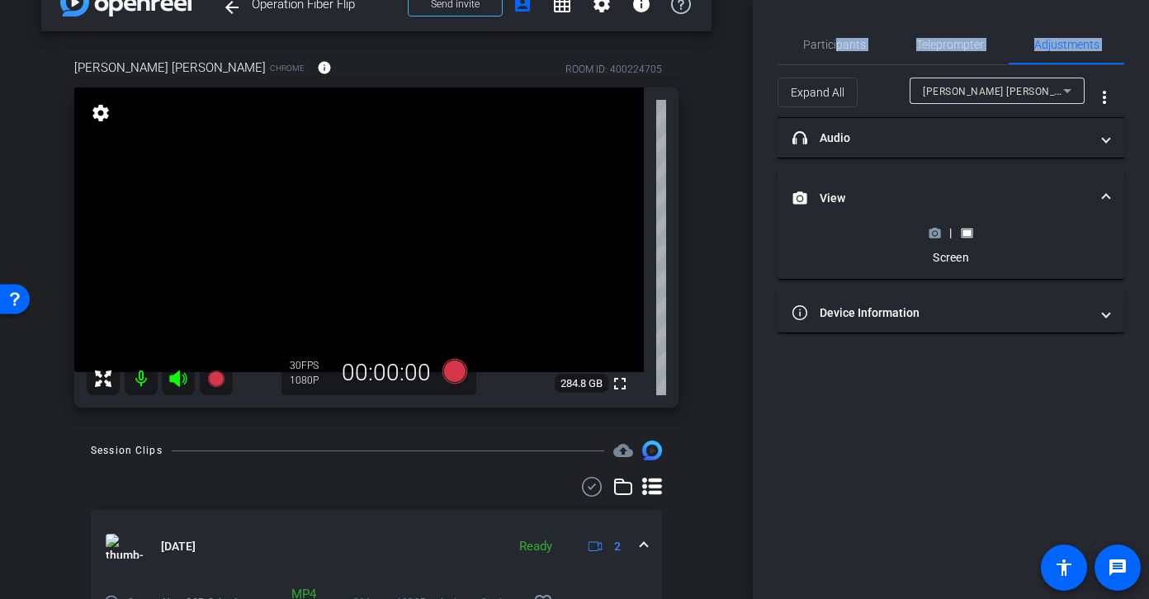
drag, startPoint x: 834, startPoint y: 42, endPoint x: 786, endPoint y: 172, distance: 138.4
click at [788, 173] on div "Participants Teleprompter Adjustments settings Studio Support flip Director Eve…" at bounding box center [950, 179] width 347 height 309
click at [807, 44] on span "Participants" at bounding box center [834, 45] width 63 height 12
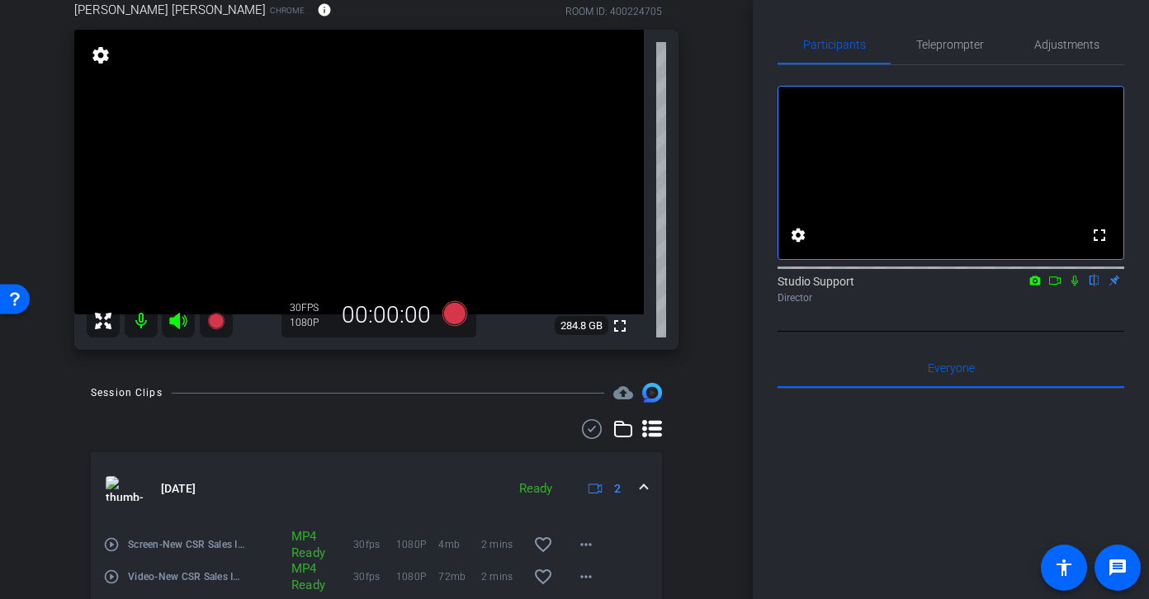
scroll to position [104, 0]
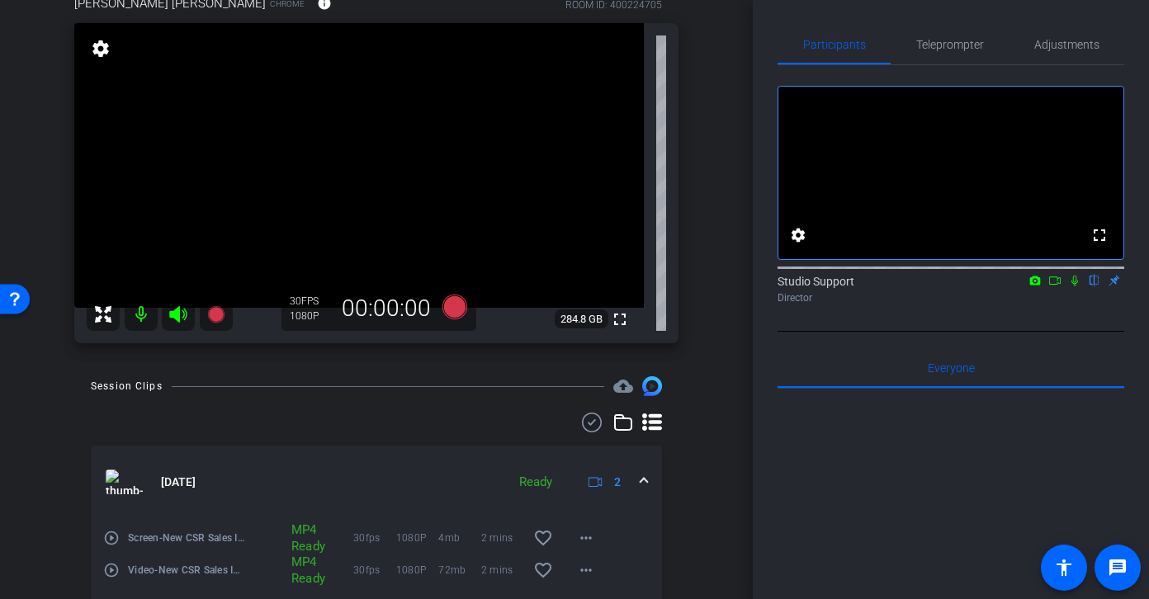
click at [116, 541] on mat-icon "play_circle_outline" at bounding box center [111, 538] width 17 height 17
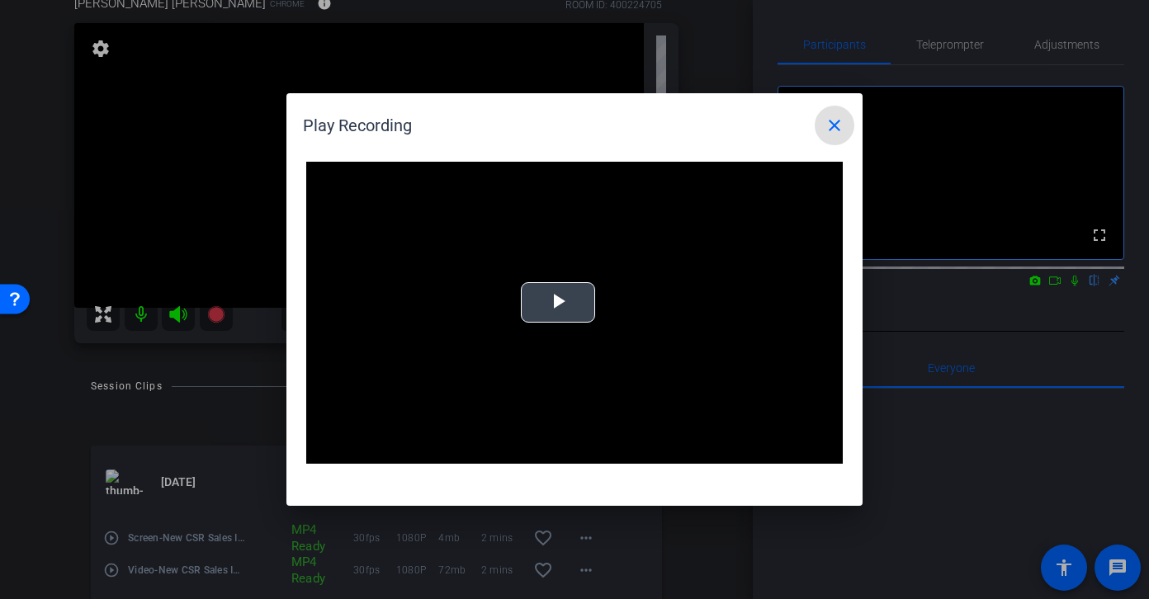
click at [548, 313] on video "Video Player" at bounding box center [574, 313] width 536 height 302
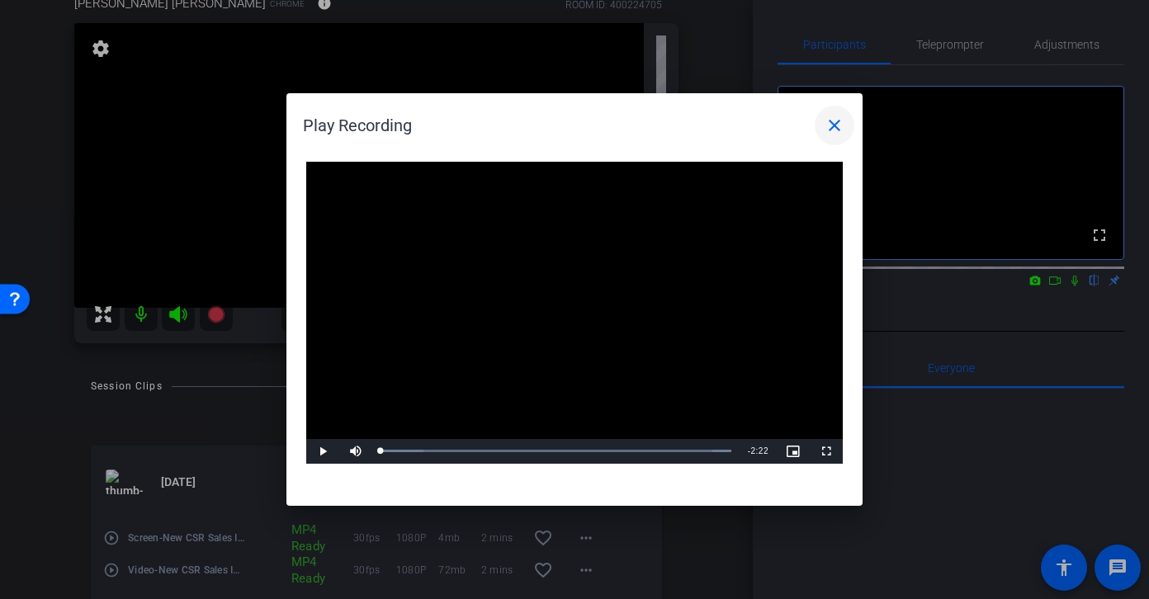
click at [829, 127] on mat-icon "close" at bounding box center [835, 126] width 20 height 20
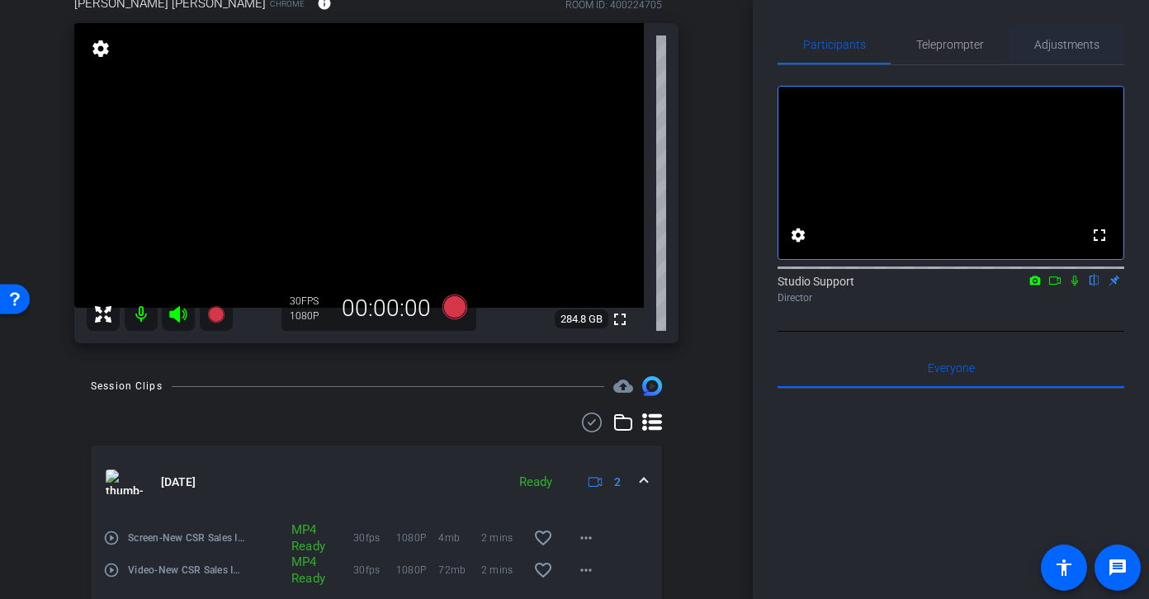
click at [979, 46] on span "Adjustments" at bounding box center [1066, 45] width 65 height 12
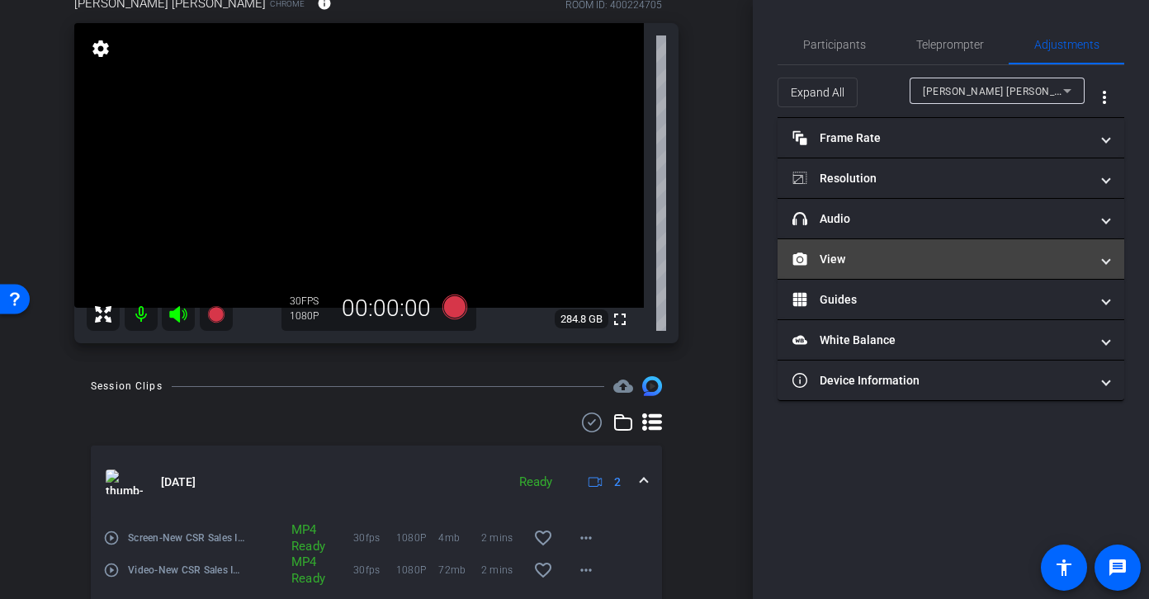
click at [905, 251] on mat-panel-title "View" at bounding box center [940, 259] width 297 height 17
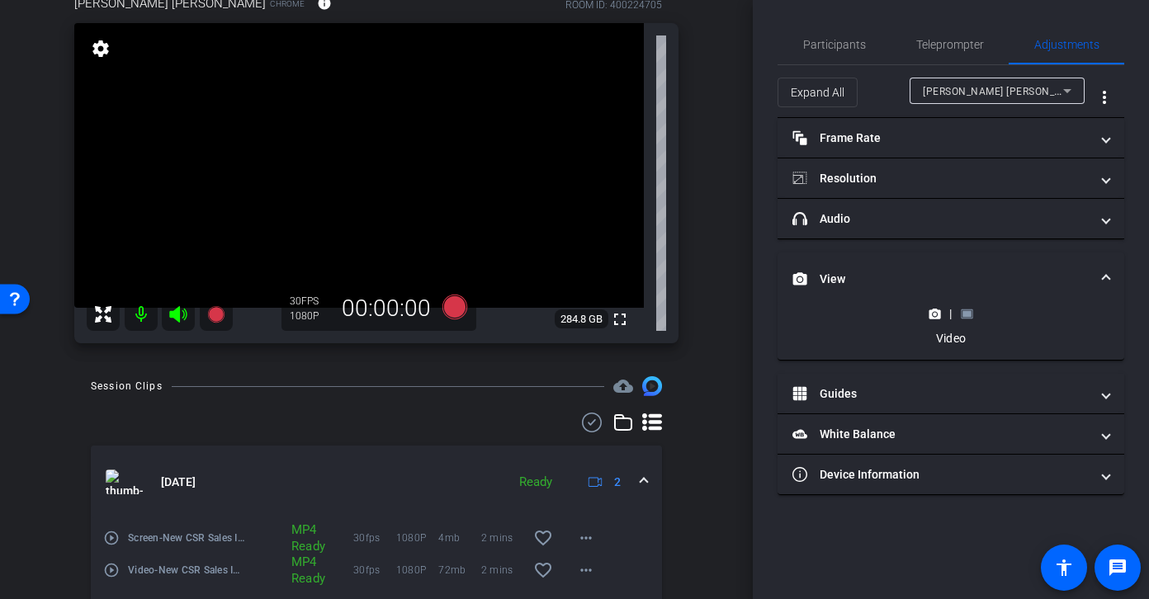
click at [962, 314] on icon at bounding box center [967, 314] width 12 height 12
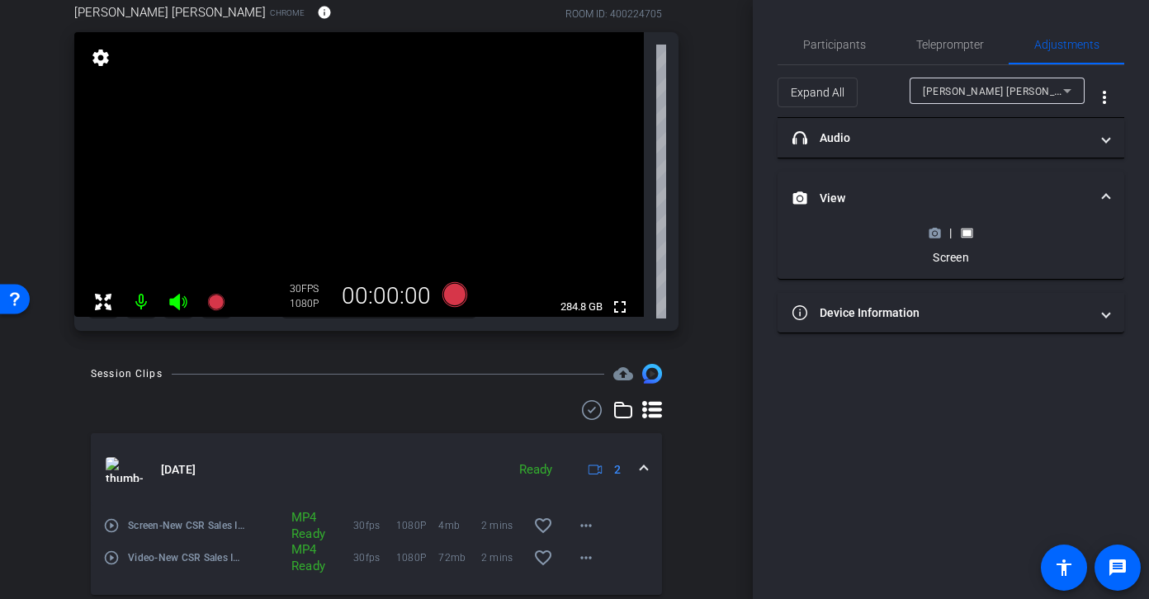
scroll to position [94, 0]
click at [933, 232] on circle at bounding box center [935, 233] width 4 height 4
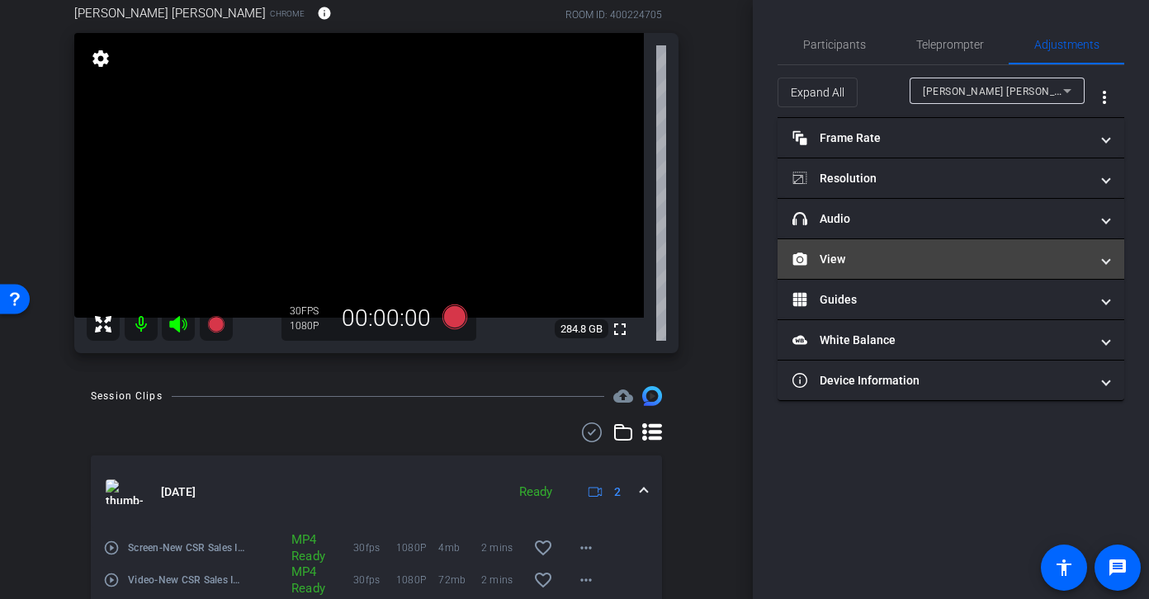
click at [891, 264] on mat-panel-title "View" at bounding box center [940, 259] width 297 height 17
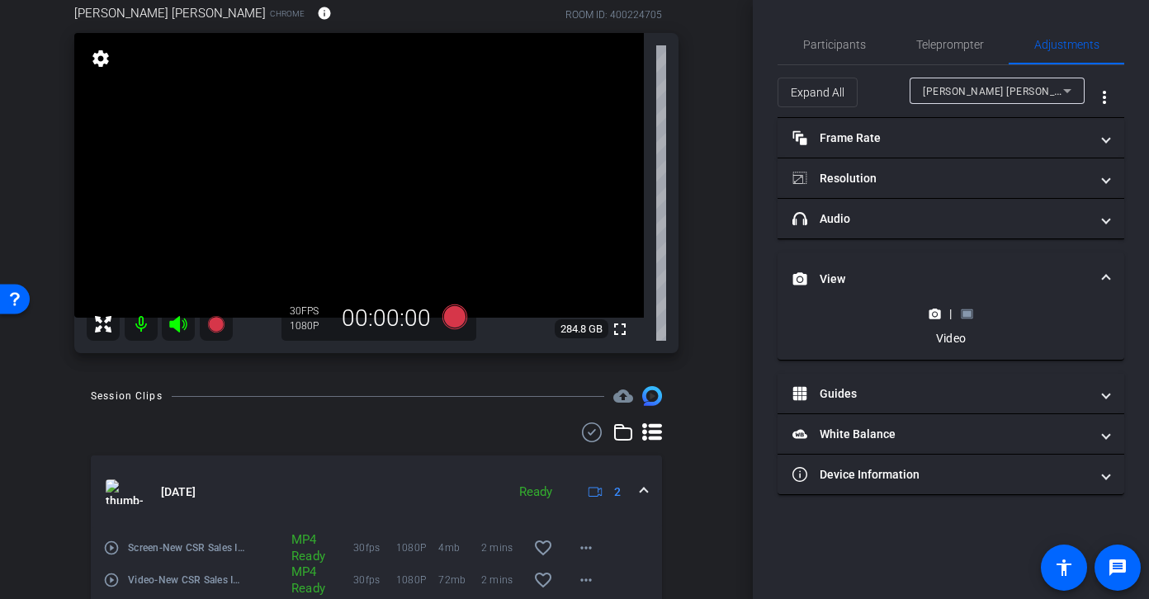
click at [968, 315] on rect at bounding box center [966, 313] width 9 height 7
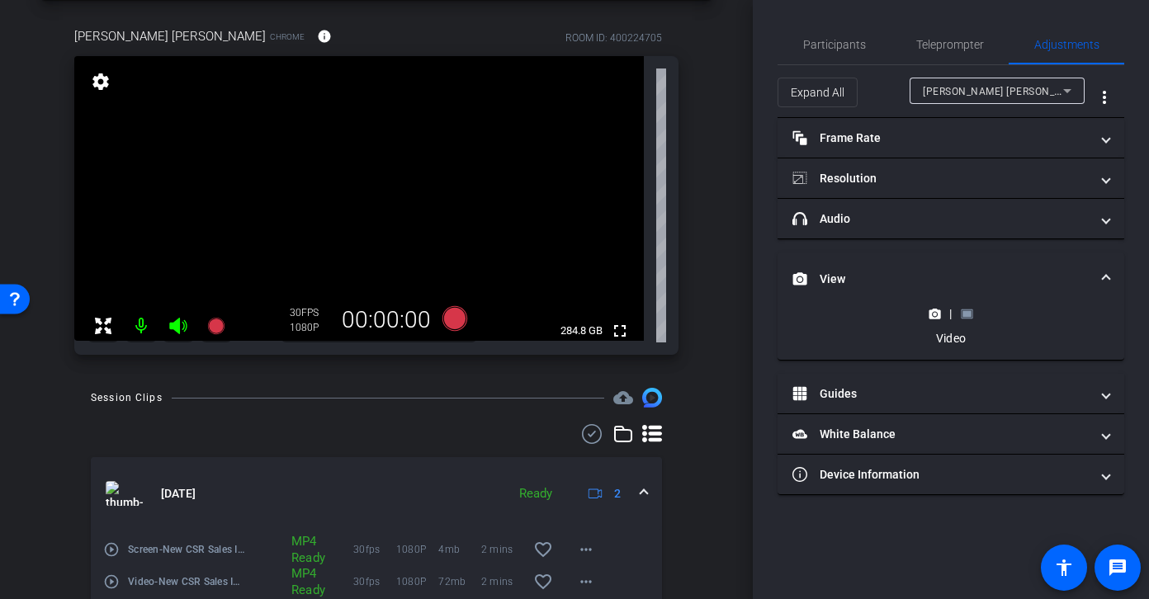
scroll to position [15, 0]
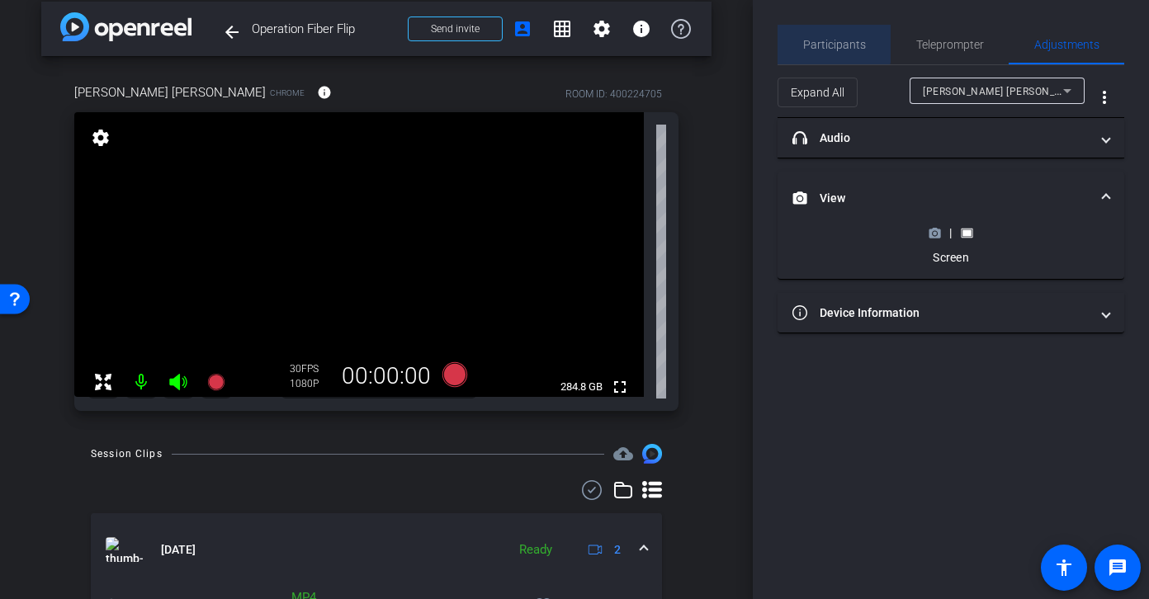
click at [825, 41] on span "Participants" at bounding box center [834, 45] width 63 height 12
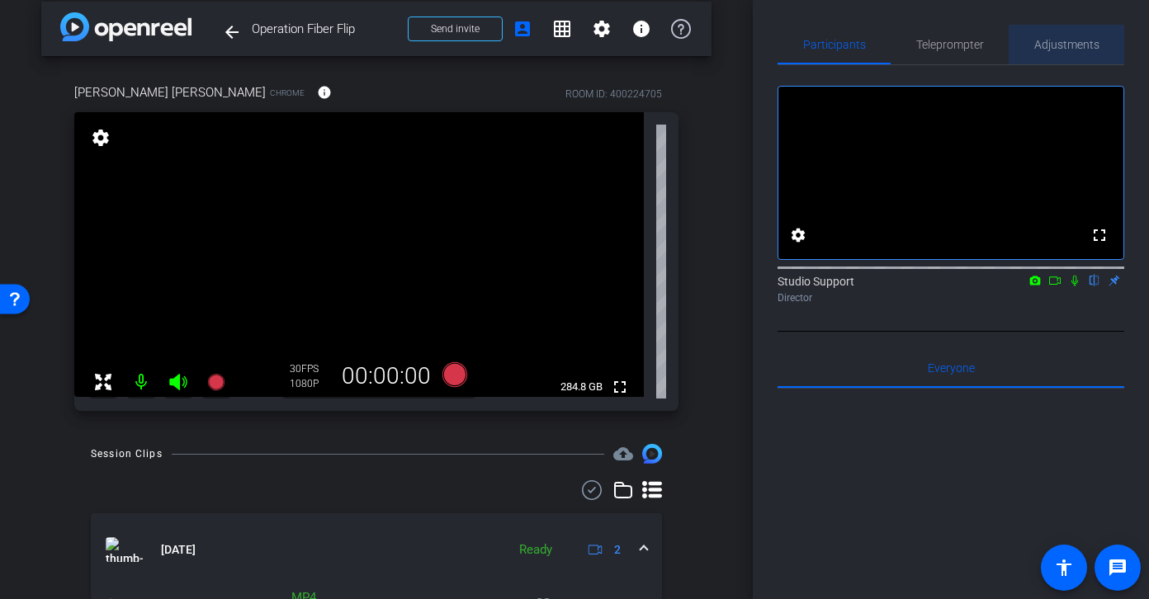
click at [979, 48] on span "Adjustments" at bounding box center [1066, 45] width 65 height 12
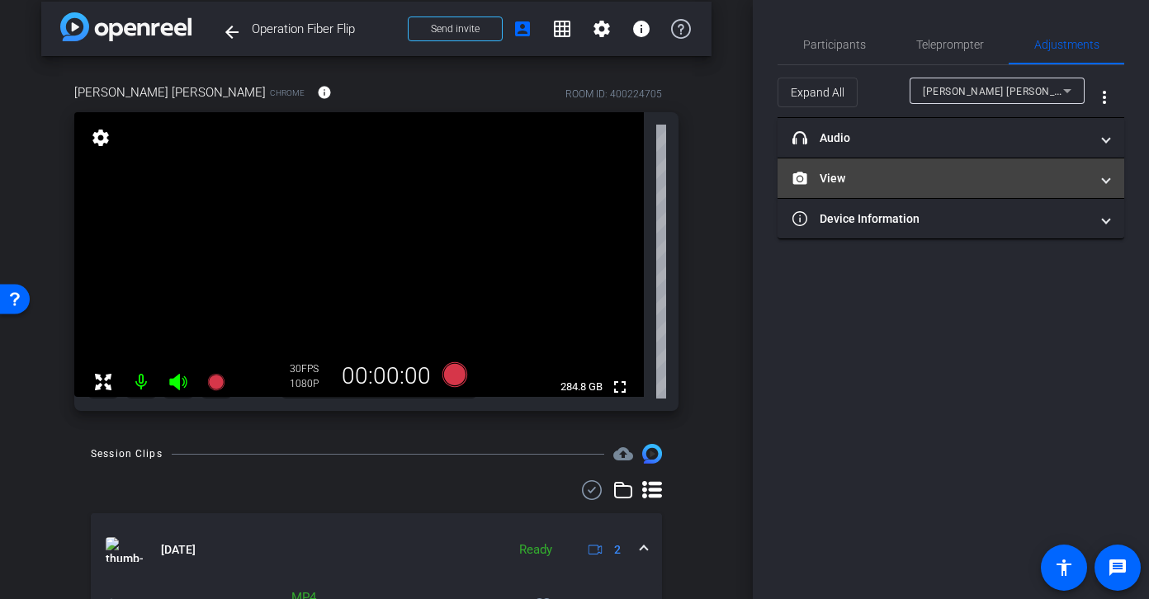
click at [869, 173] on mat-panel-title "View" at bounding box center [940, 178] width 297 height 17
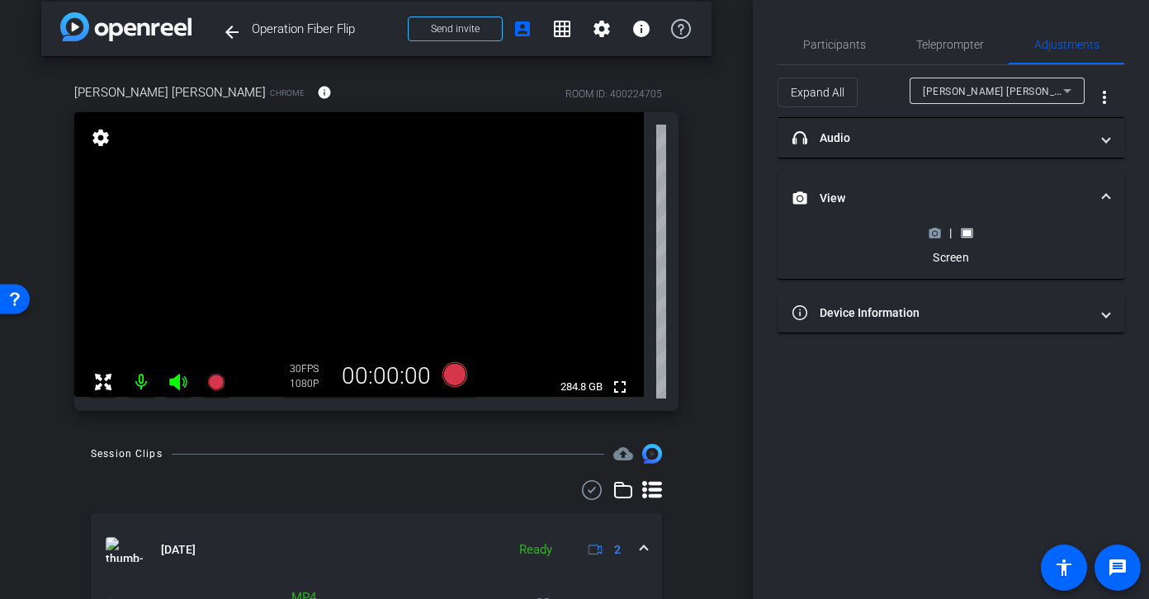
click at [929, 230] on icon at bounding box center [935, 233] width 12 height 9
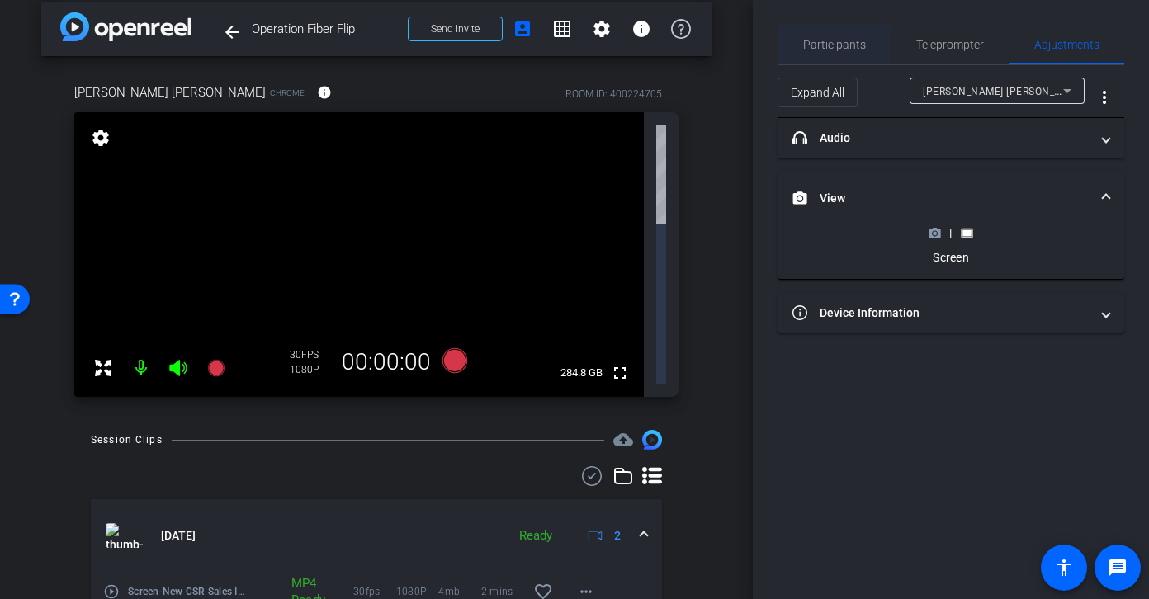
click at [810, 39] on span "Participants" at bounding box center [834, 45] width 63 height 12
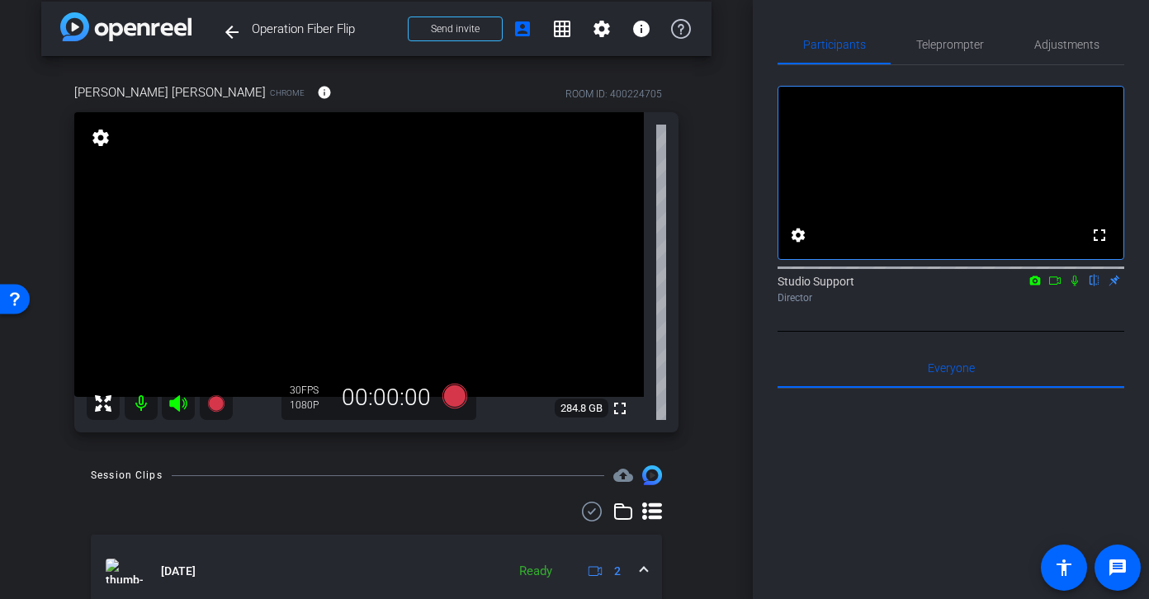
scroll to position [256, 0]
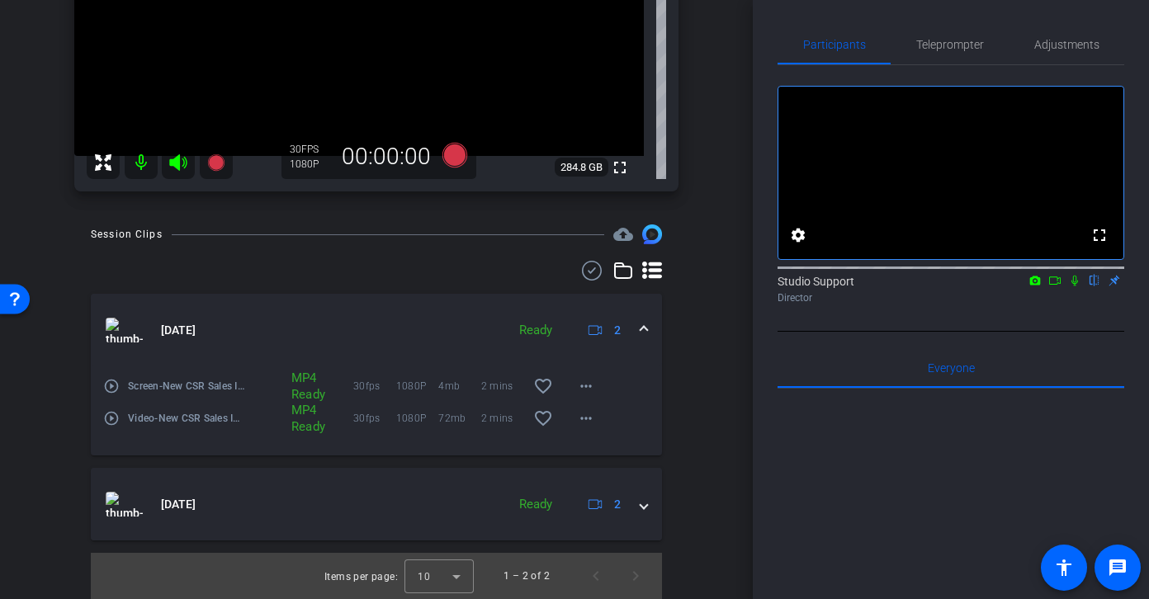
click at [115, 385] on mat-icon "play_circle_outline" at bounding box center [111, 386] width 17 height 17
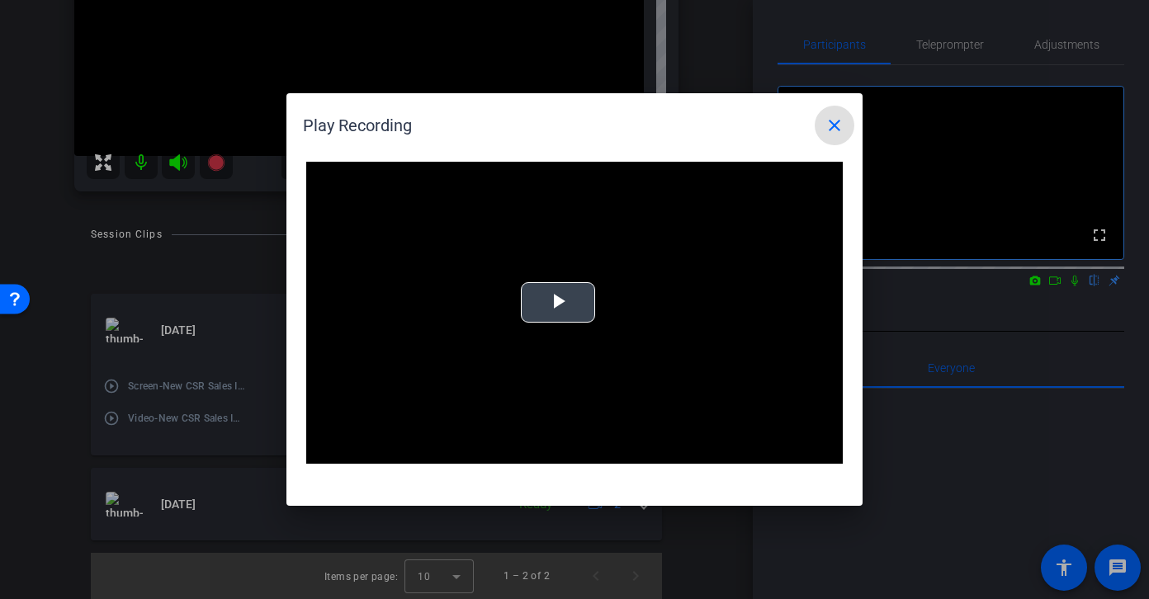
click at [570, 287] on video "Video Player" at bounding box center [574, 313] width 536 height 302
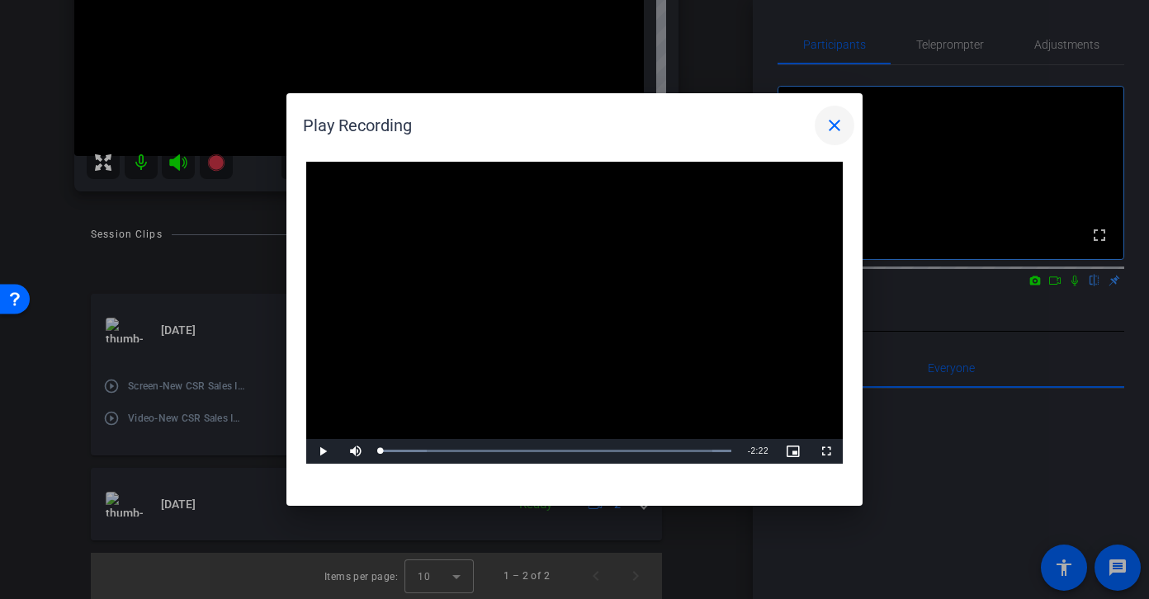
click at [833, 120] on mat-icon "close" at bounding box center [835, 126] width 20 height 20
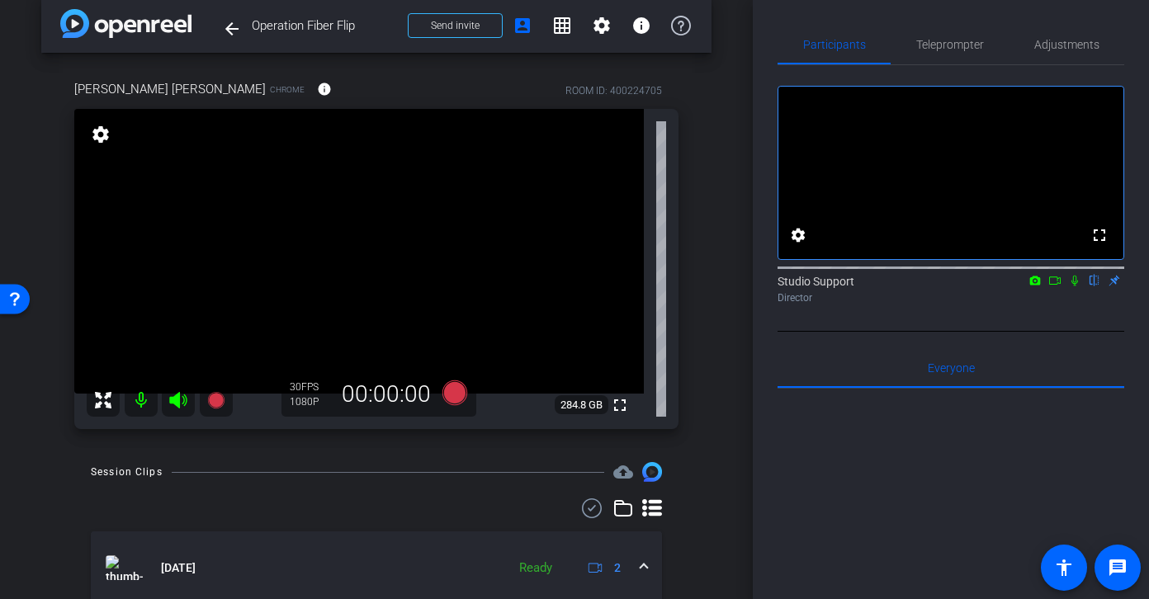
scroll to position [0, 0]
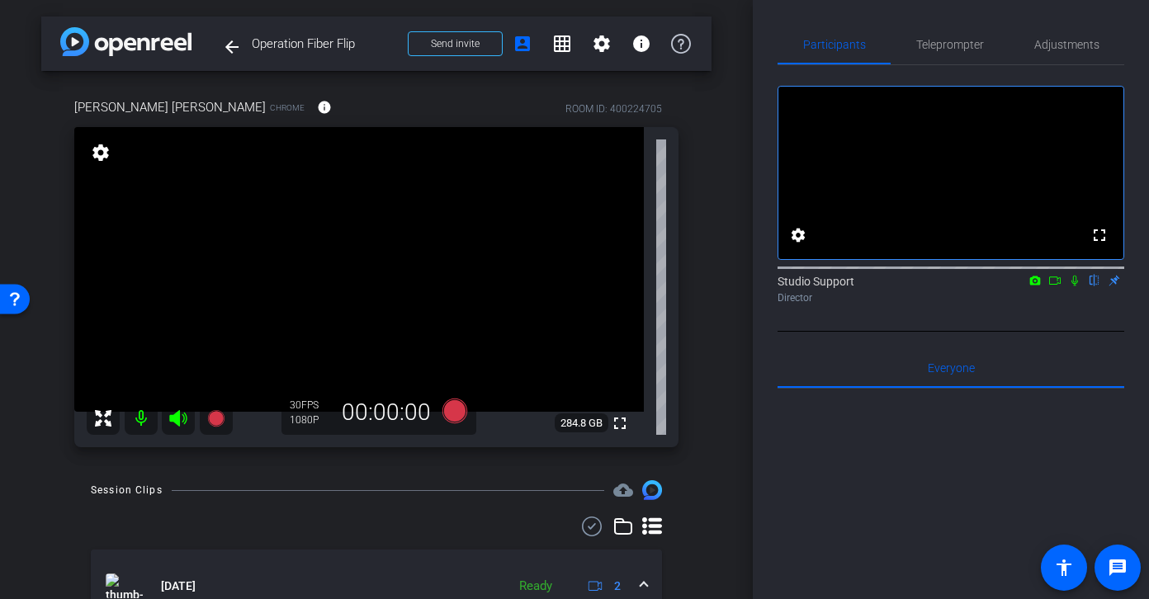
click at [962, 332] on div "fullscreen settings Studio Support flip Director" at bounding box center [950, 198] width 347 height 267
click at [895, 24] on div "Participants Teleprompter Adjustments fullscreen settings Studio Support flip D…" at bounding box center [951, 299] width 396 height 599
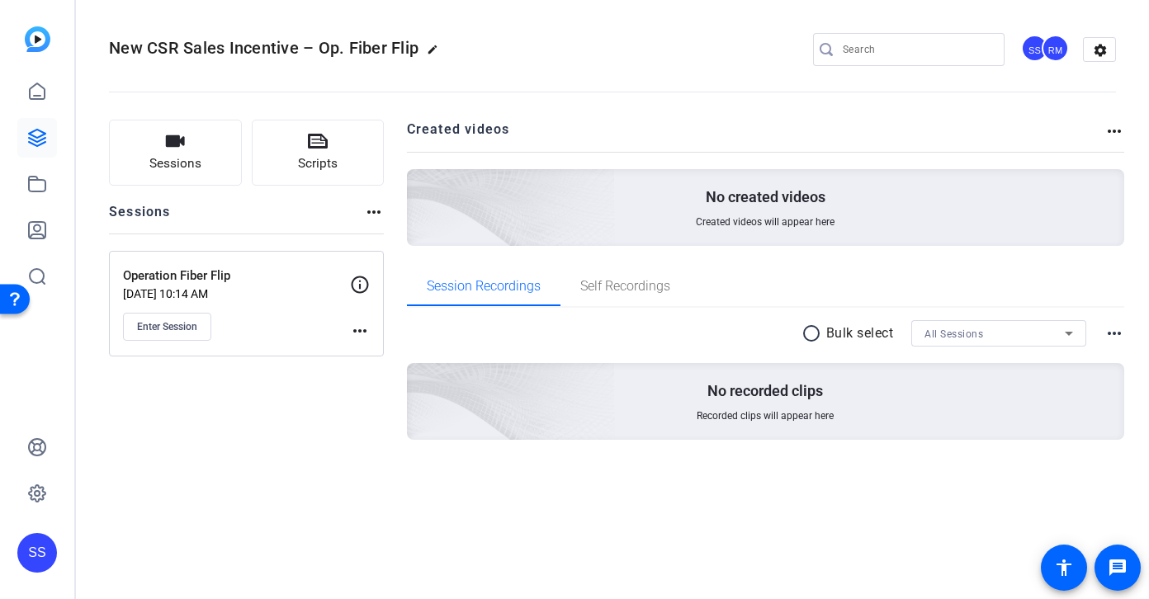
click at [1042, 50] on div "RM" at bounding box center [1055, 48] width 27 height 27
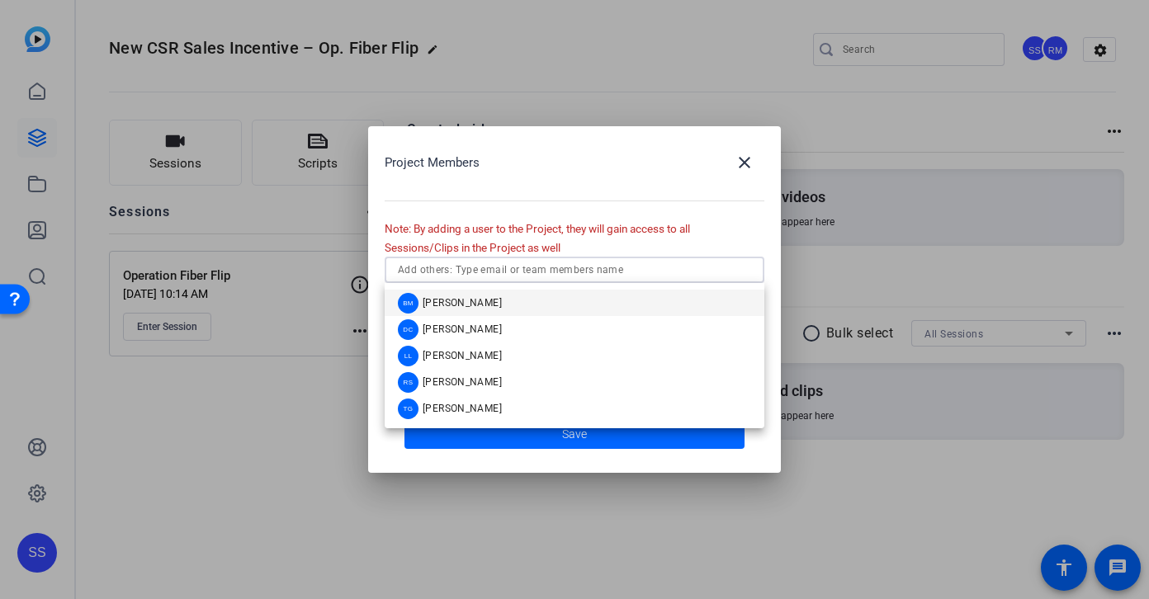
click at [574, 272] on input "text" at bounding box center [574, 270] width 353 height 20
click at [662, 162] on div "Project Members close" at bounding box center [575, 163] width 380 height 40
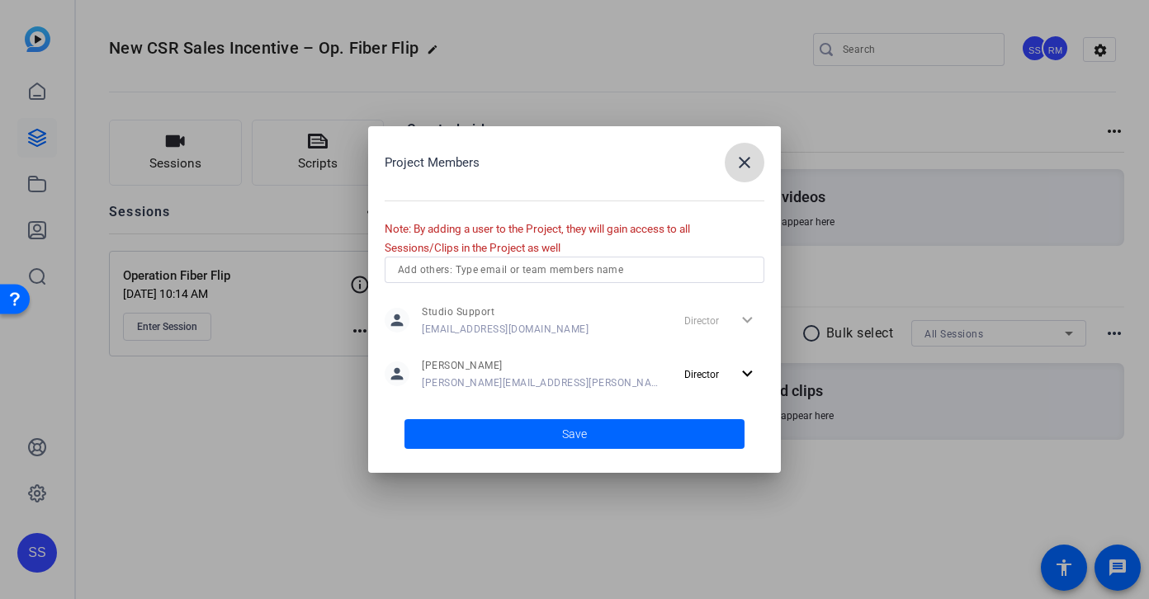
click at [0, 0] on mat-icon "close" at bounding box center [0, 0] width 0 height 0
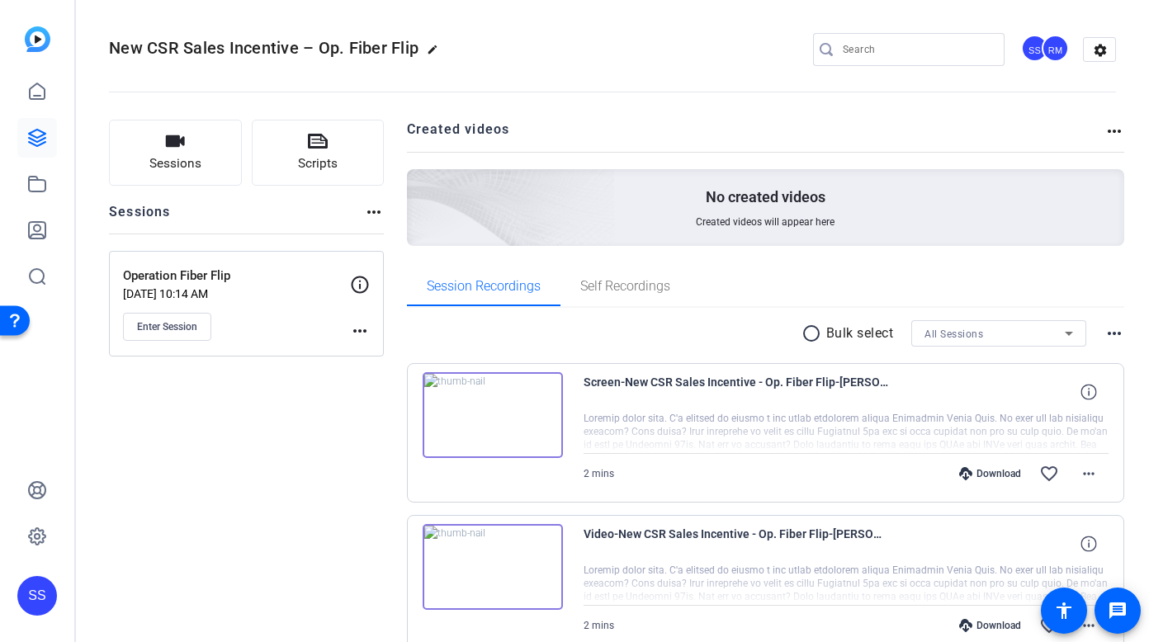
click at [364, 88] on openreel-divider-bar at bounding box center [612, 87] width 1007 height 50
click at [40, 229] on icon at bounding box center [37, 230] width 17 height 17
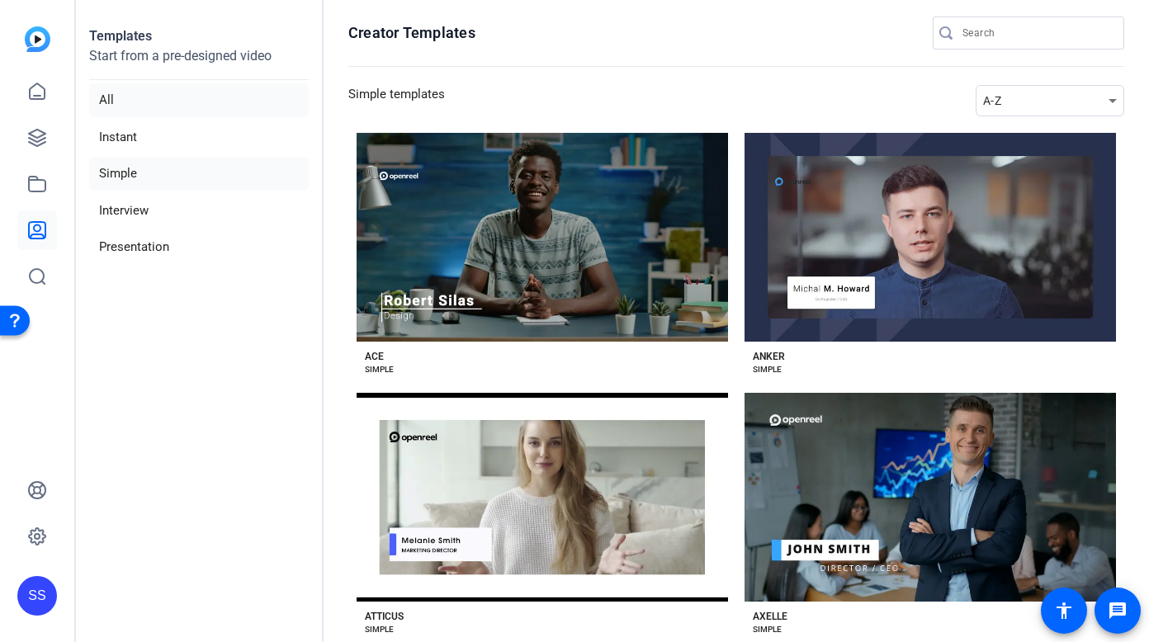
click at [135, 91] on li "All" at bounding box center [199, 100] width 220 height 34
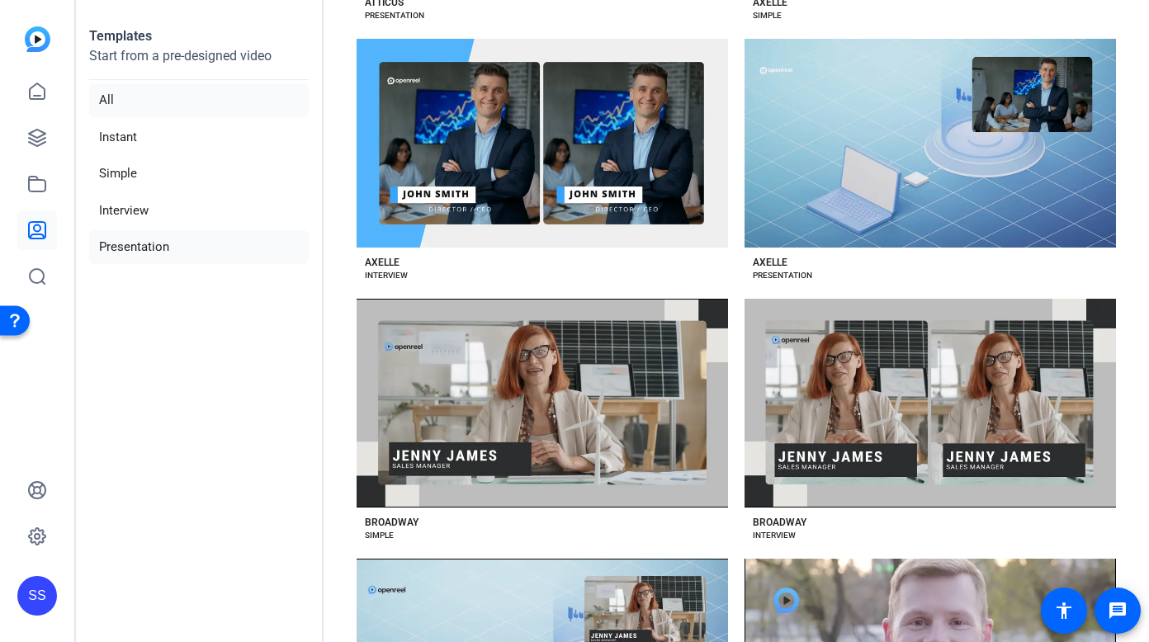
click at [185, 258] on li "Presentation" at bounding box center [199, 247] width 220 height 34
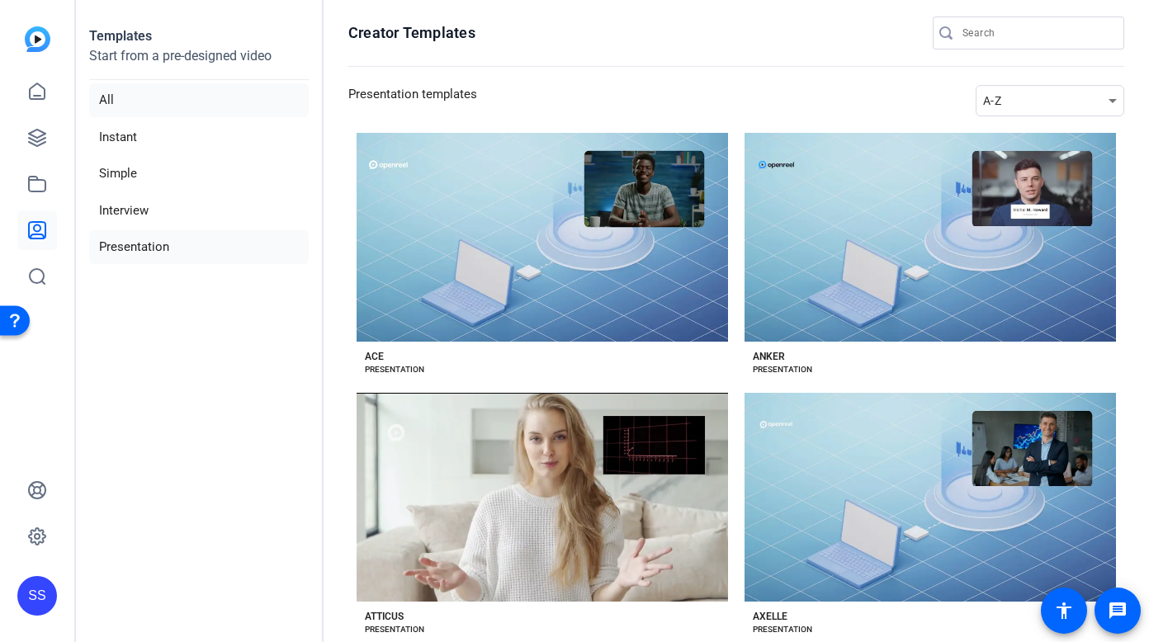
click at [100, 100] on li "All" at bounding box center [199, 100] width 220 height 34
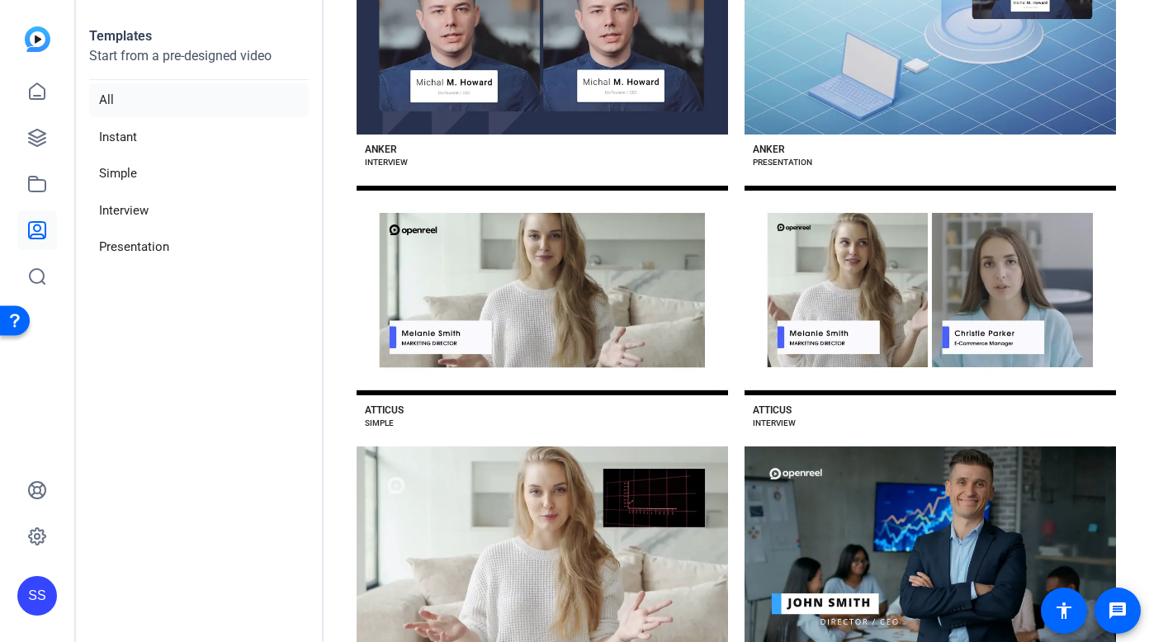
scroll to position [796, 0]
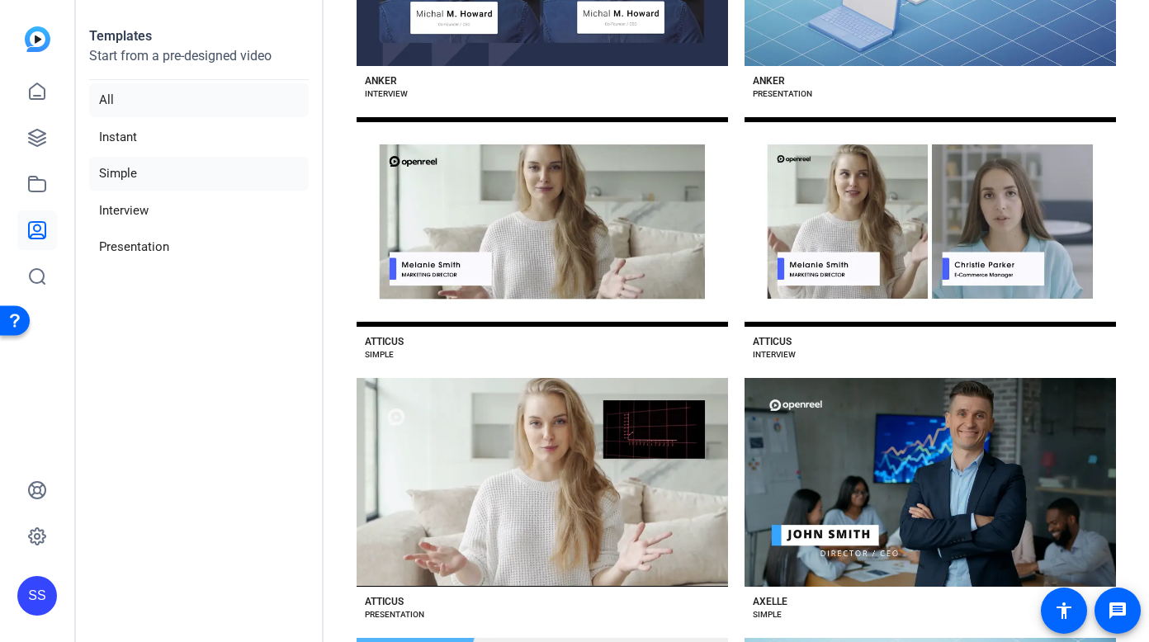
click at [113, 179] on li "Simple" at bounding box center [199, 174] width 220 height 34
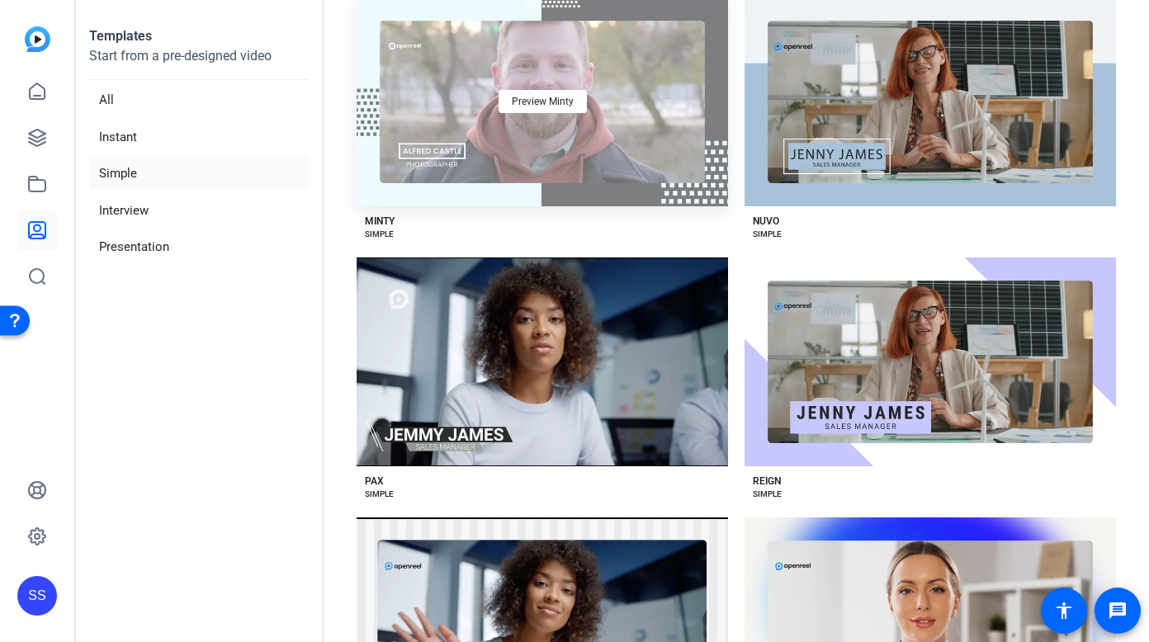
scroll to position [2123, 0]
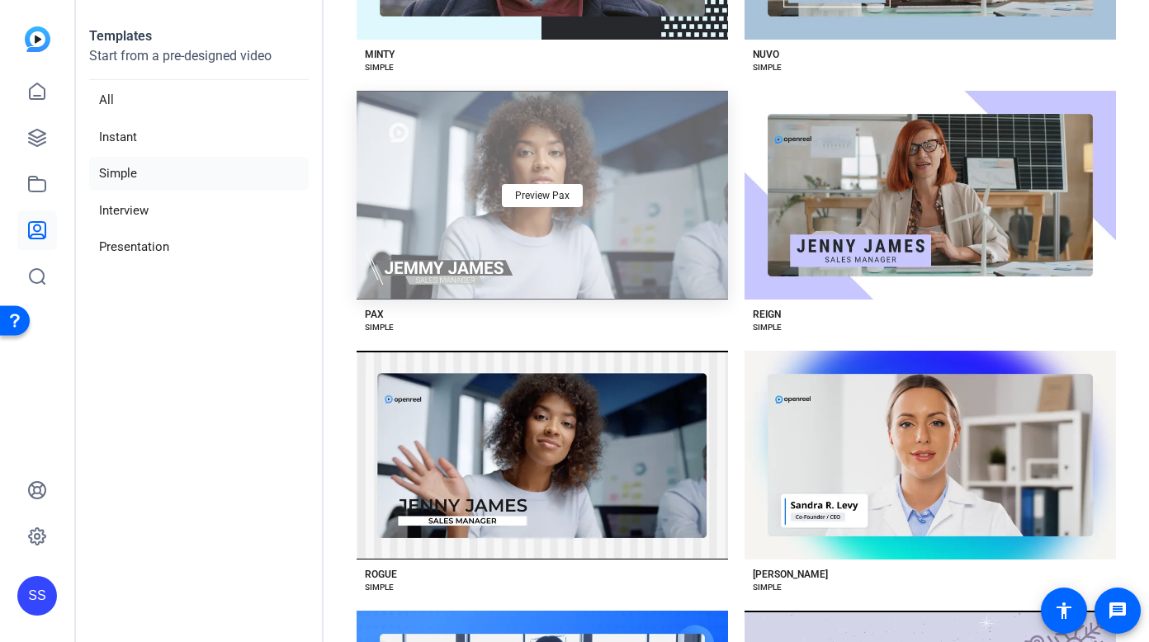
click at [551, 217] on div "Preview Pax" at bounding box center [542, 195] width 371 height 209
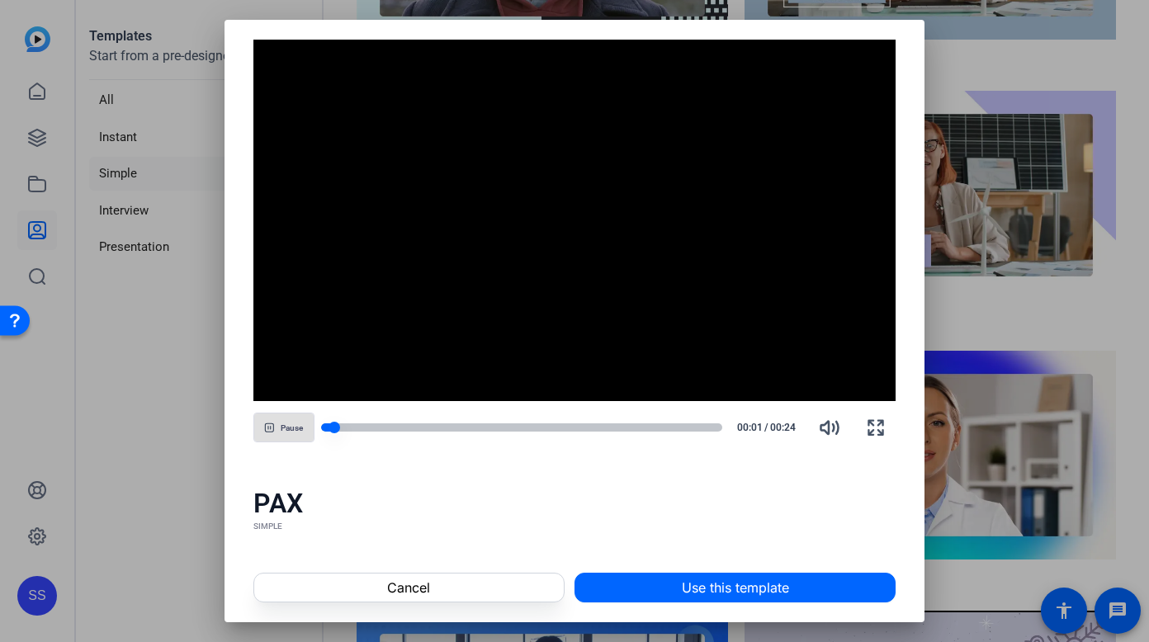
click at [469, 429] on div at bounding box center [522, 427] width 402 height 8
click at [513, 414] on div "Pause 00:09 / 00:24" at bounding box center [574, 428] width 643 height 40
click at [527, 422] on div at bounding box center [522, 428] width 402 height 12
click at [554, 429] on div at bounding box center [522, 427] width 402 height 8
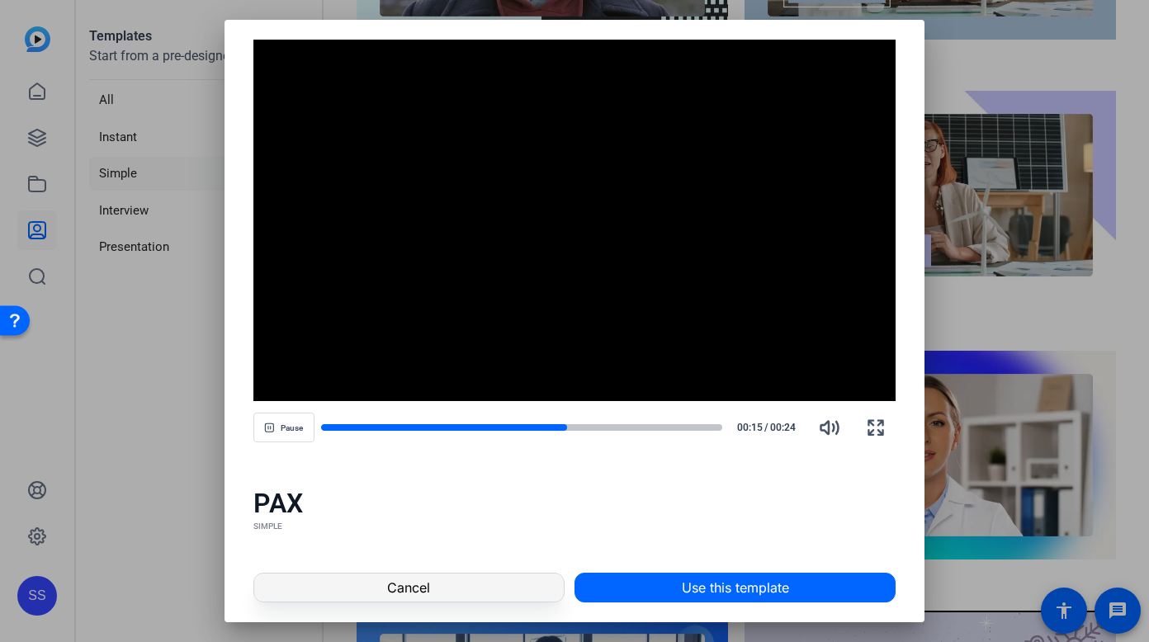
click at [472, 593] on span at bounding box center [408, 588] width 309 height 40
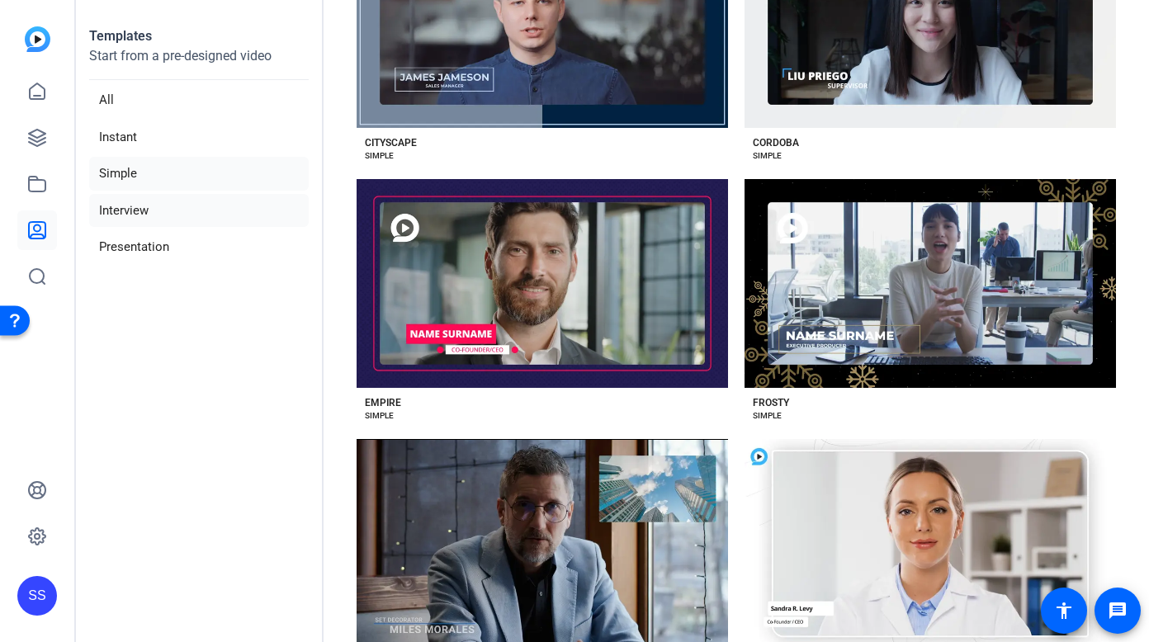
scroll to position [1248, 0]
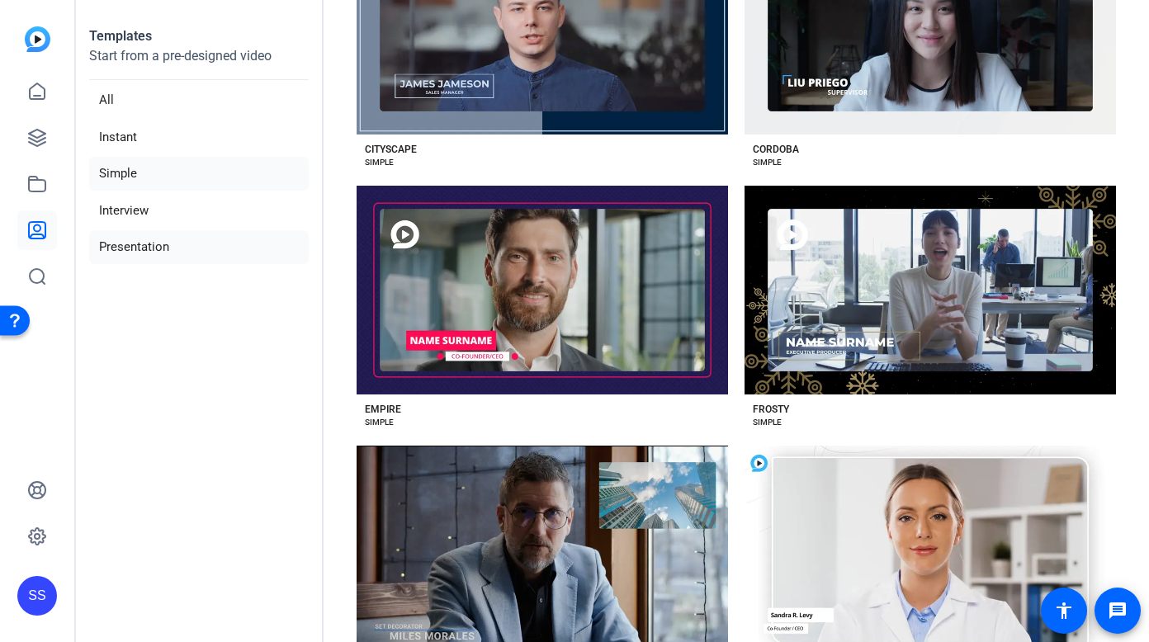
click at [224, 240] on li "Presentation" at bounding box center [199, 247] width 220 height 34
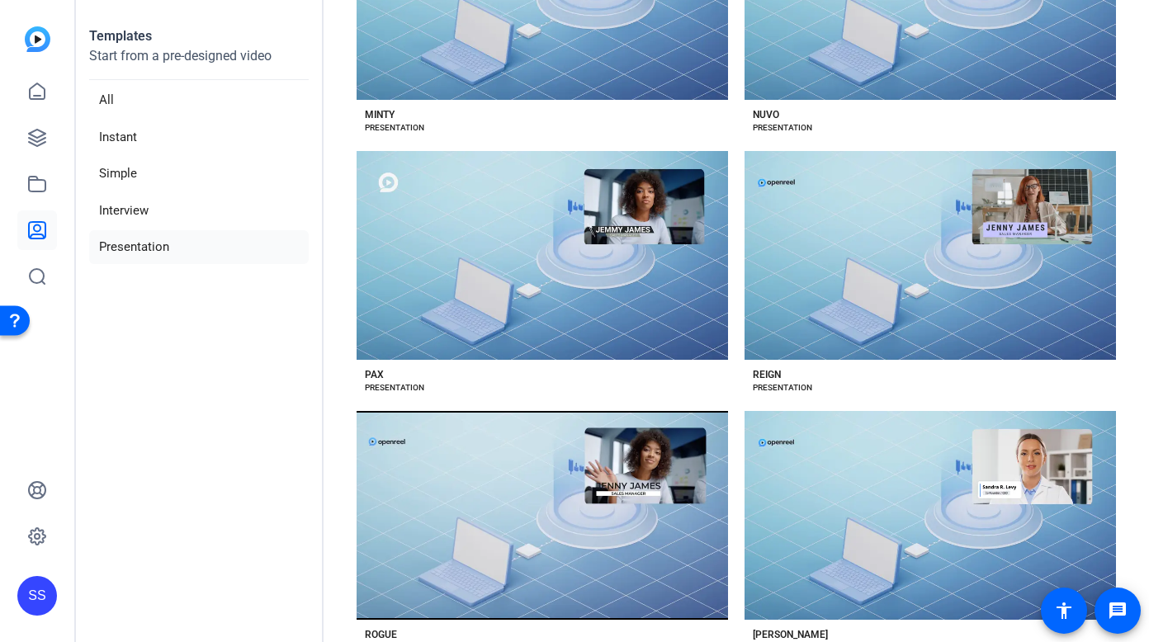
scroll to position [2057, 0]
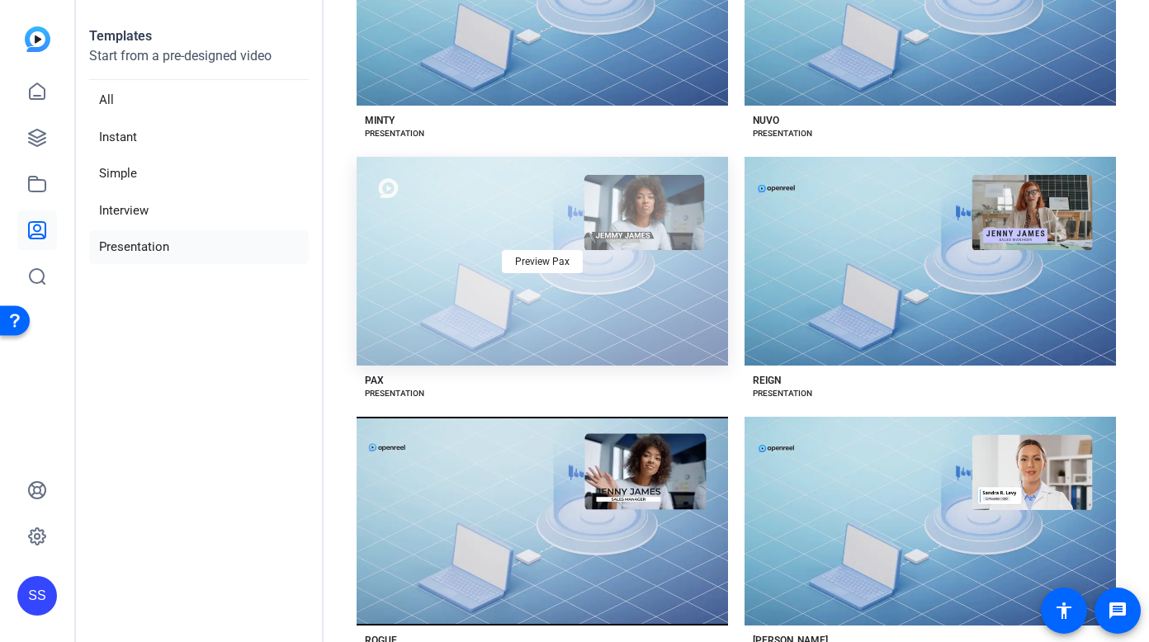
click at [550, 277] on div "Preview Pax" at bounding box center [542, 261] width 371 height 209
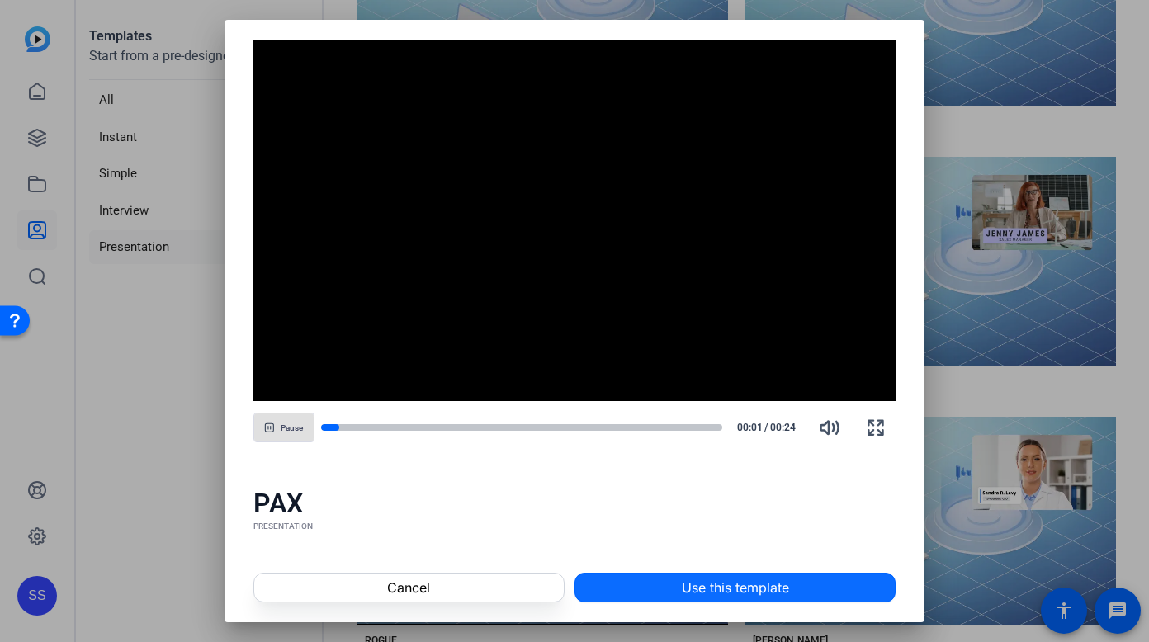
click at [674, 585] on span at bounding box center [734, 588] width 319 height 40
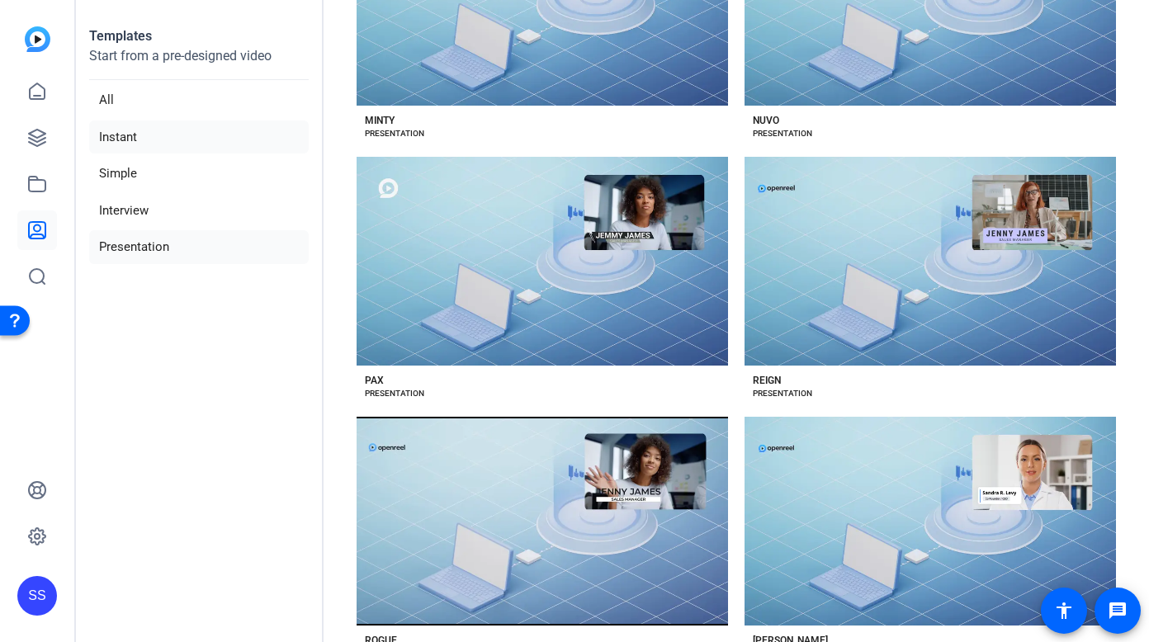
click at [149, 136] on li "Instant" at bounding box center [199, 137] width 220 height 34
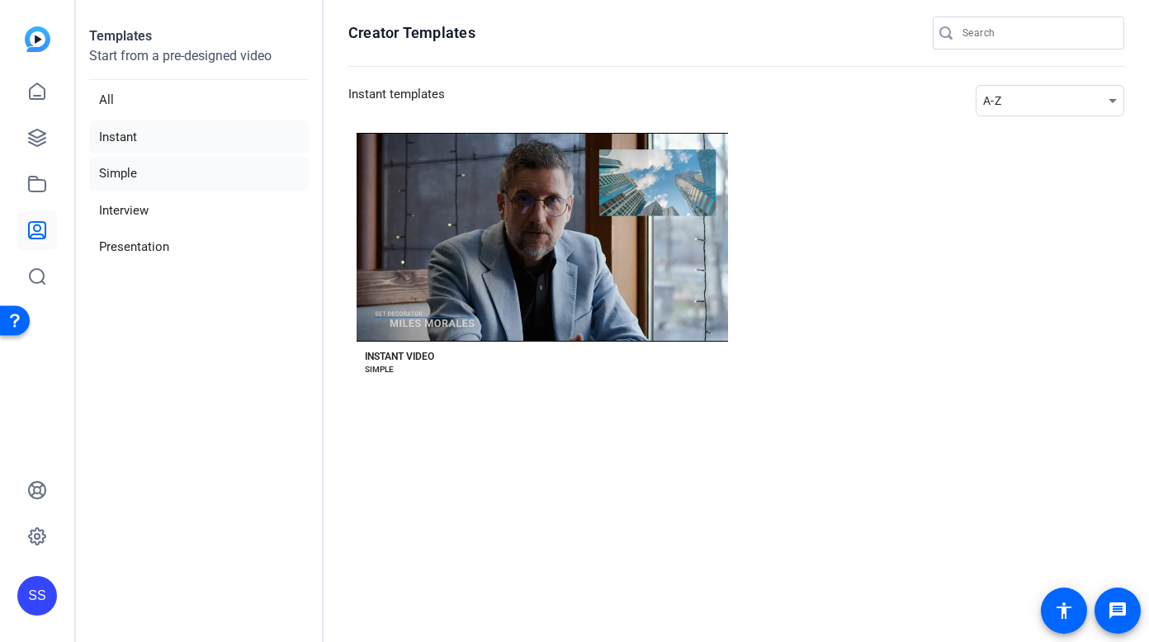
click at [156, 163] on li "Simple" at bounding box center [199, 174] width 220 height 34
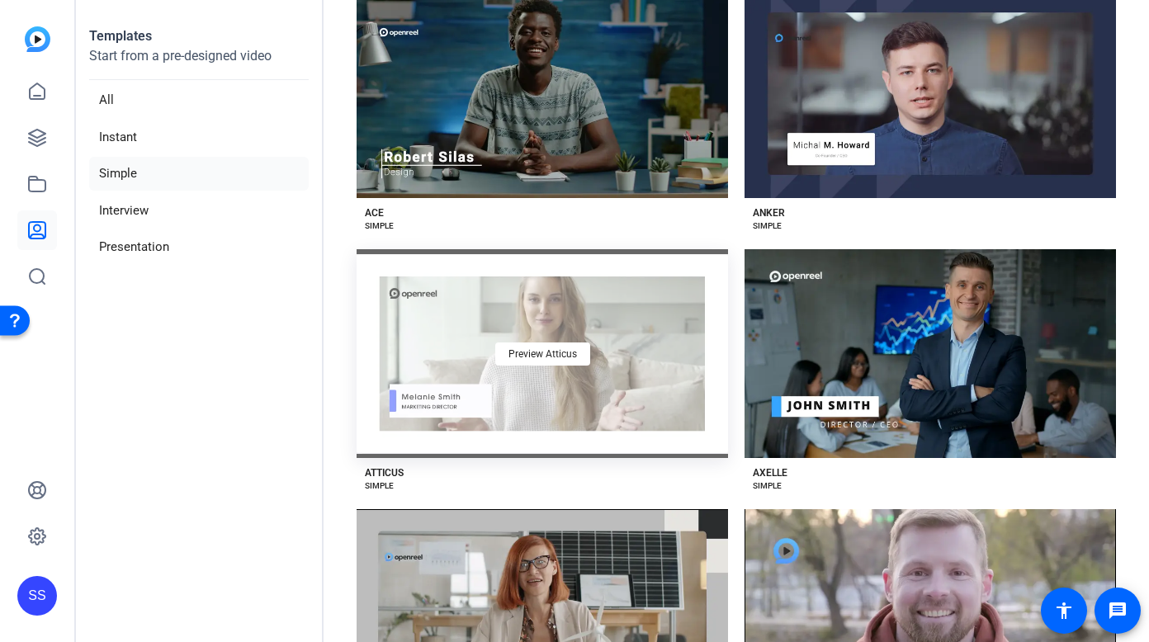
scroll to position [161, 0]
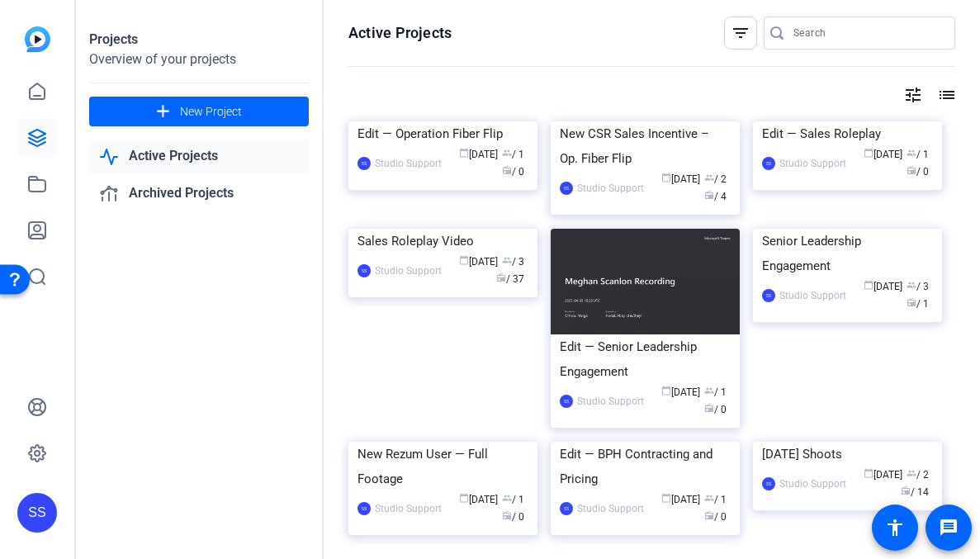
click at [50, 510] on div "SS" at bounding box center [37, 513] width 40 height 40
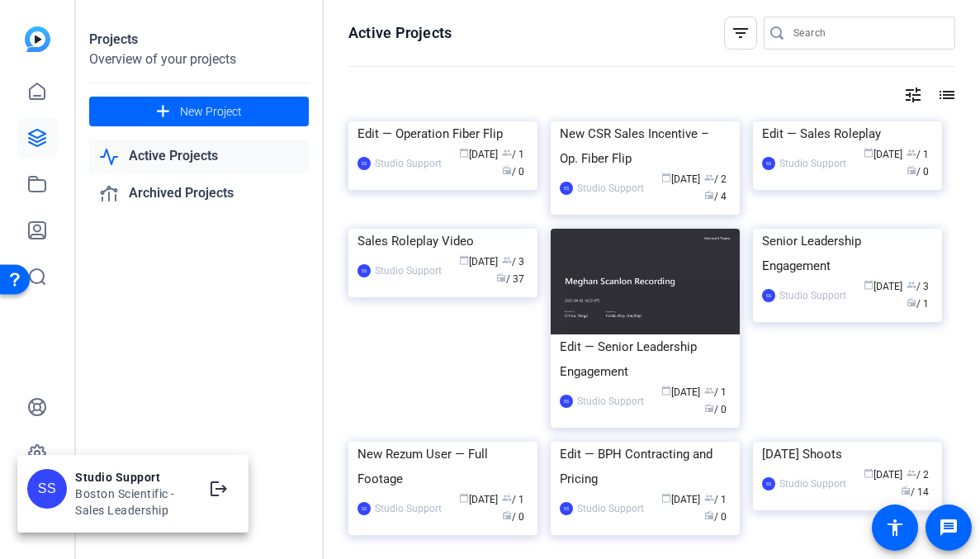
click at [35, 425] on div at bounding box center [490, 279] width 980 height 559
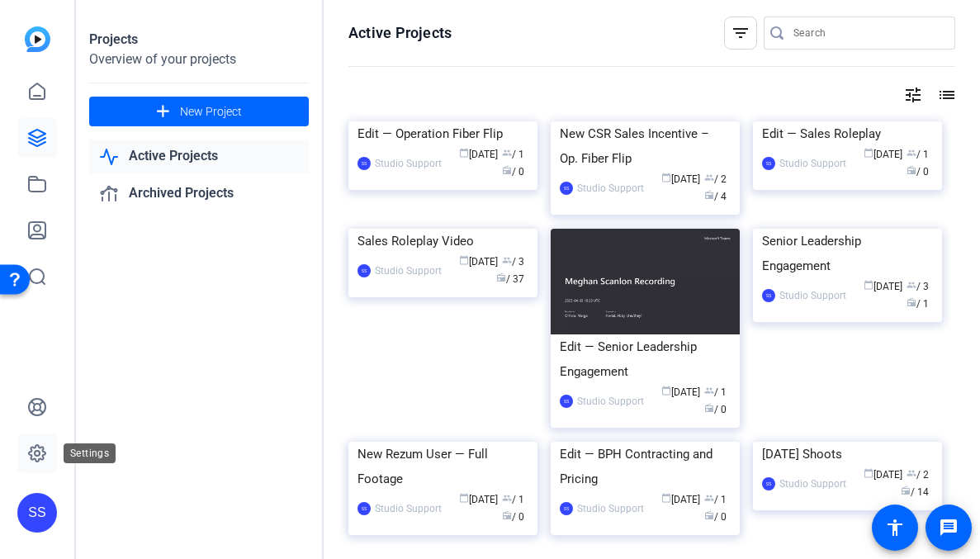
click at [39, 446] on icon at bounding box center [37, 453] width 17 height 17
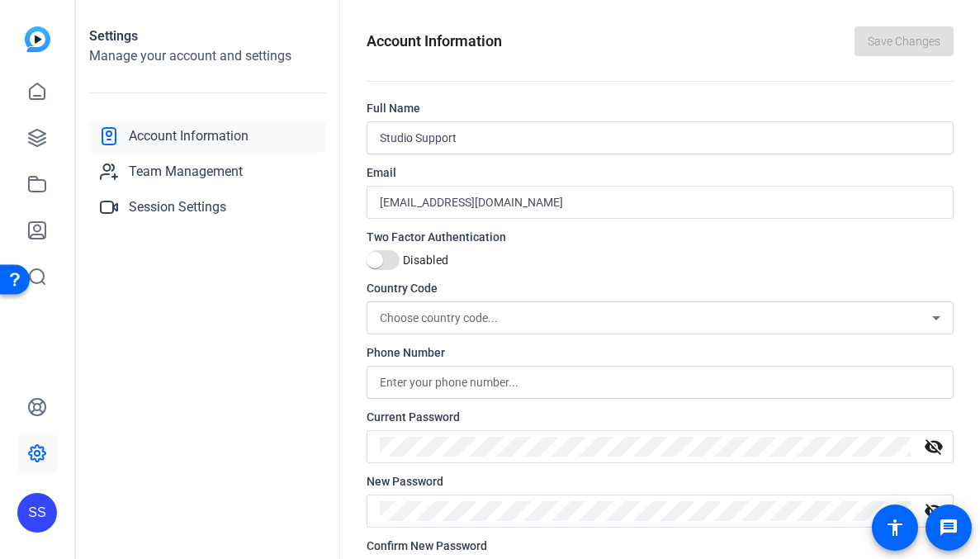
click at [48, 517] on div "SS" at bounding box center [37, 513] width 40 height 40
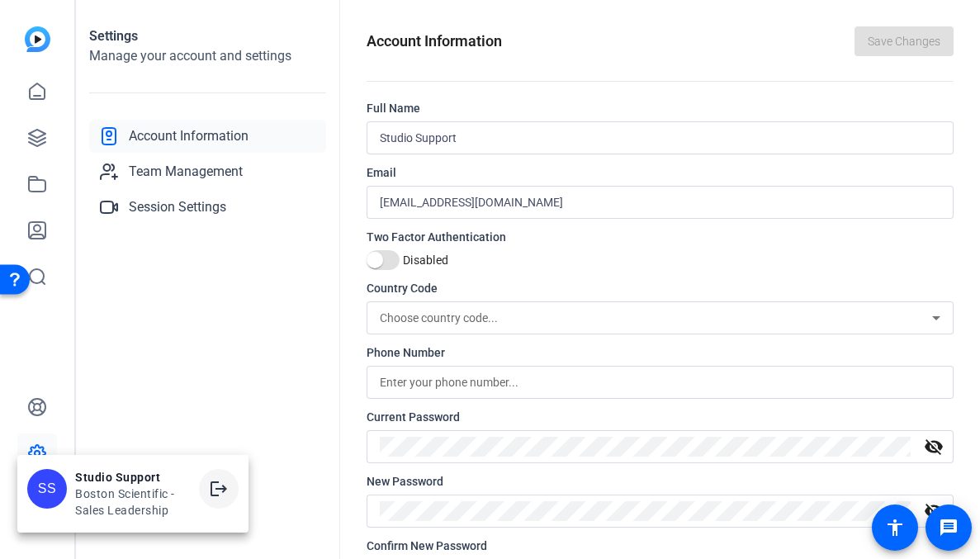
click at [219, 491] on mat-icon "logout" at bounding box center [219, 489] width 20 height 20
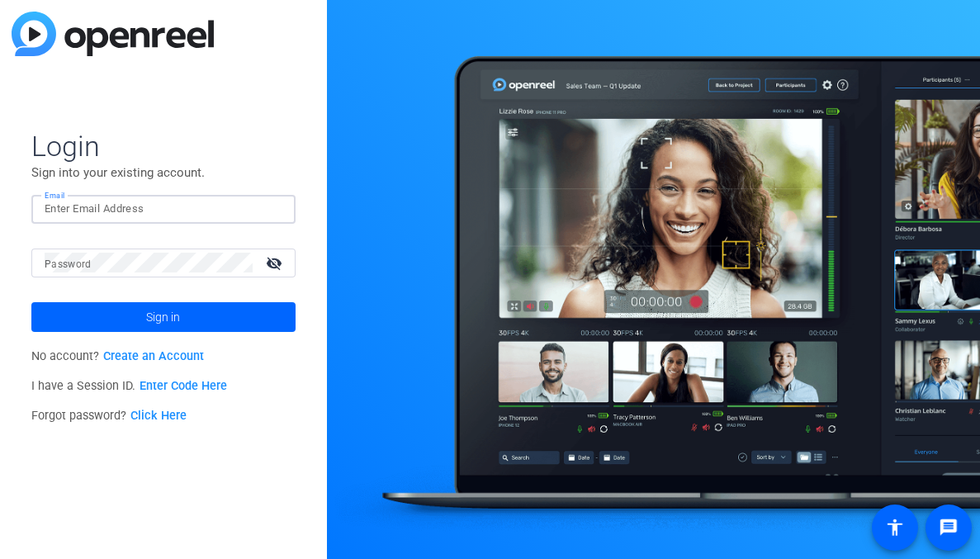
click at [236, 208] on input "Email" at bounding box center [164, 209] width 238 height 20
click at [270, 206] on img at bounding box center [268, 209] width 12 height 20
type input "[EMAIL_ADDRESS][DOMAIN_NAME]"
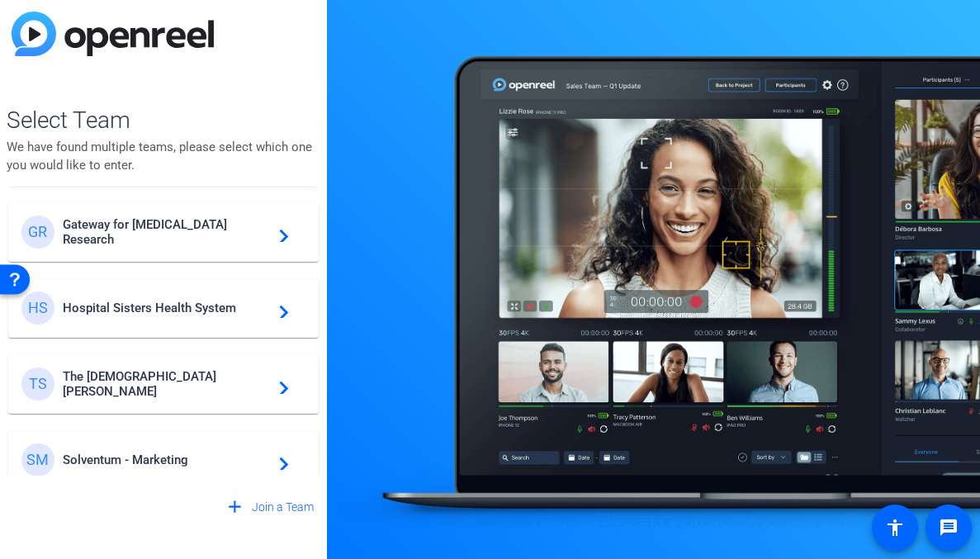
scroll to position [398, 0]
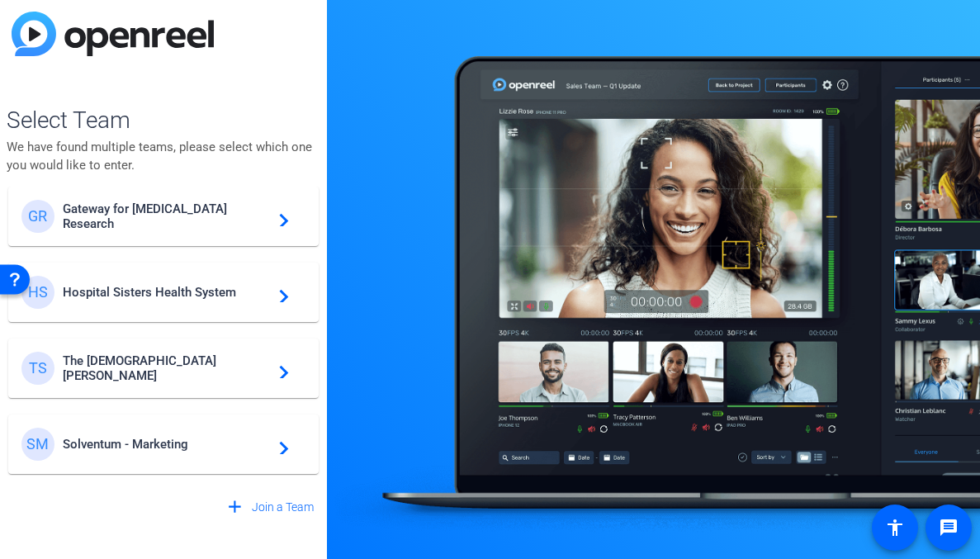
click at [187, 451] on span "Solventum - Marketing" at bounding box center [166, 444] width 206 height 15
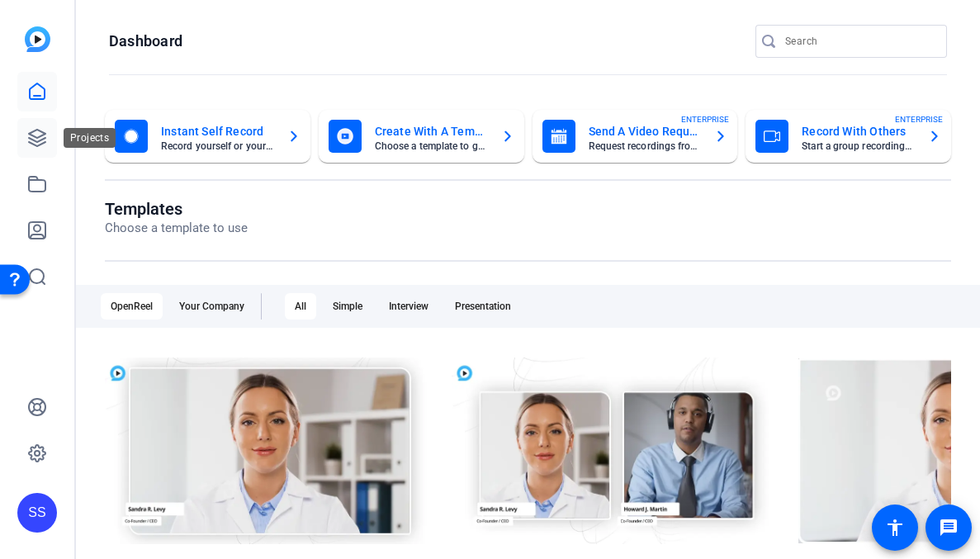
click at [31, 139] on icon at bounding box center [37, 138] width 17 height 17
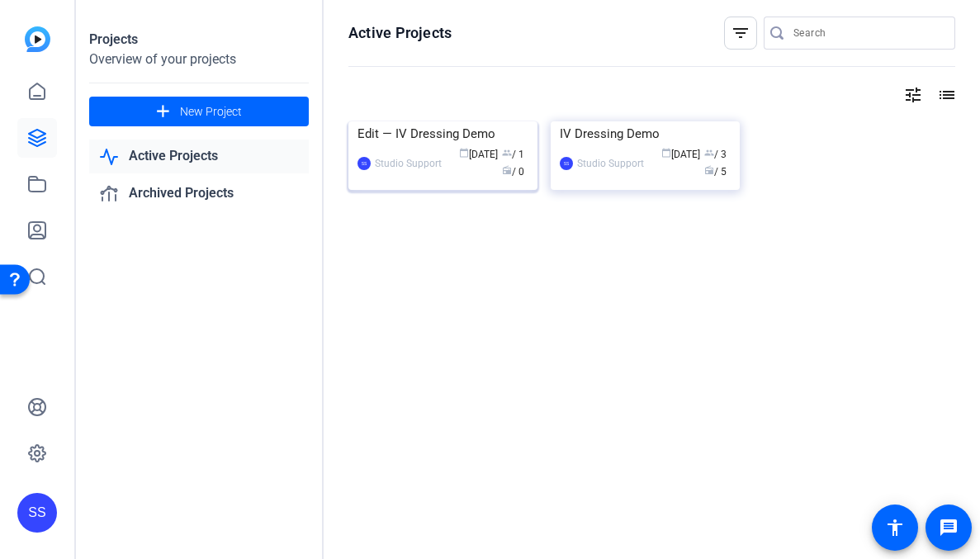
click at [457, 146] on div "Edit — IV Dressing Demo" at bounding box center [442, 133] width 171 height 25
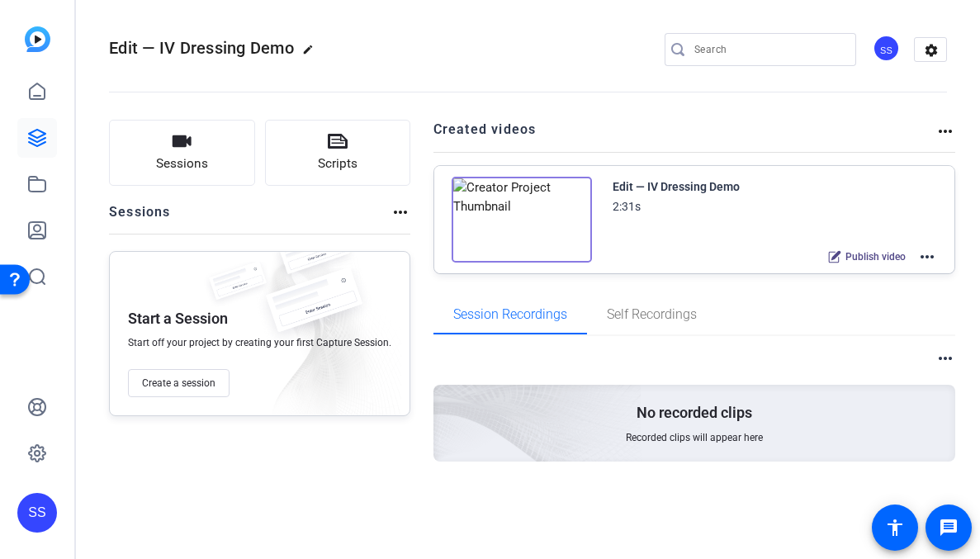
click at [940, 241] on div "Edit — IV Dressing Demo 2:31s Publish video more_horiz" at bounding box center [694, 219] width 521 height 107
click at [936, 256] on mat-icon "more_horiz" at bounding box center [927, 257] width 20 height 20
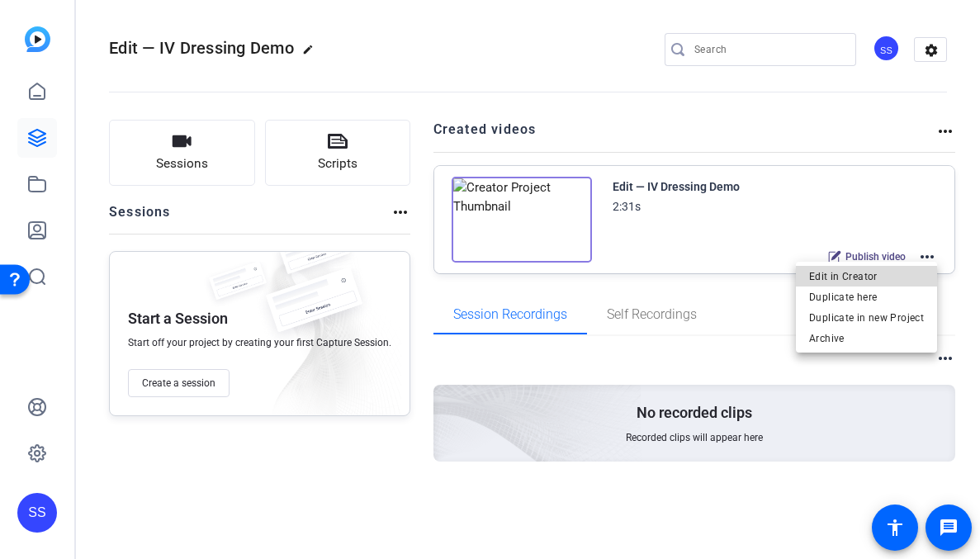
click at [888, 269] on span "Edit in Creator" at bounding box center [866, 277] width 115 height 20
